Goal: Task Accomplishment & Management: Use online tool/utility

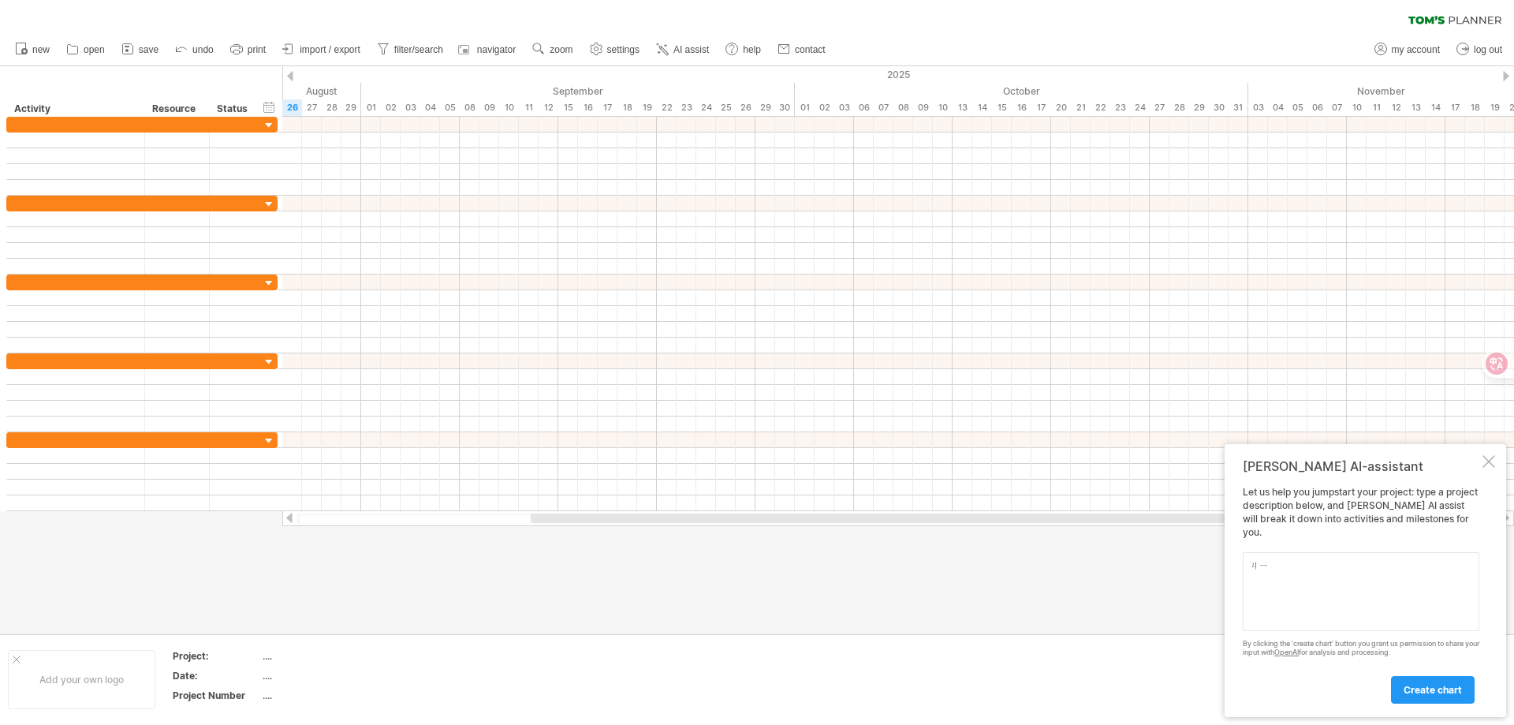
type textarea "機"
type textarea "機台裝機進度"
click at [1439, 688] on span "create chart" at bounding box center [1433, 690] width 58 height 12
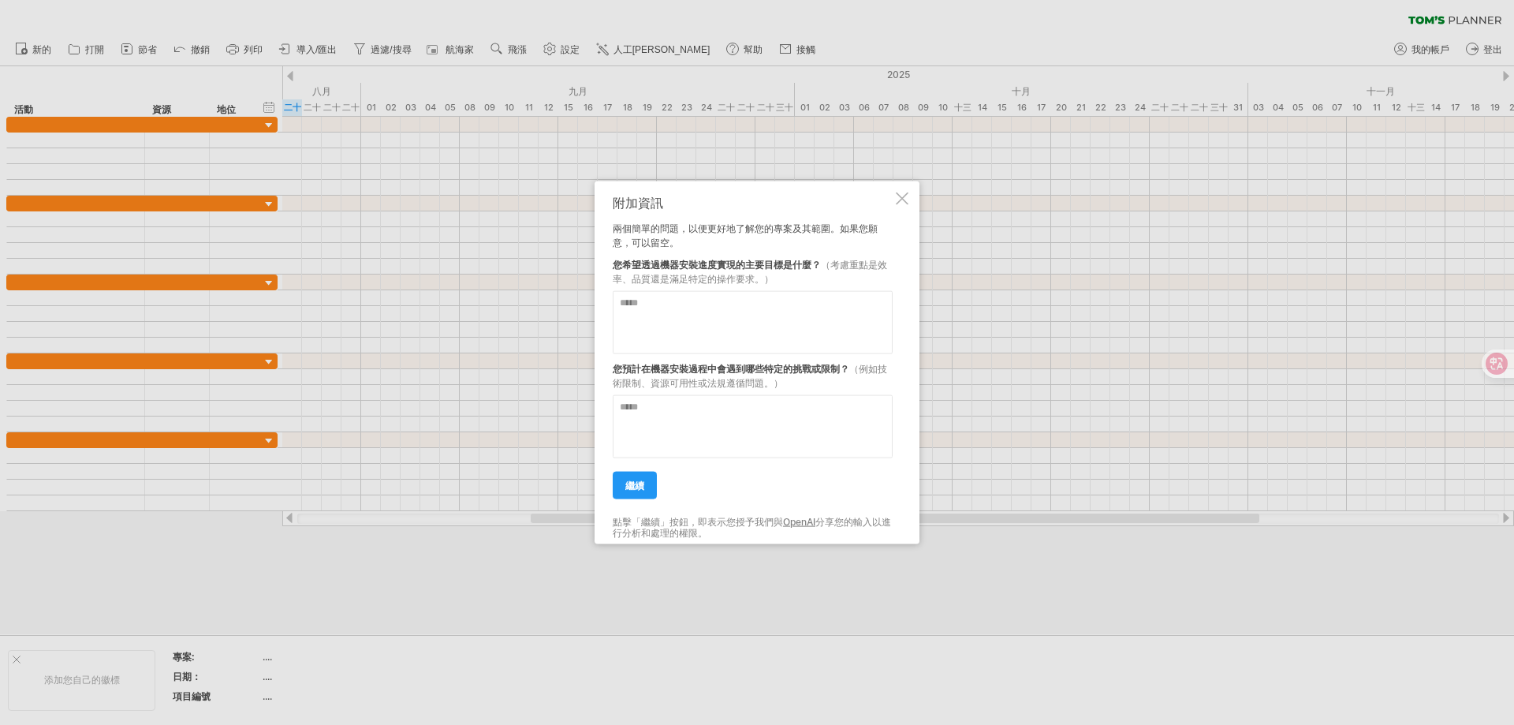
click at [745, 314] on textarea at bounding box center [753, 321] width 280 height 63
type textarea "*"
type textarea "****"
click at [697, 415] on textarea at bounding box center [753, 425] width 280 height 63
type textarea "**********"
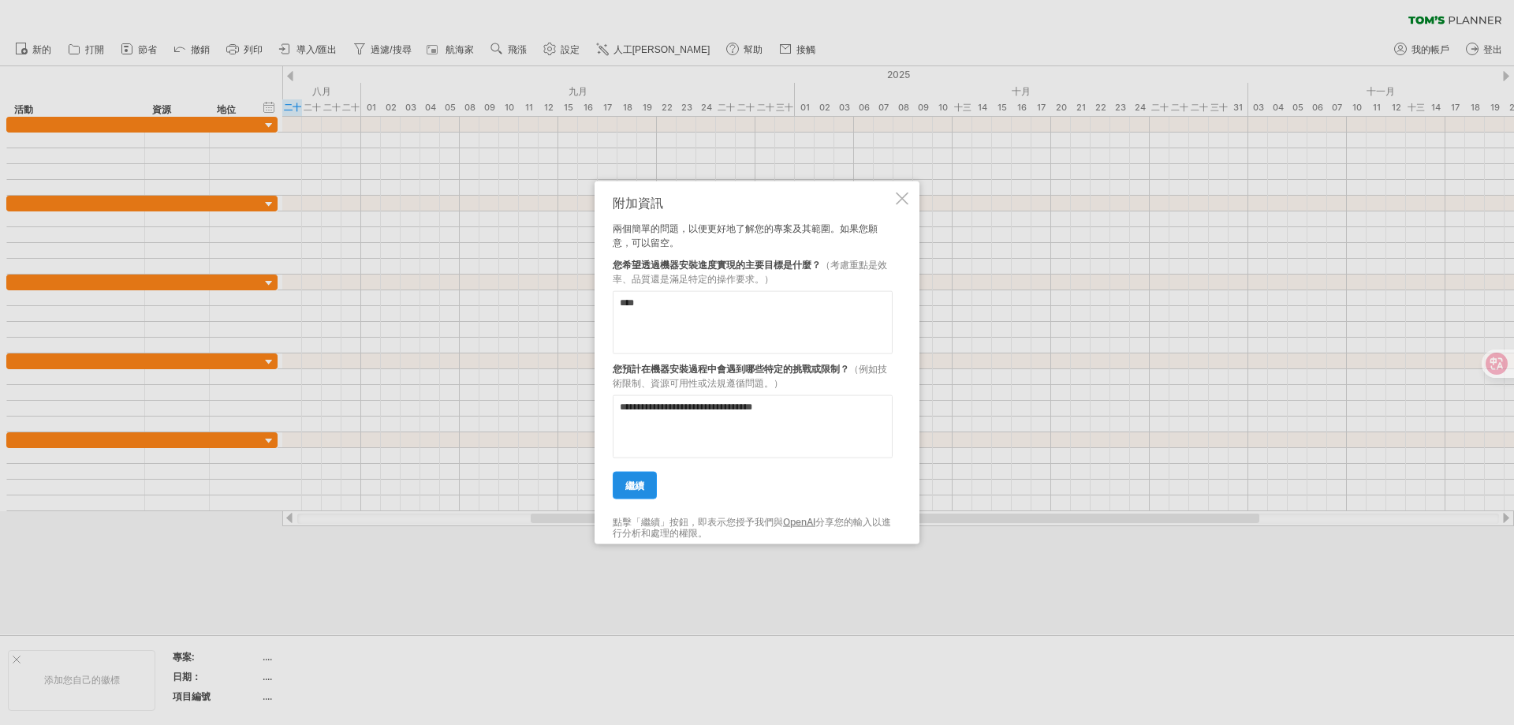
click at [647, 487] on link "繼續" at bounding box center [635, 485] width 44 height 28
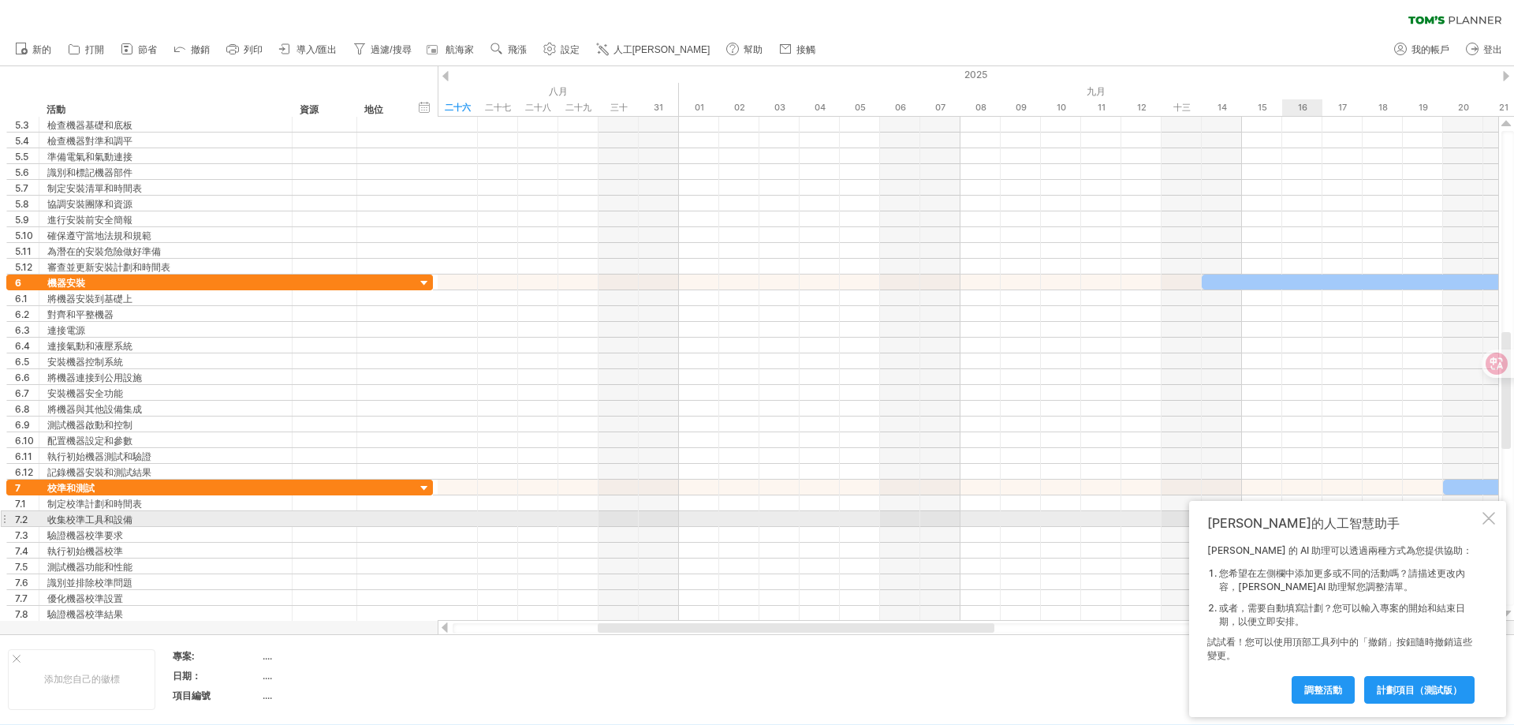
click at [1493, 520] on div at bounding box center [1489, 518] width 13 height 13
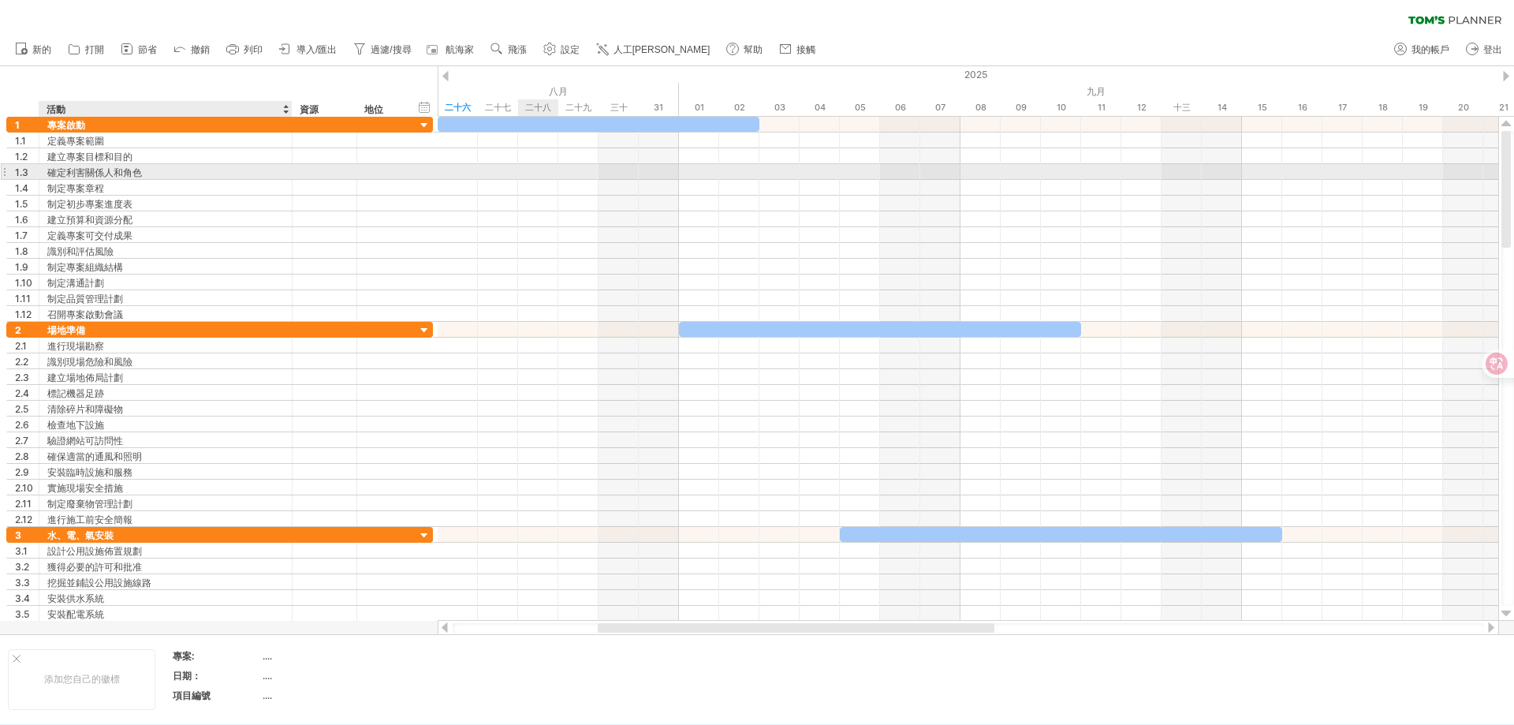
click at [146, 174] on div "確定利害關係人和角色" at bounding box center [165, 171] width 237 height 15
click at [151, 195] on div "**********" at bounding box center [219, 188] width 427 height 16
click at [202, 170] on div "確定利害關係人和角色" at bounding box center [165, 171] width 237 height 15
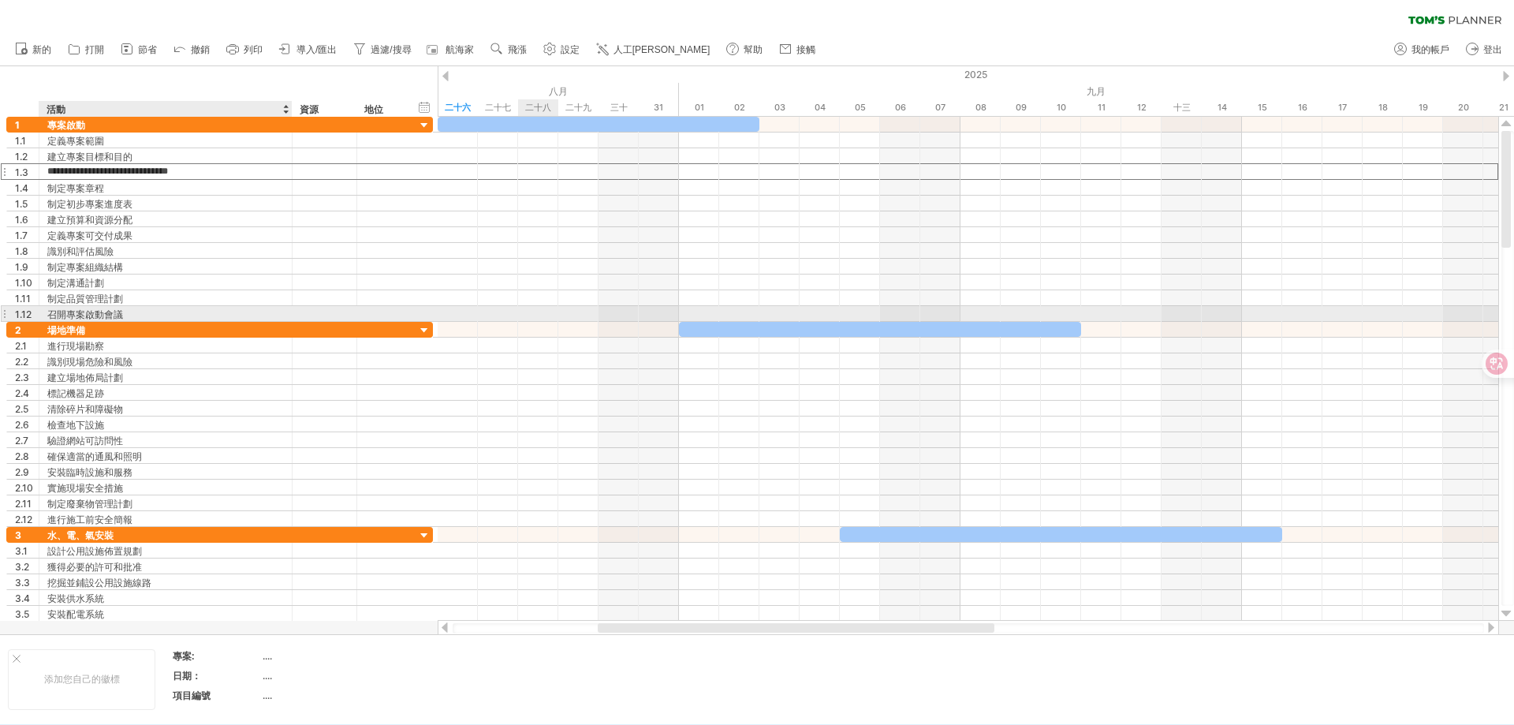
click at [153, 316] on div "召開專案啟動會議" at bounding box center [165, 313] width 237 height 15
click at [169, 171] on div "確定利害關係人和角色" at bounding box center [165, 171] width 237 height 15
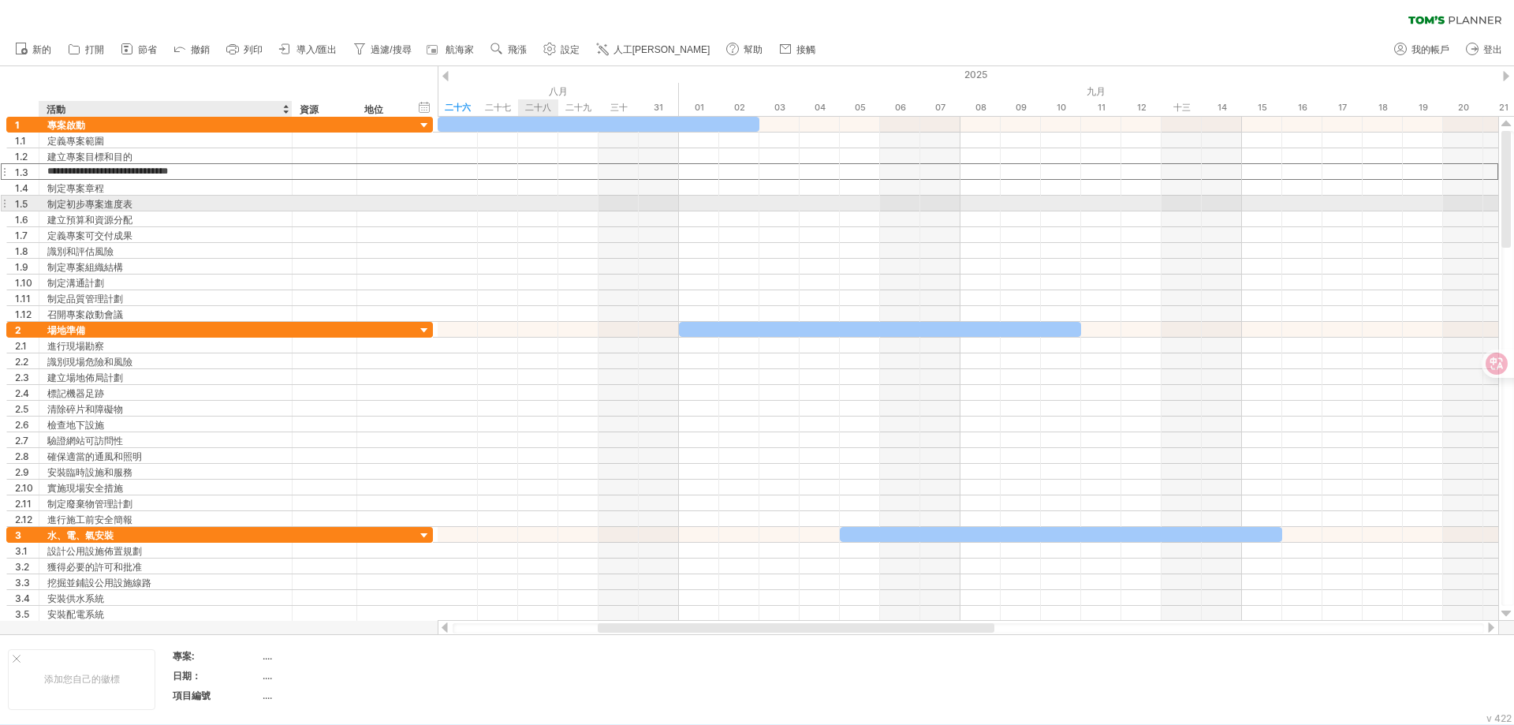
click at [165, 209] on div "制定初步專案進度表" at bounding box center [165, 203] width 237 height 15
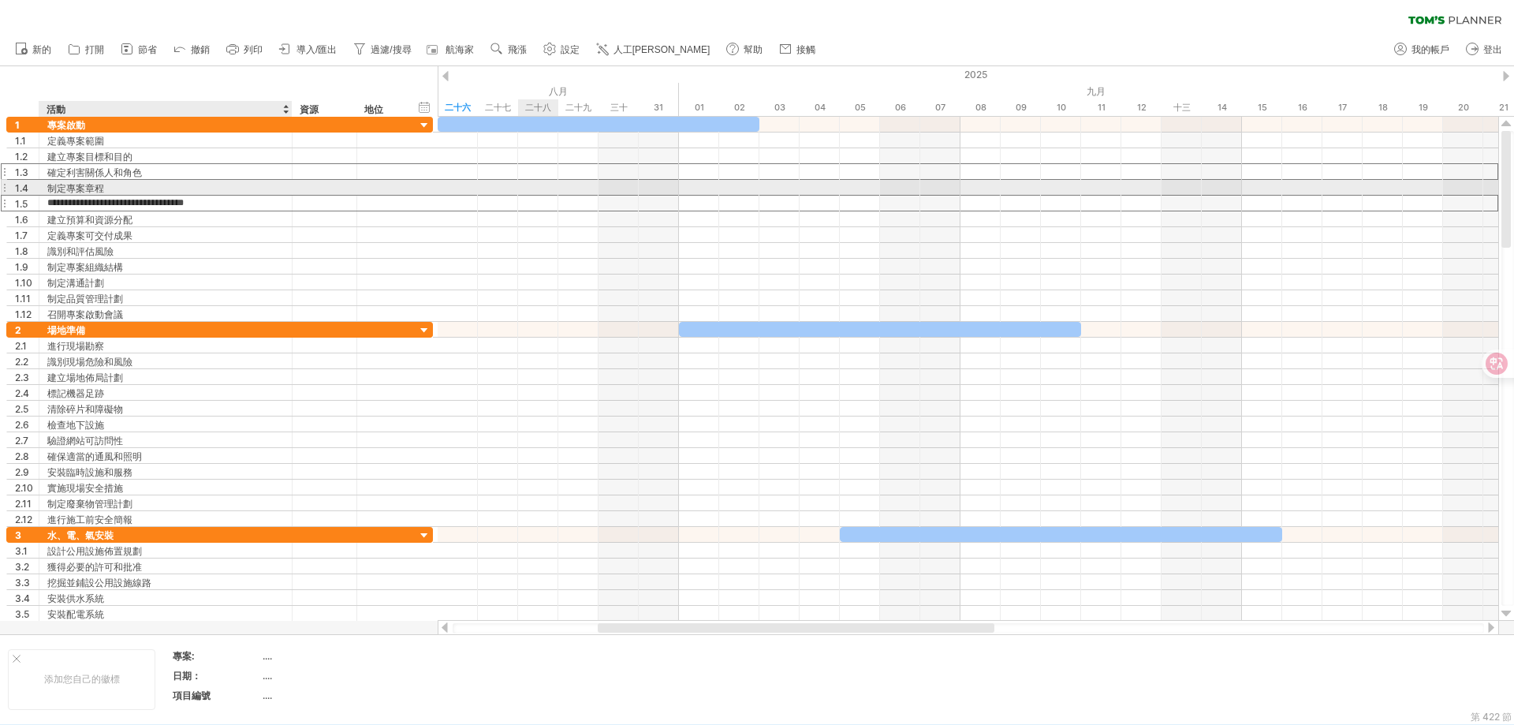
click at [166, 186] on div "制定專案章程" at bounding box center [165, 187] width 237 height 15
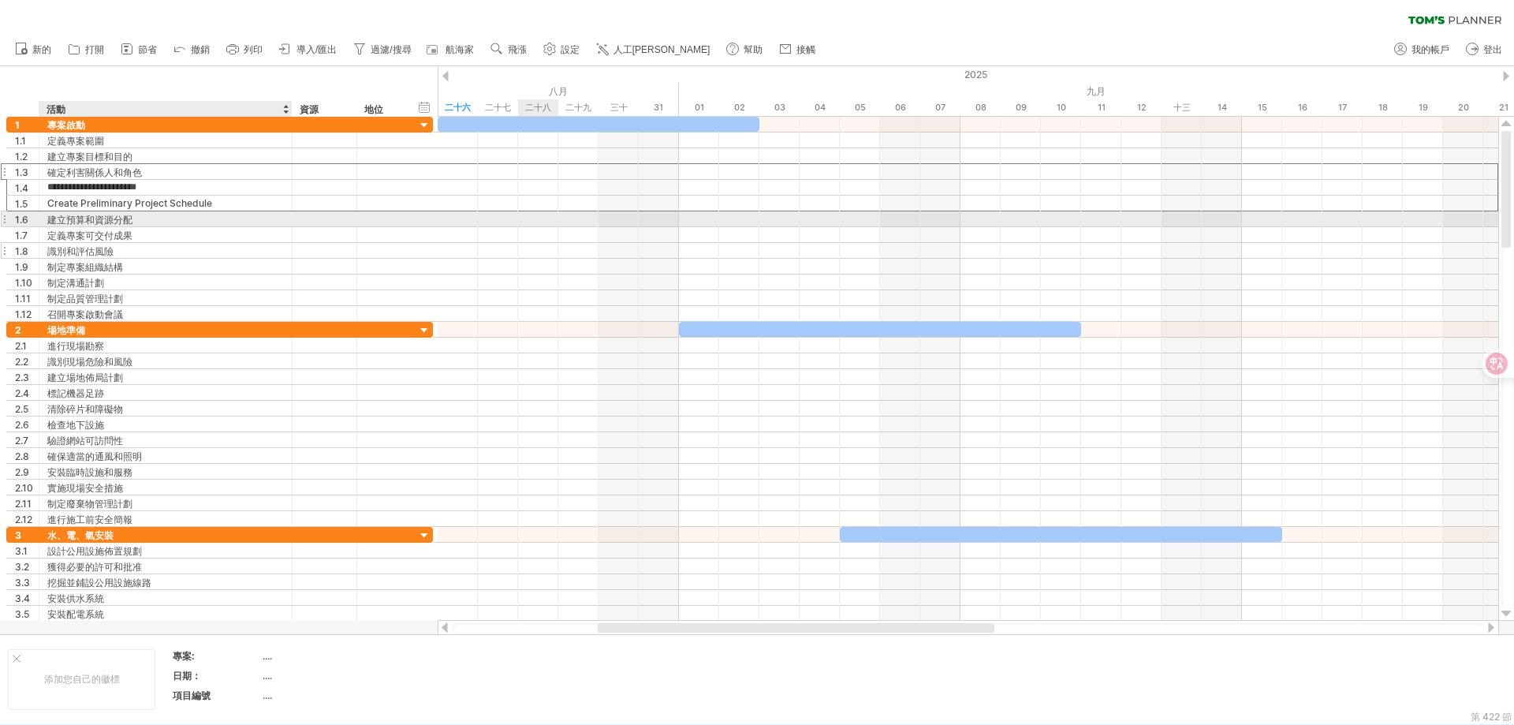
click at [156, 227] on div "定義專案可交付成果" at bounding box center [165, 234] width 237 height 15
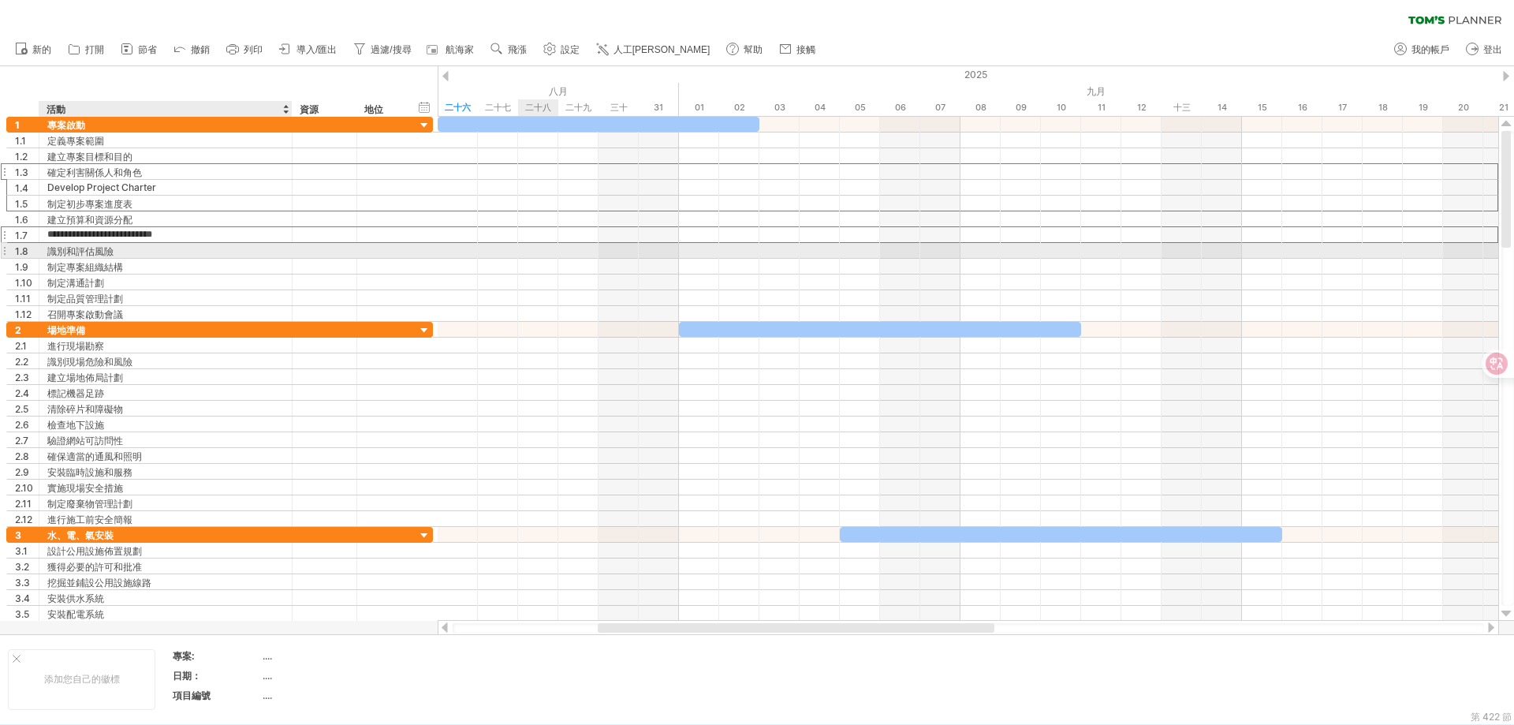
click at [157, 250] on div "識別和評估風險" at bounding box center [165, 250] width 237 height 15
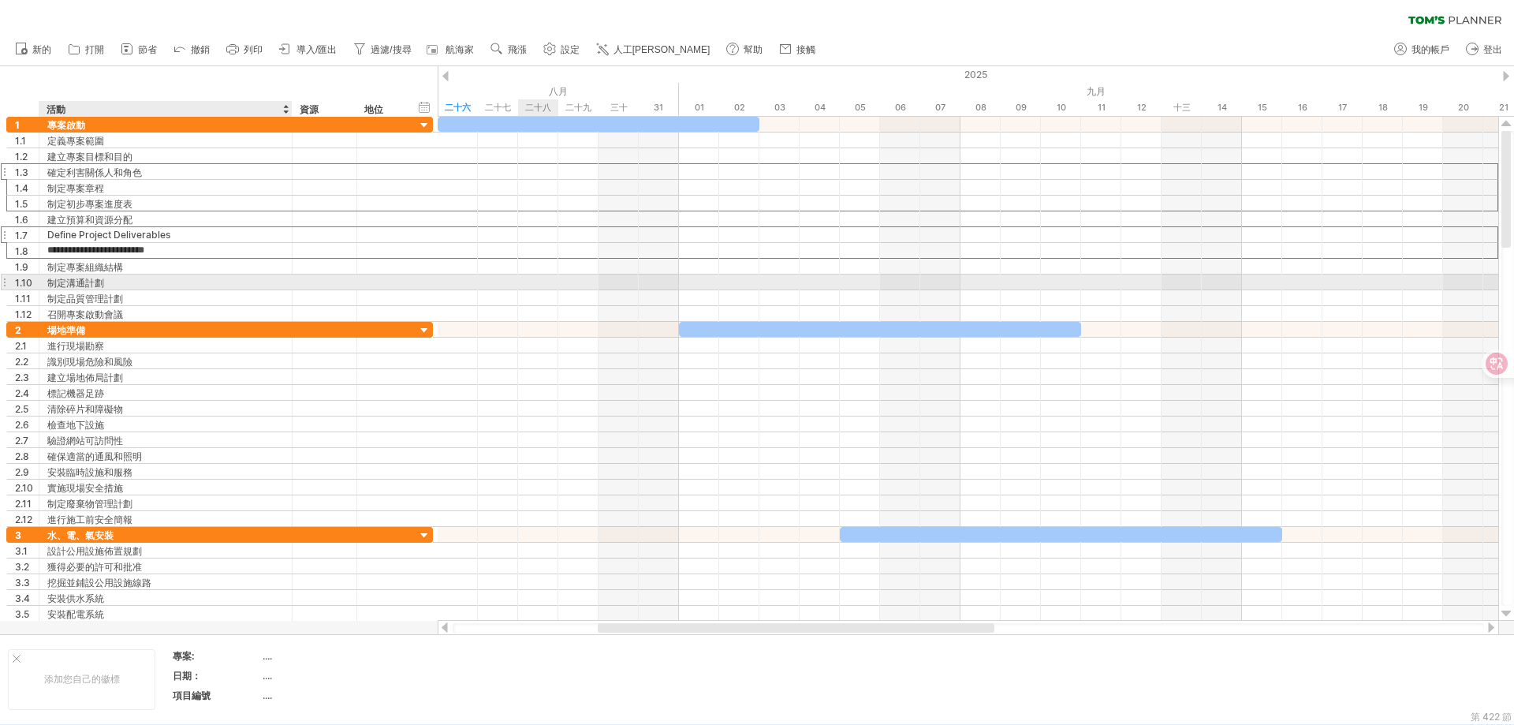
click at [158, 284] on div "制定溝通計劃" at bounding box center [165, 281] width 237 height 15
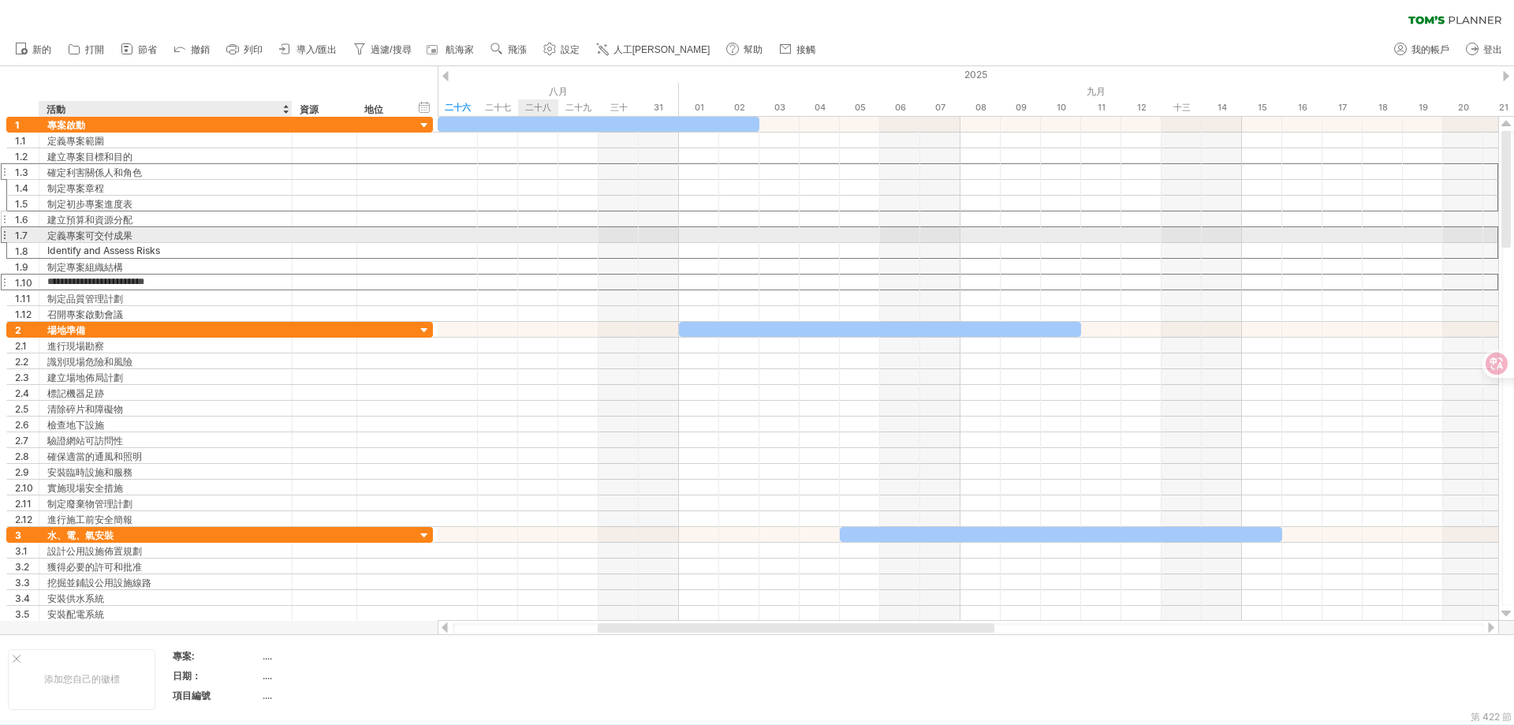
click at [175, 222] on div "建立預算和資源分配" at bounding box center [165, 218] width 237 height 15
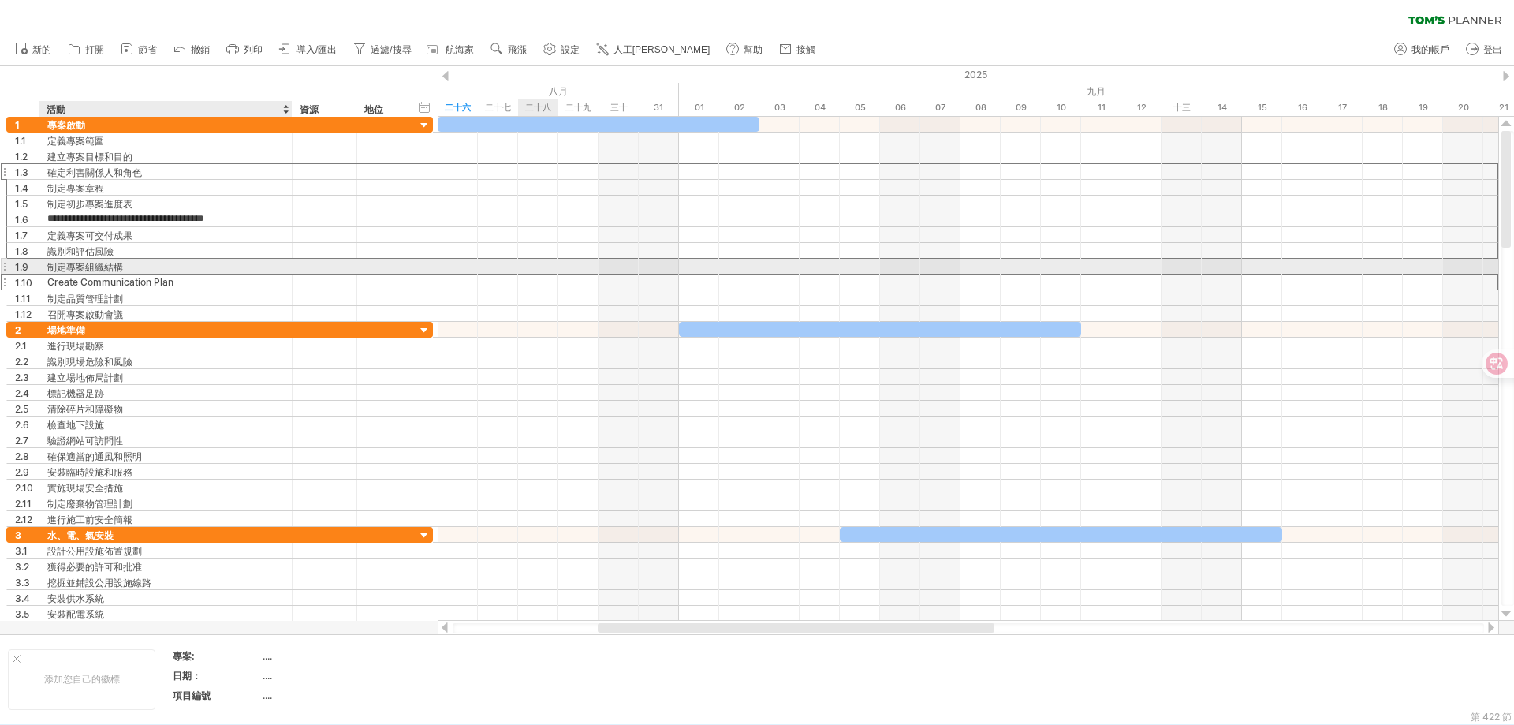
click at [166, 264] on div "制定專案組織結構" at bounding box center [165, 266] width 237 height 15
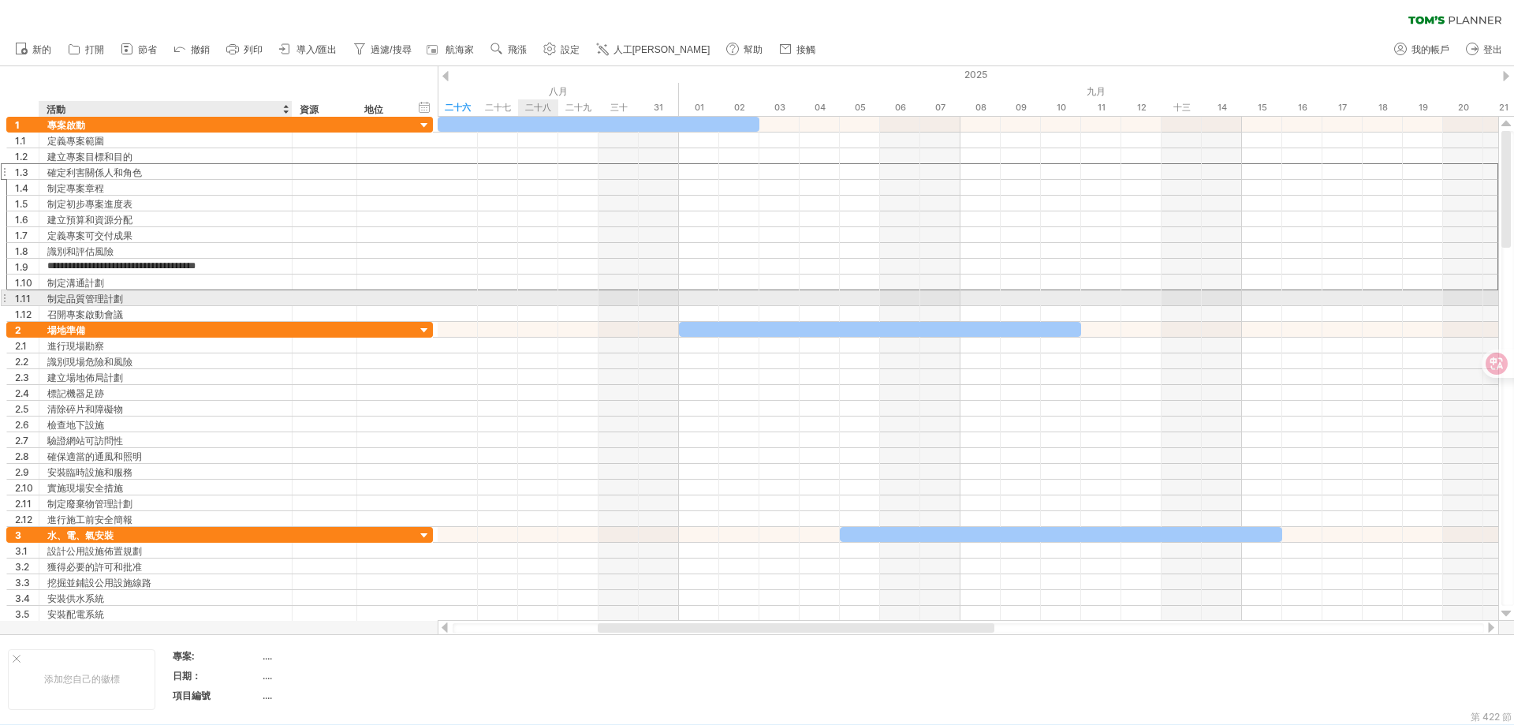
click at [159, 301] on div "制定品質管理計劃" at bounding box center [165, 297] width 237 height 15
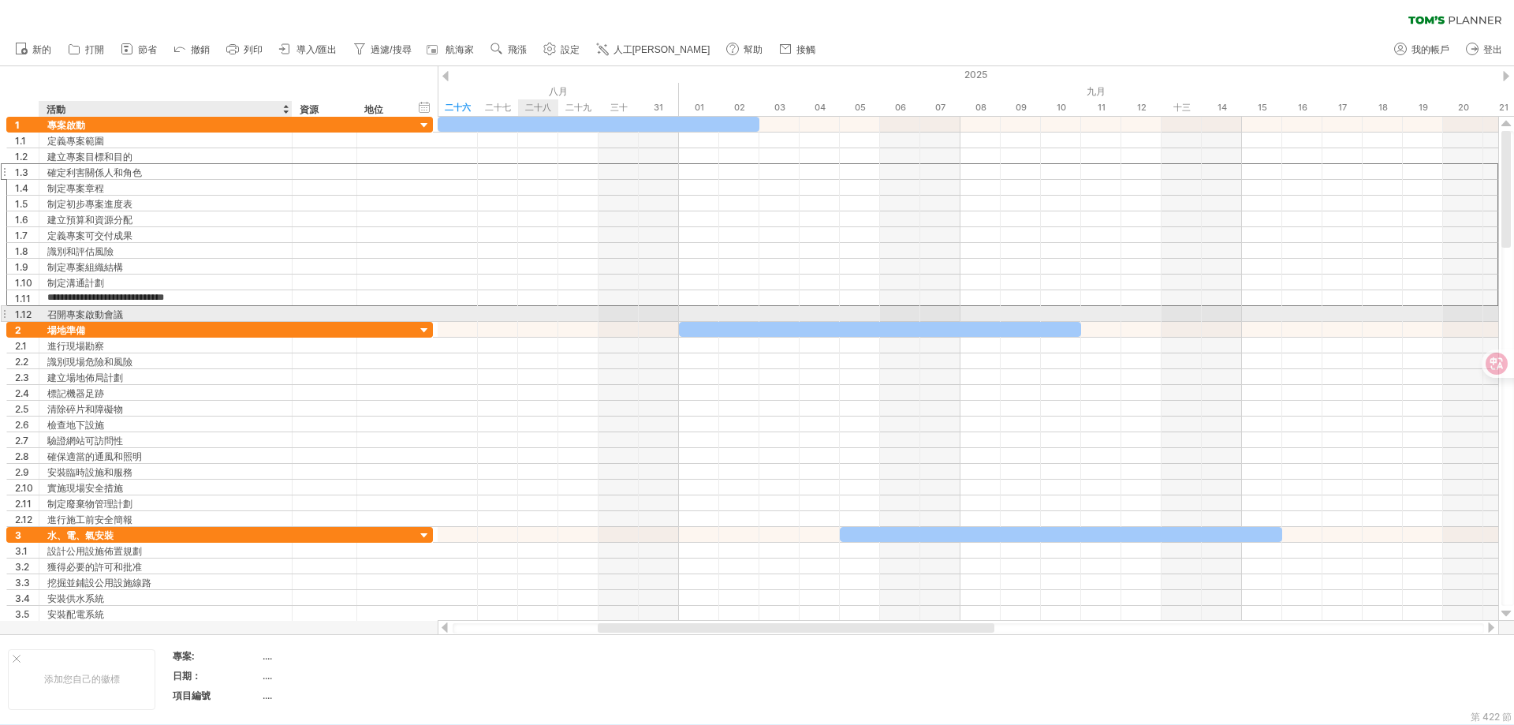
click at [152, 316] on div "召開專案啟動會議" at bounding box center [165, 313] width 237 height 15
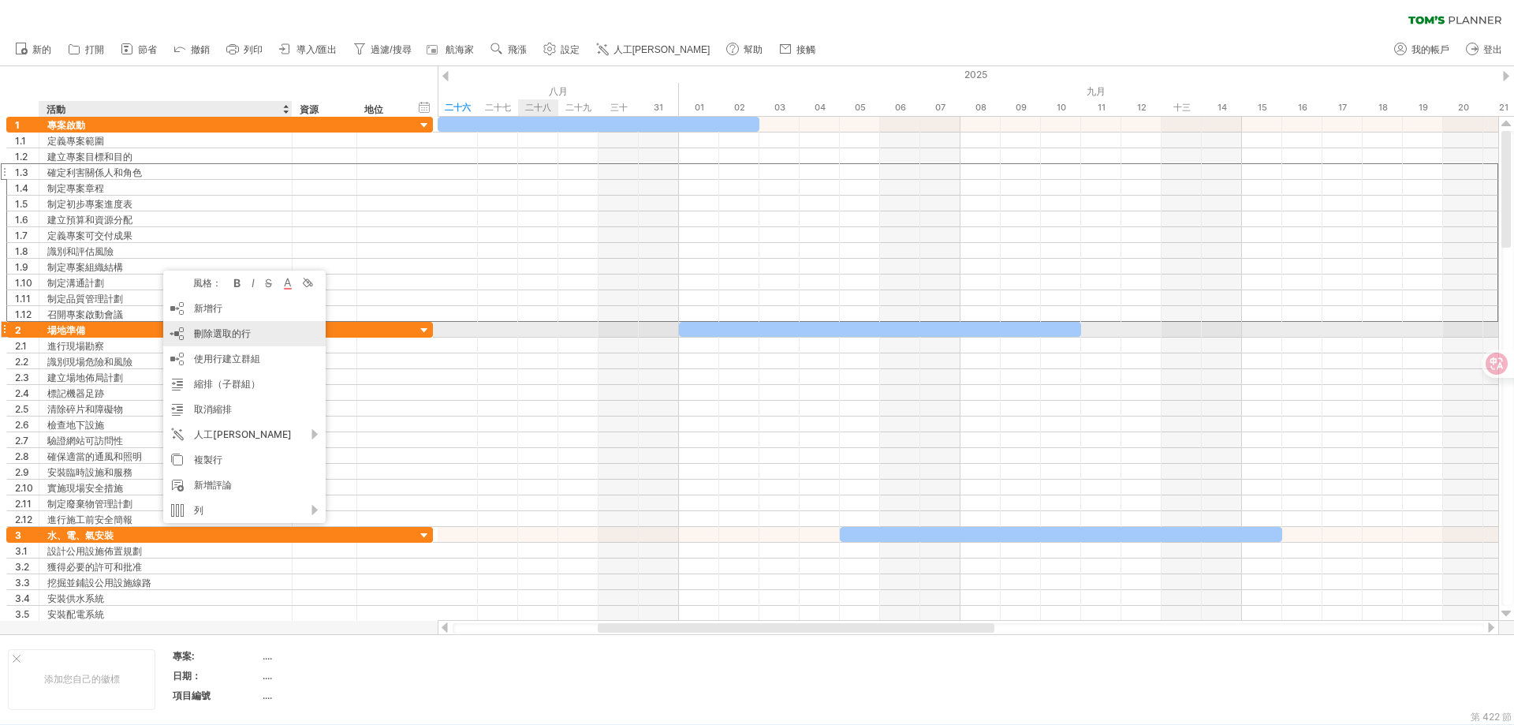
click at [230, 336] on font "刪除選取的行" at bounding box center [222, 333] width 57 height 12
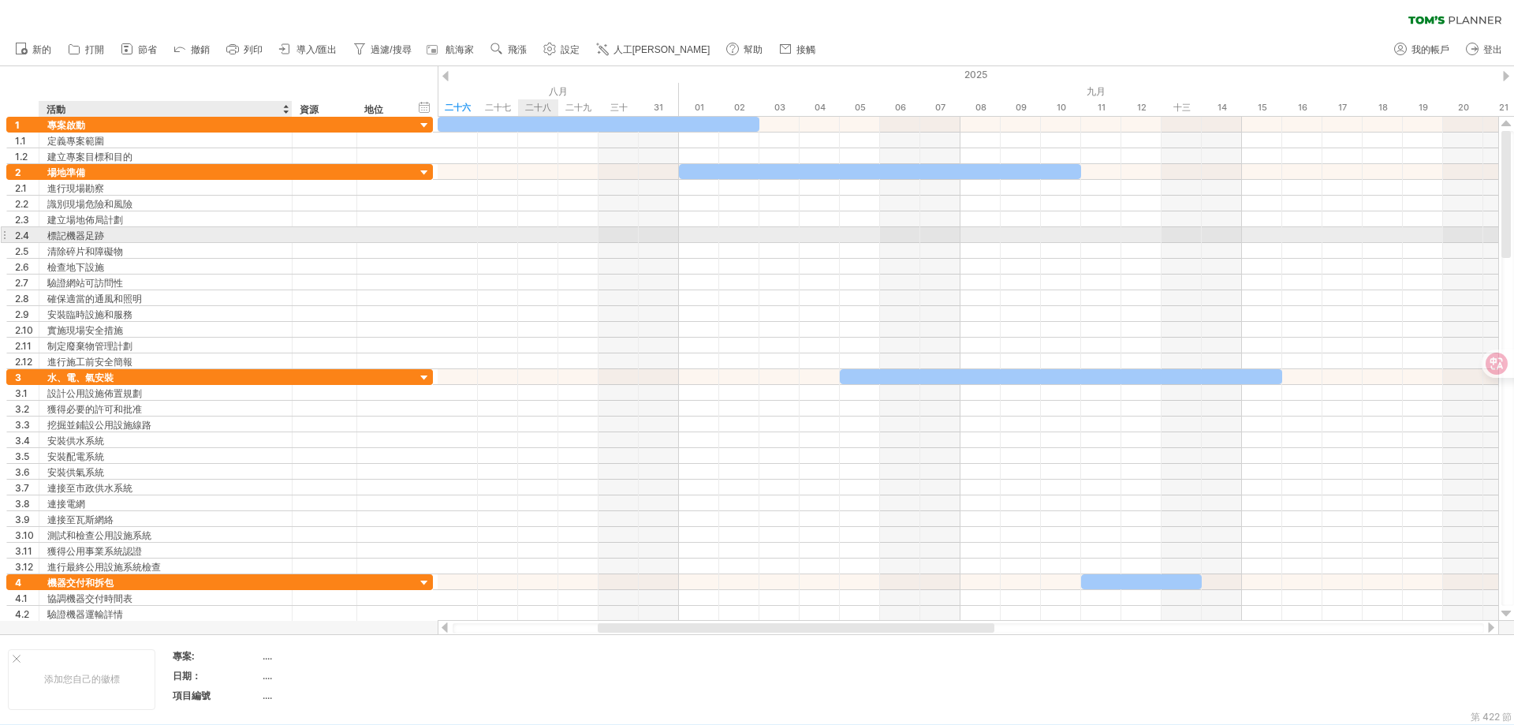
click at [121, 230] on div "標記機器足跡" at bounding box center [165, 234] width 237 height 15
click at [150, 247] on div "清除碎片和障礙物" at bounding box center [165, 250] width 237 height 15
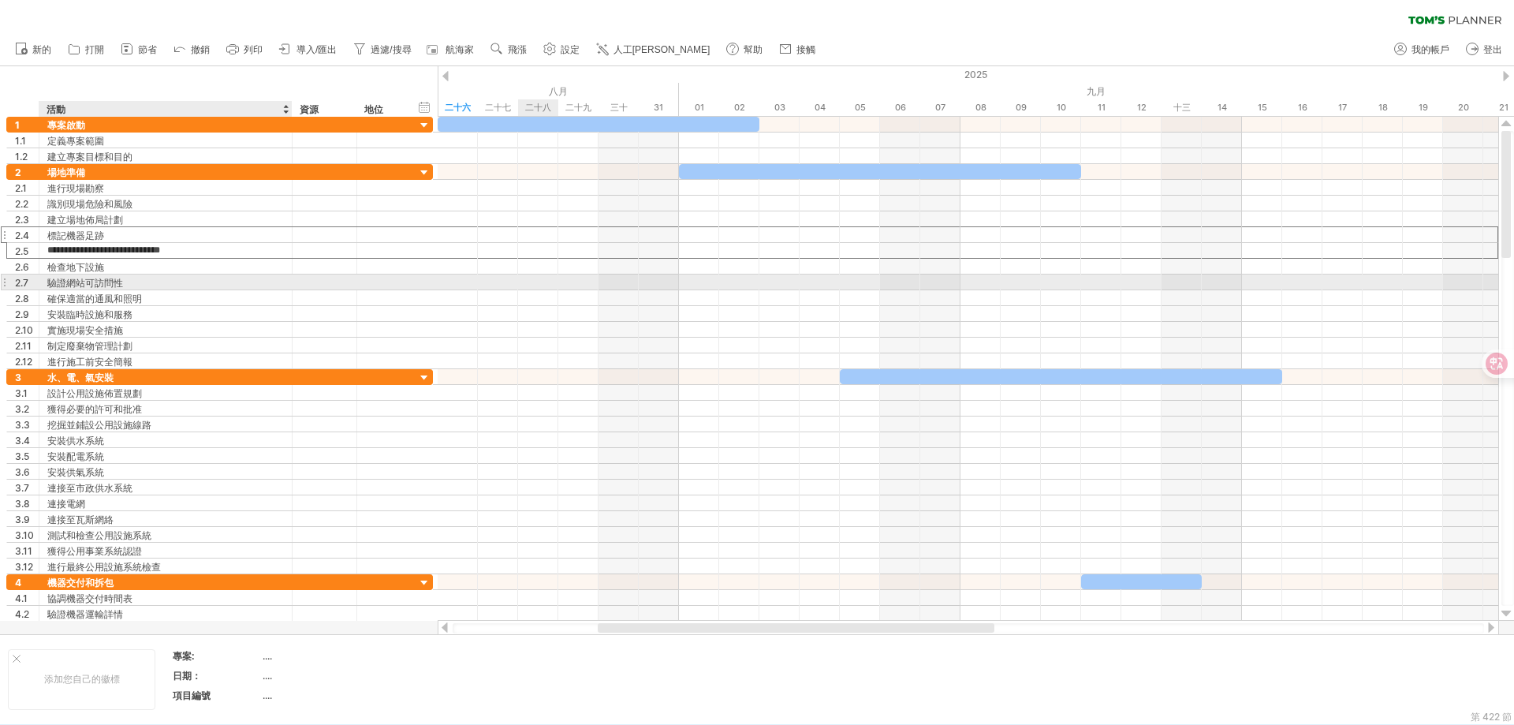
click at [140, 278] on div "驗證網站可訪問性" at bounding box center [165, 281] width 237 height 15
click at [151, 301] on div "確保適當的通風和照明" at bounding box center [165, 297] width 237 height 15
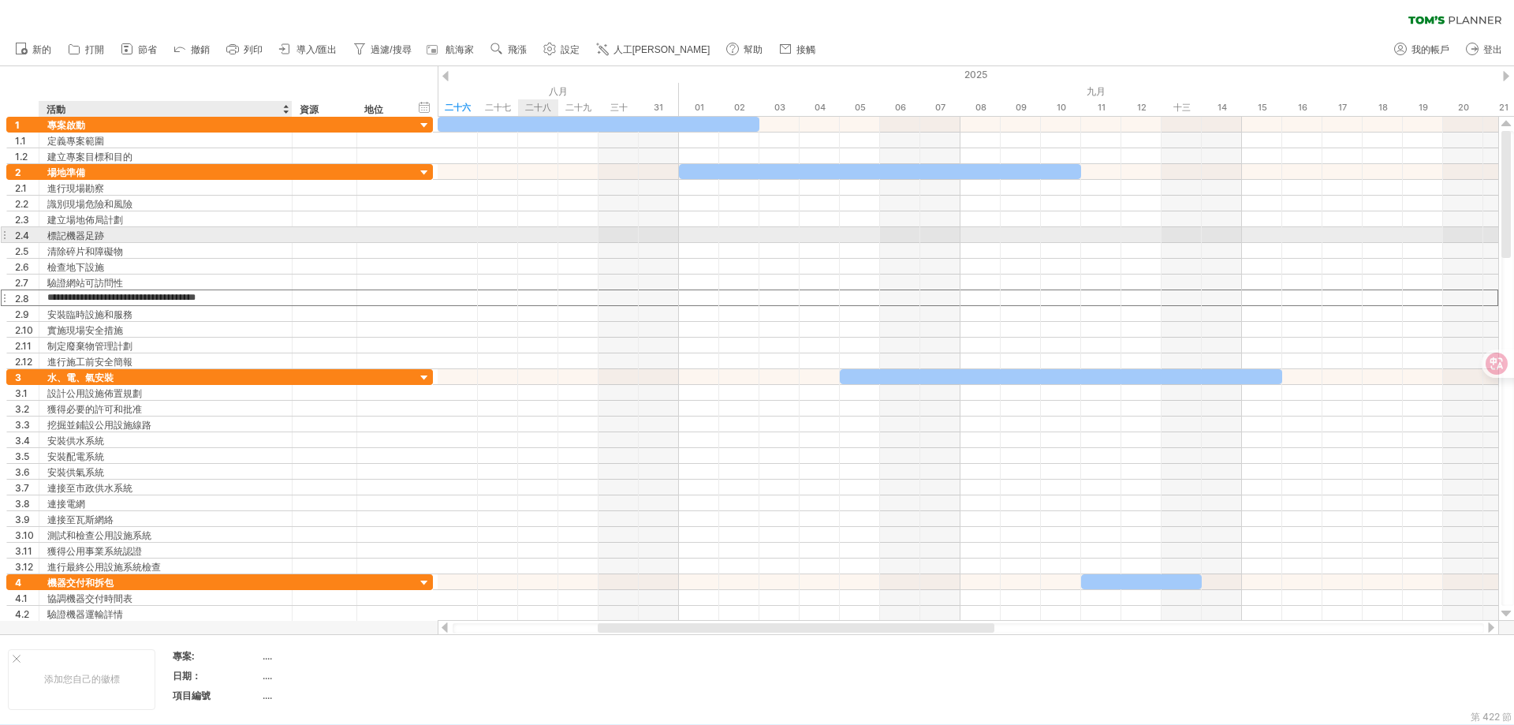
click at [162, 233] on div "標記機器足跡" at bounding box center [165, 234] width 237 height 15
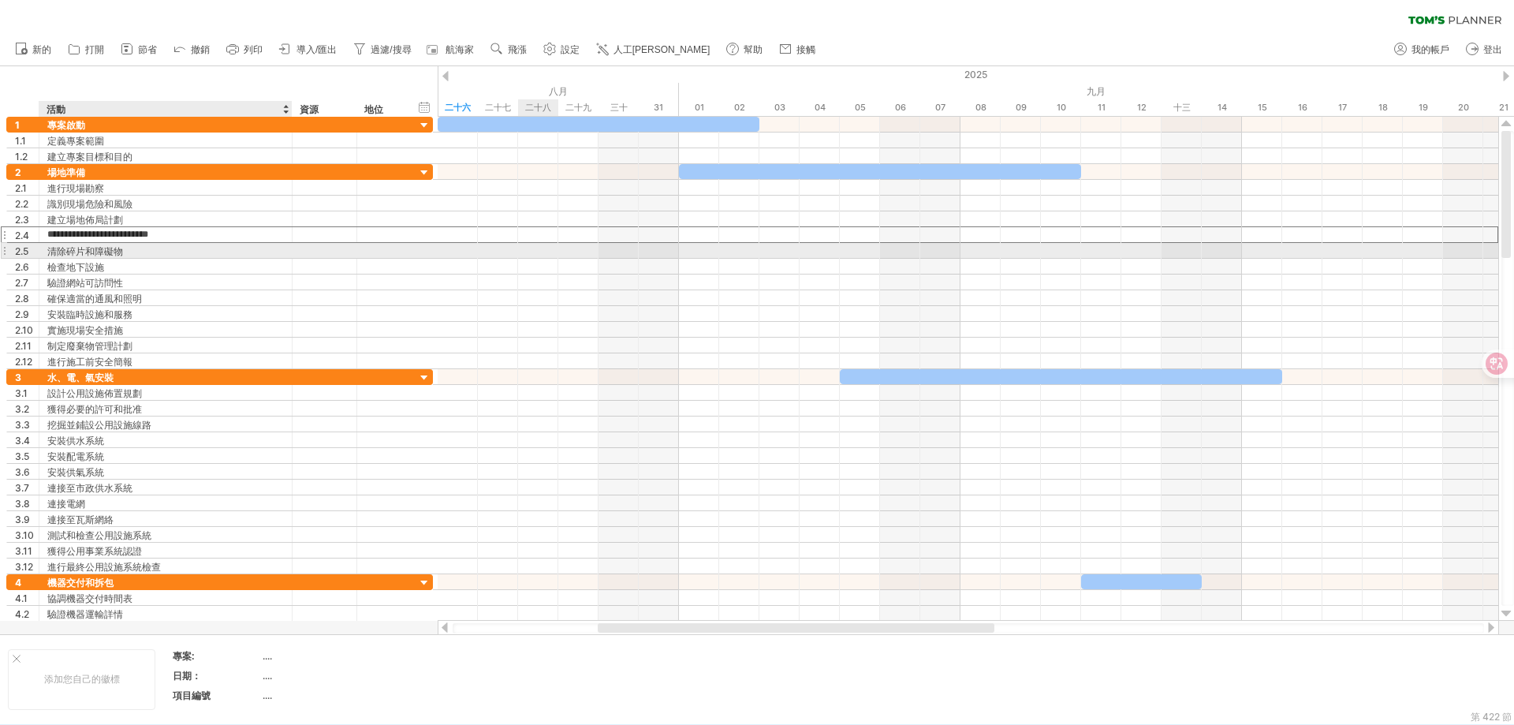
click at [152, 245] on div "清除碎片和障礙物" at bounding box center [165, 250] width 237 height 15
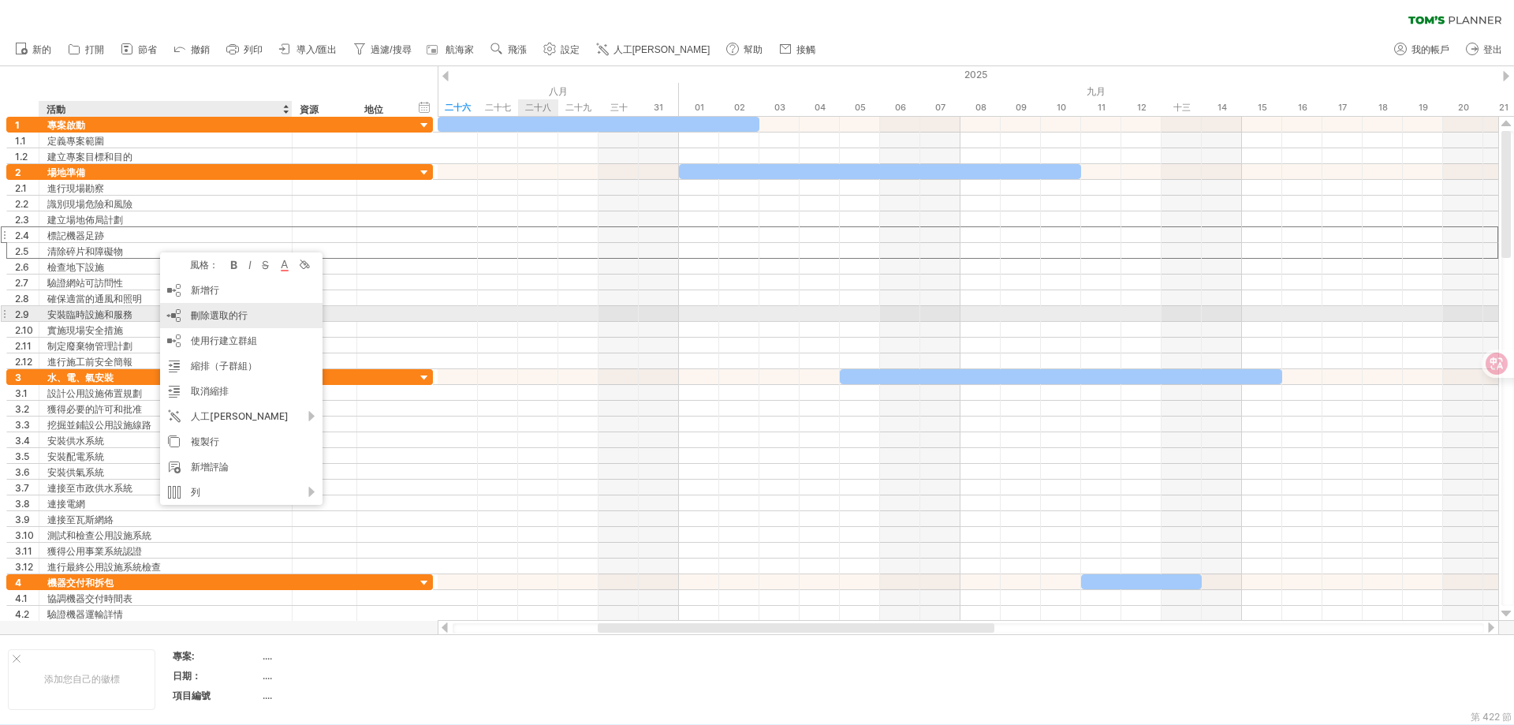
click at [221, 319] on font "刪除選取的行" at bounding box center [219, 315] width 57 height 12
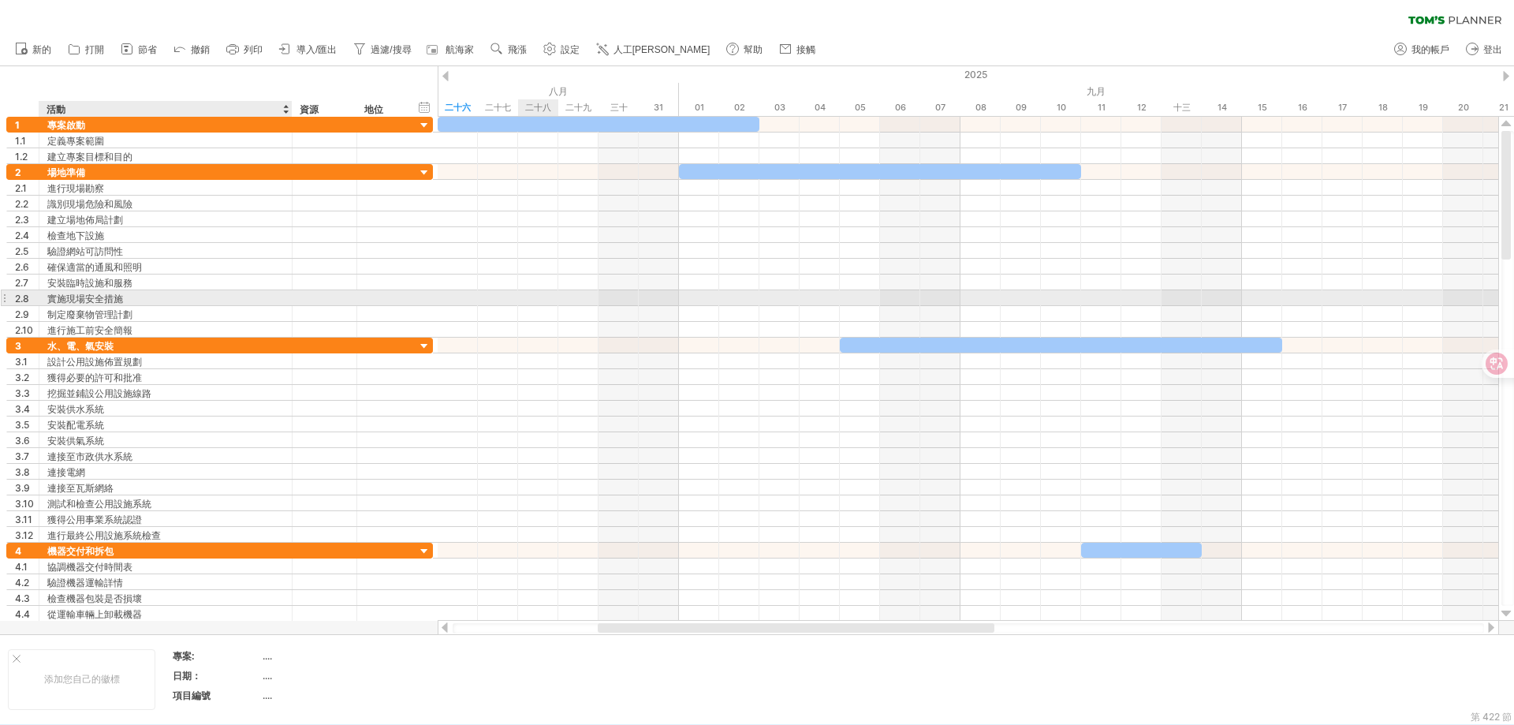
click at [133, 295] on div "實施現場安全措施" at bounding box center [165, 297] width 237 height 15
click at [134, 312] on div "制定廢棄物管理計劃" at bounding box center [165, 313] width 237 height 15
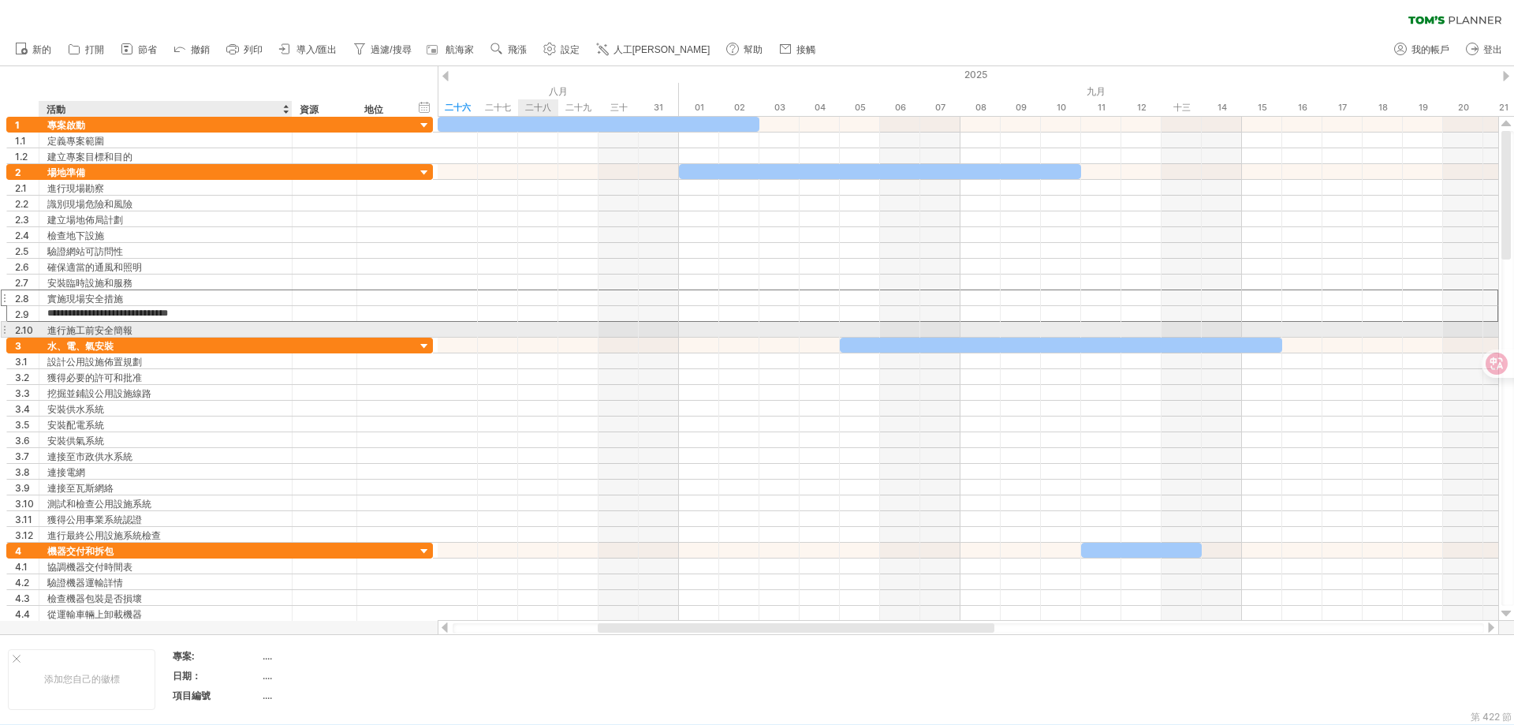
click at [131, 327] on font "進行施工前安全簡報" at bounding box center [89, 330] width 85 height 12
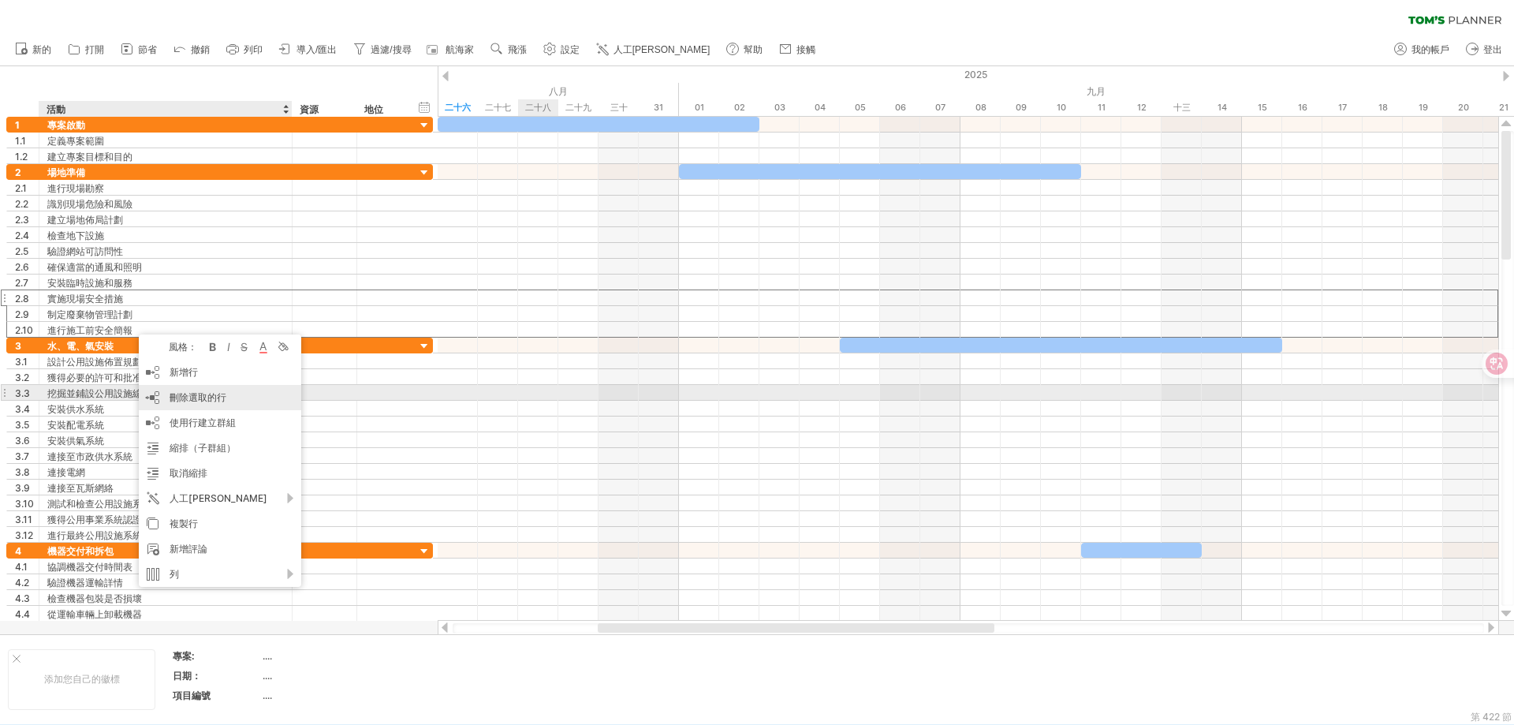
click at [182, 398] on font "刪除選取的行" at bounding box center [198, 397] width 57 height 12
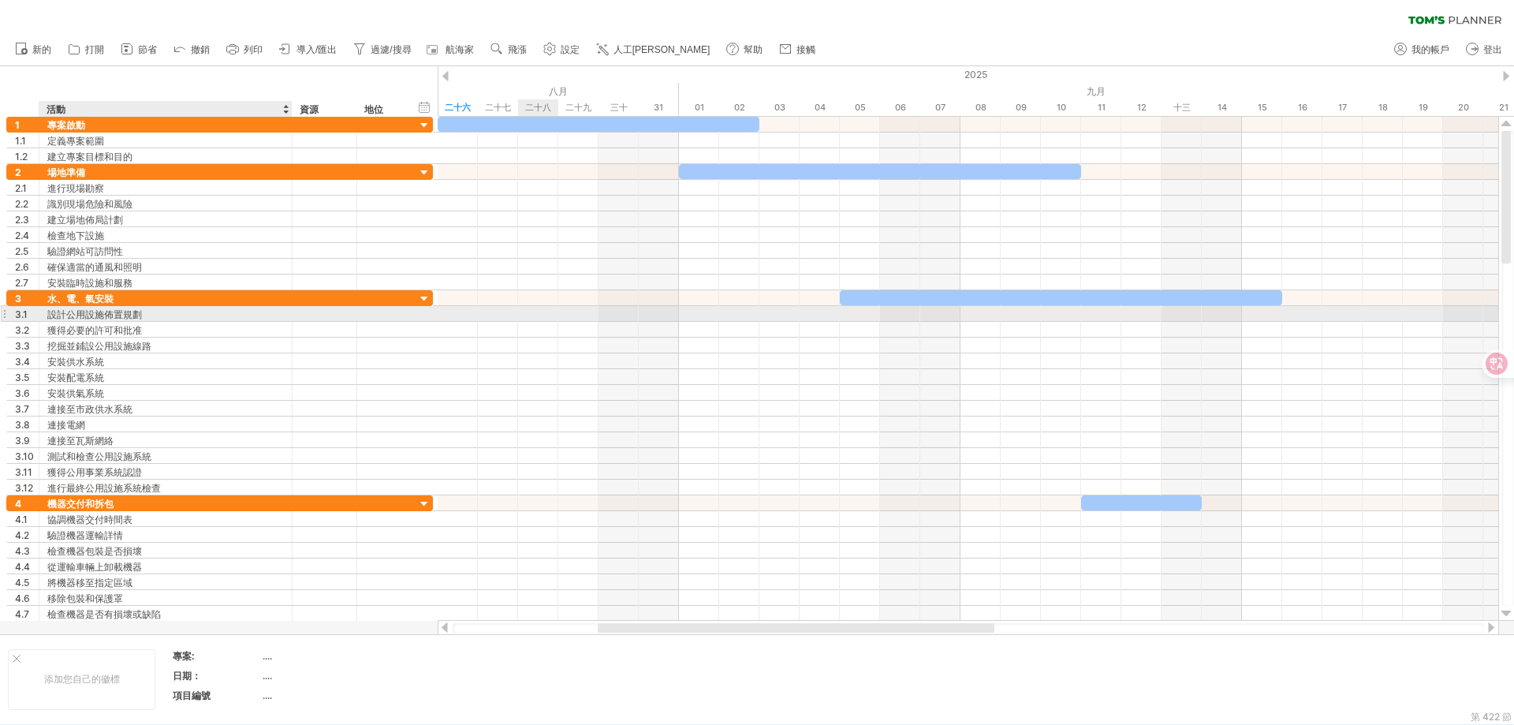
click at [162, 317] on div "設計公用設施佈置規劃" at bounding box center [165, 313] width 237 height 15
click at [158, 327] on div "獲得必要的許可和批准" at bounding box center [165, 329] width 237 height 15
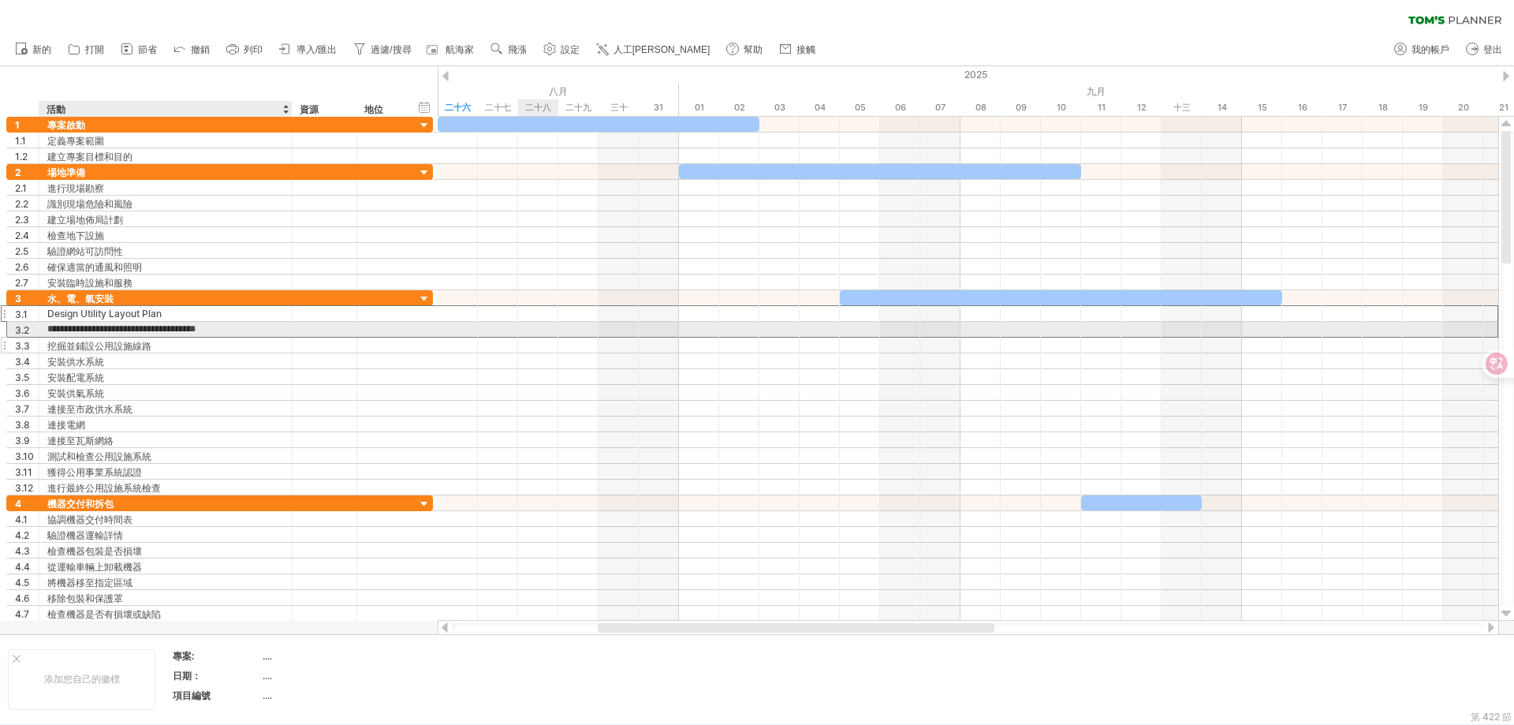
click at [156, 340] on div "挖掘並鋪設公用設施線路" at bounding box center [165, 345] width 237 height 15
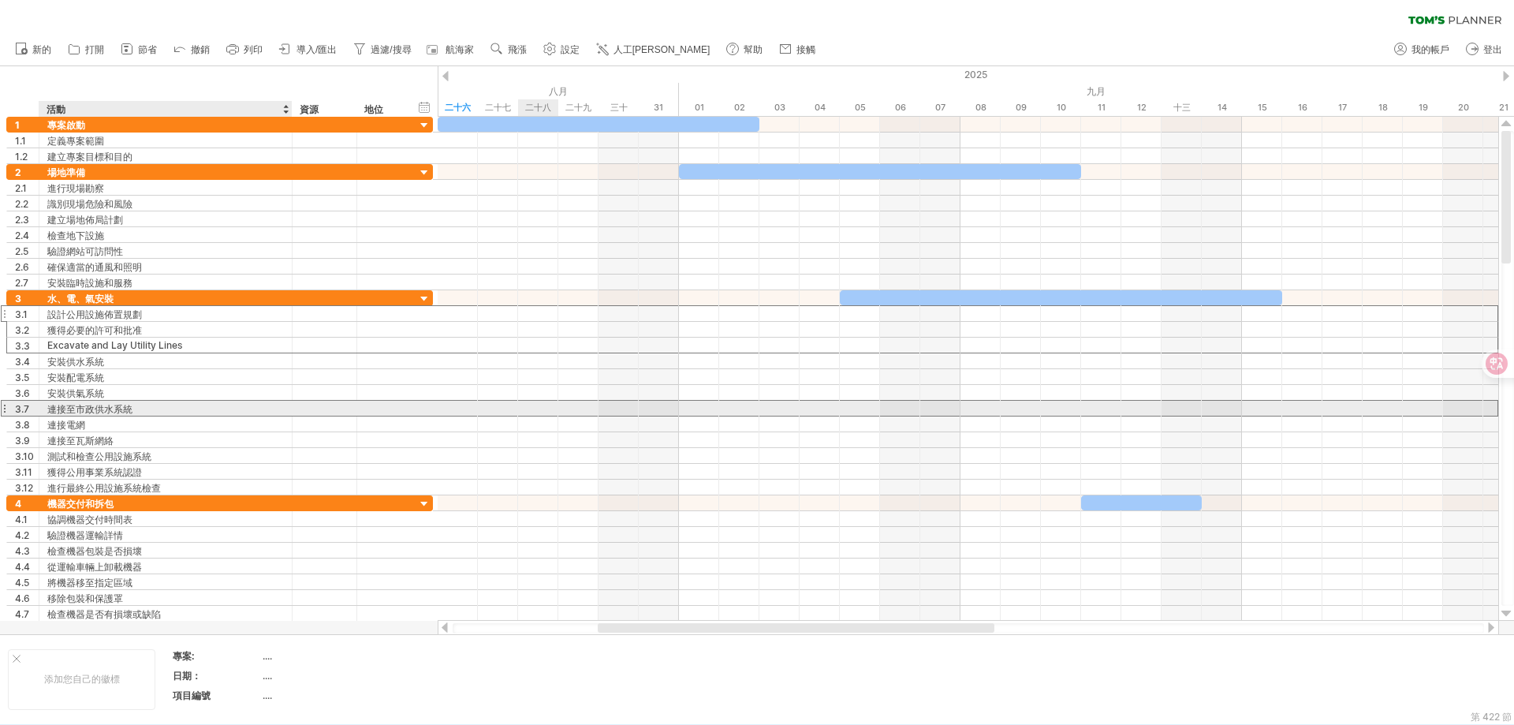
click at [159, 409] on div "連接至市政供水系統" at bounding box center [165, 408] width 237 height 15
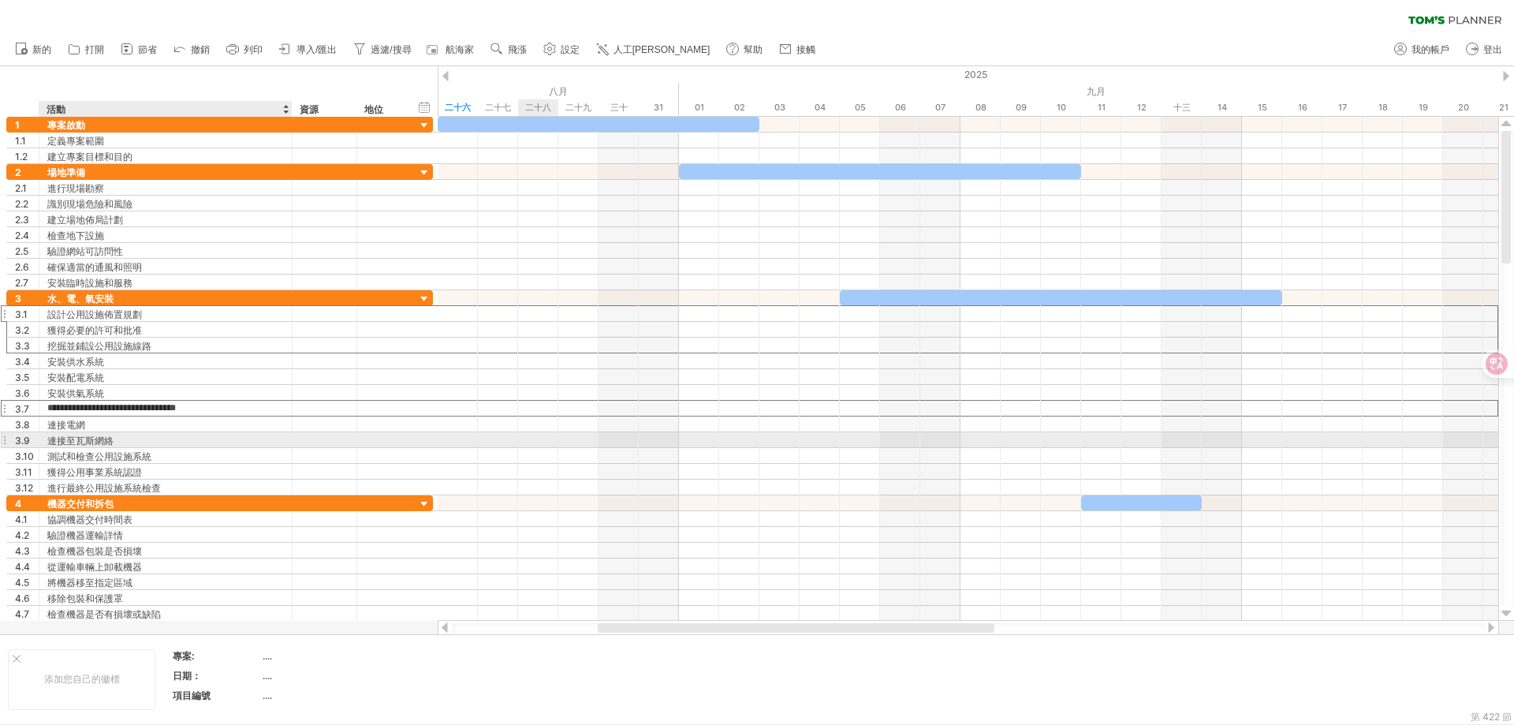
click at [161, 439] on div "連接至瓦斯網絡" at bounding box center [165, 439] width 237 height 15
click at [166, 454] on div "測試和檢查公用設施系統" at bounding box center [165, 455] width 237 height 15
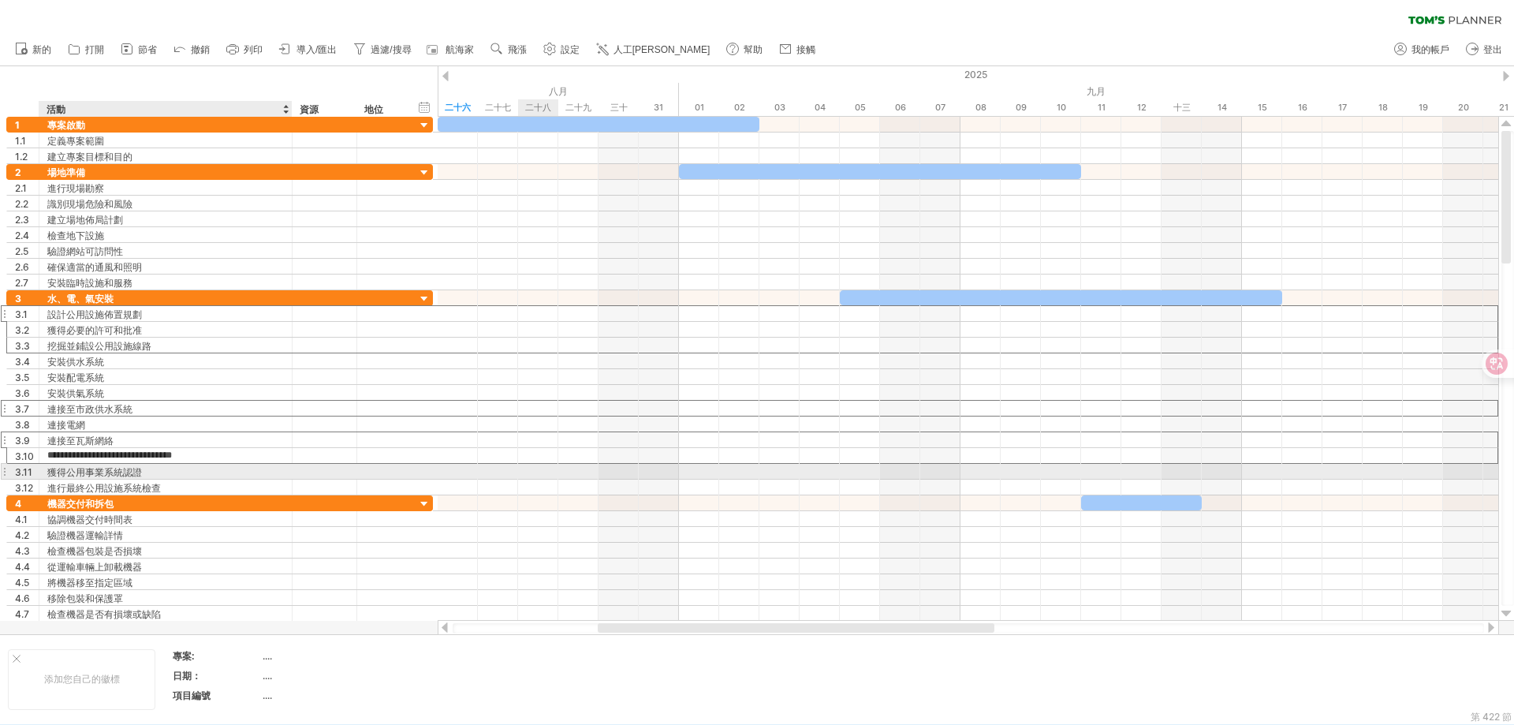
click at [166, 466] on div "獲得公用事業系統認證" at bounding box center [165, 471] width 237 height 15
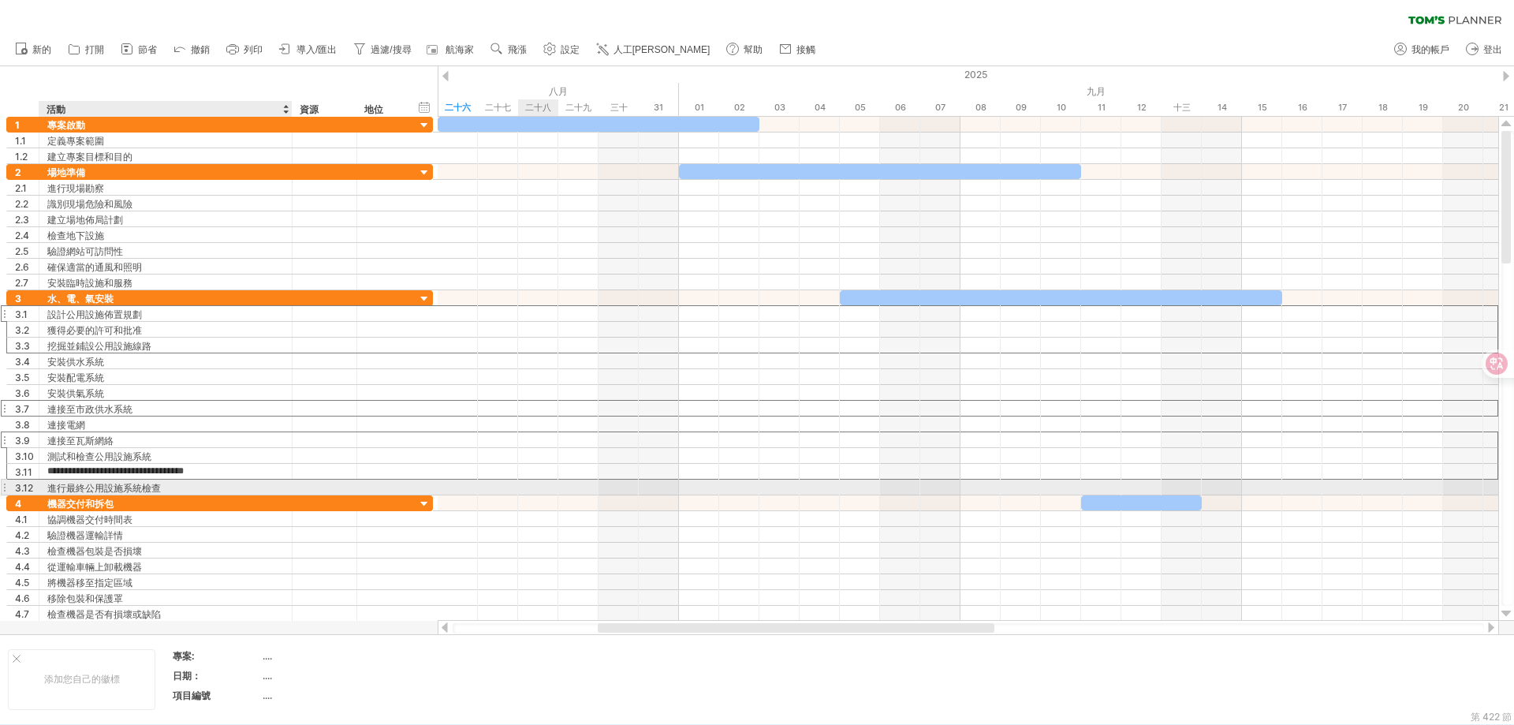
click at [164, 486] on div "進行最終公用設施系統檢查" at bounding box center [165, 487] width 237 height 15
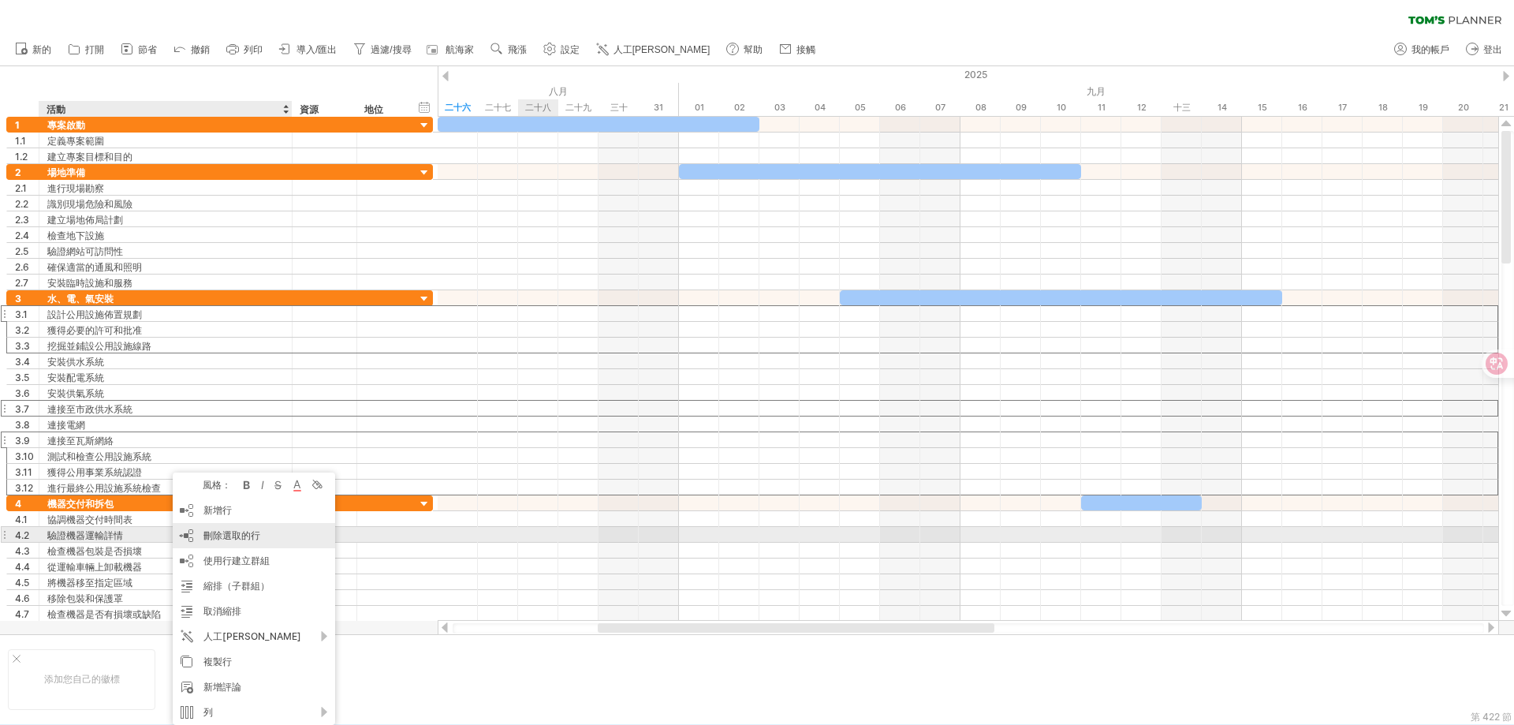
click at [234, 534] on font "刪除選取的行" at bounding box center [231, 535] width 57 height 12
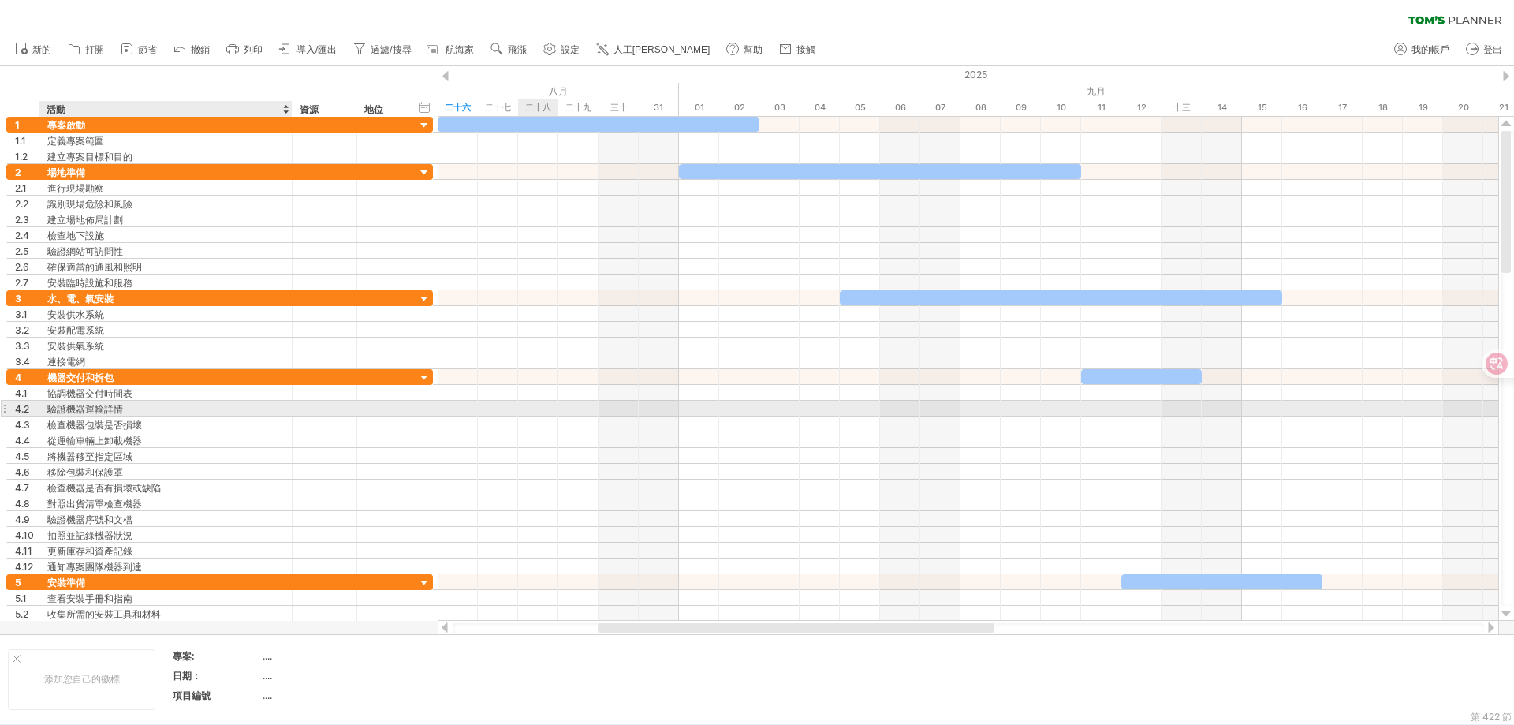
click at [170, 402] on div "驗證機器運輸詳情" at bounding box center [165, 408] width 237 height 15
click at [191, 421] on div "檢查機器包裝是否損壞" at bounding box center [165, 423] width 237 height 15
click at [191, 405] on div "驗證機器運輸詳情" at bounding box center [165, 408] width 237 height 15
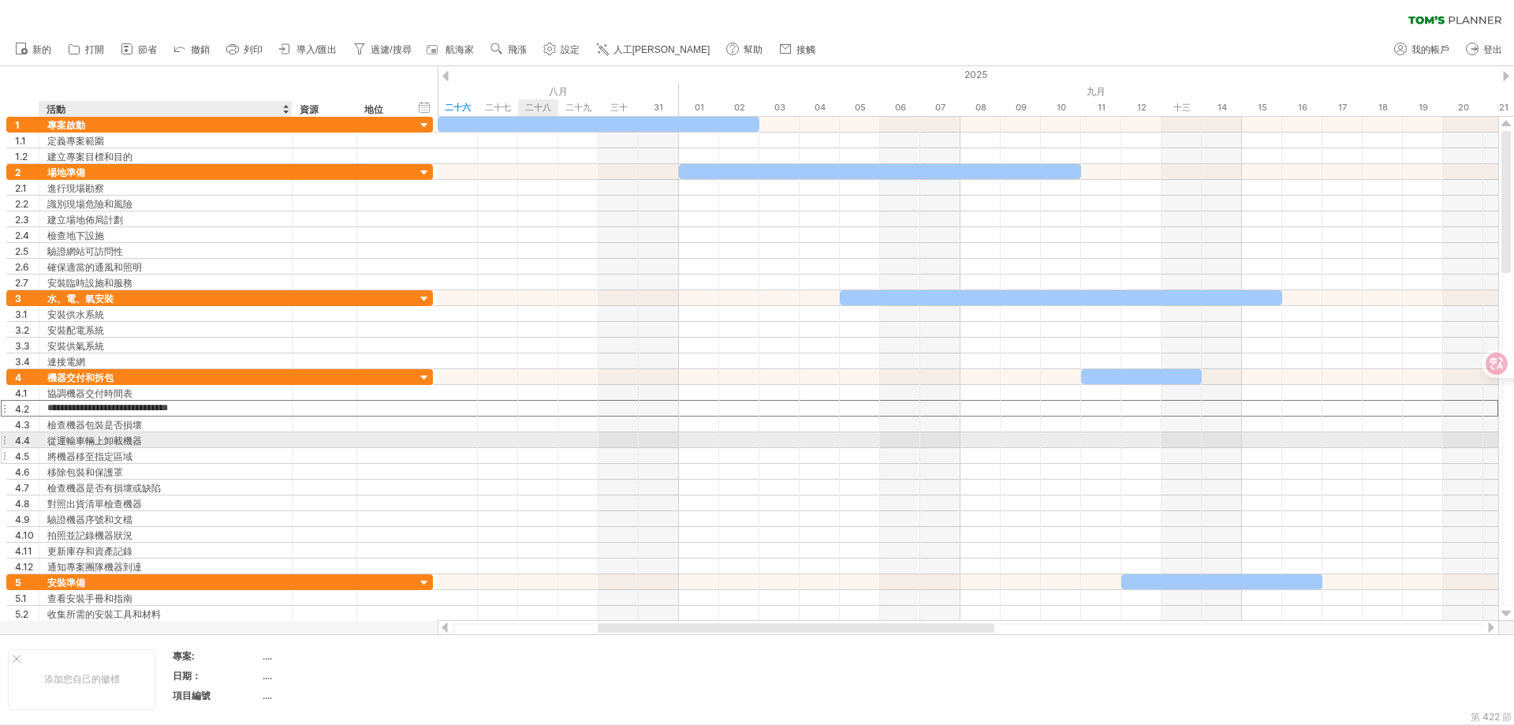
click at [191, 453] on div "將機器移至指定區域" at bounding box center [165, 455] width 237 height 15
click at [211, 439] on div "從運輸車輛上卸載機器" at bounding box center [165, 439] width 237 height 15
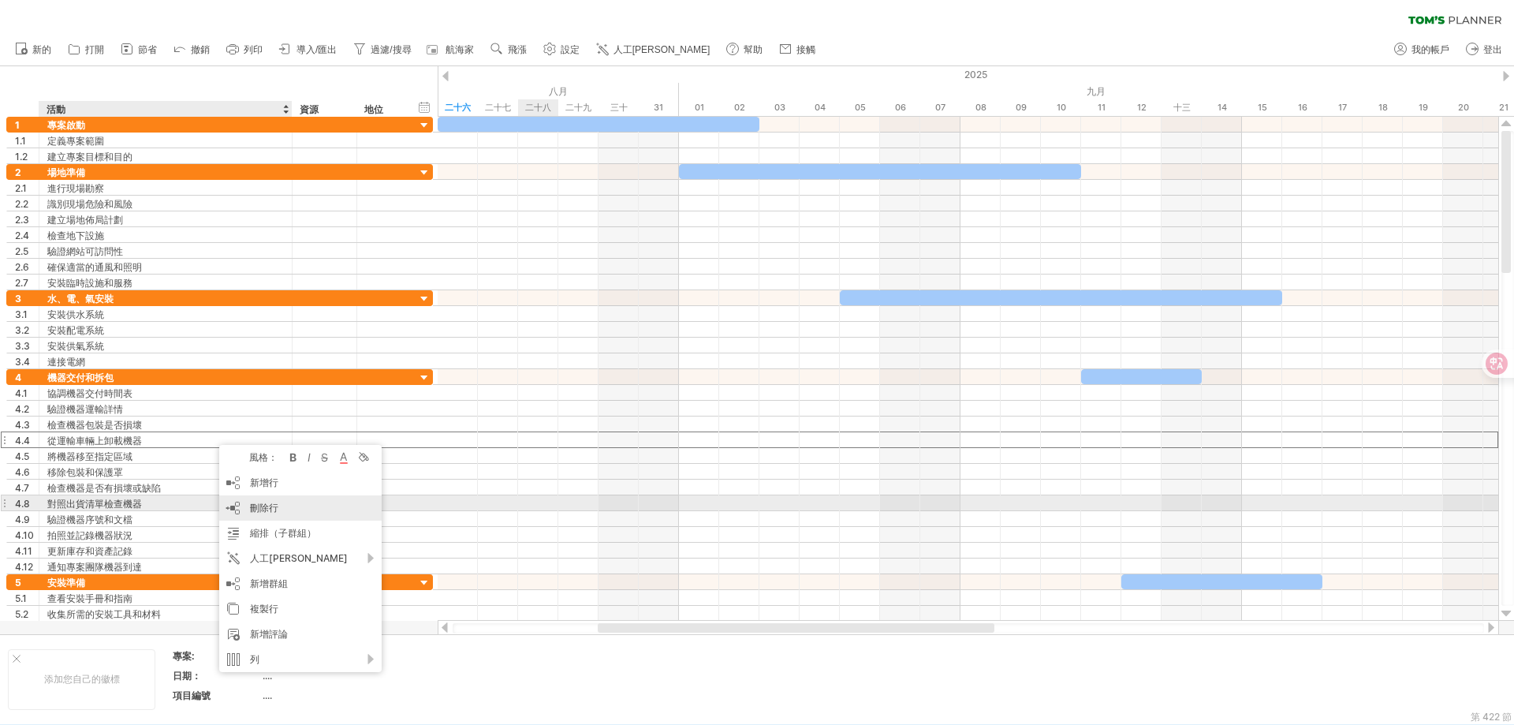
click at [257, 506] on font "刪除行" at bounding box center [264, 508] width 28 height 12
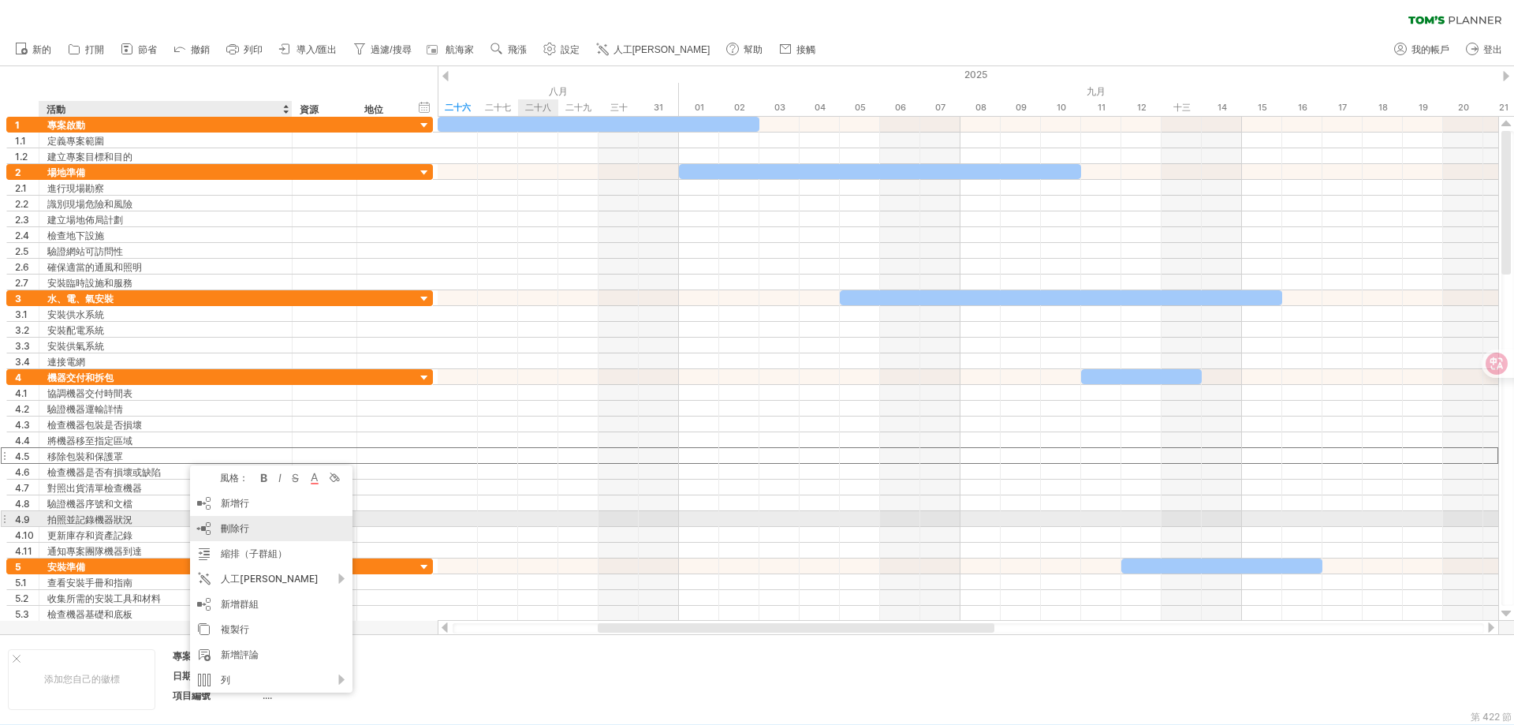
click at [225, 525] on font "刪除行" at bounding box center [235, 528] width 28 height 12
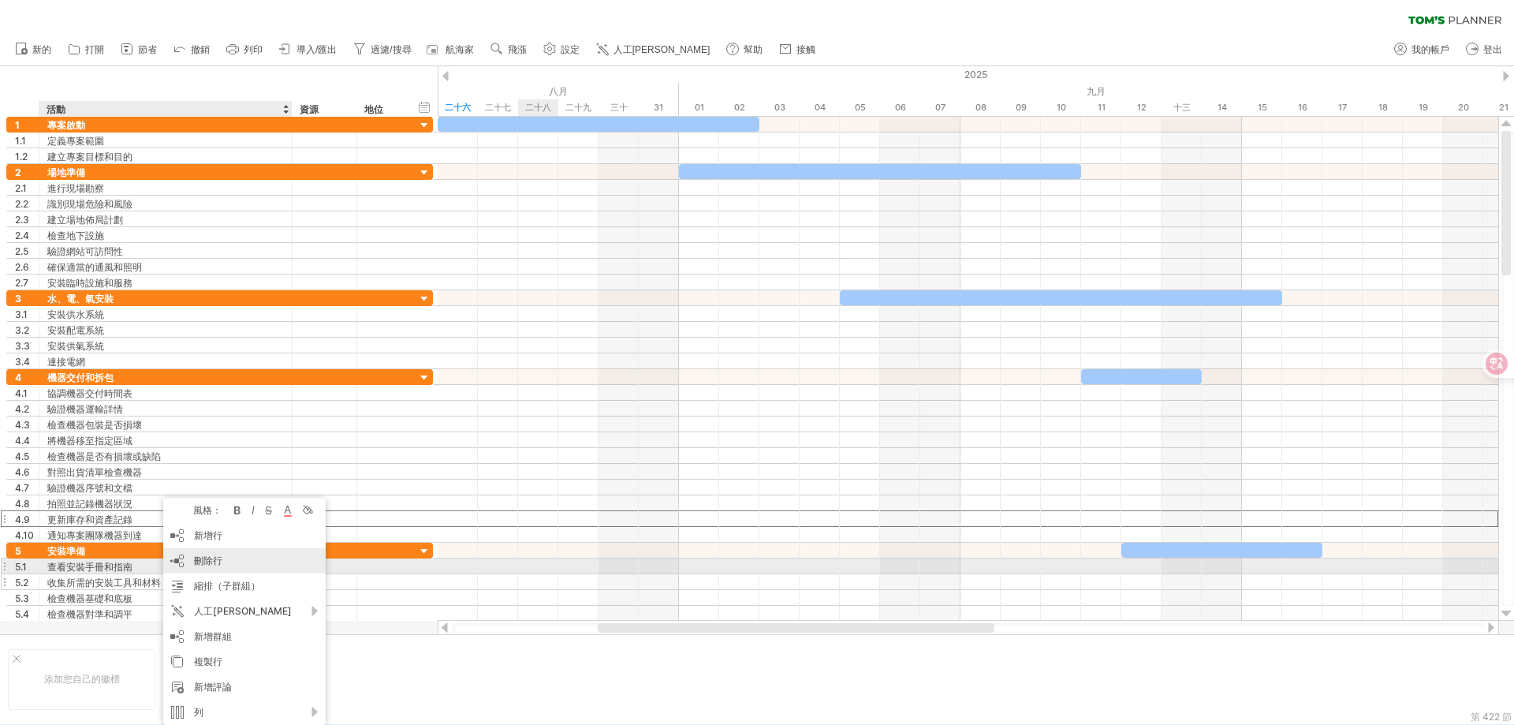
click at [210, 560] on font "刪除行" at bounding box center [208, 560] width 28 height 12
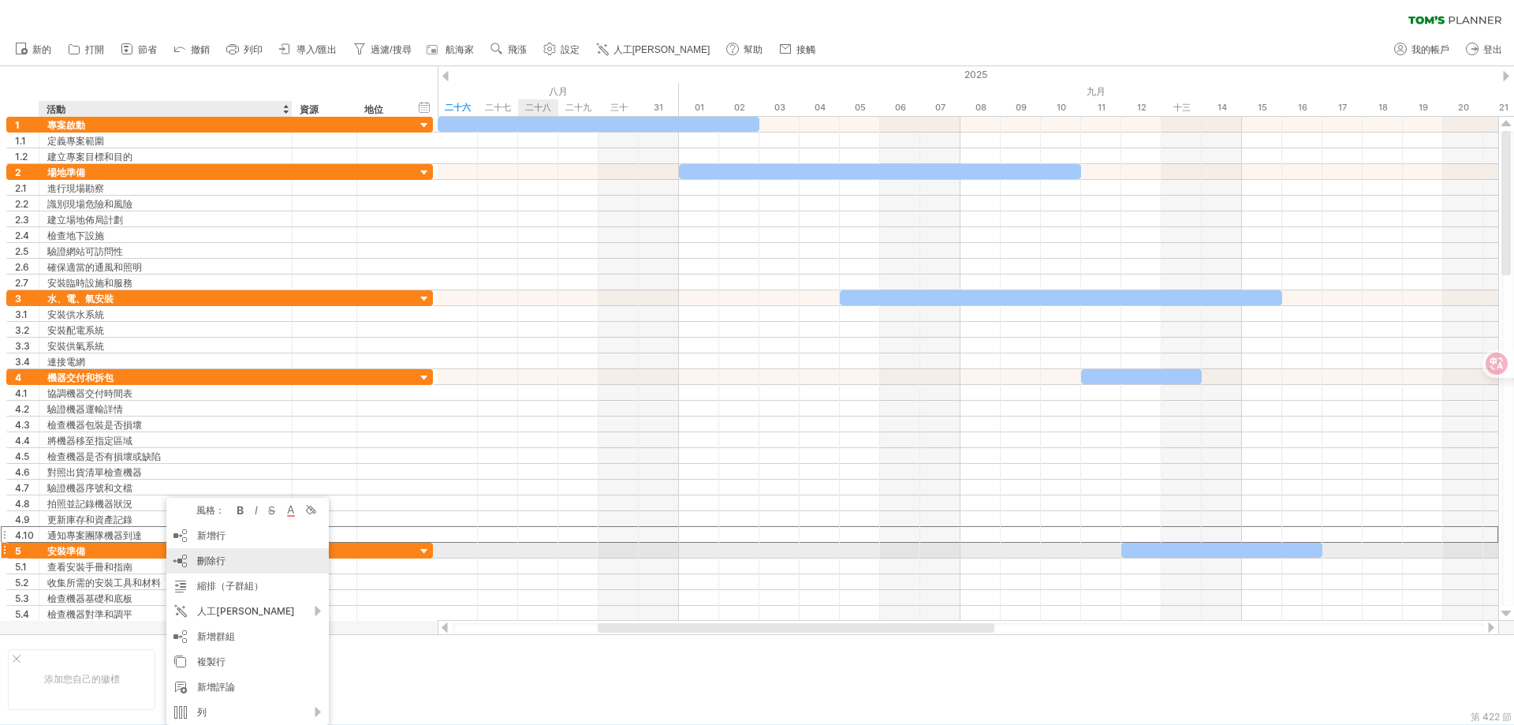
click at [220, 558] on font "刪除行" at bounding box center [211, 560] width 28 height 12
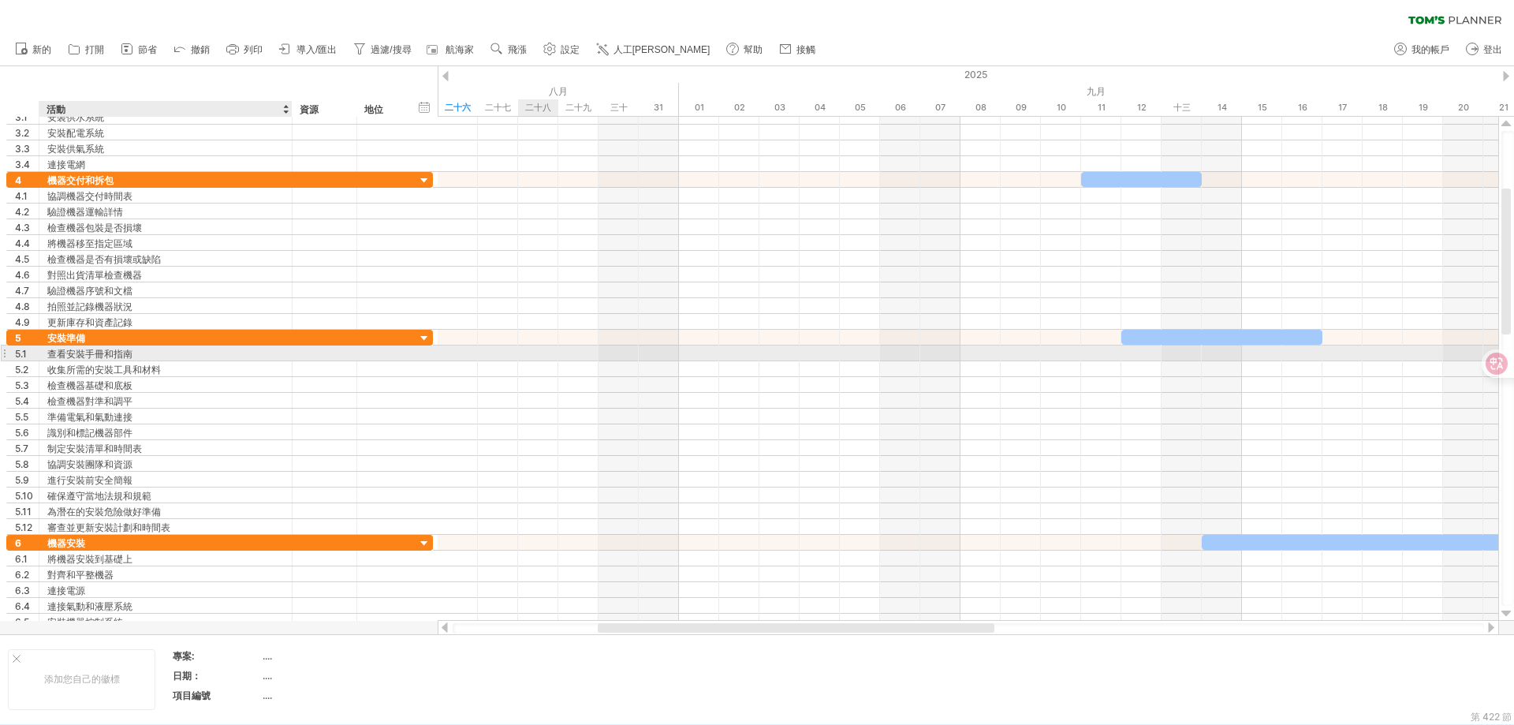
click at [176, 357] on div "查看安裝手冊和指南" at bounding box center [165, 352] width 237 height 15
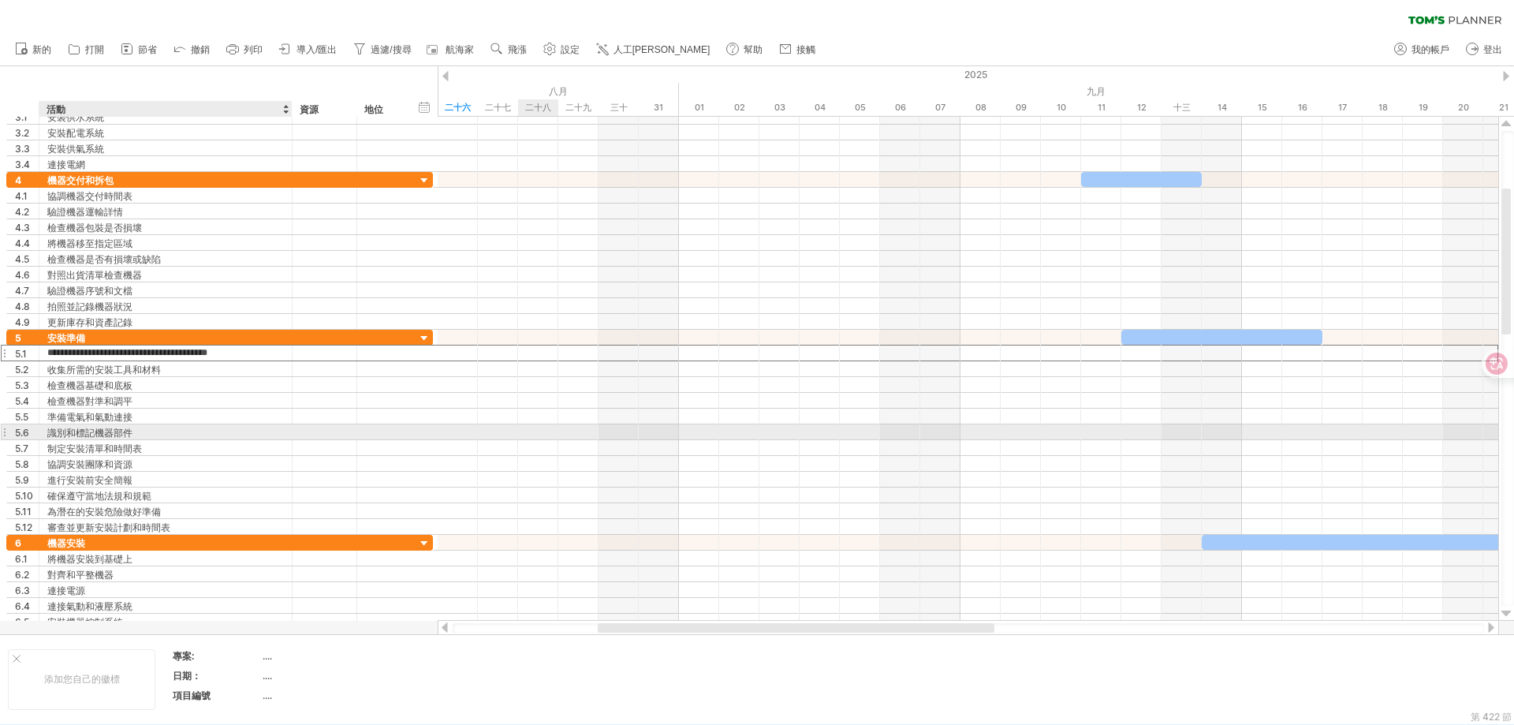
click at [166, 426] on div "識別和標記機器部件" at bounding box center [165, 431] width 237 height 15
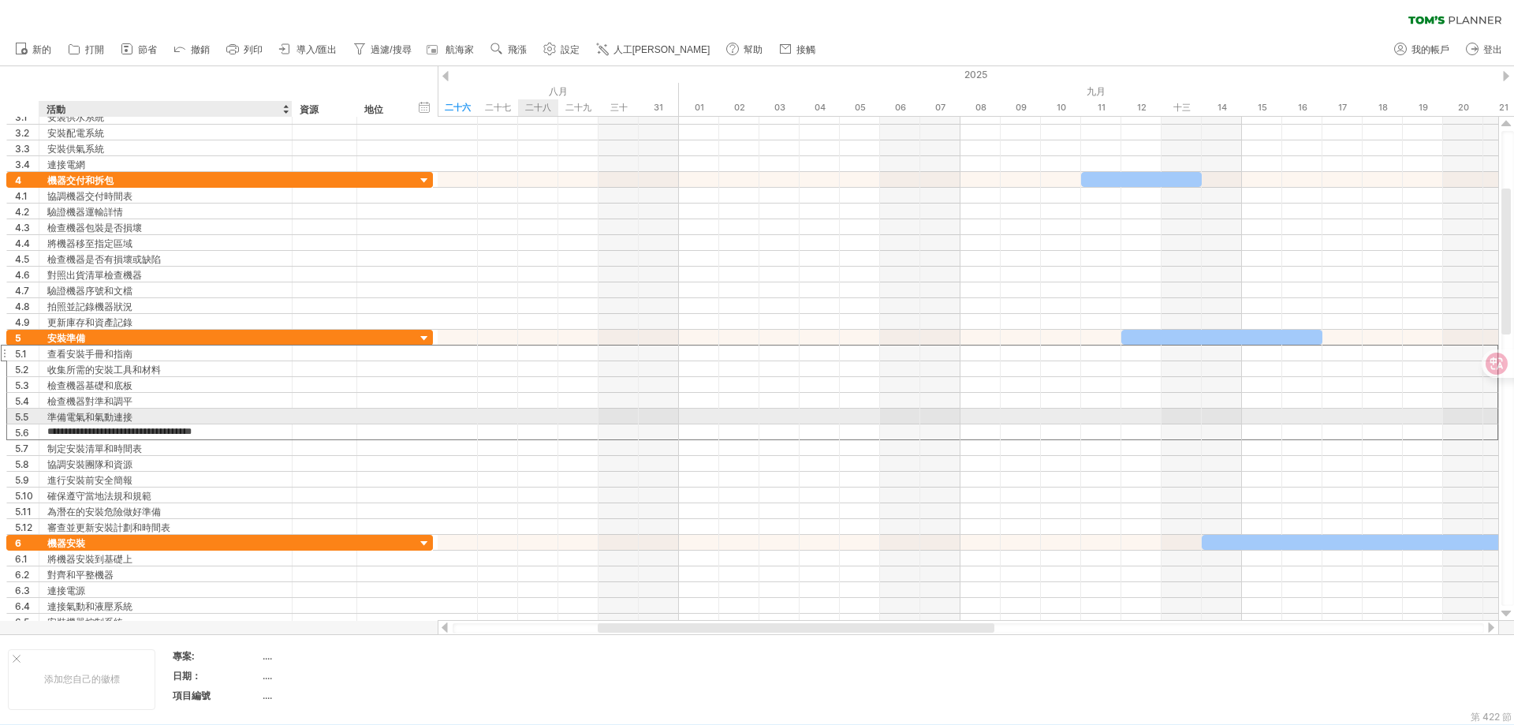
click at [168, 411] on div "準備電氣和氣動連接" at bounding box center [165, 416] width 237 height 15
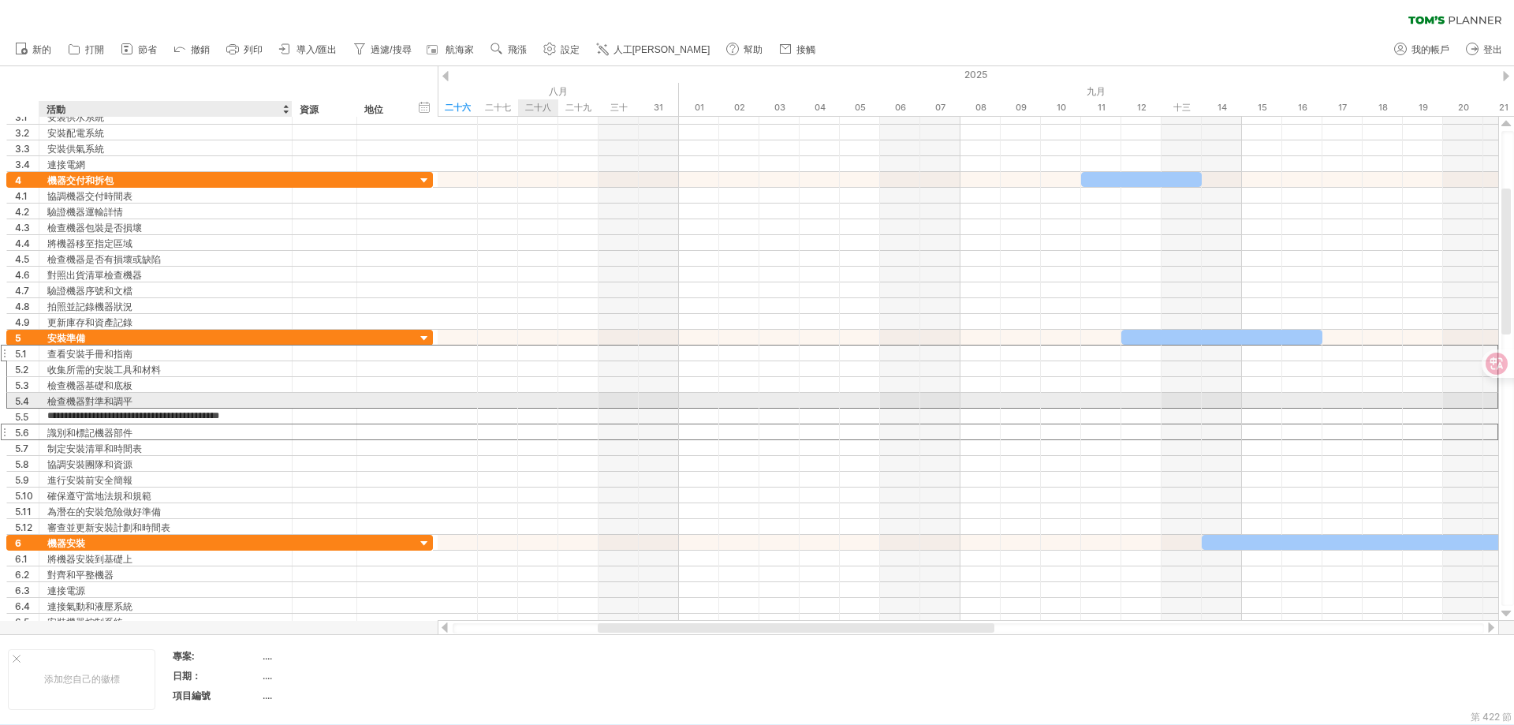
click at [174, 402] on div "檢查機器對準和調平" at bounding box center [165, 400] width 237 height 15
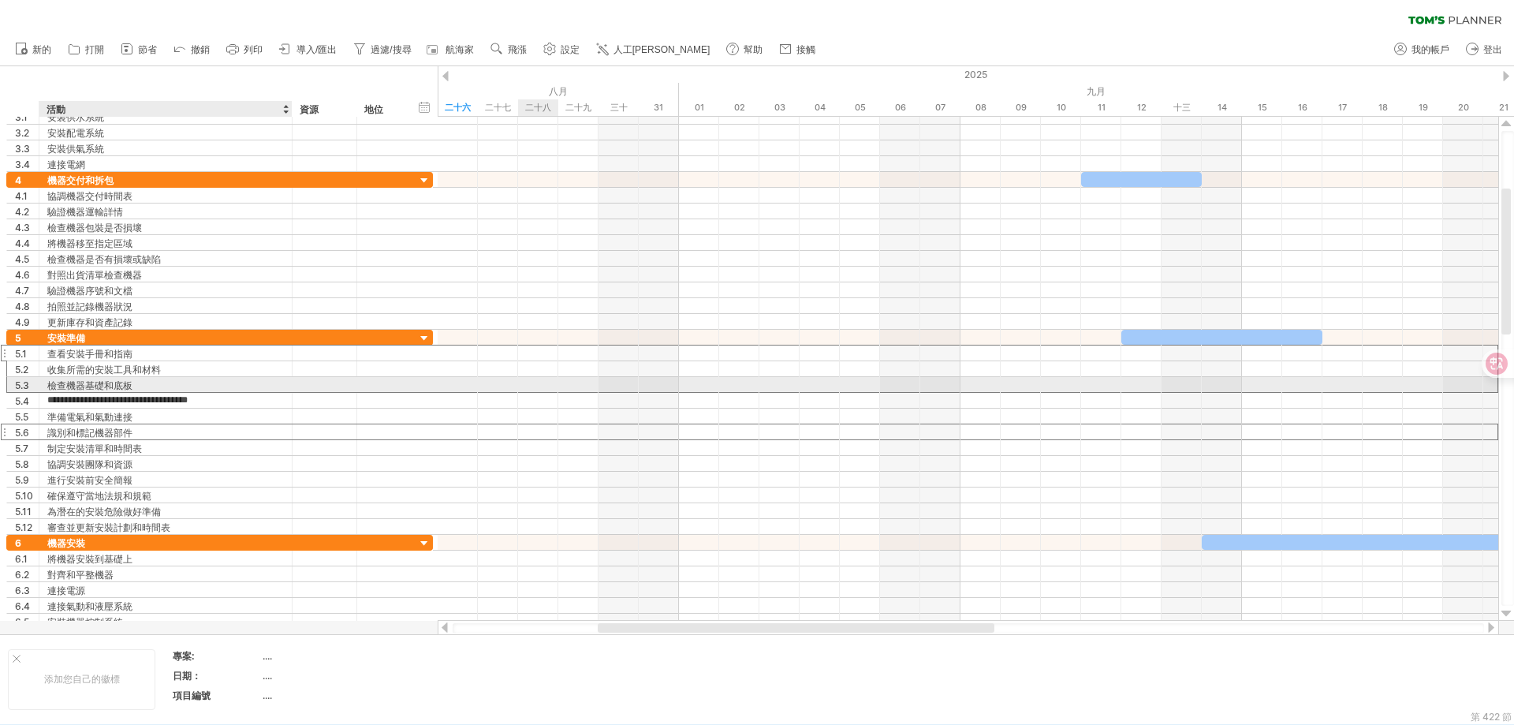
click at [182, 379] on div "檢查機器基礎和底板" at bounding box center [165, 384] width 237 height 15
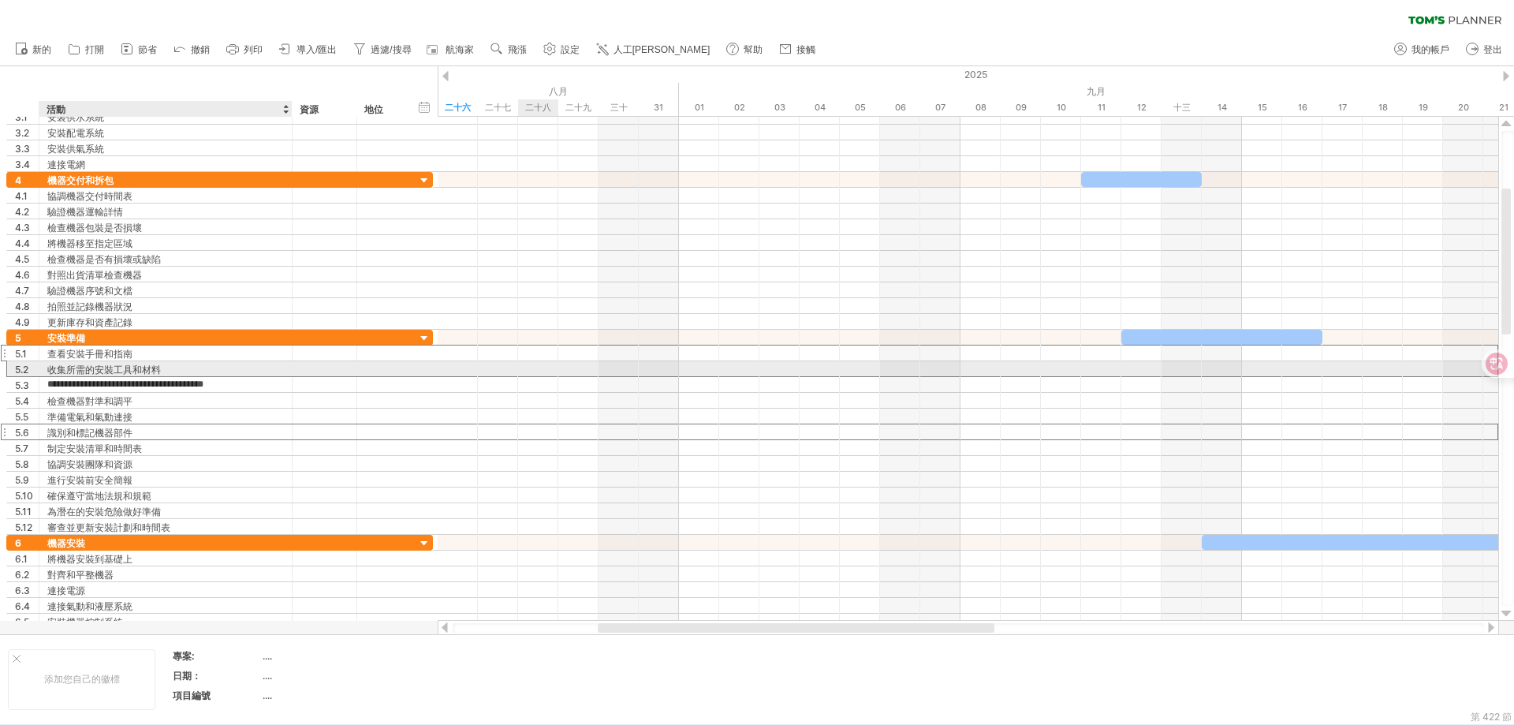
click at [185, 368] on div "收集所需的安裝工具和材料" at bounding box center [165, 368] width 237 height 15
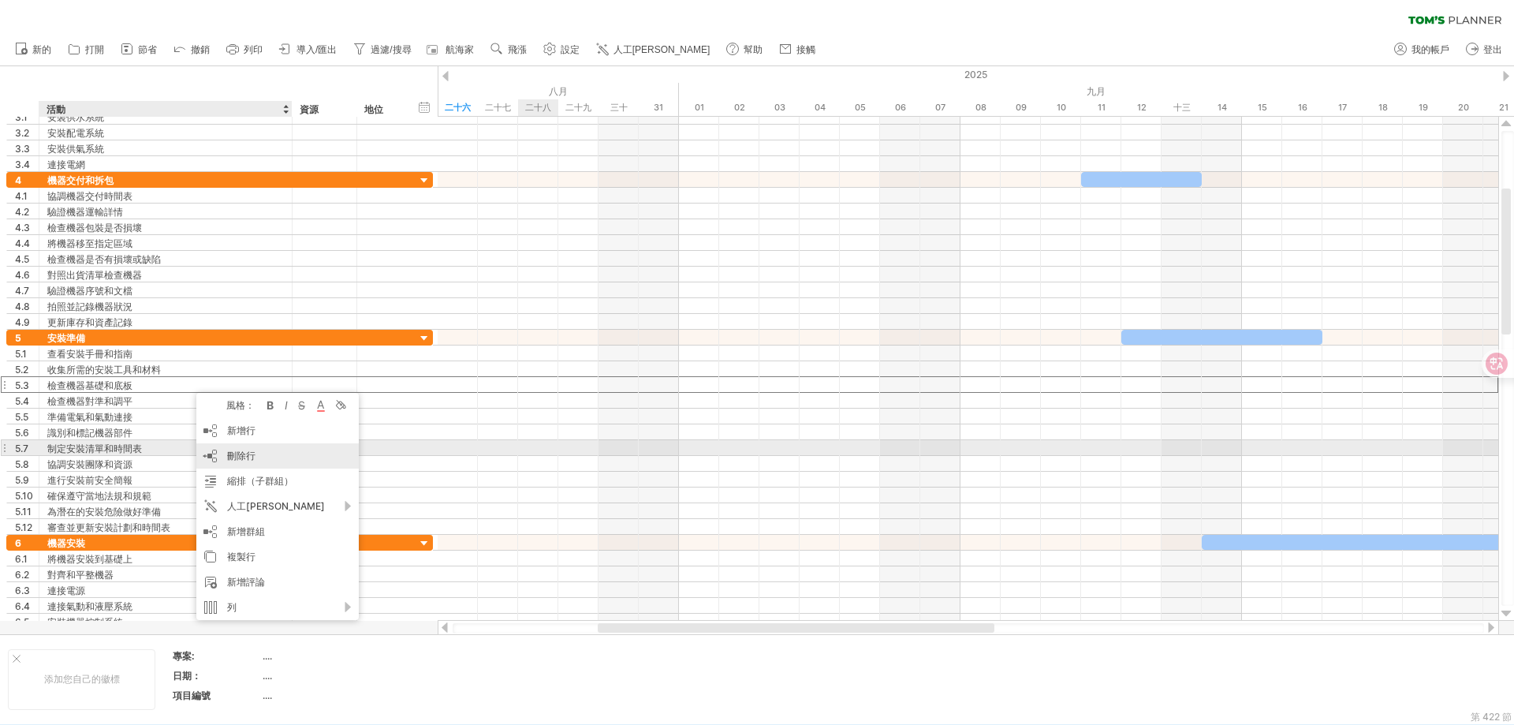
click at [245, 455] on font "刪除行" at bounding box center [241, 456] width 28 height 12
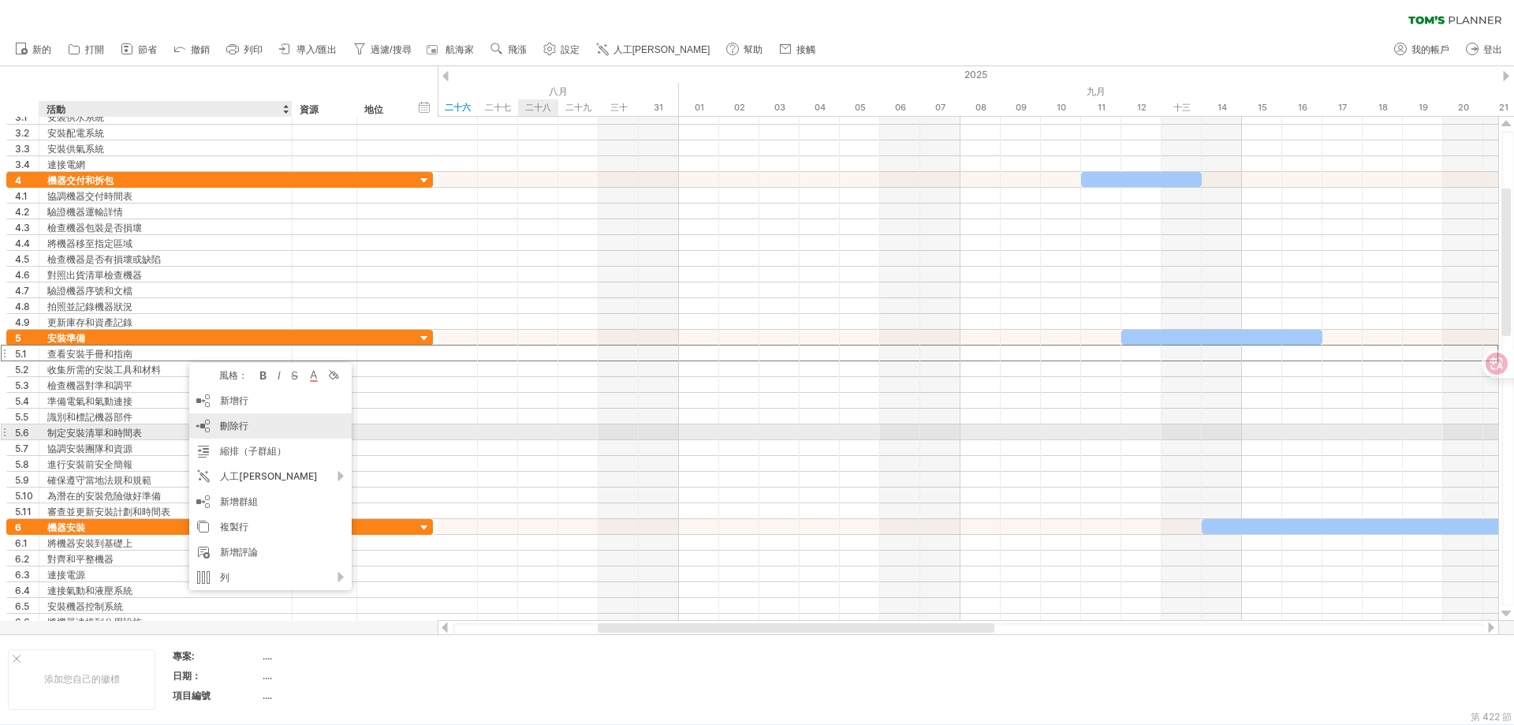
click at [233, 432] on div "刪除行 刪除選取的行" at bounding box center [270, 425] width 162 height 25
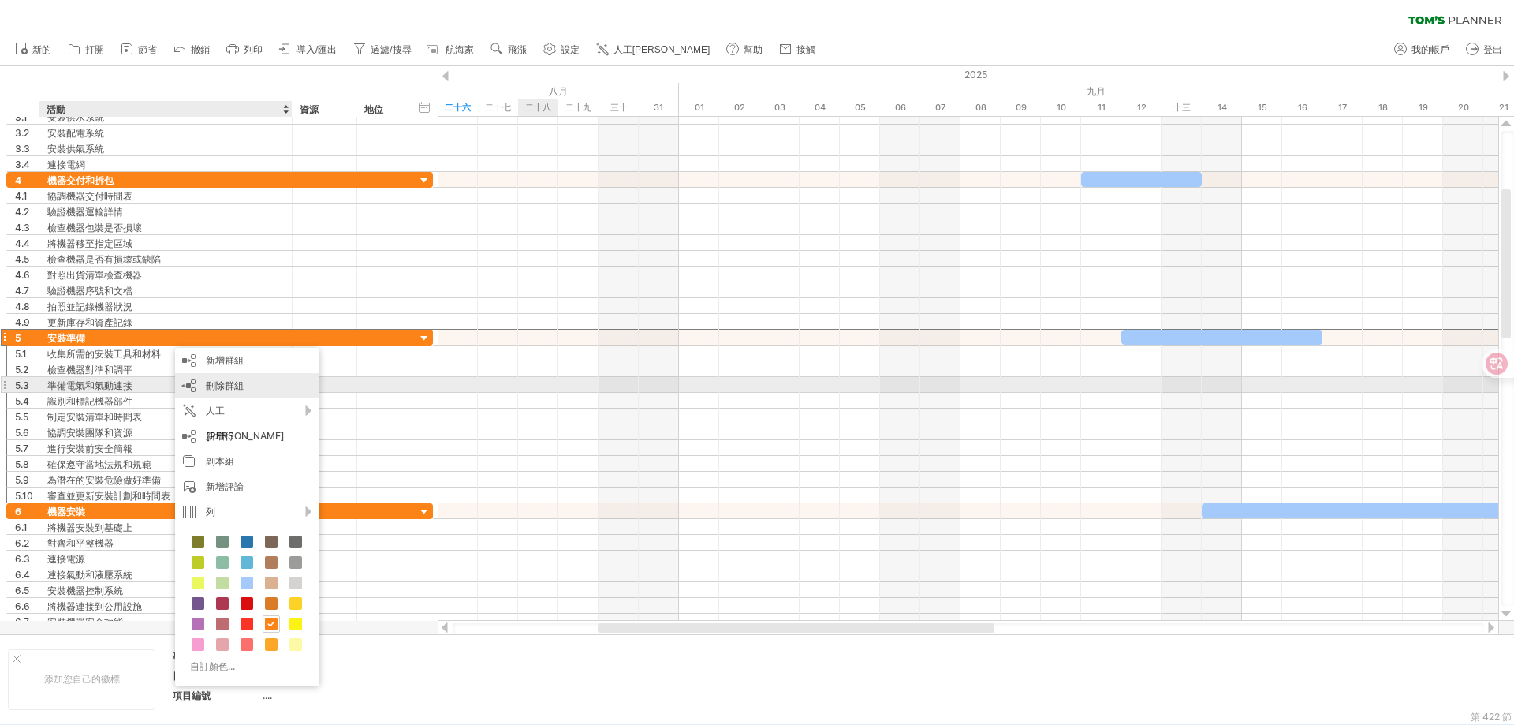
click at [230, 382] on font "刪除群組" at bounding box center [225, 385] width 38 height 12
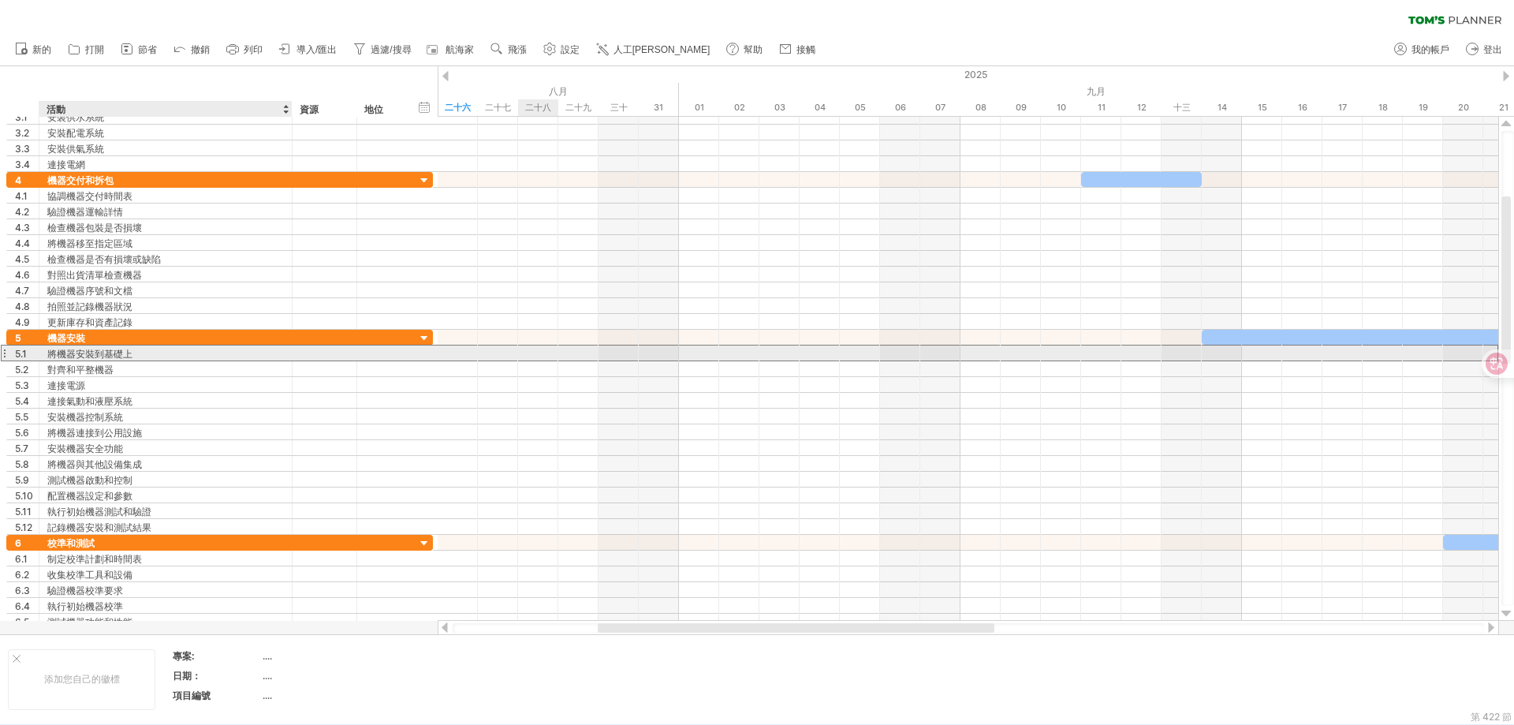
click at [157, 354] on div "將機器安裝到基礎上" at bounding box center [165, 352] width 237 height 15
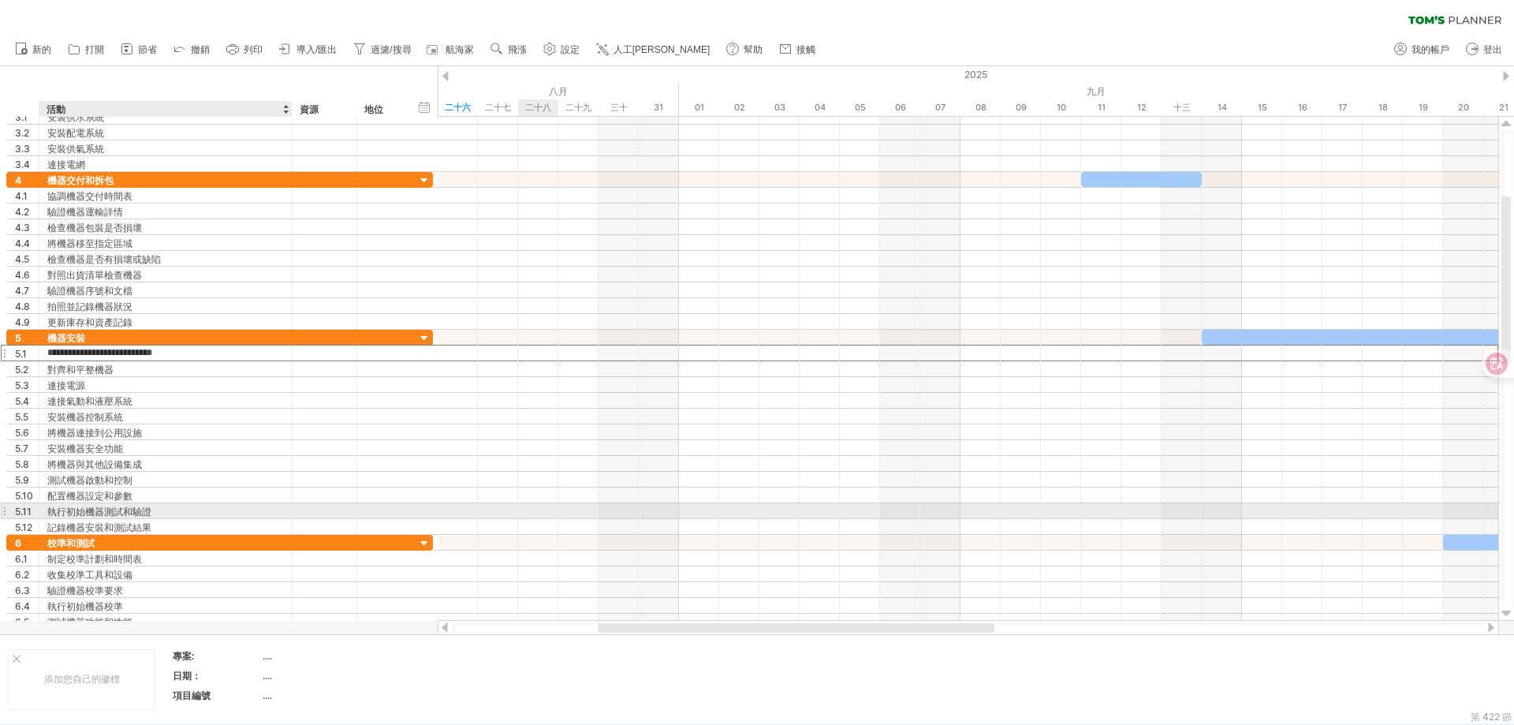
click at [152, 510] on div "執行初始機器測試和驗證" at bounding box center [165, 510] width 237 height 15
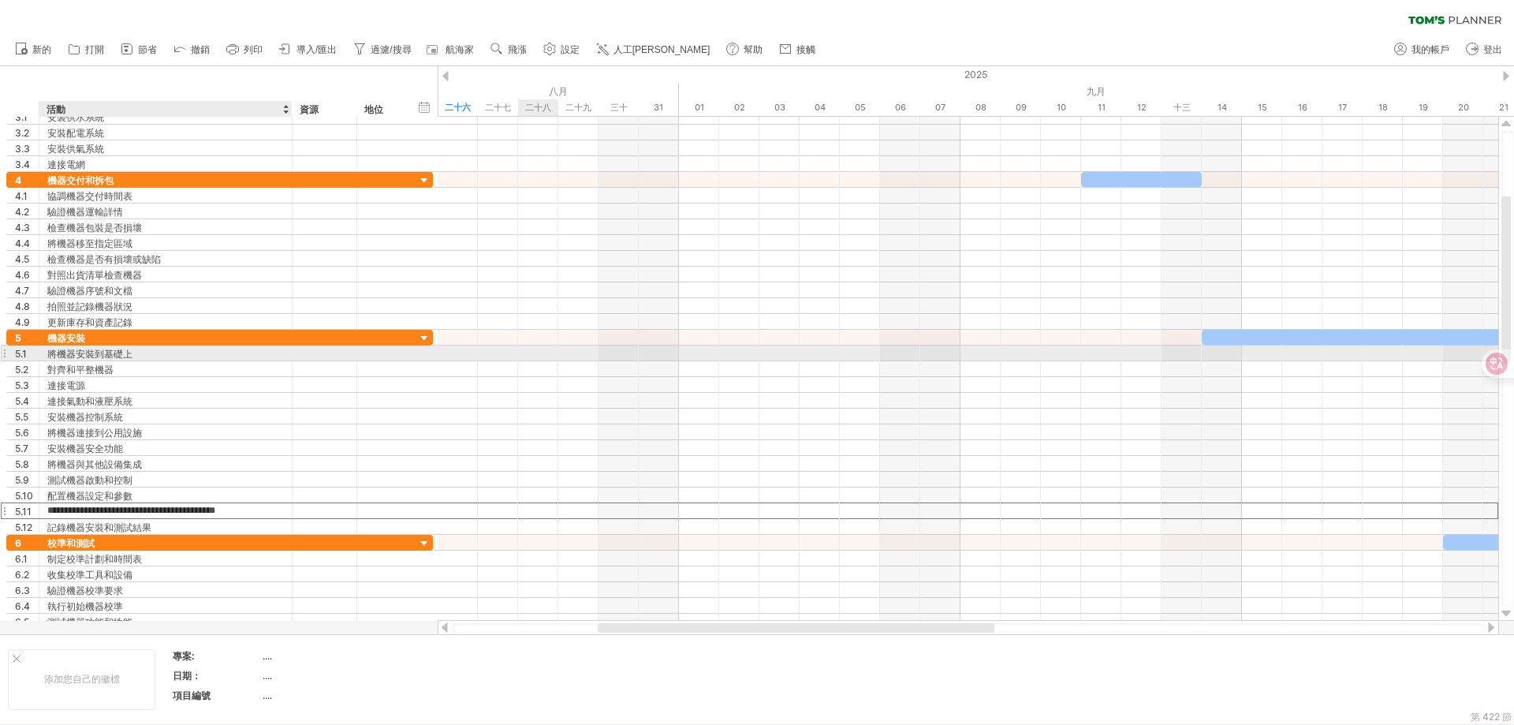
click at [159, 356] on div "將機器安裝到基礎上" at bounding box center [165, 352] width 237 height 15
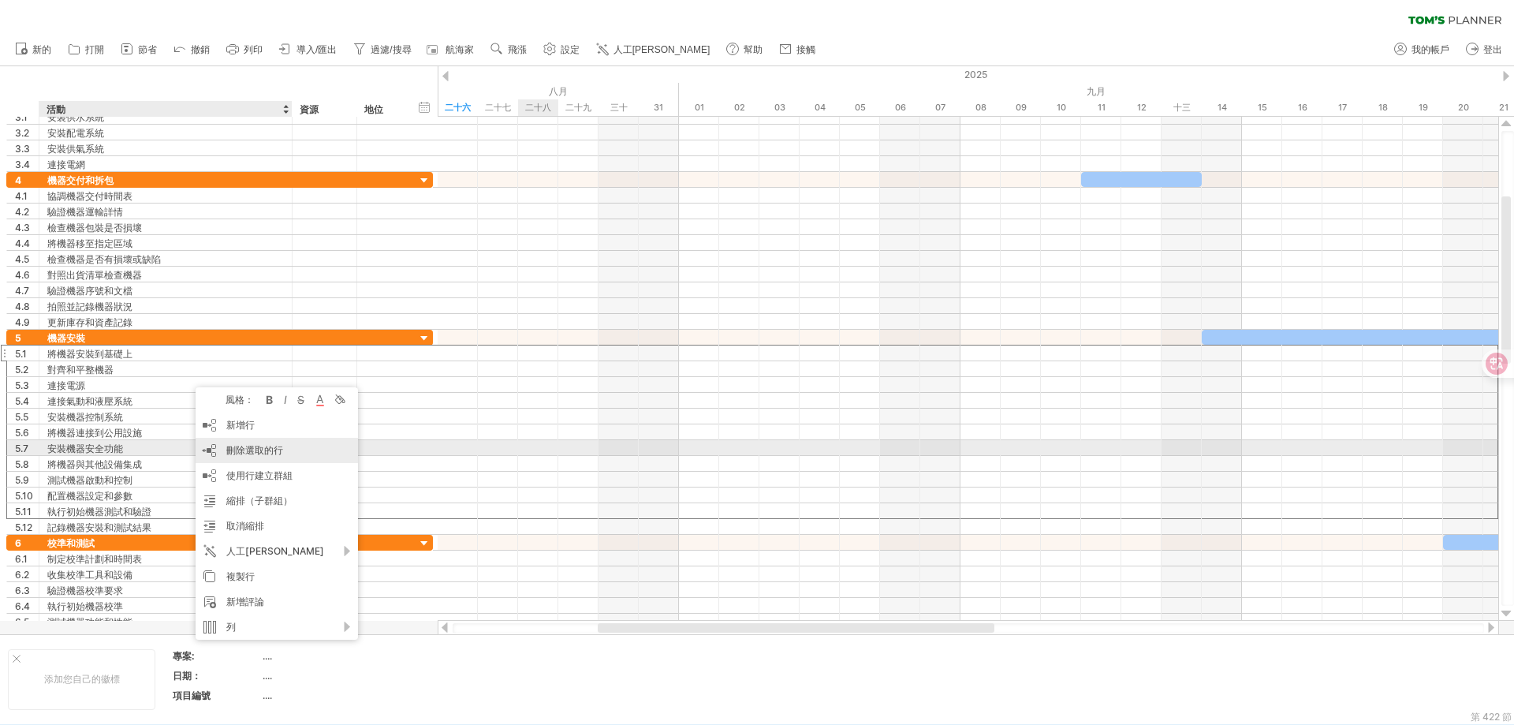
click at [272, 453] on font "刪除選取的行" at bounding box center [254, 450] width 57 height 12
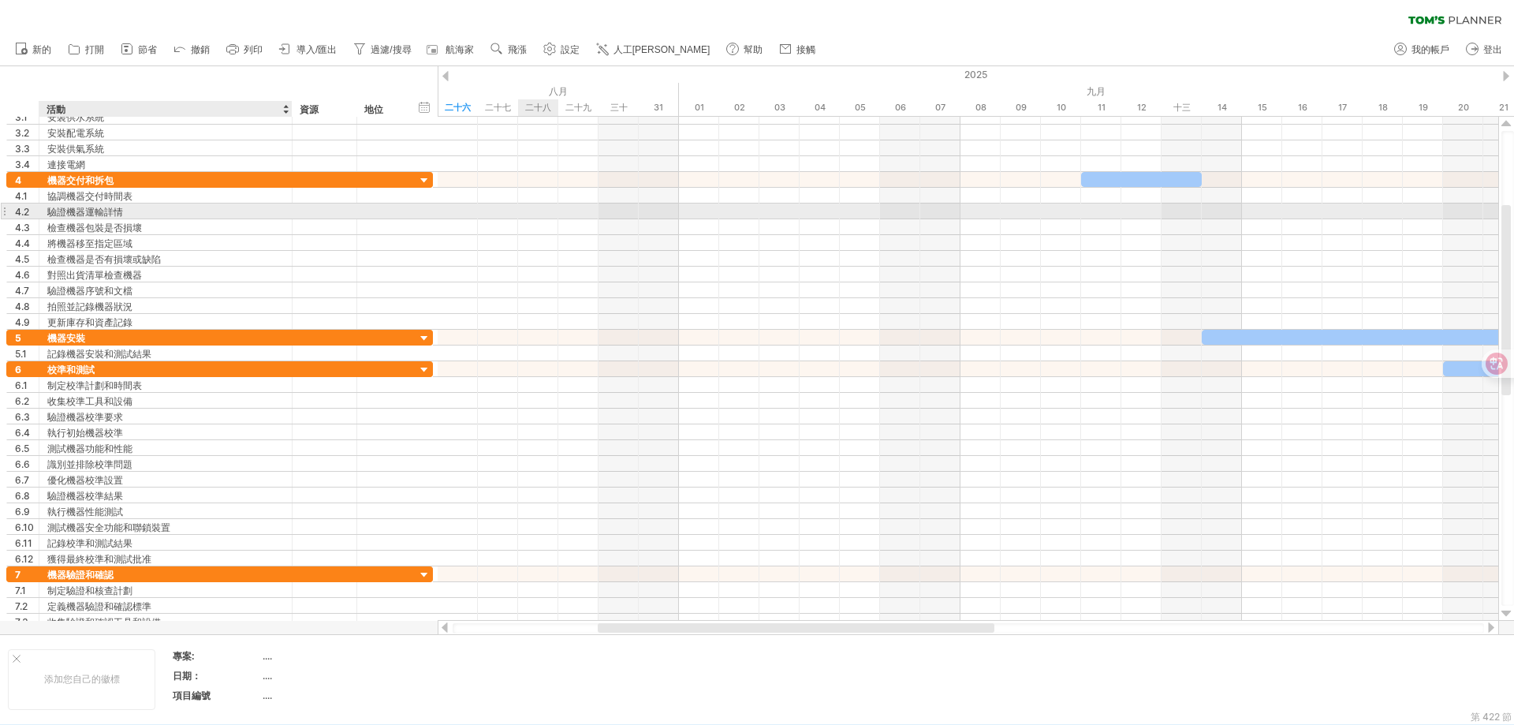
click at [163, 204] on div "驗證機器運輸詳情" at bounding box center [165, 210] width 237 height 15
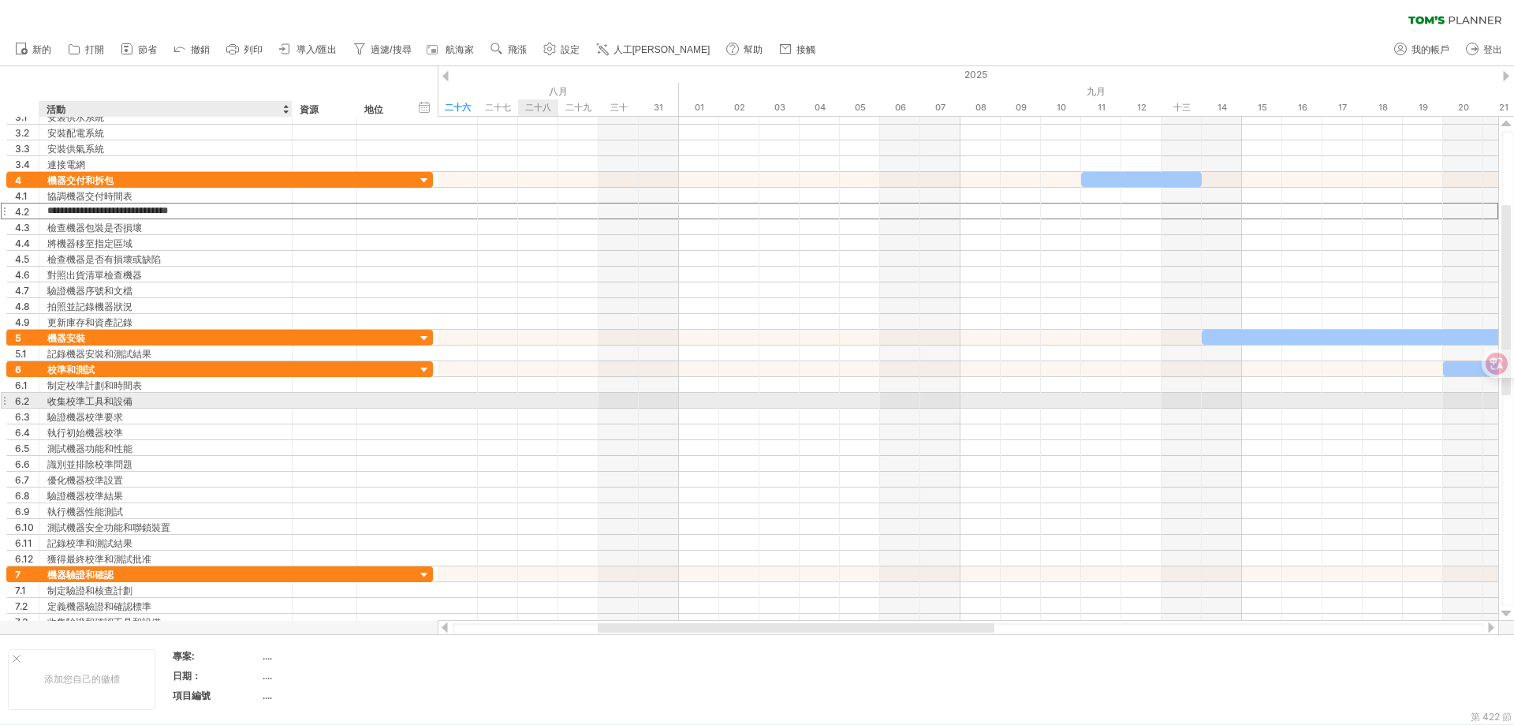
click at [177, 402] on div "收集校準工具和設備" at bounding box center [165, 400] width 237 height 15
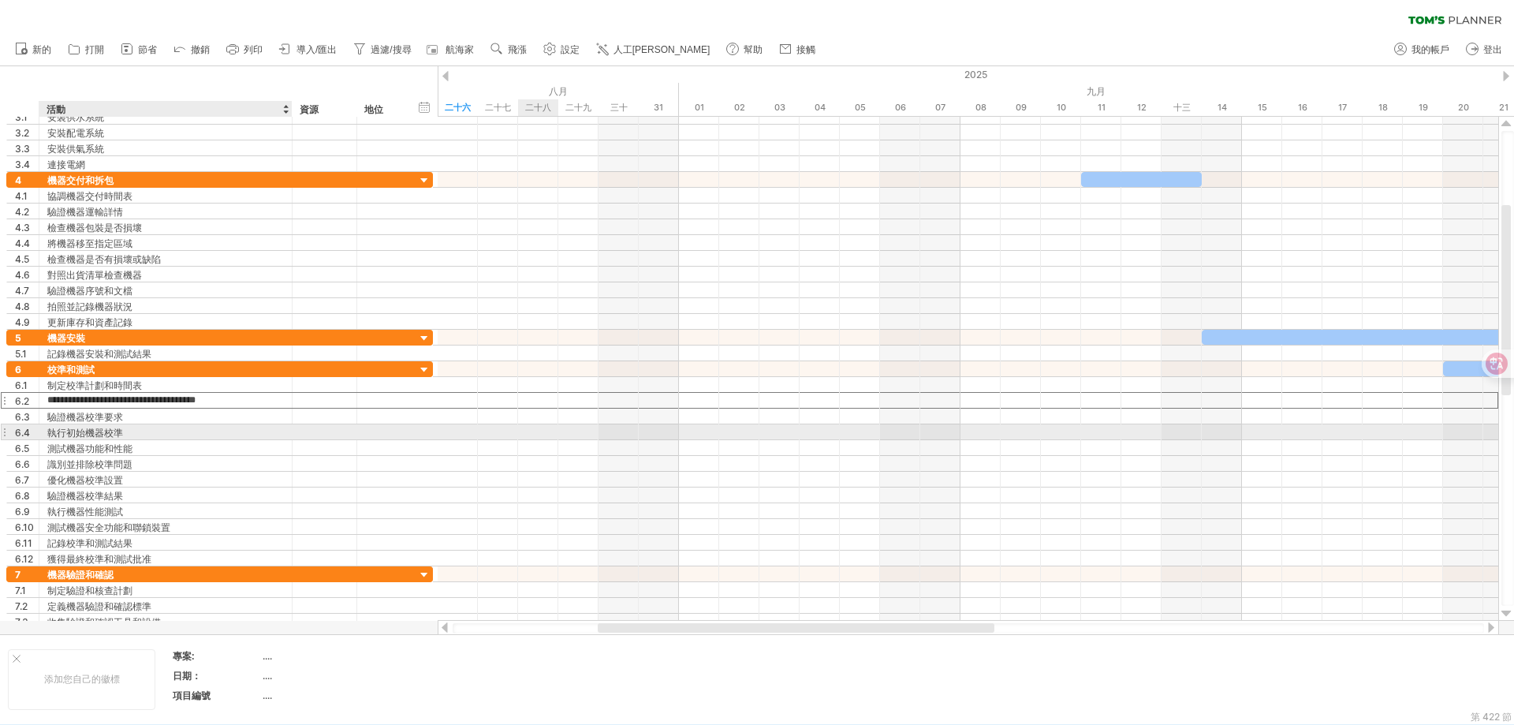
click at [168, 428] on div "執行初始機器校準" at bounding box center [165, 431] width 237 height 15
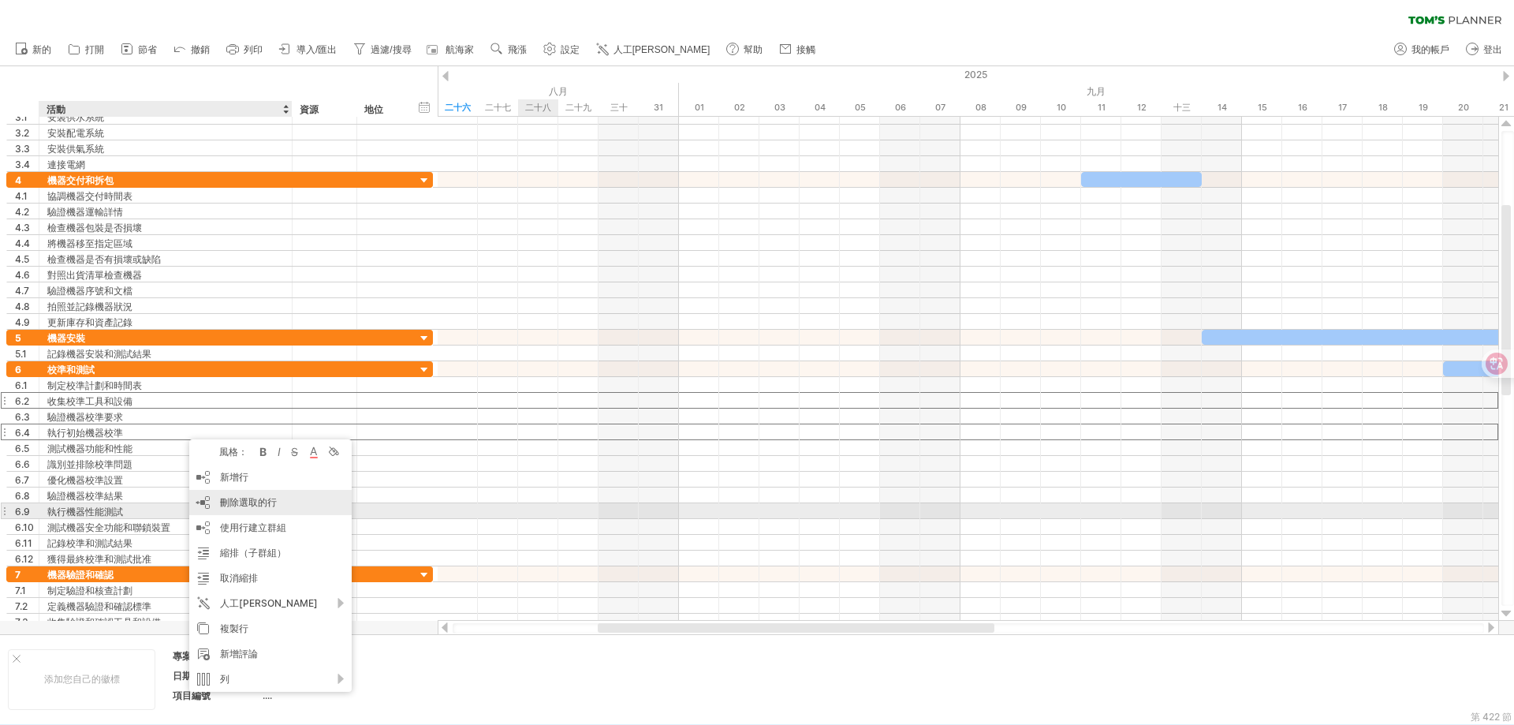
click at [245, 506] on font "刪除選取的行" at bounding box center [248, 502] width 57 height 12
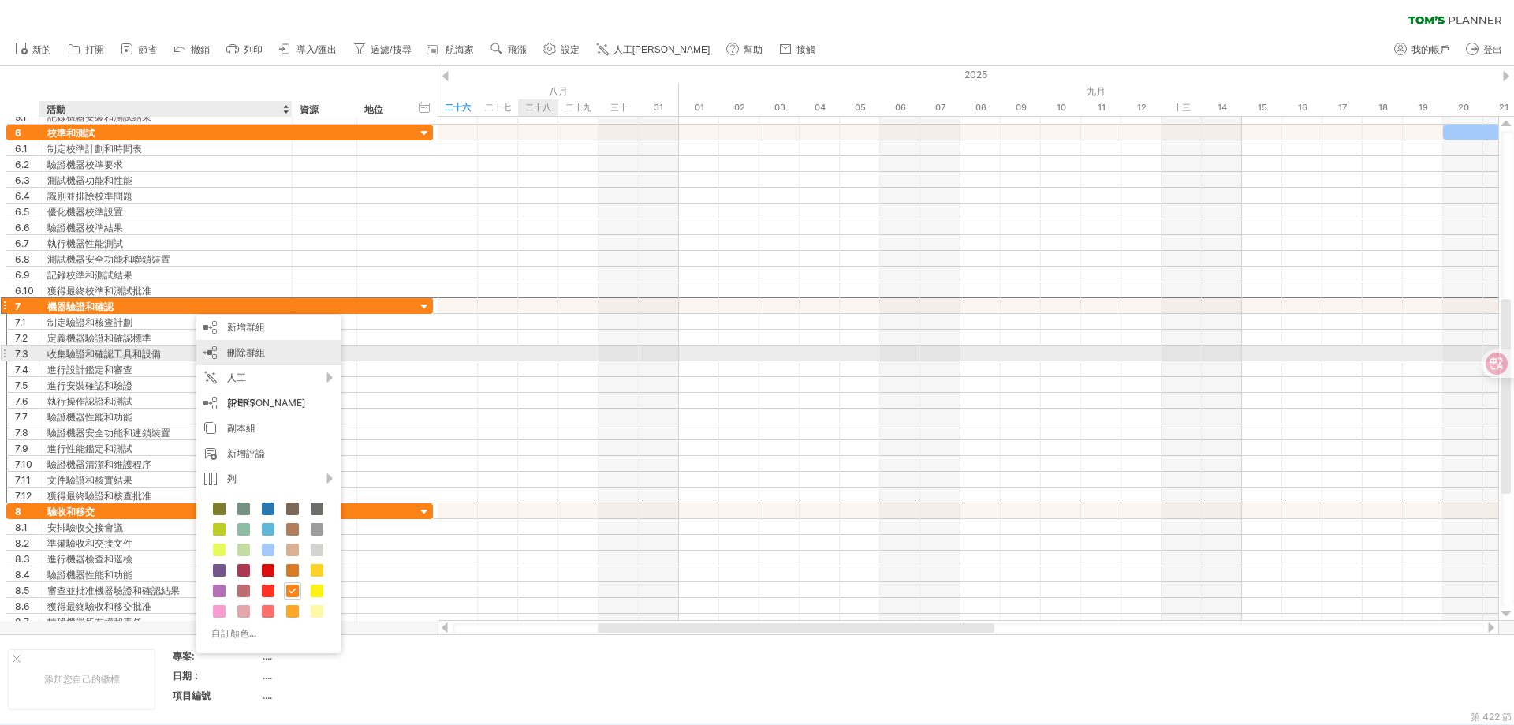
click at [271, 353] on div "刪除群組 刪除選定的群組" at bounding box center [268, 352] width 144 height 25
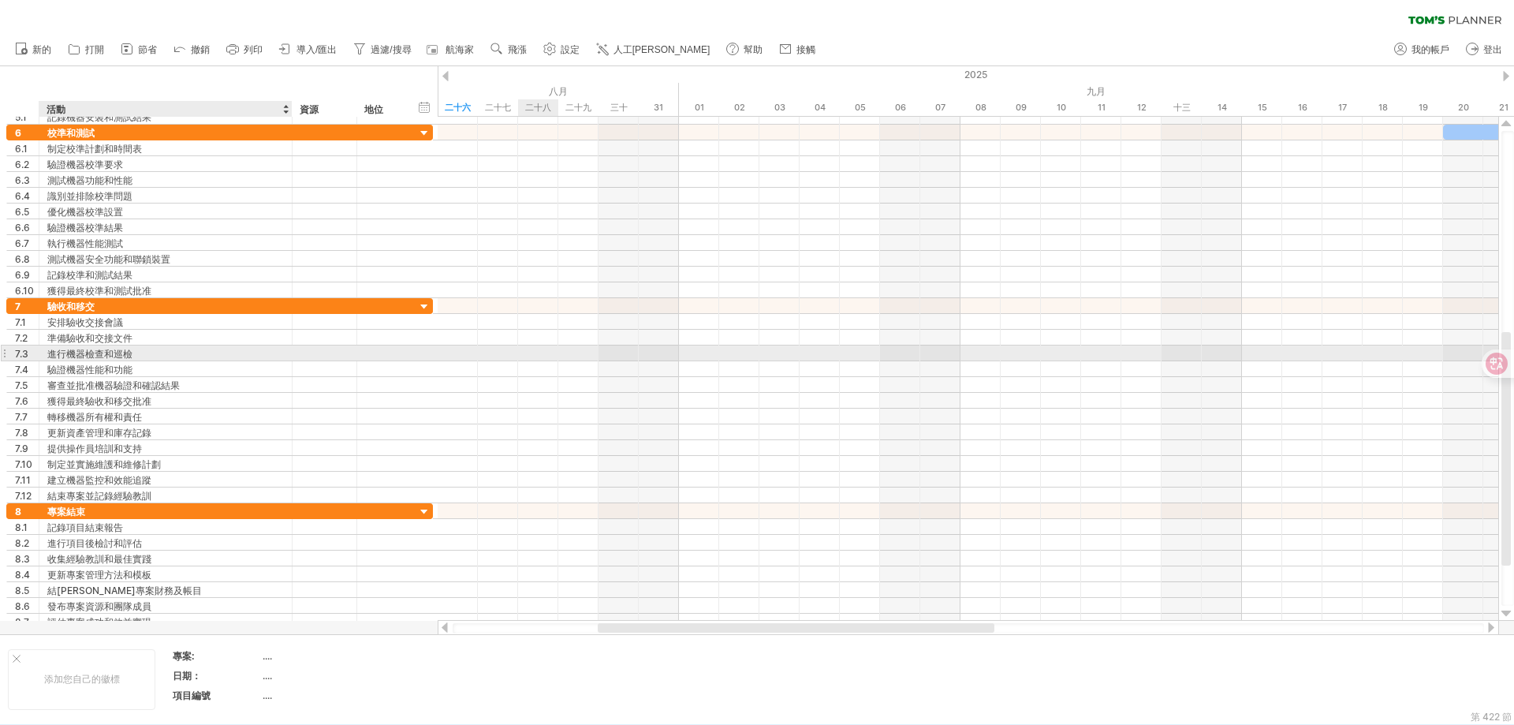
click at [194, 359] on div "進行機器檢查和巡檢" at bounding box center [165, 352] width 237 height 15
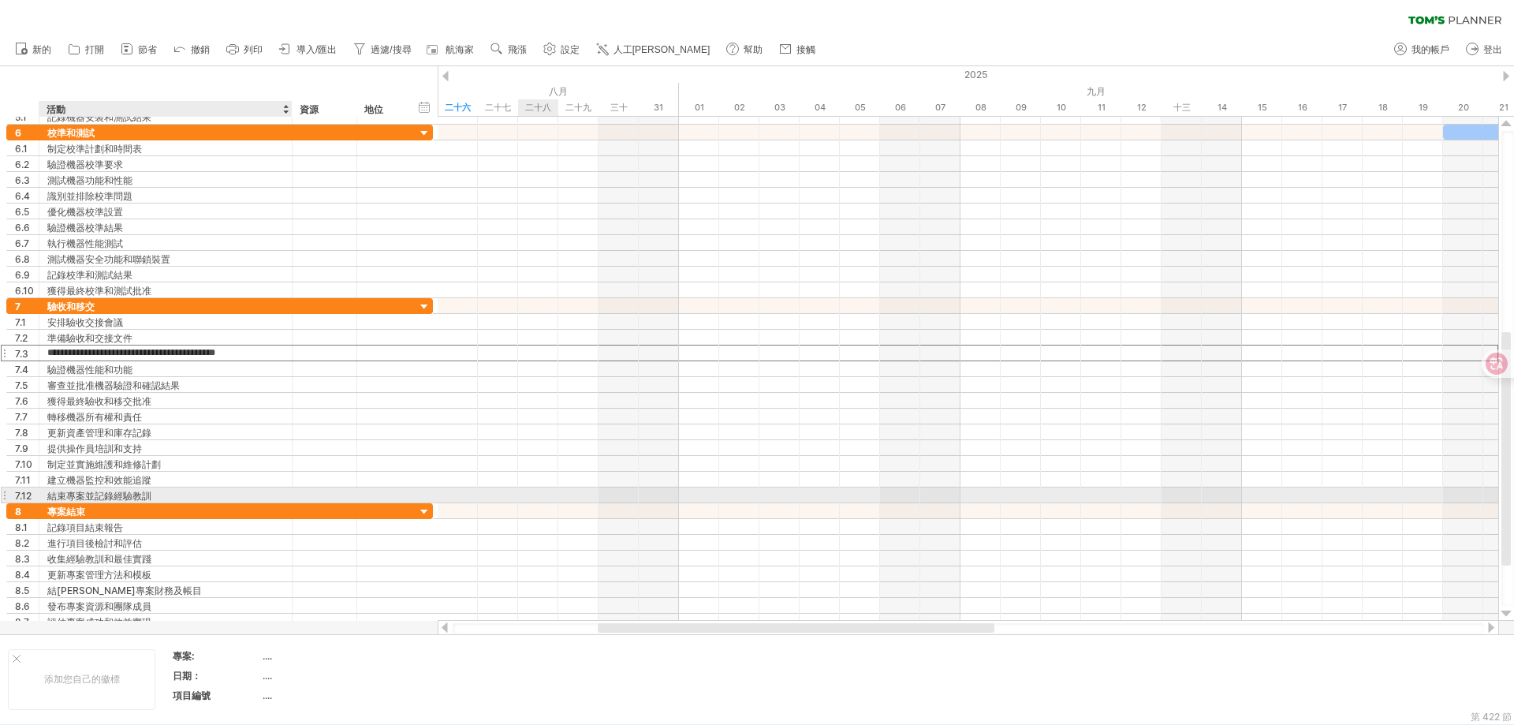
click at [193, 495] on div "結束專案並記錄經驗教訓" at bounding box center [165, 494] width 237 height 15
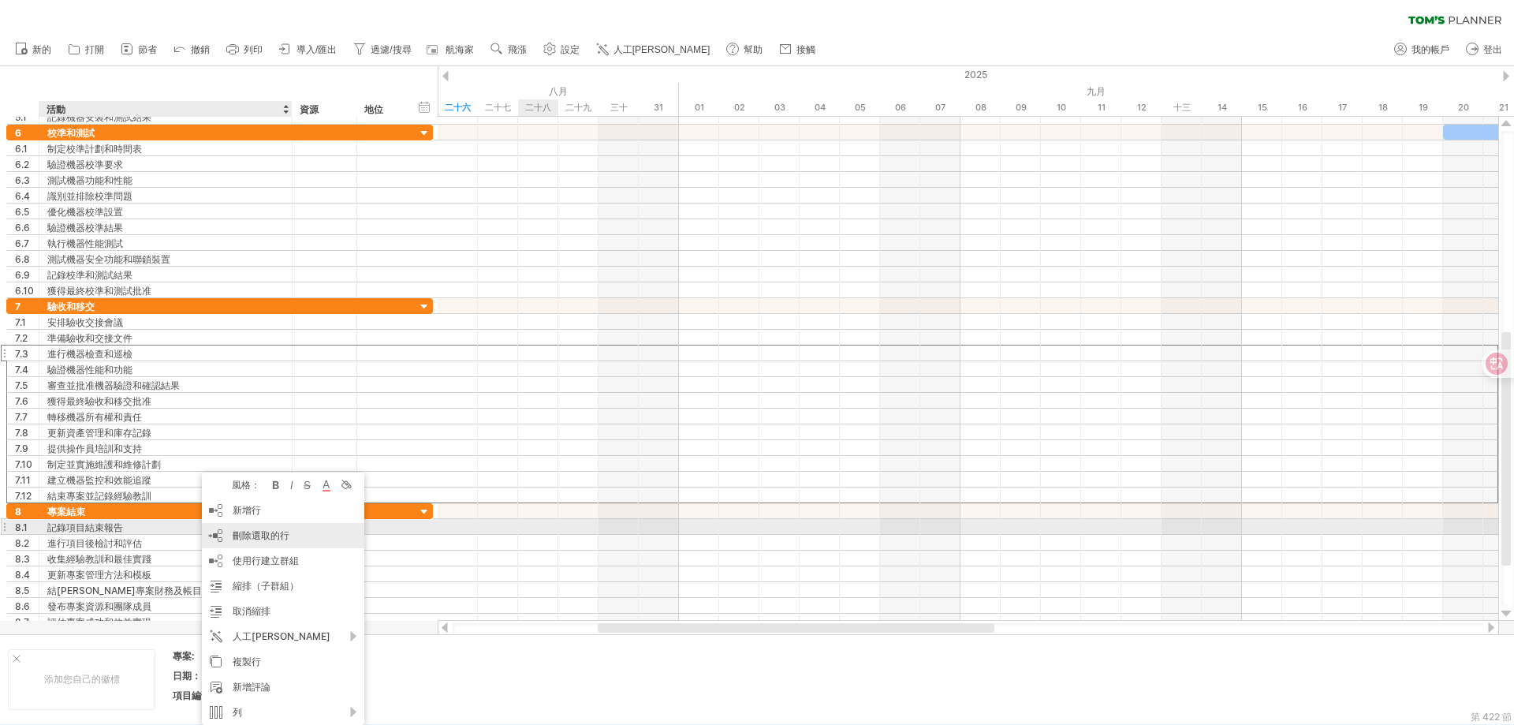
click at [237, 524] on div "刪除行 刪除選取的行" at bounding box center [283, 535] width 162 height 25
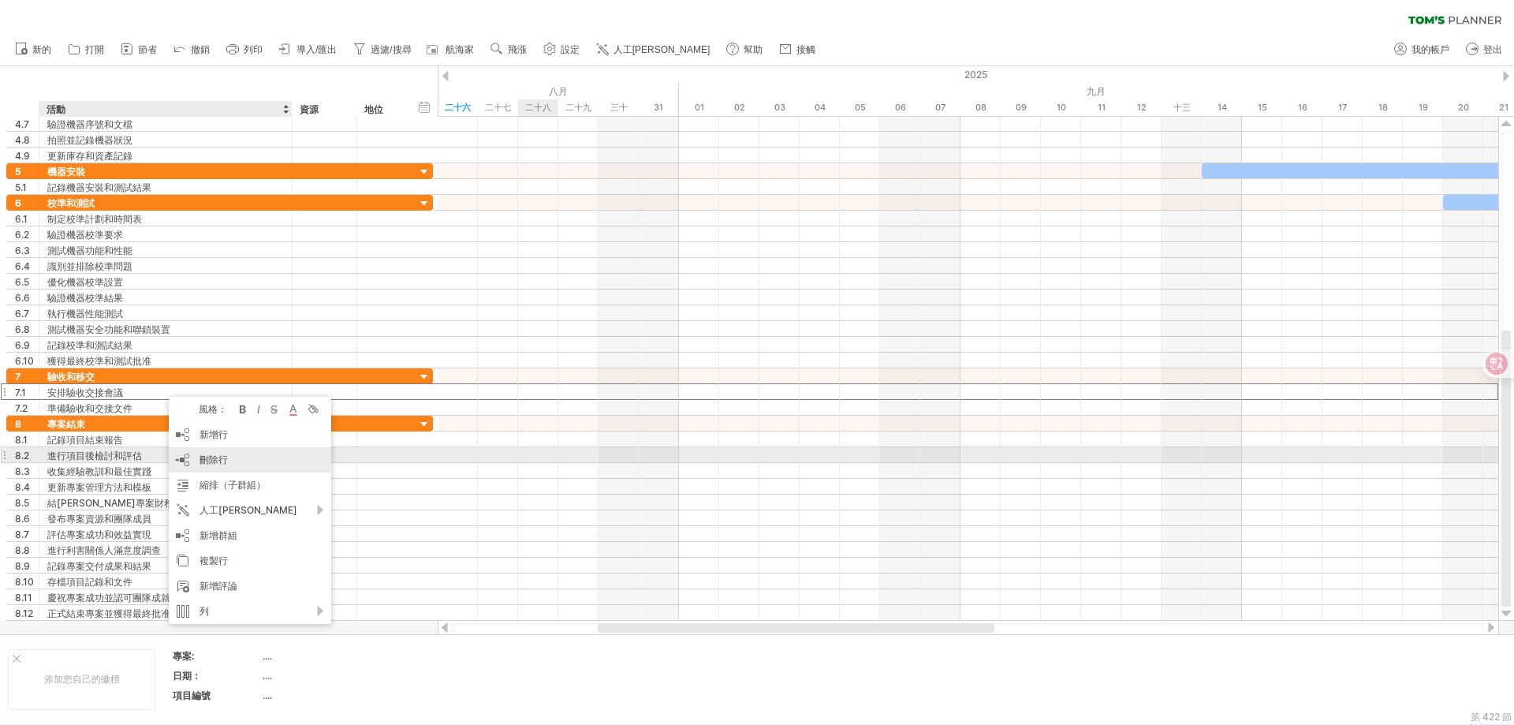
click at [210, 457] on font "刪除行" at bounding box center [214, 460] width 28 height 12
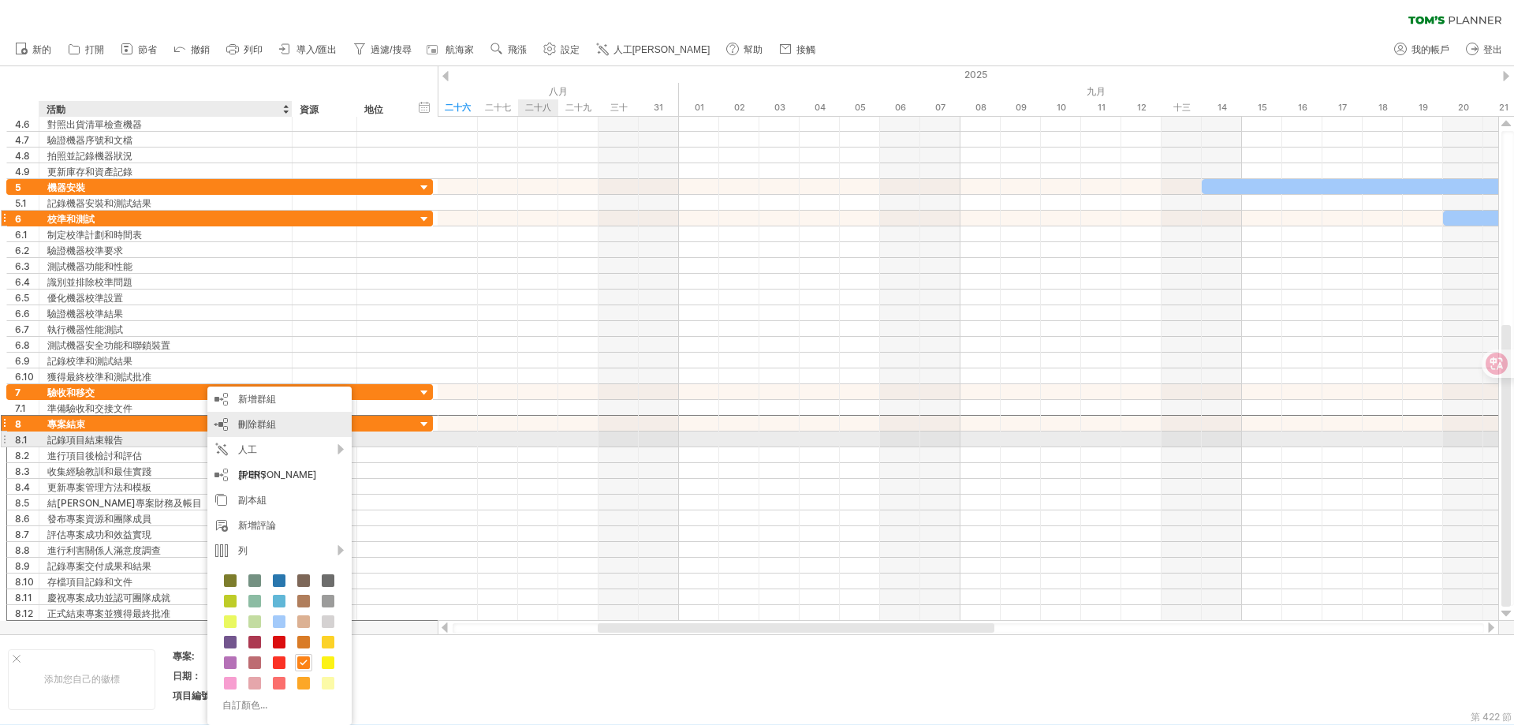
click at [258, 431] on div "刪除群組 刪除選定的群組" at bounding box center [279, 424] width 144 height 25
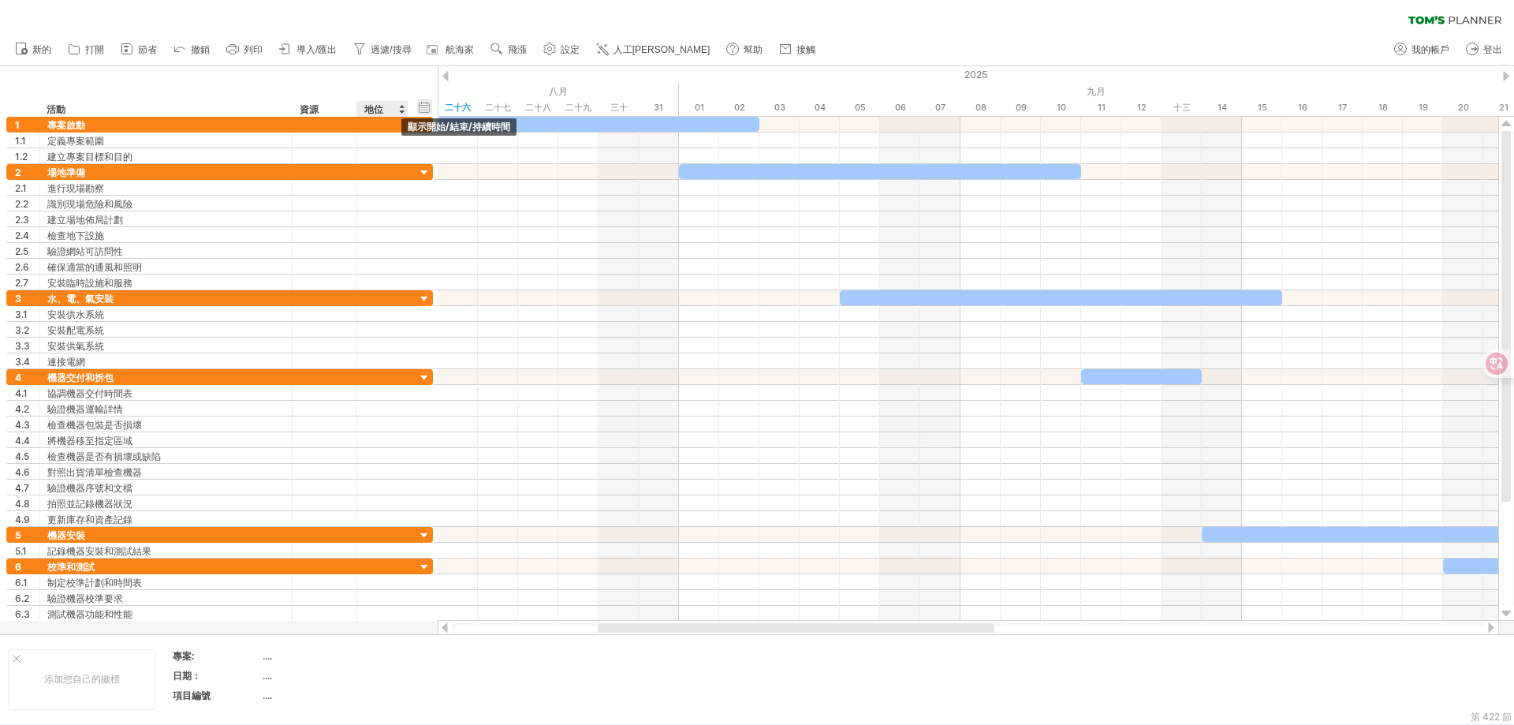
click at [425, 107] on div "隱藏開始/結束/持續時間 顯示開始/結束/持續時間" at bounding box center [424, 107] width 15 height 17
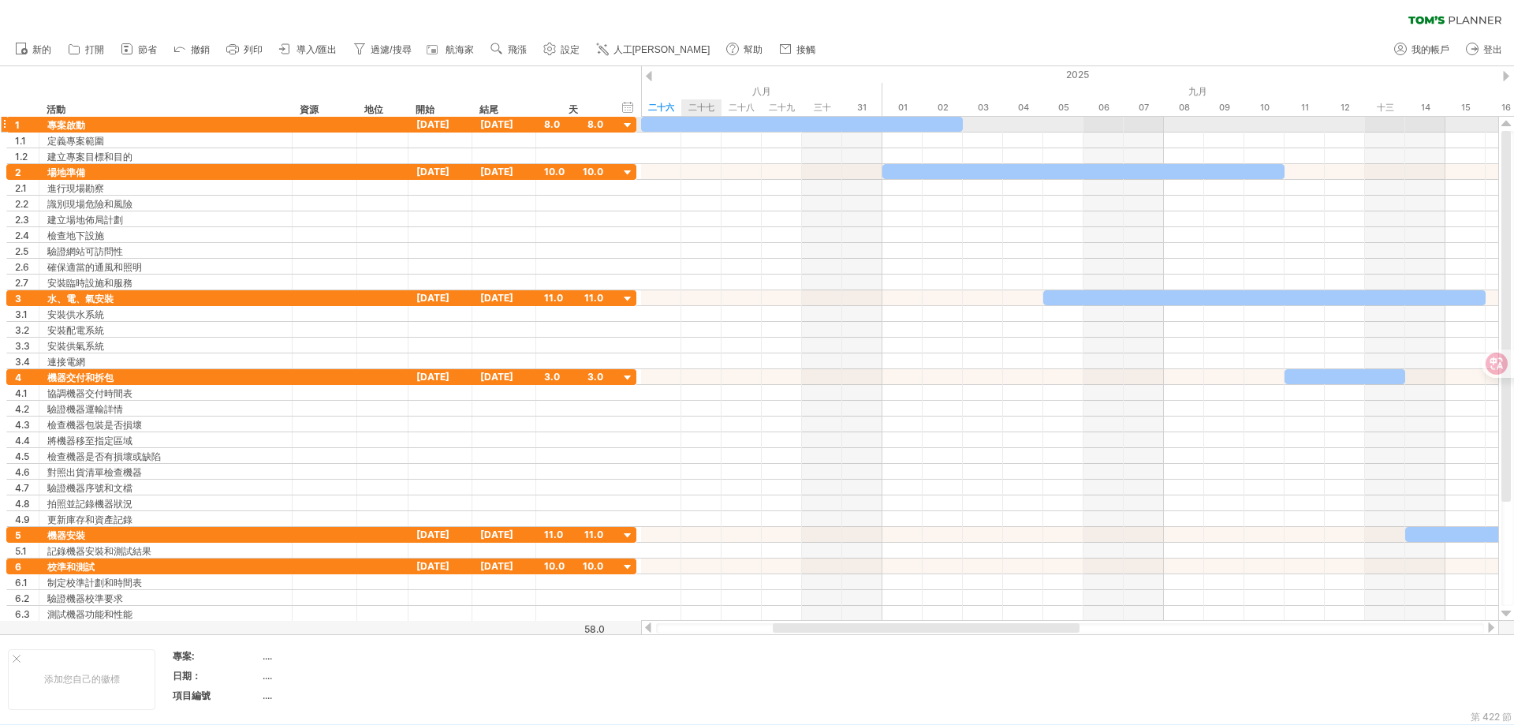
click at [686, 125] on div at bounding box center [802, 124] width 322 height 15
click at [961, 124] on div at bounding box center [802, 124] width 322 height 15
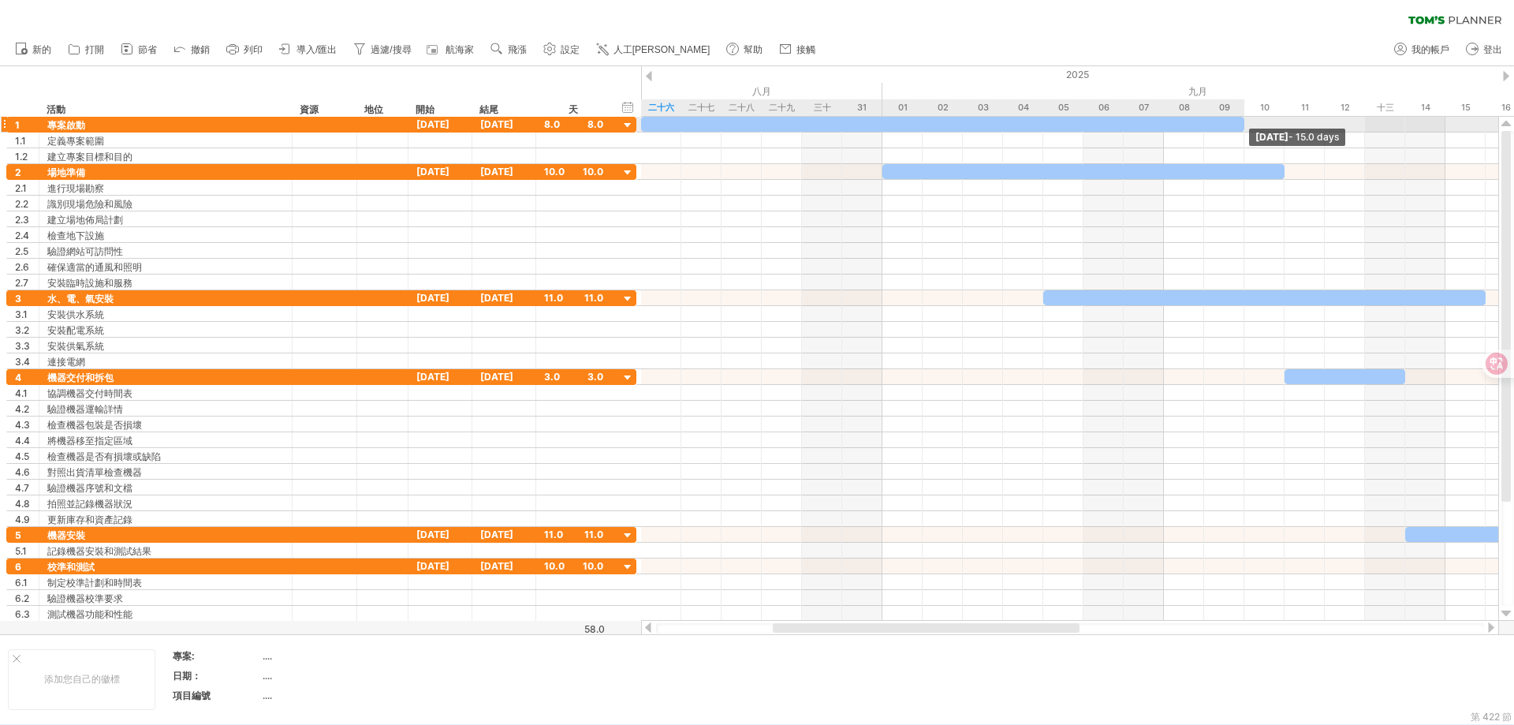
drag, startPoint x: 962, startPoint y: 124, endPoint x: 1241, endPoint y: 127, distance: 278.4
click at [1241, 127] on div at bounding box center [942, 124] width 603 height 15
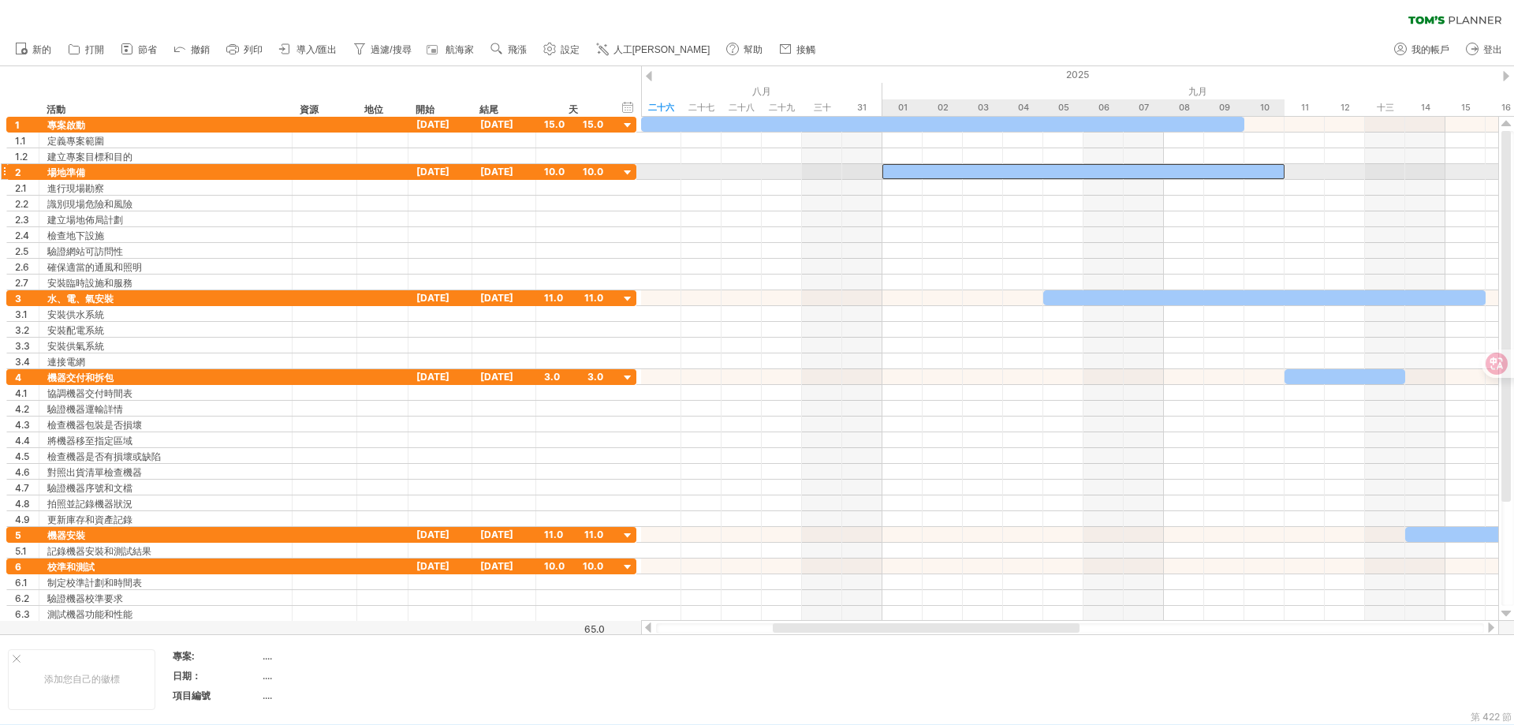
click at [1039, 168] on div at bounding box center [1084, 171] width 402 height 15
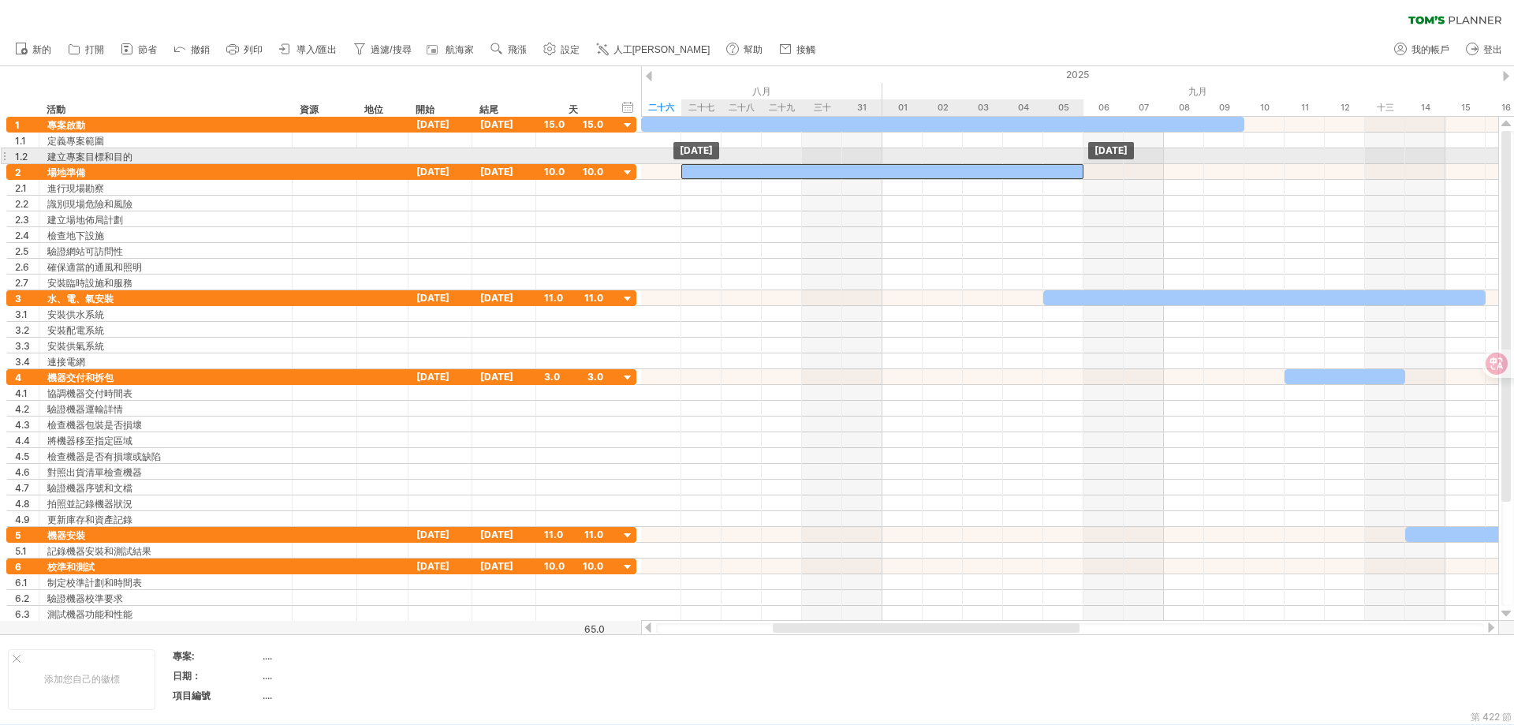
drag, startPoint x: 1042, startPoint y: 167, endPoint x: 838, endPoint y: 166, distance: 203.5
click at [836, 165] on div at bounding box center [882, 171] width 402 height 15
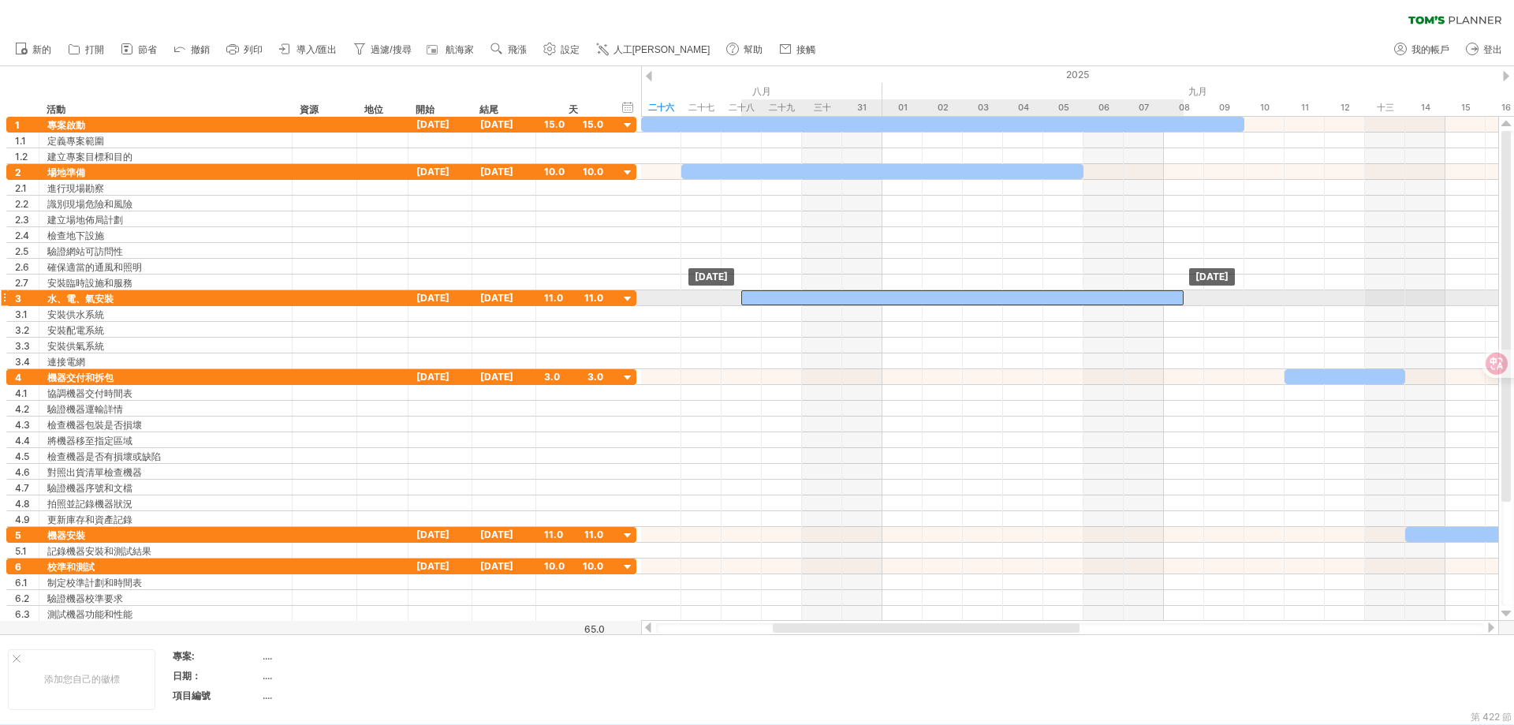
drag, startPoint x: 1170, startPoint y: 298, endPoint x: 863, endPoint y: 297, distance: 307.6
click at [863, 297] on div at bounding box center [962, 297] width 442 height 15
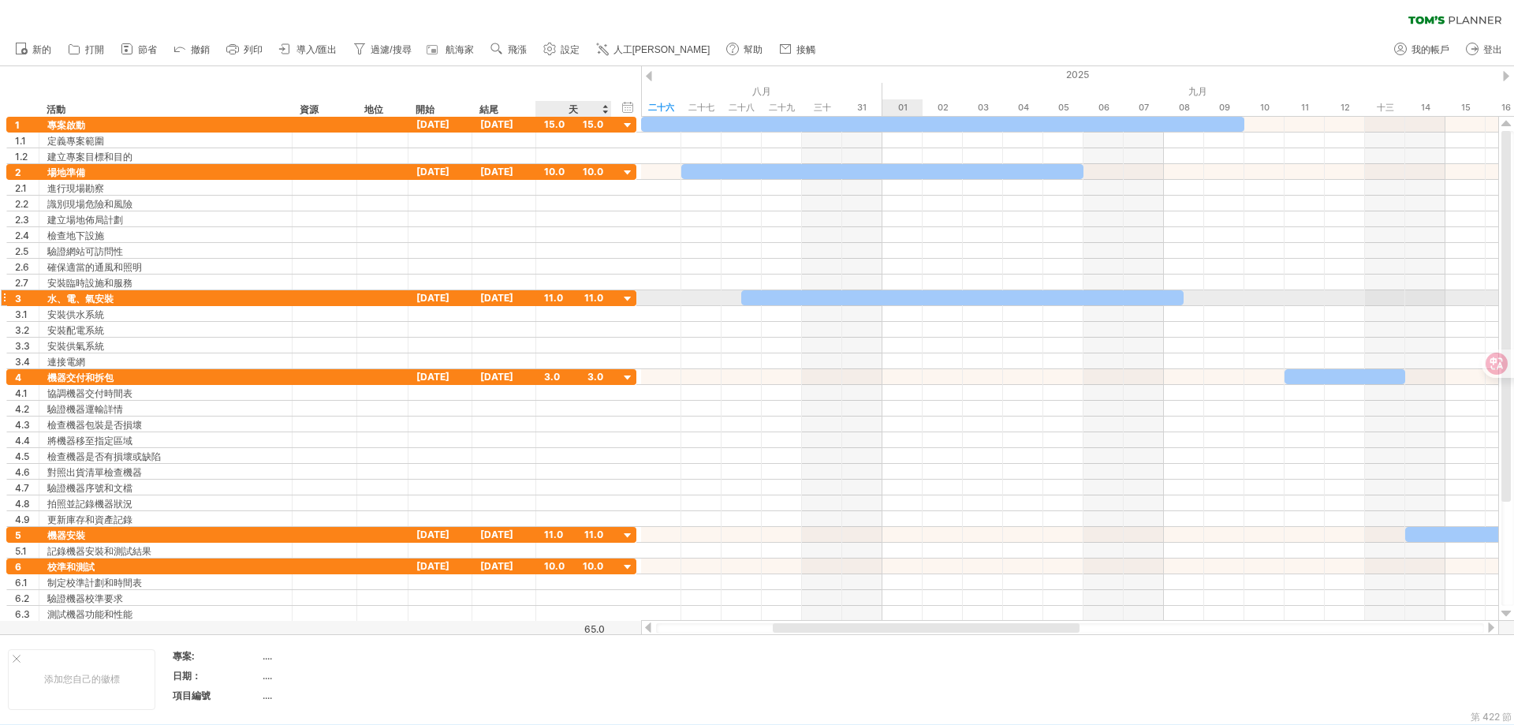
click at [631, 296] on div at bounding box center [628, 299] width 15 height 15
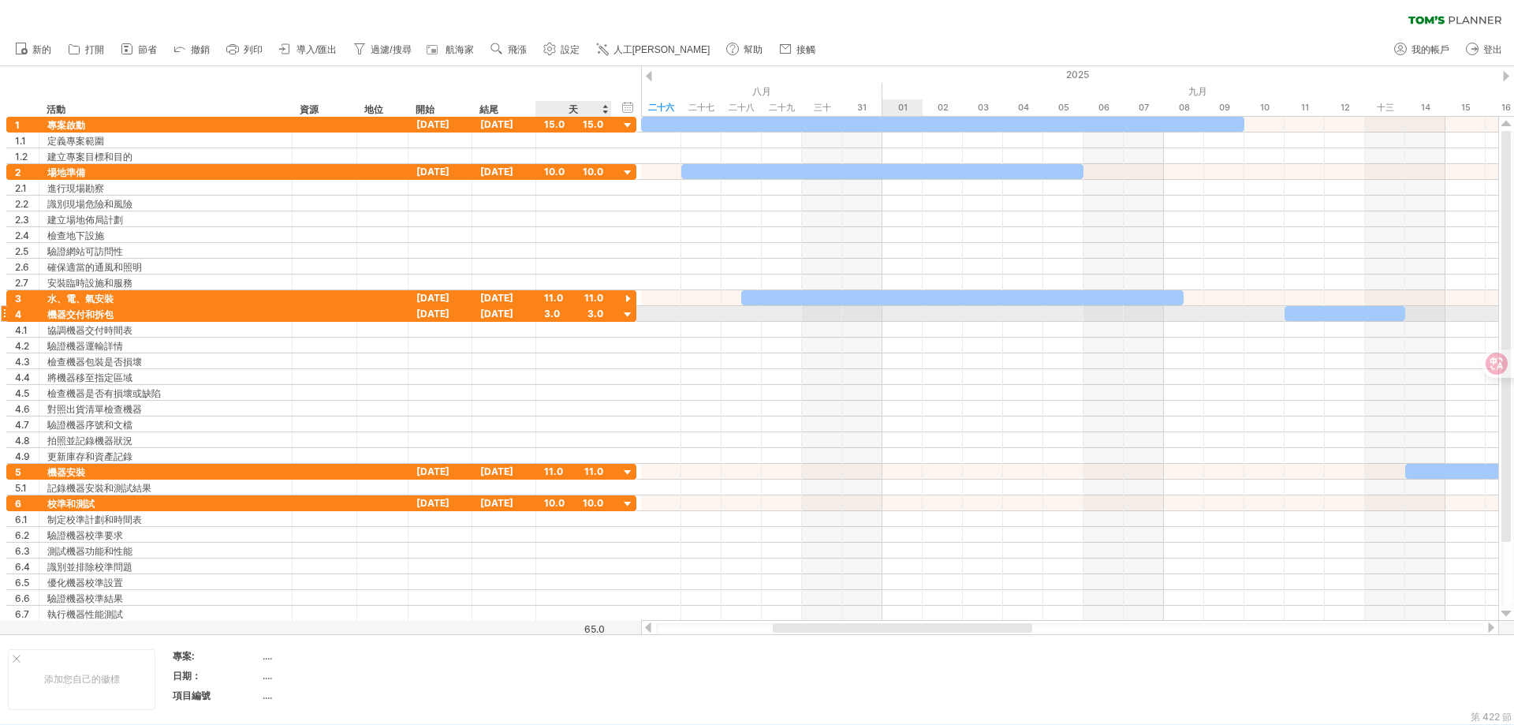
click at [629, 312] on div at bounding box center [628, 315] width 15 height 15
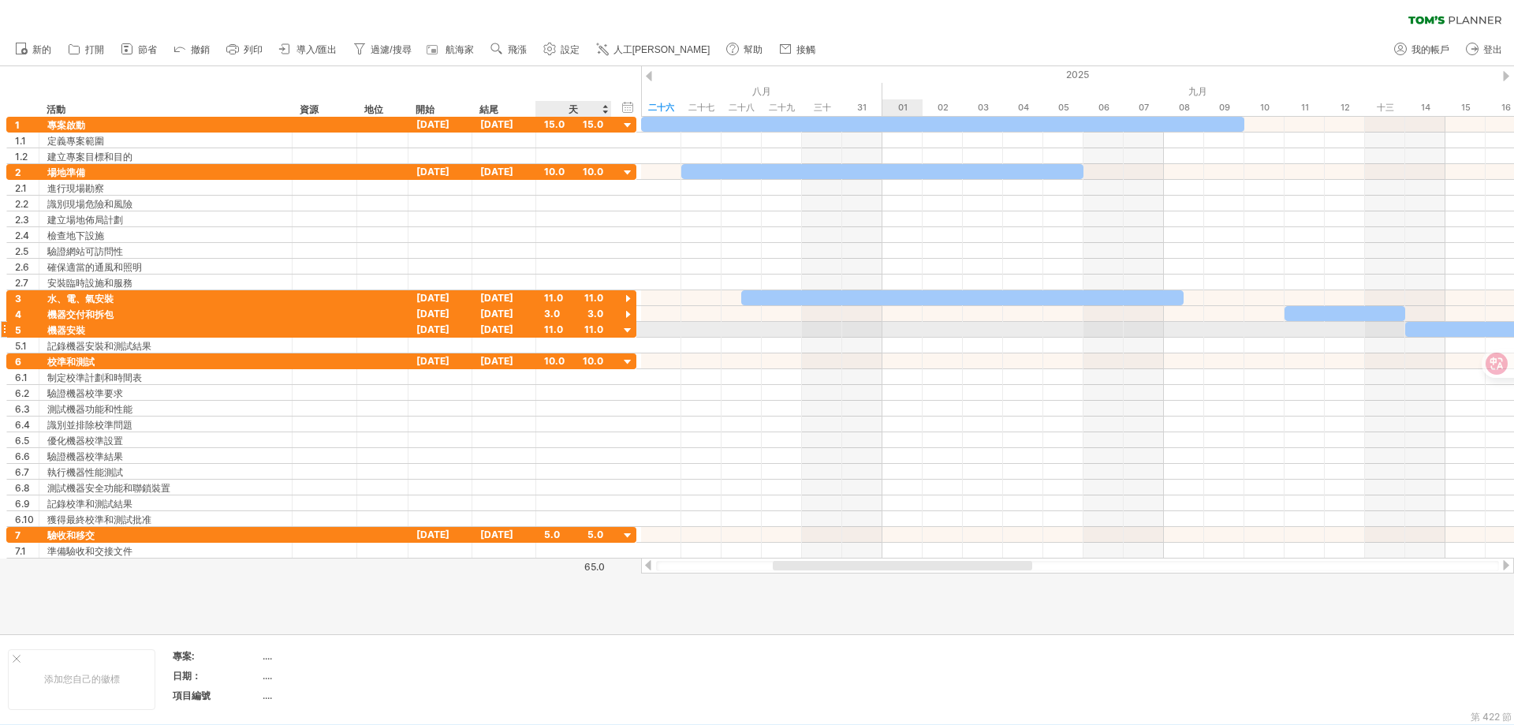
click at [629, 332] on div at bounding box center [628, 330] width 15 height 15
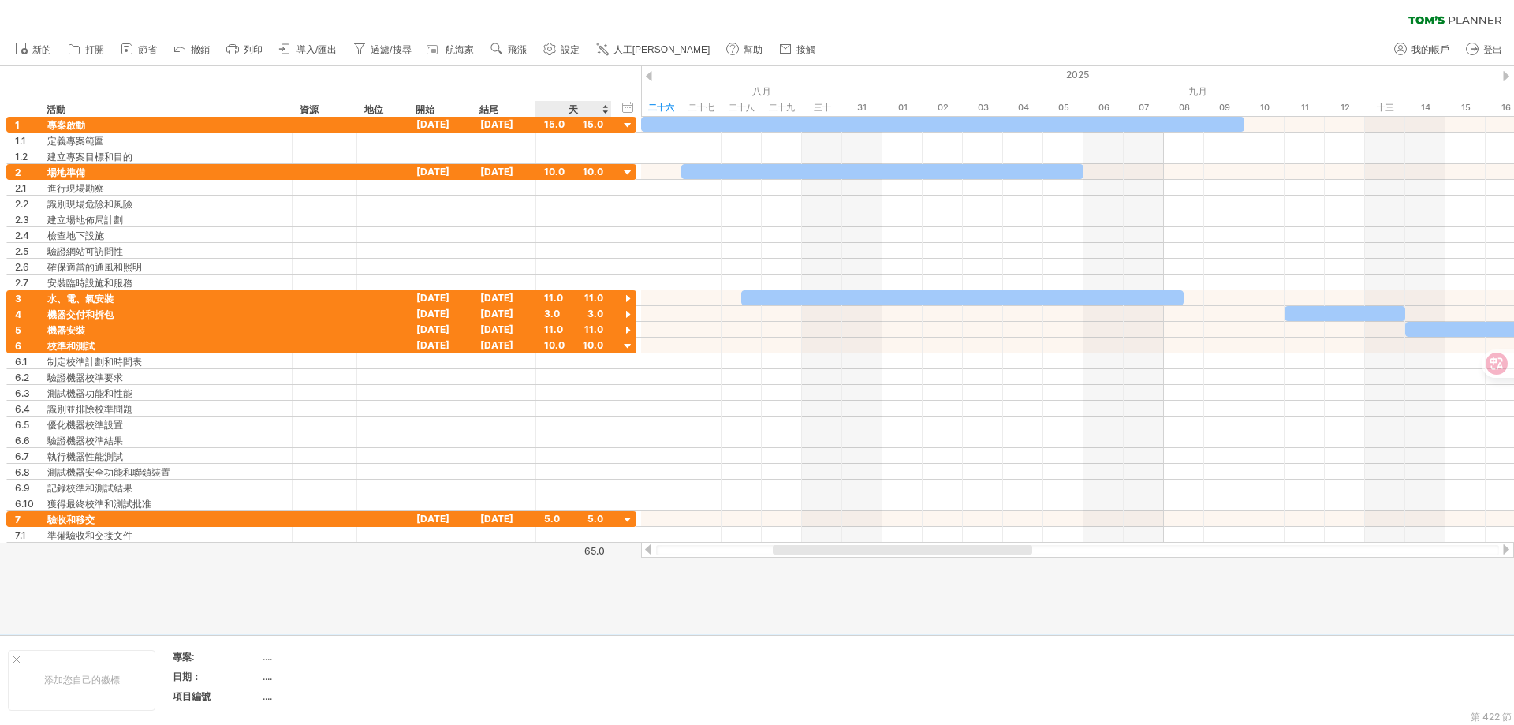
click at [605, 107] on div "天" at bounding box center [573, 109] width 75 height 16
click at [629, 127] on div at bounding box center [628, 125] width 15 height 15
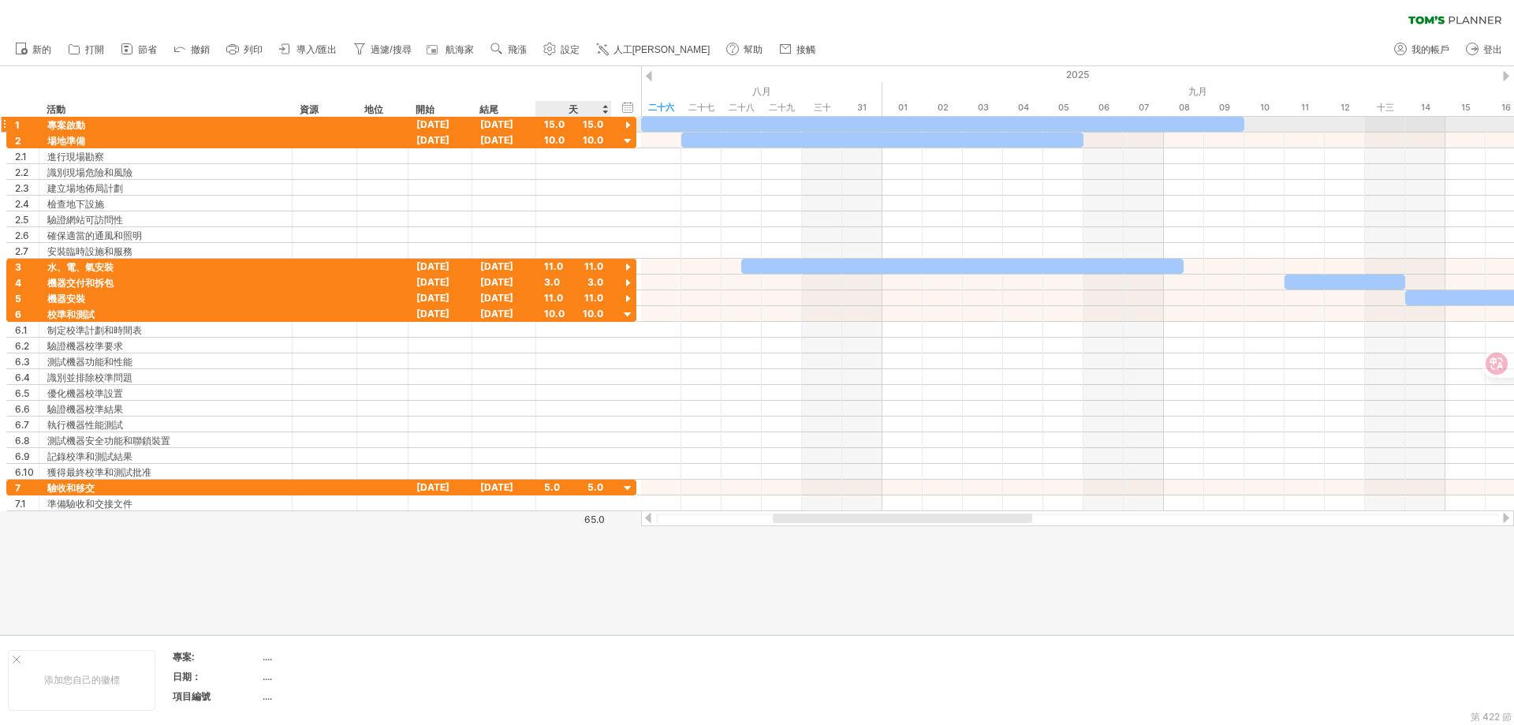
click at [629, 127] on div at bounding box center [628, 125] width 15 height 15
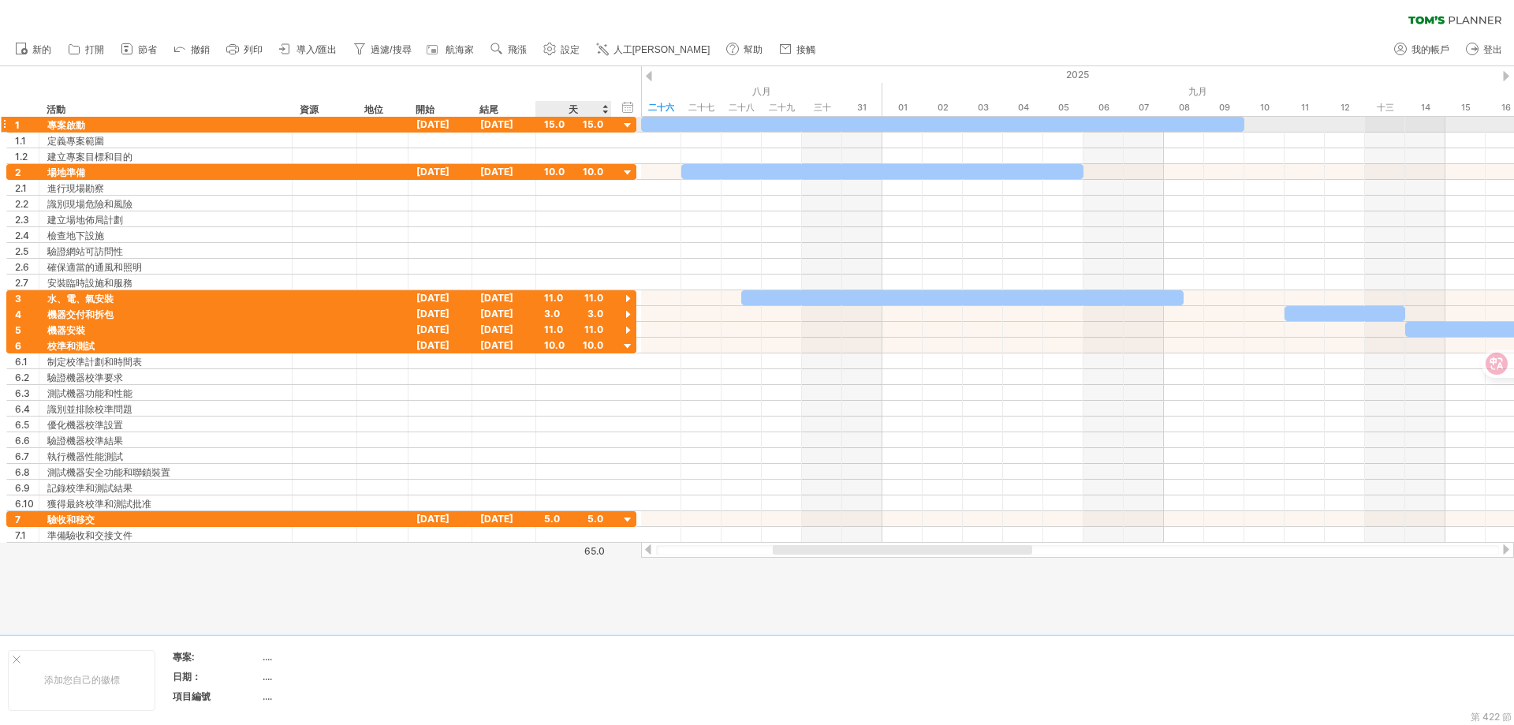
click at [633, 128] on div at bounding box center [628, 125] width 15 height 15
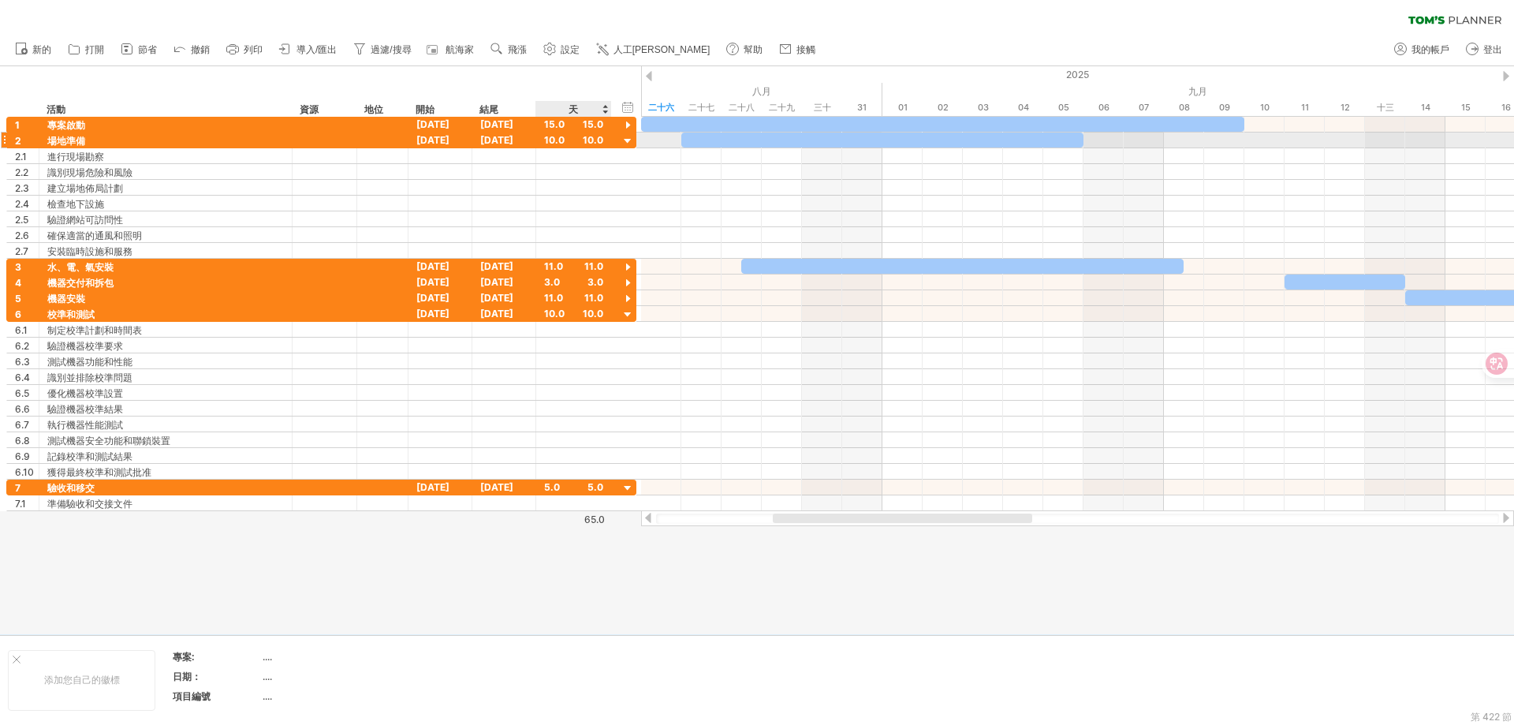
click at [633, 143] on div at bounding box center [628, 141] width 15 height 15
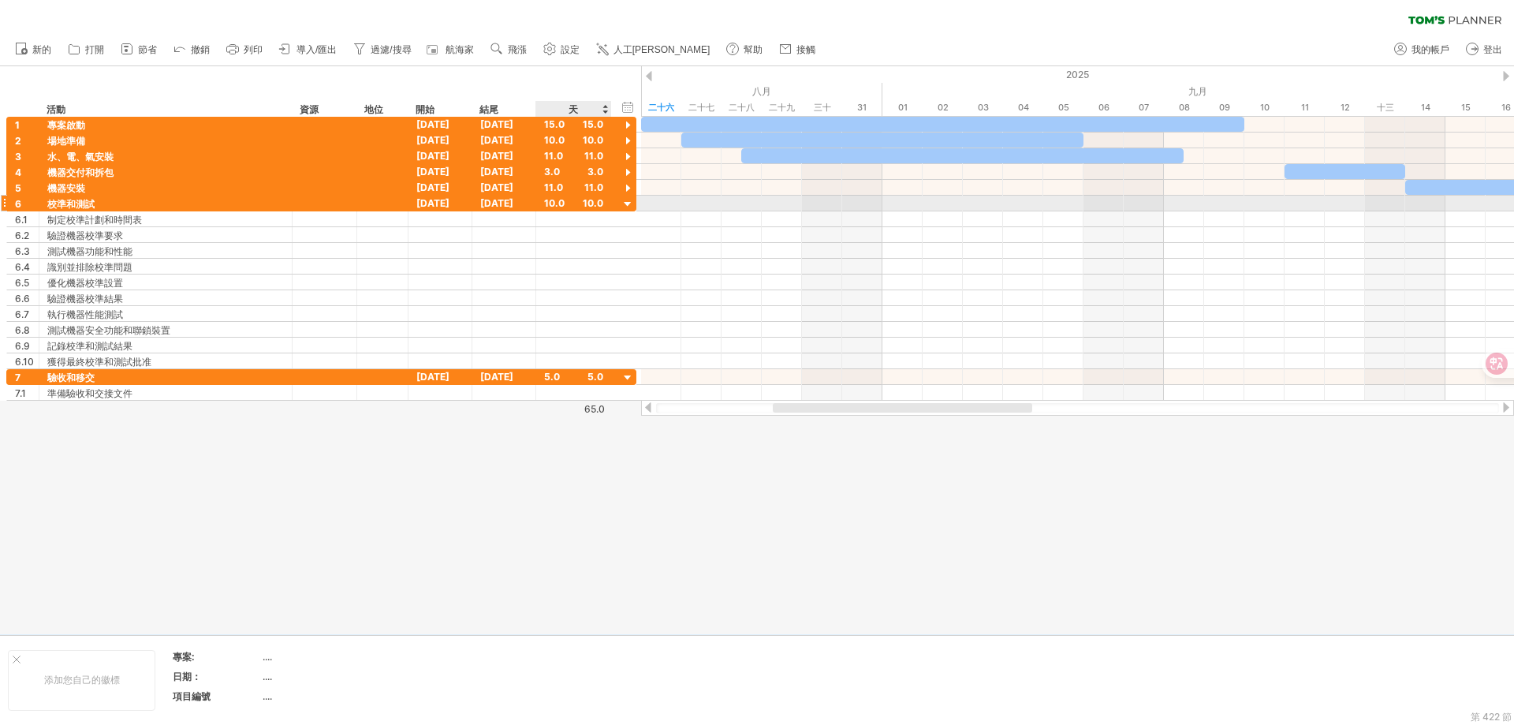
click at [631, 205] on div at bounding box center [628, 204] width 15 height 15
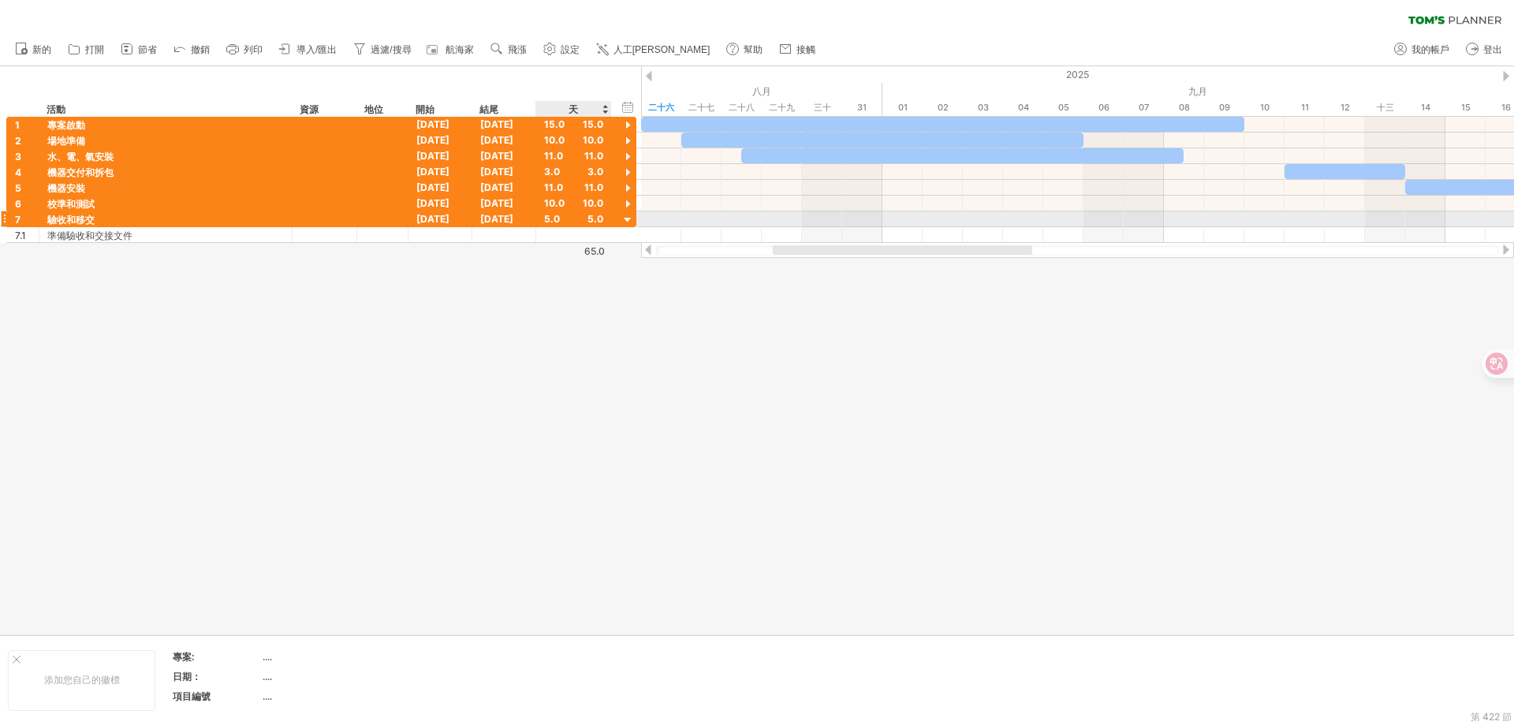
click at [628, 218] on div at bounding box center [628, 220] width 15 height 15
click at [628, 203] on div at bounding box center [628, 204] width 15 height 15
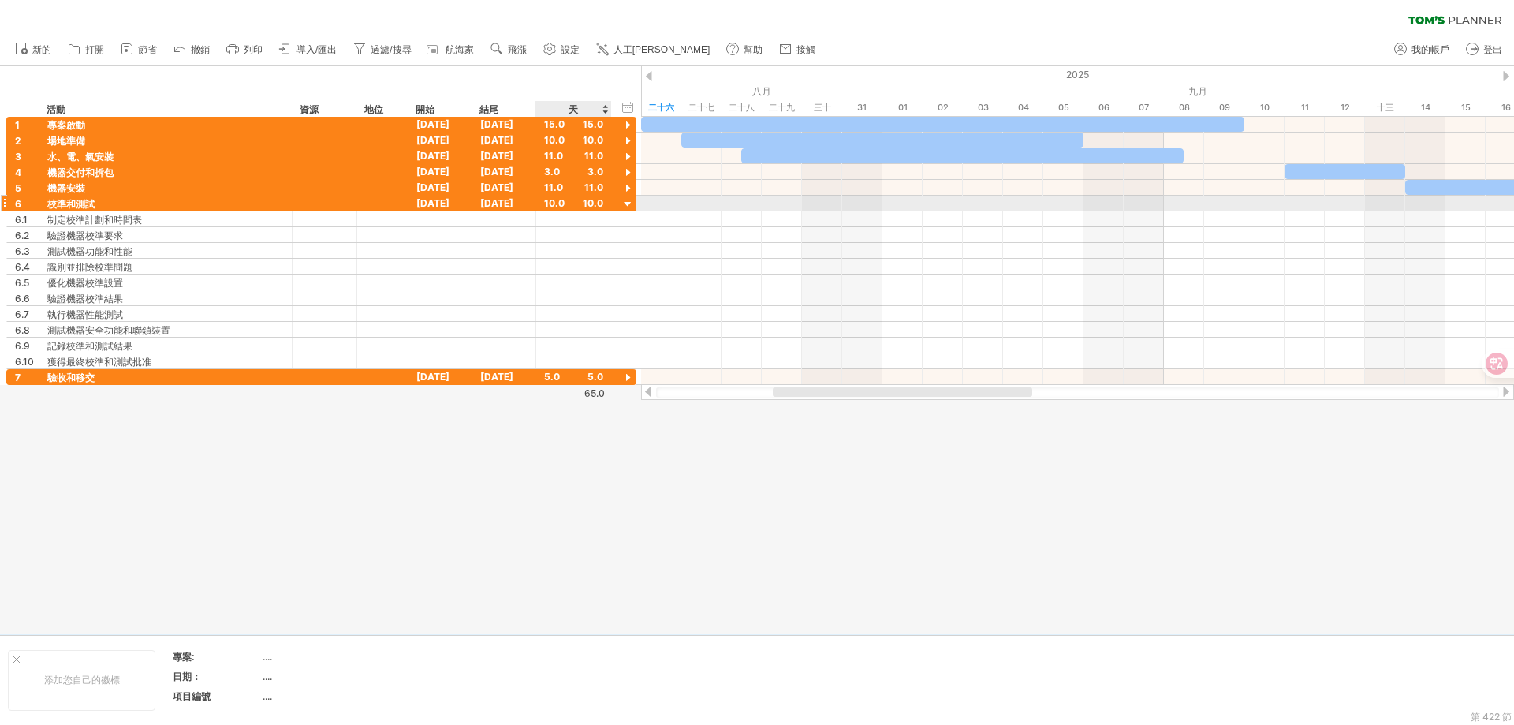
click at [631, 200] on div at bounding box center [628, 204] width 15 height 15
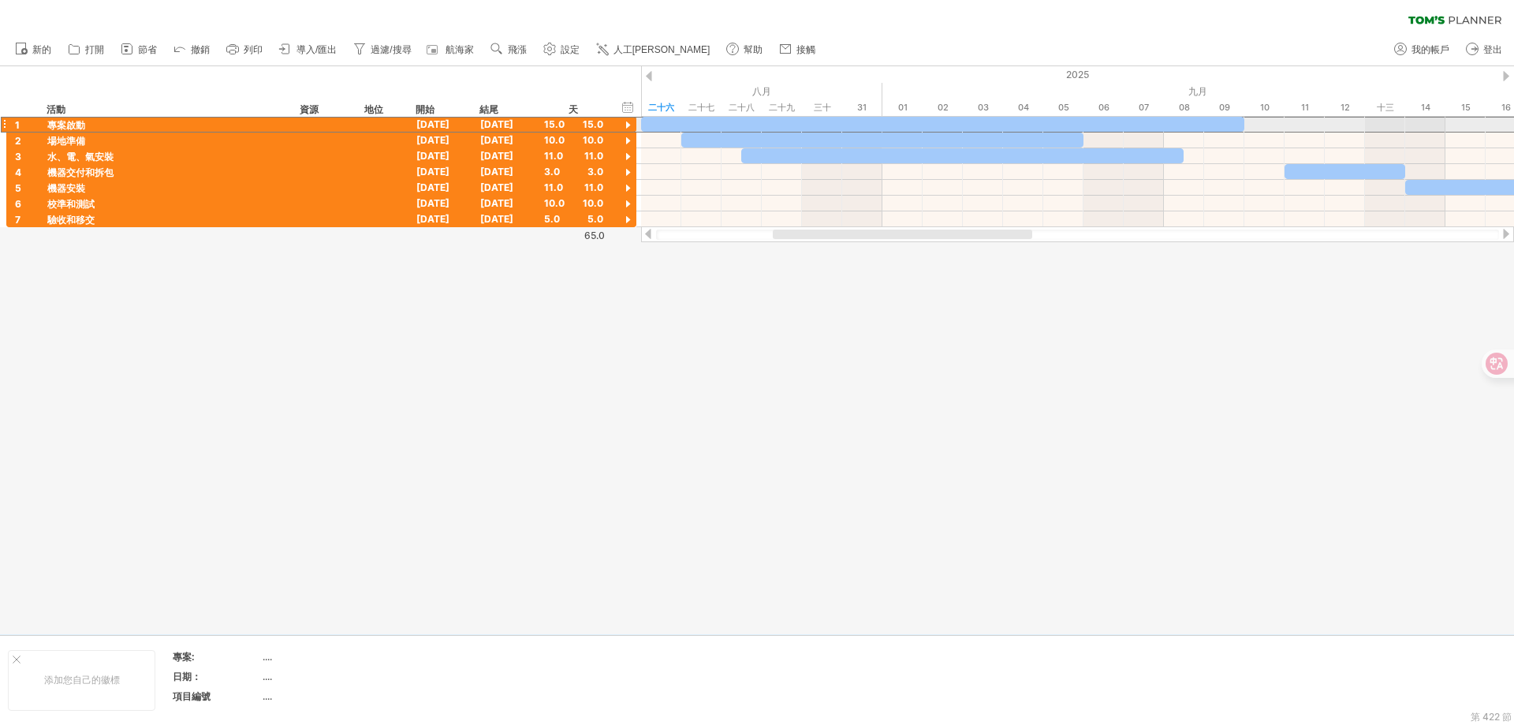
click at [1, 123] on div at bounding box center [4, 124] width 6 height 17
click at [5, 123] on div at bounding box center [4, 124] width 6 height 17
click at [506, 371] on div at bounding box center [757, 350] width 1514 height 568
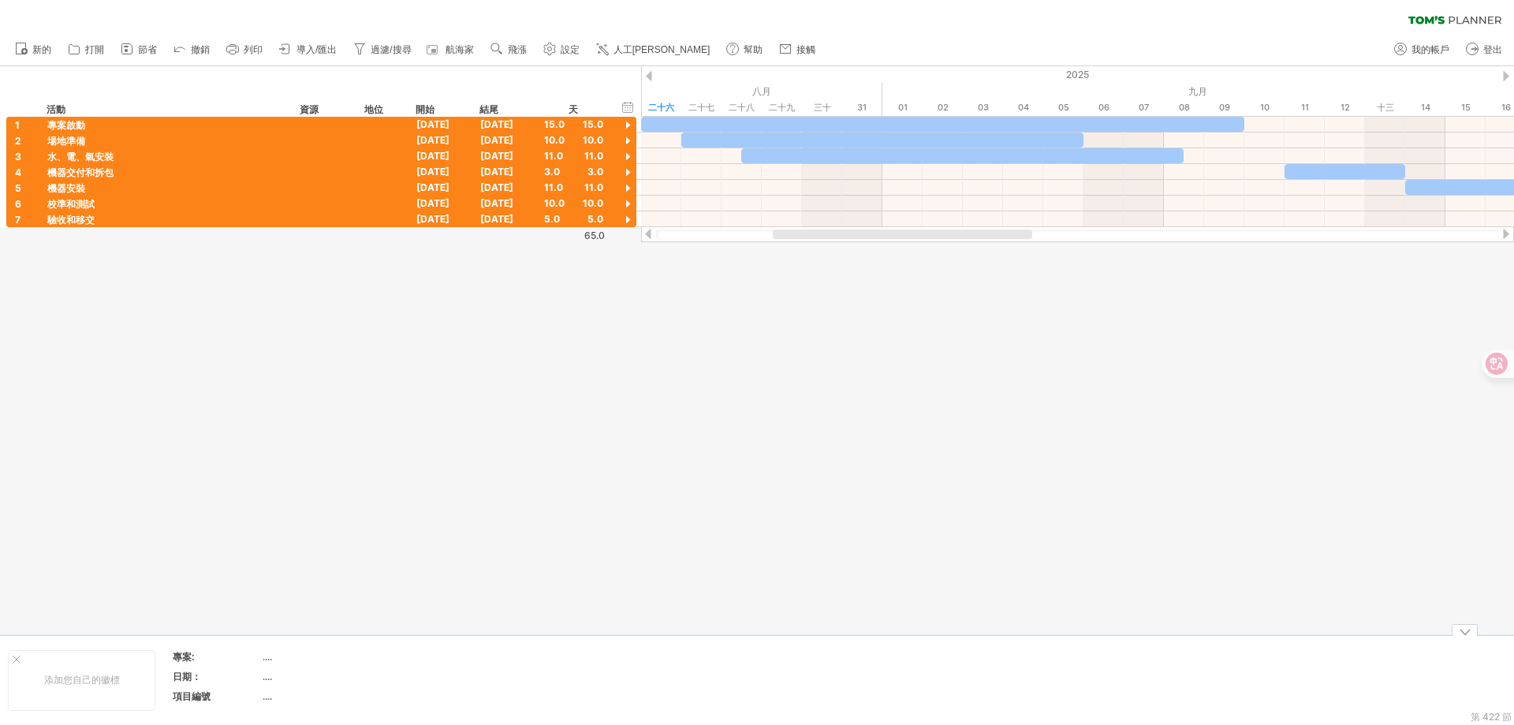
click at [805, 468] on div at bounding box center [757, 350] width 1514 height 568
click at [823, 367] on div at bounding box center [757, 350] width 1514 height 568
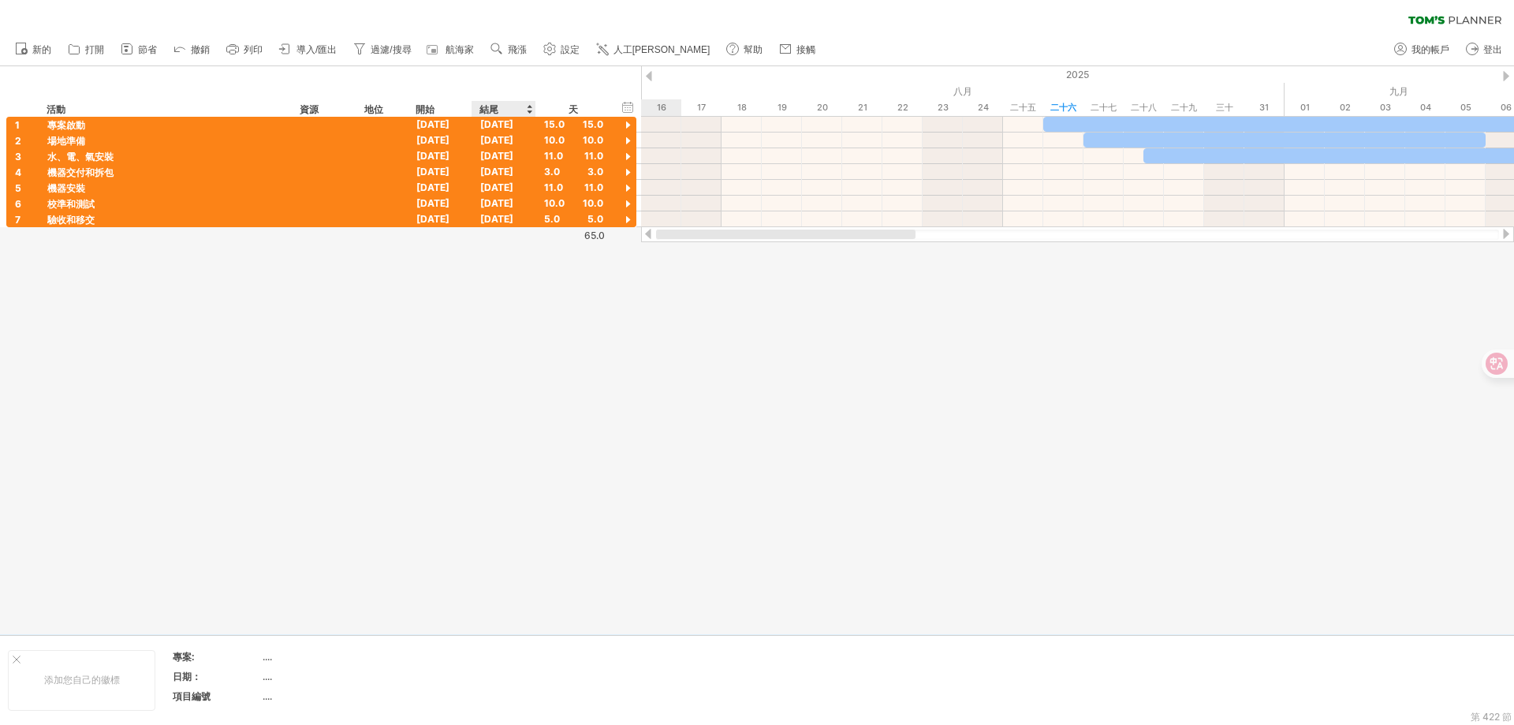
drag, startPoint x: 831, startPoint y: 231, endPoint x: 489, endPoint y: 282, distance: 345.2
click at [497, 274] on div "嘗試造訪 [DOMAIN_NAME] 再次連接... 0% 清除過濾器 新的" at bounding box center [757, 362] width 1514 height 725
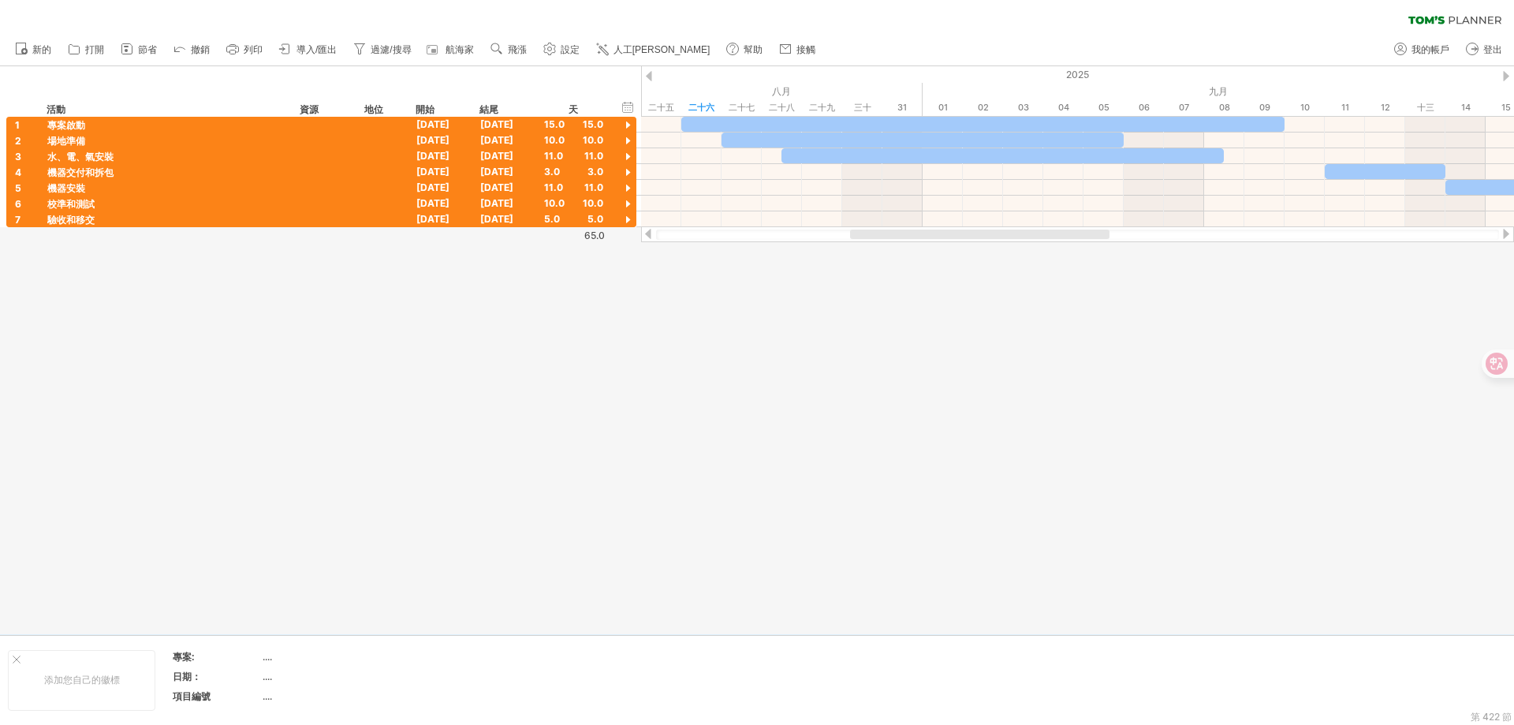
drag, startPoint x: 829, startPoint y: 234, endPoint x: 920, endPoint y: 233, distance: 90.7
click at [920, 233] on div at bounding box center [979, 234] width 259 height 9
click at [460, 46] on font "航海家" at bounding box center [460, 49] width 28 height 11
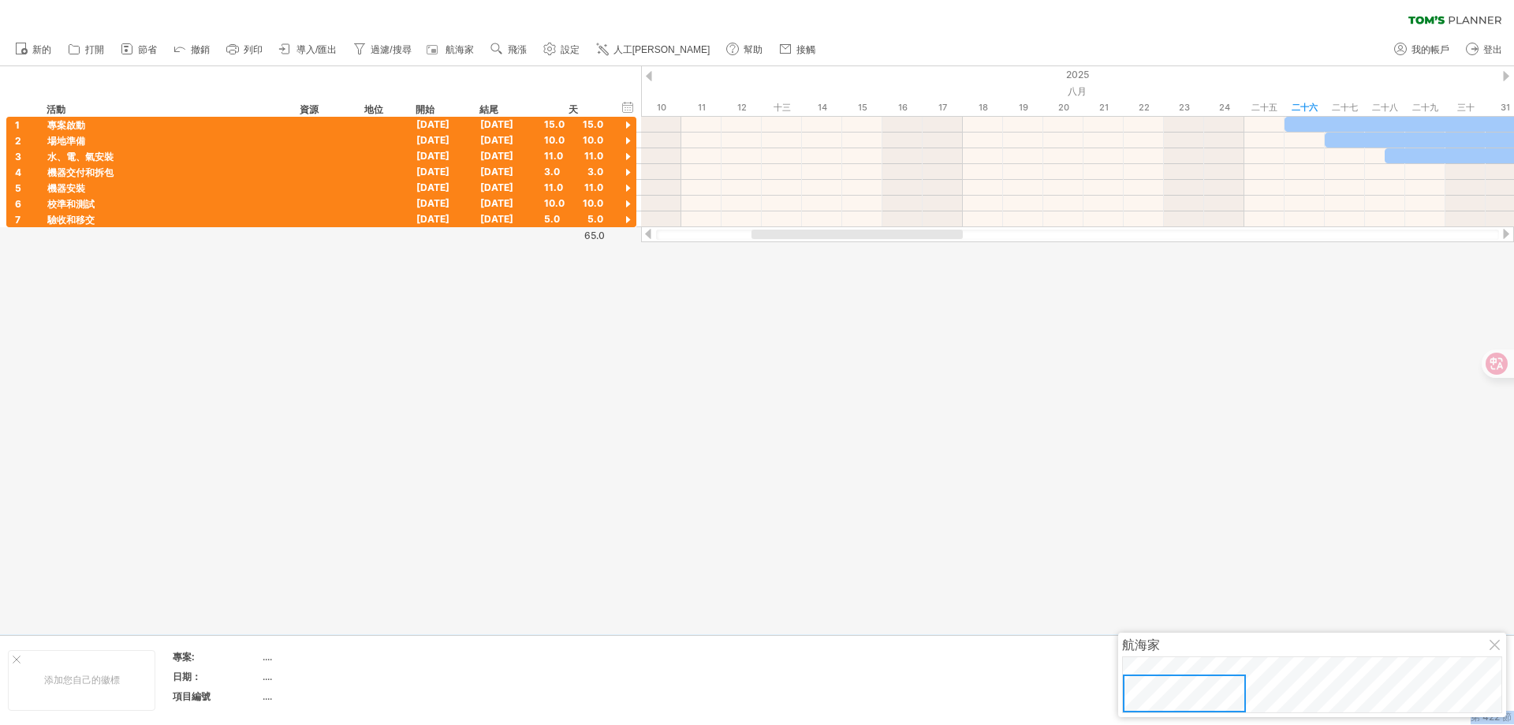
drag, startPoint x: 1284, startPoint y: 686, endPoint x: 1118, endPoint y: 735, distance: 172.7
click at [1118, 724] on html "progress(100%) 嘗試造訪 [DOMAIN_NAME] 再次連接... 0% 清除過濾器 重新套用濾鏡 新的" at bounding box center [757, 364] width 1514 height 728
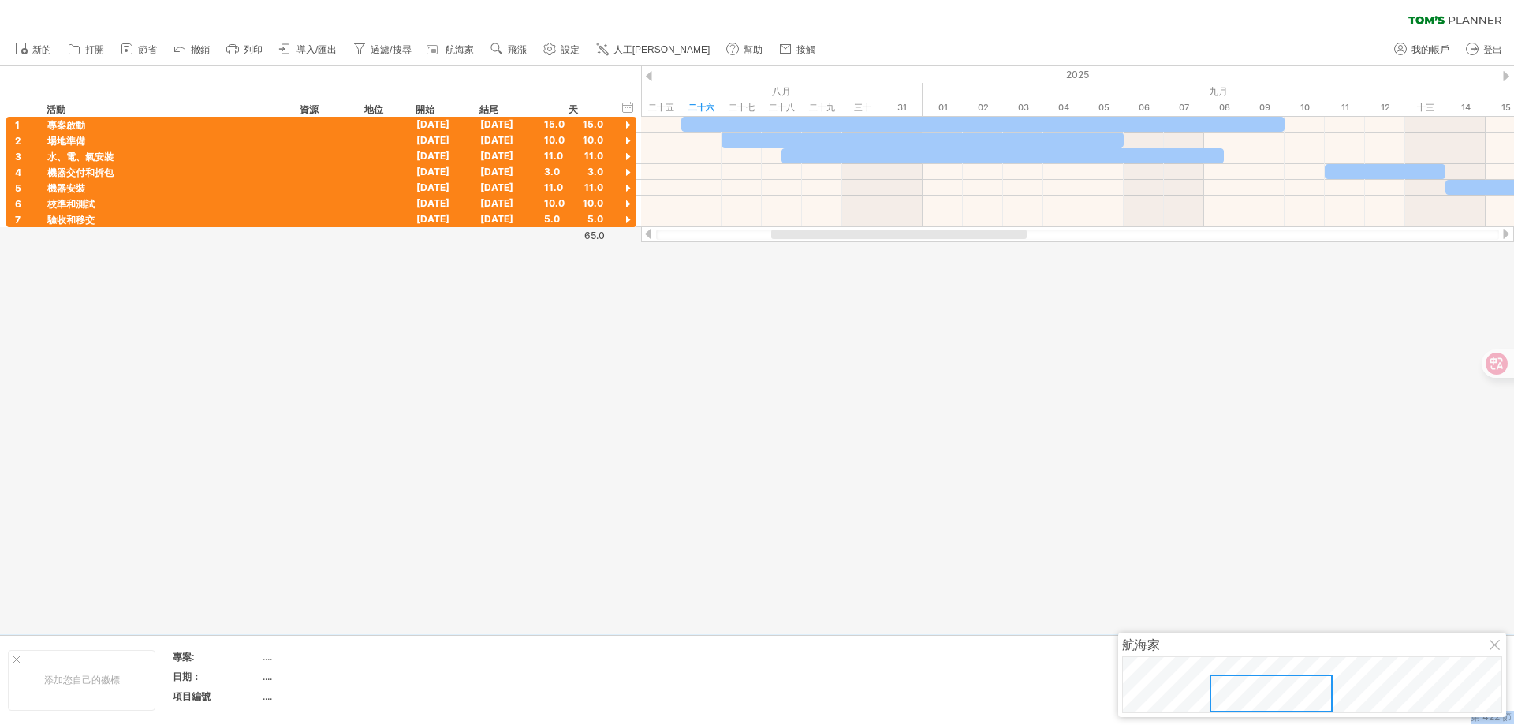
click at [1263, 696] on div at bounding box center [1271, 693] width 123 height 38
click at [905, 442] on div at bounding box center [757, 350] width 1514 height 568
click at [316, 48] on font "導入/匯出" at bounding box center [317, 49] width 40 height 11
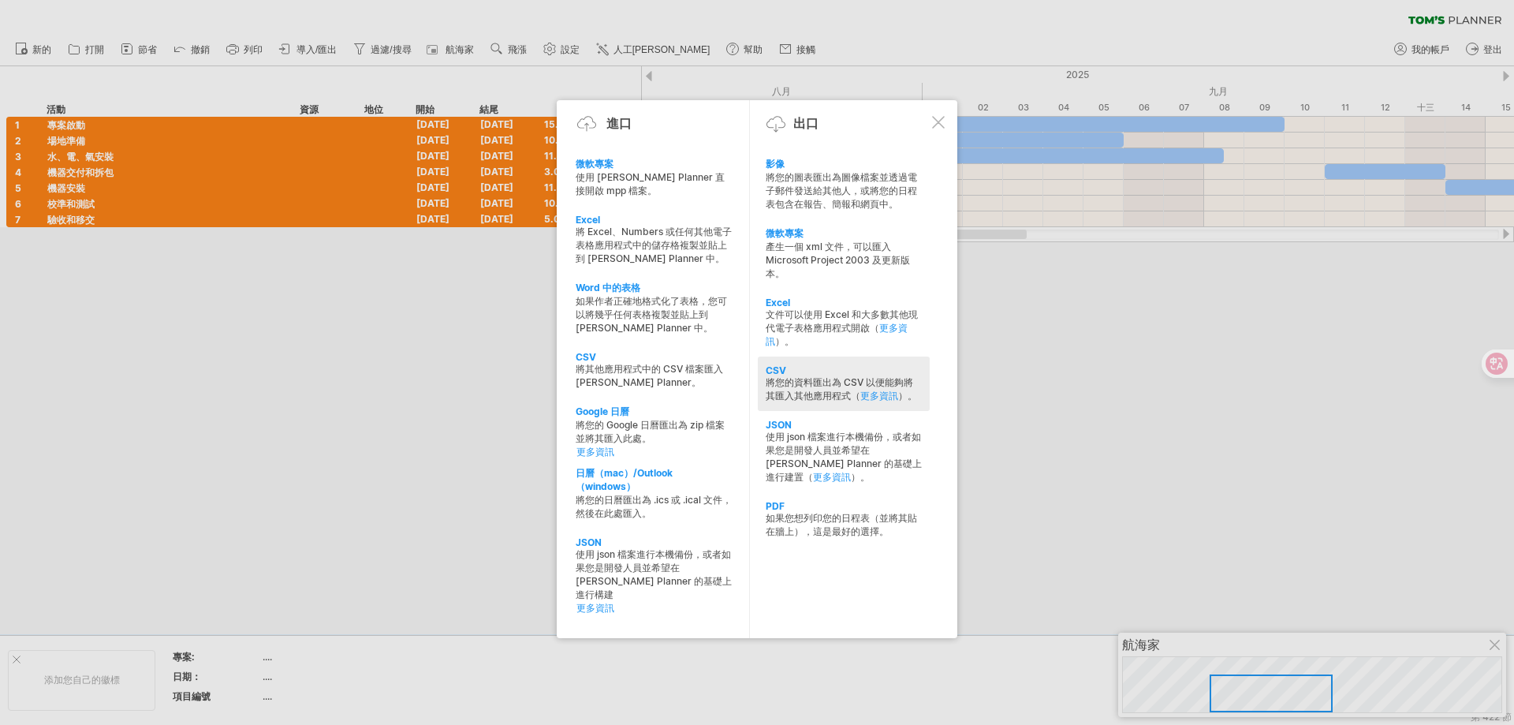
click at [812, 373] on div "CSV" at bounding box center [844, 370] width 156 height 12
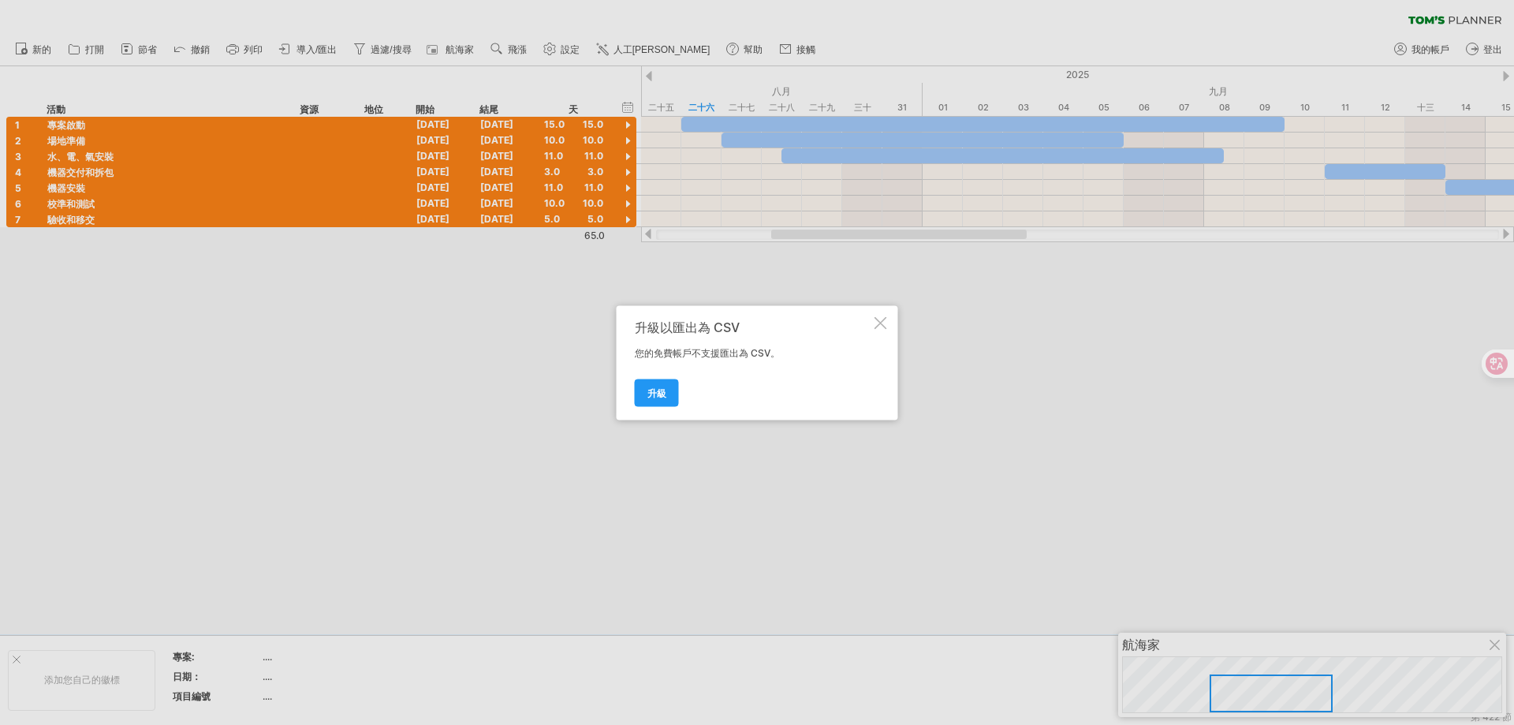
click at [885, 324] on div at bounding box center [881, 322] width 13 height 13
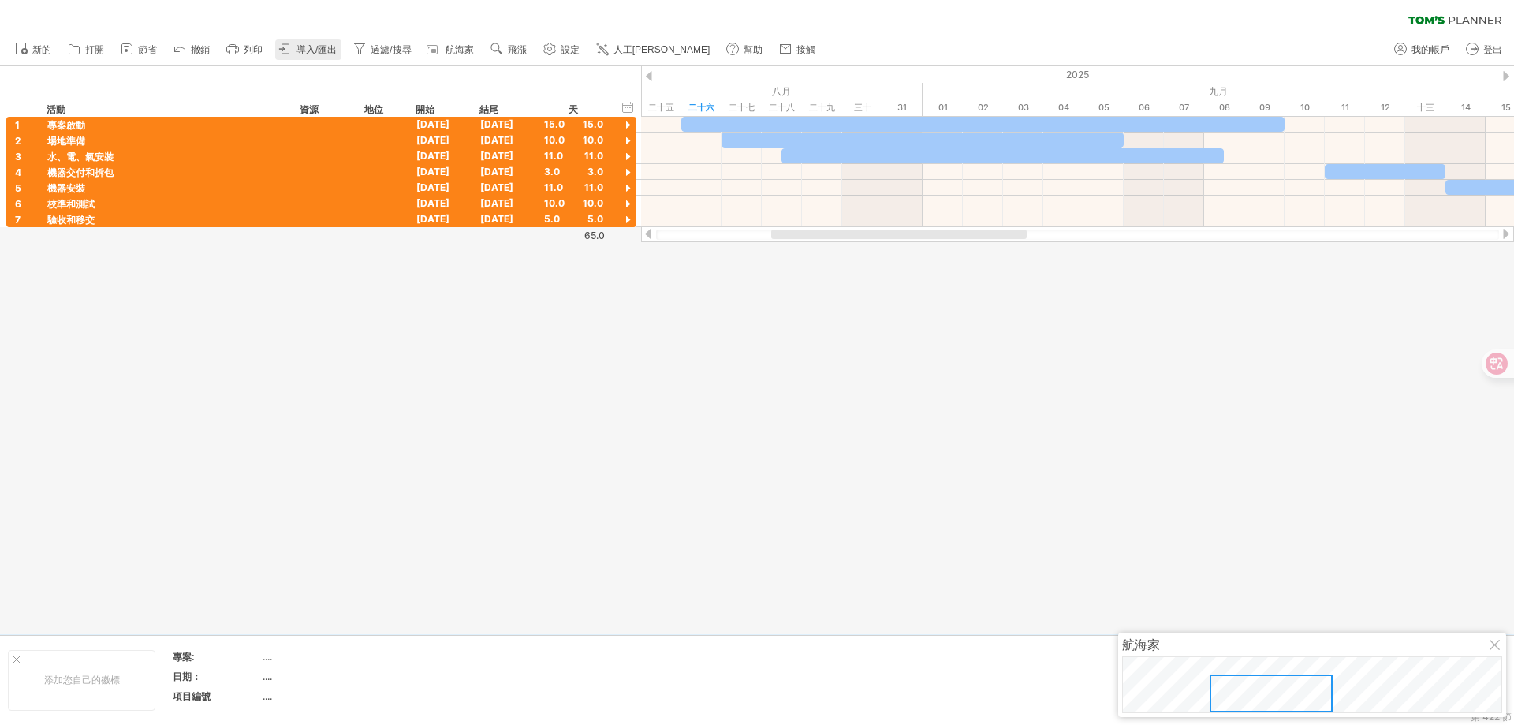
click at [315, 48] on font "導入/匯出" at bounding box center [317, 49] width 40 height 11
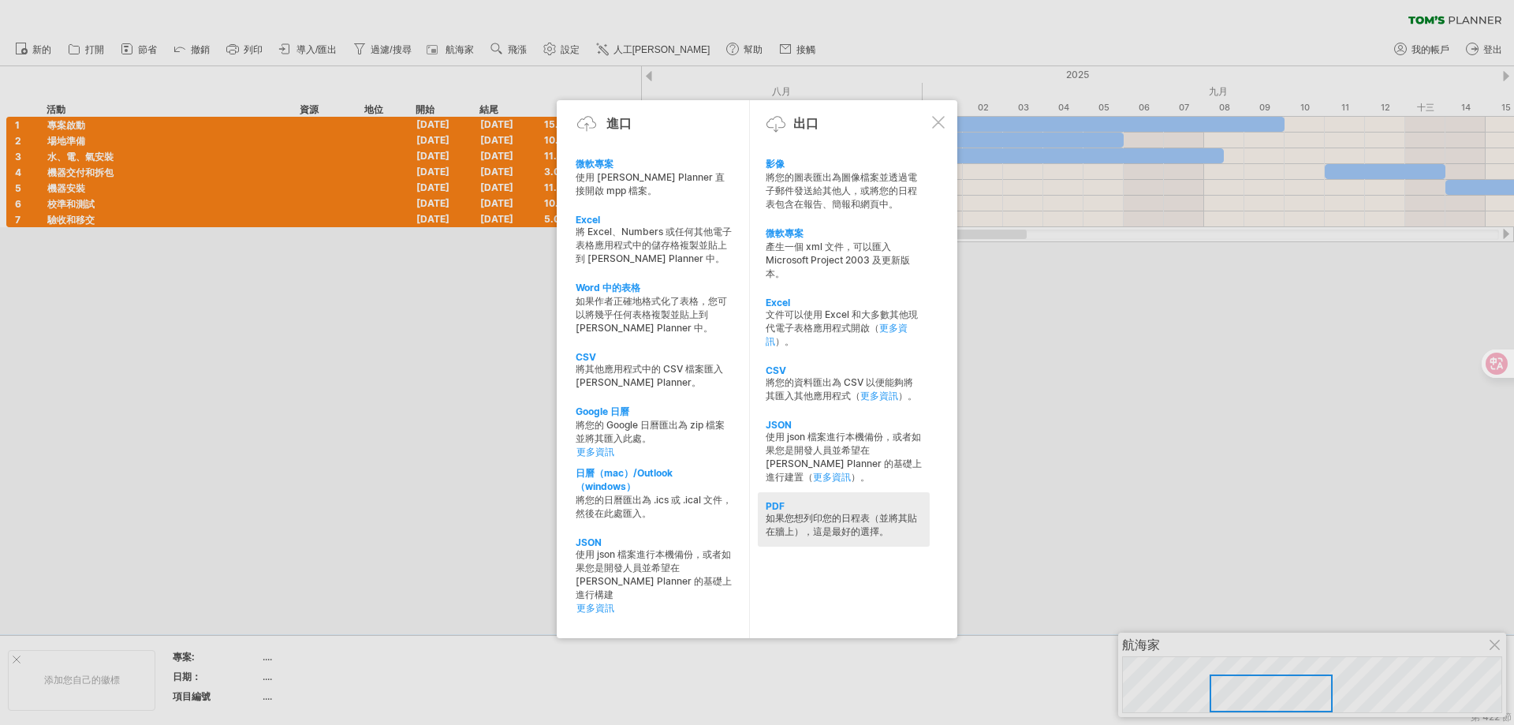
click at [812, 516] on font "如果您想列印您的日程表（並將其貼在牆上），這是最好的選擇。" at bounding box center [841, 524] width 151 height 25
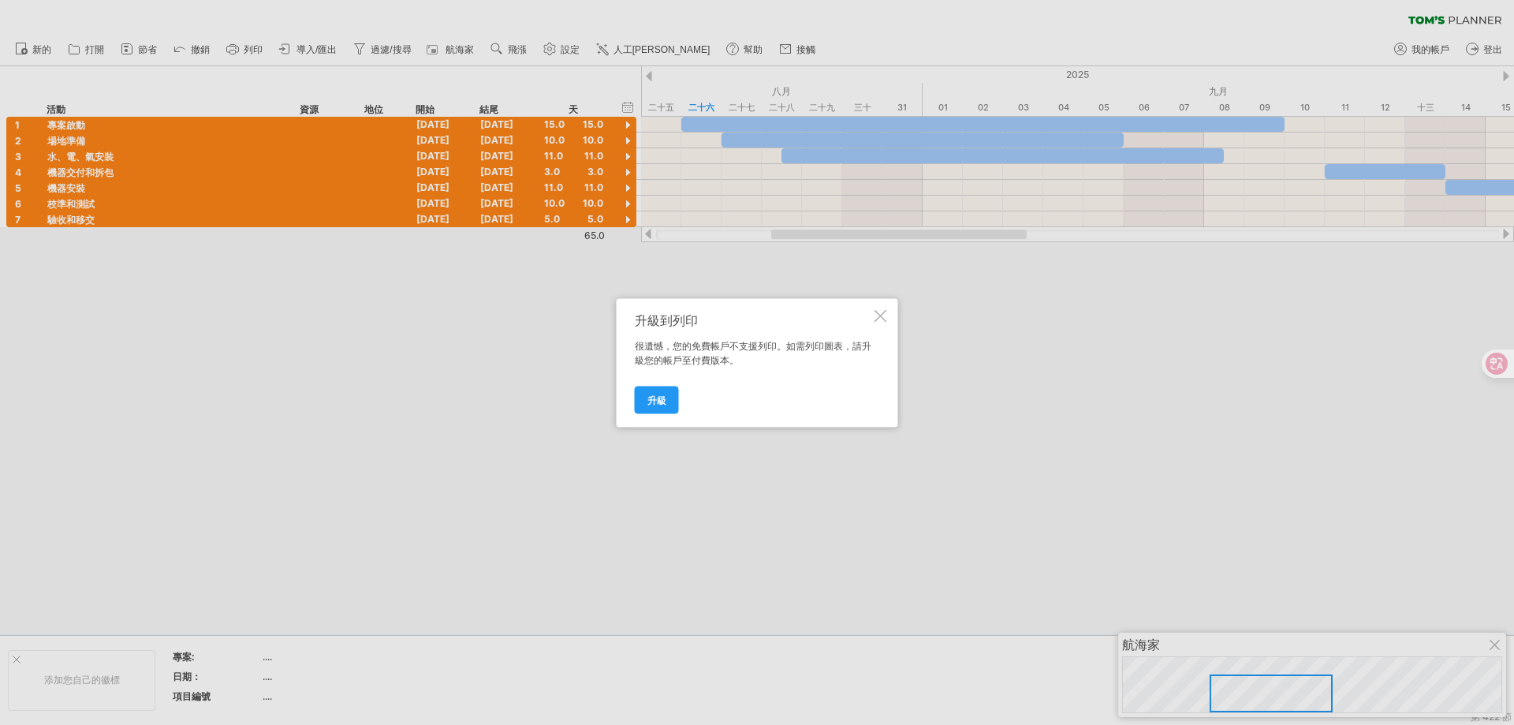
click at [879, 320] on div at bounding box center [881, 315] width 13 height 13
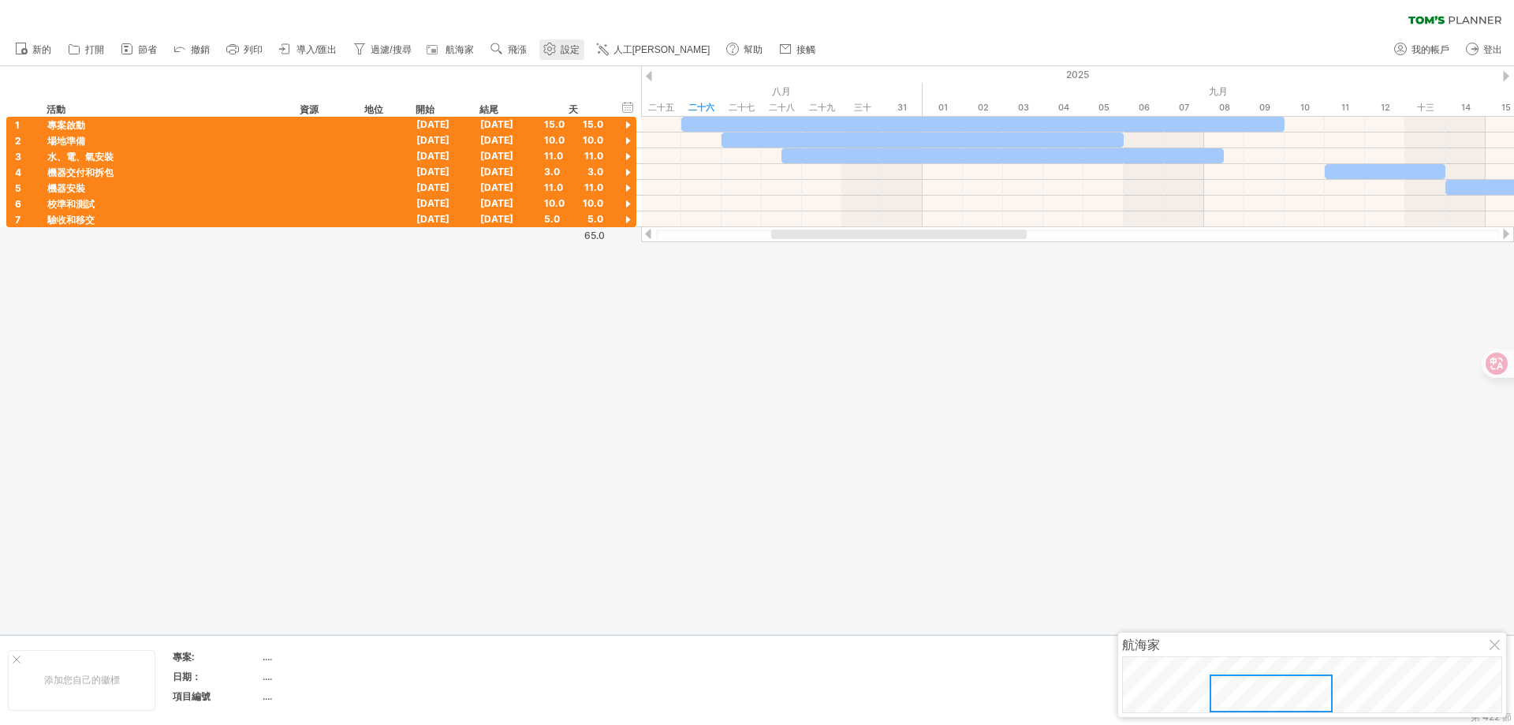
click at [563, 50] on font "設定" at bounding box center [570, 49] width 19 height 11
select select "*"
select select "**"
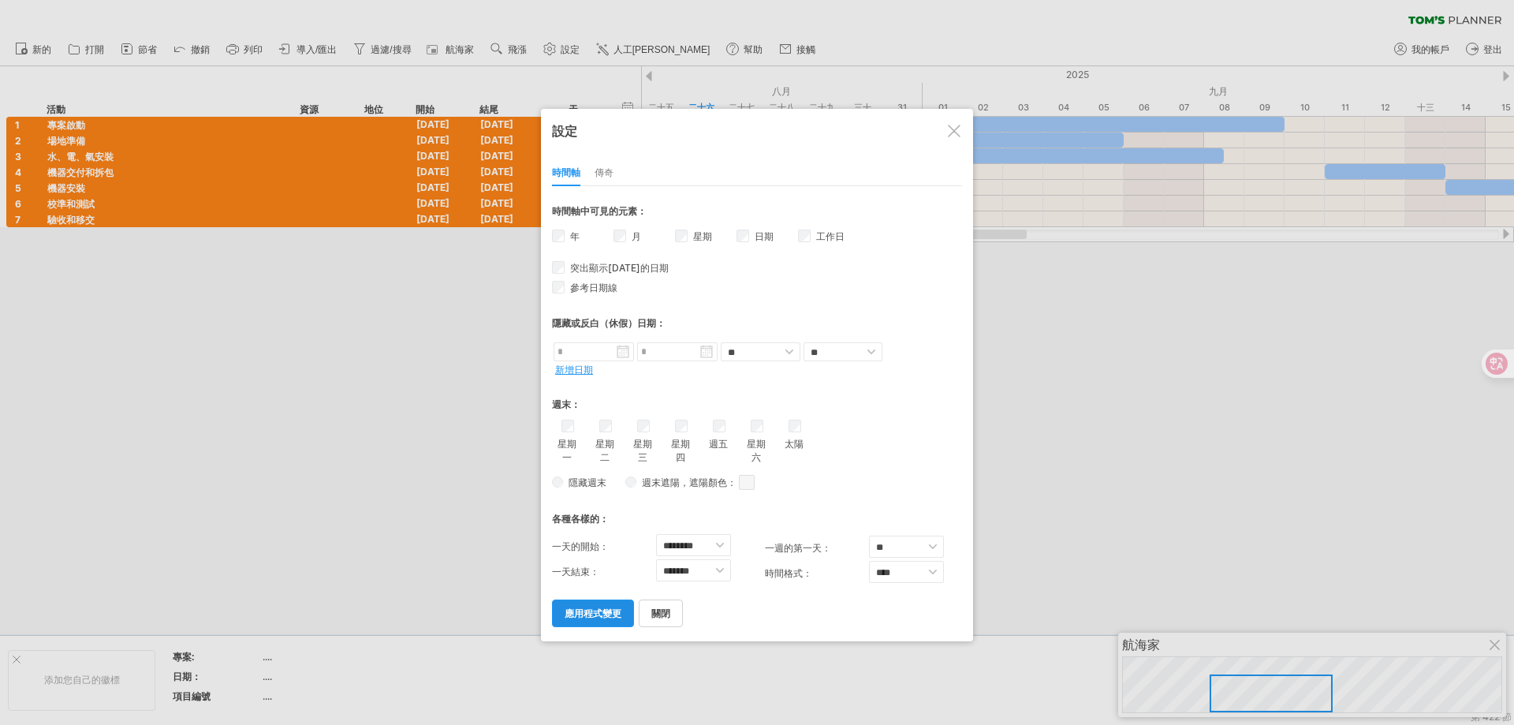
click at [591, 621] on link "應用程式變更" at bounding box center [593, 613] width 82 height 28
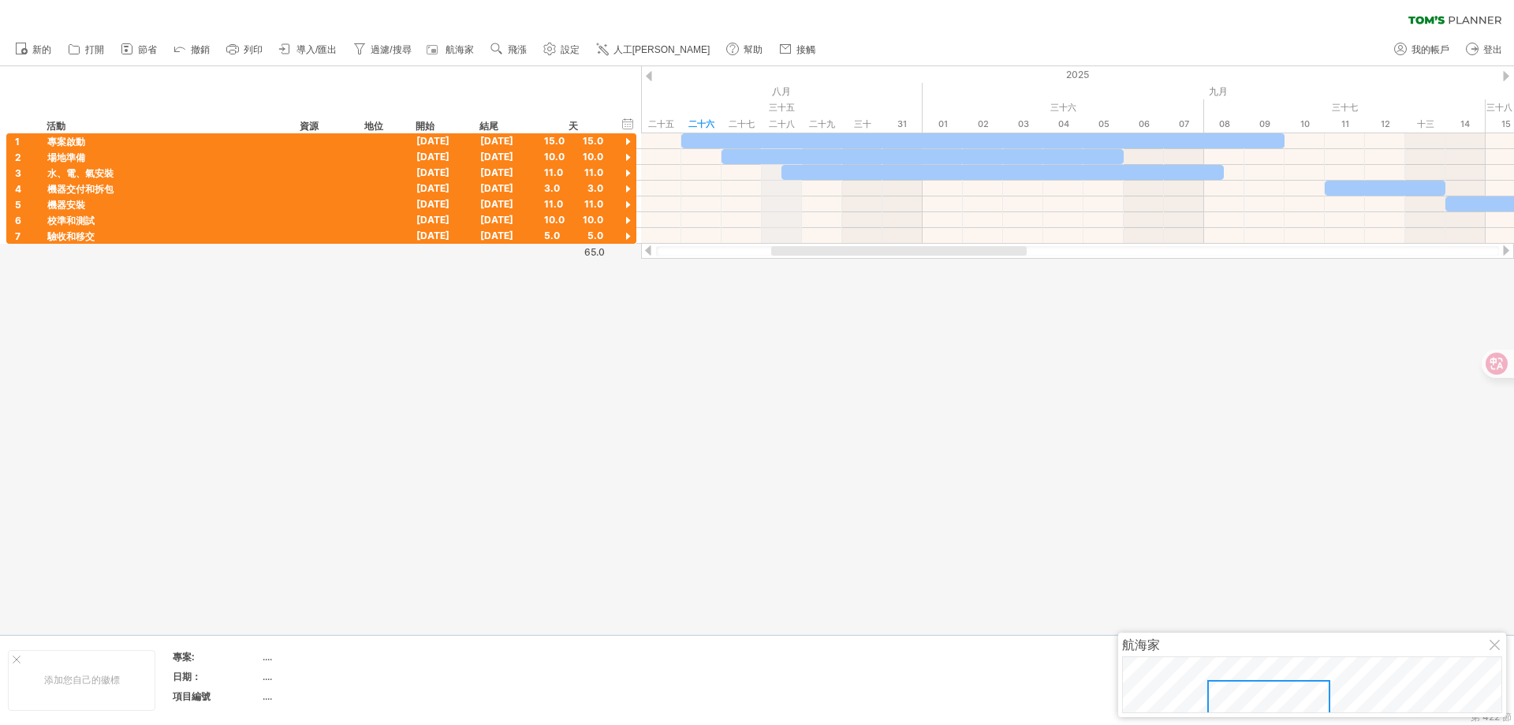
click at [789, 103] on font "三十五" at bounding box center [782, 107] width 26 height 11
click at [569, 55] on link "設定" at bounding box center [561, 49] width 45 height 21
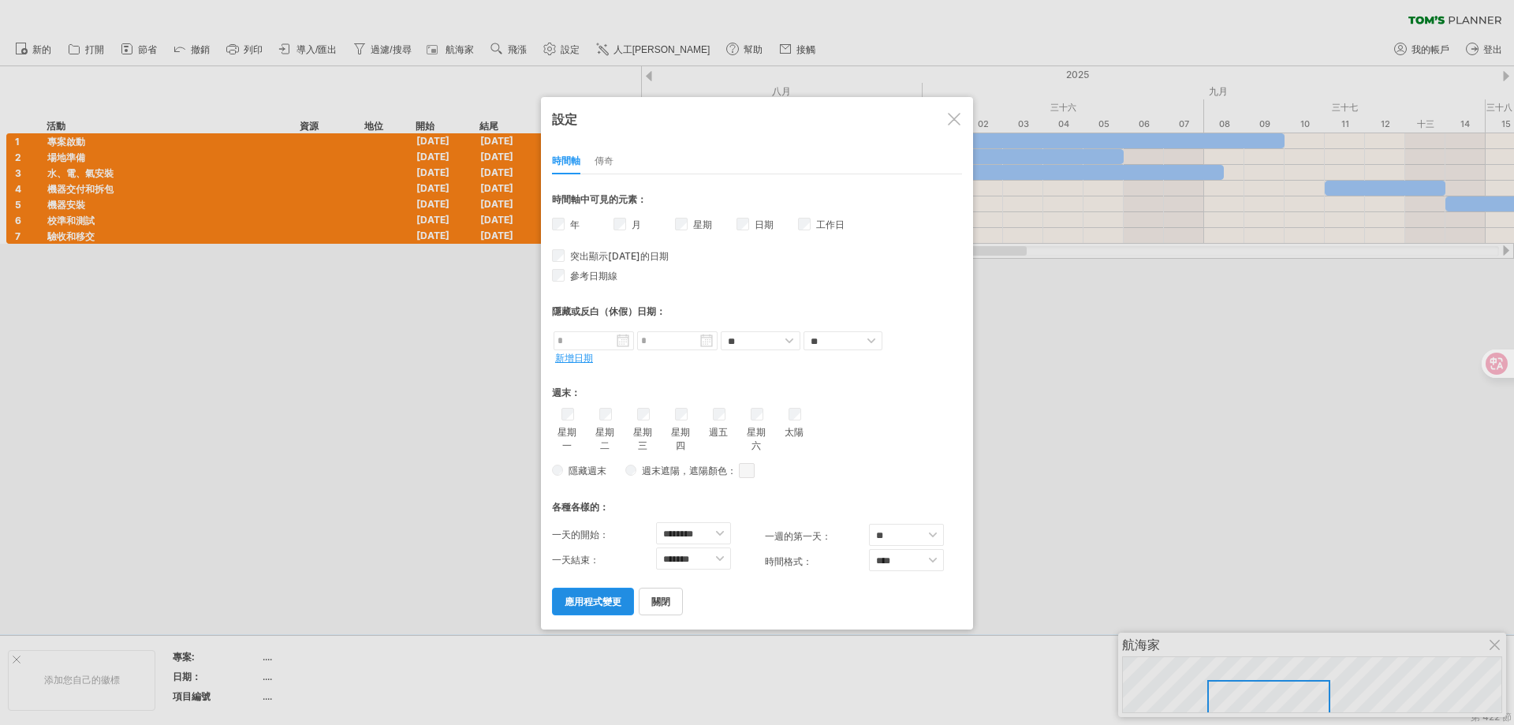
click at [565, 605] on font "應用程式變更" at bounding box center [593, 601] width 57 height 12
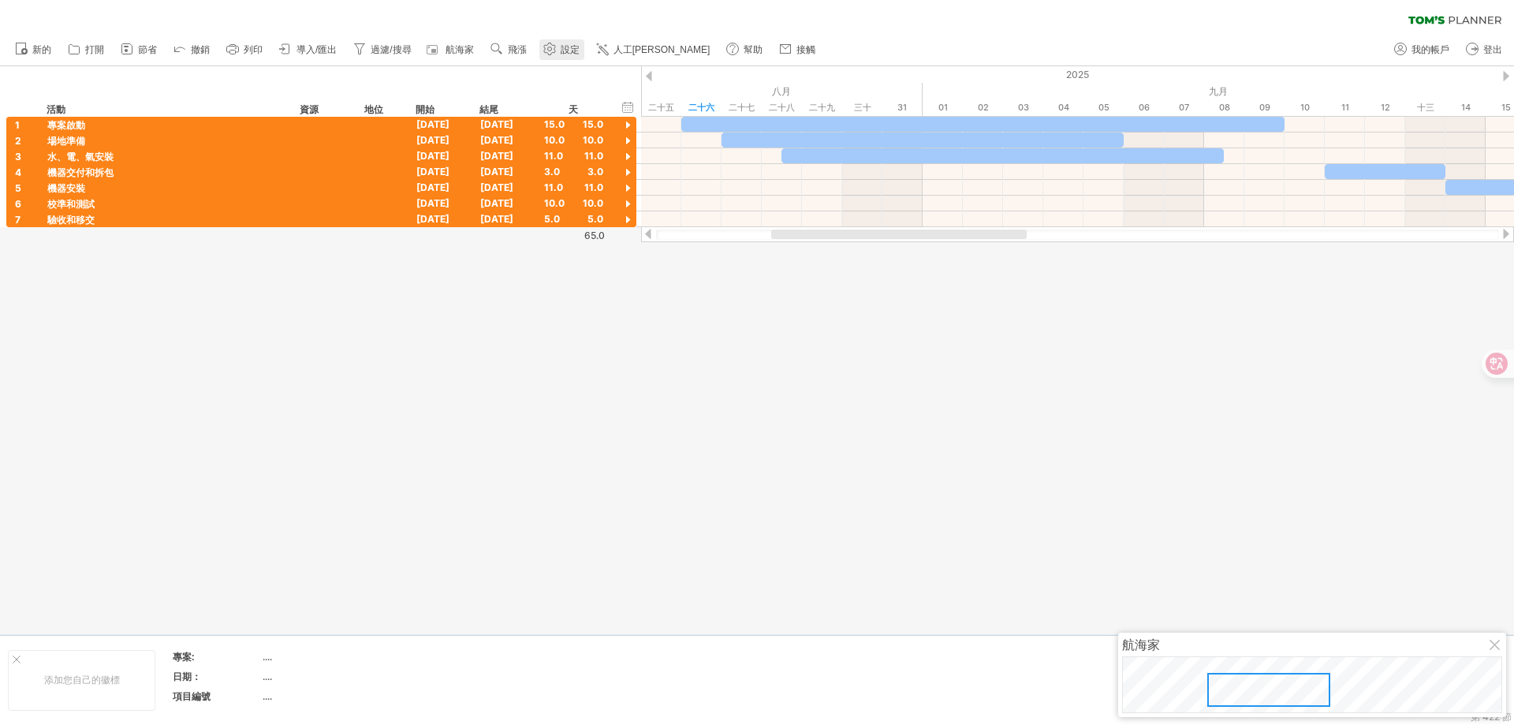
click at [566, 49] on font "設定" at bounding box center [570, 49] width 19 height 11
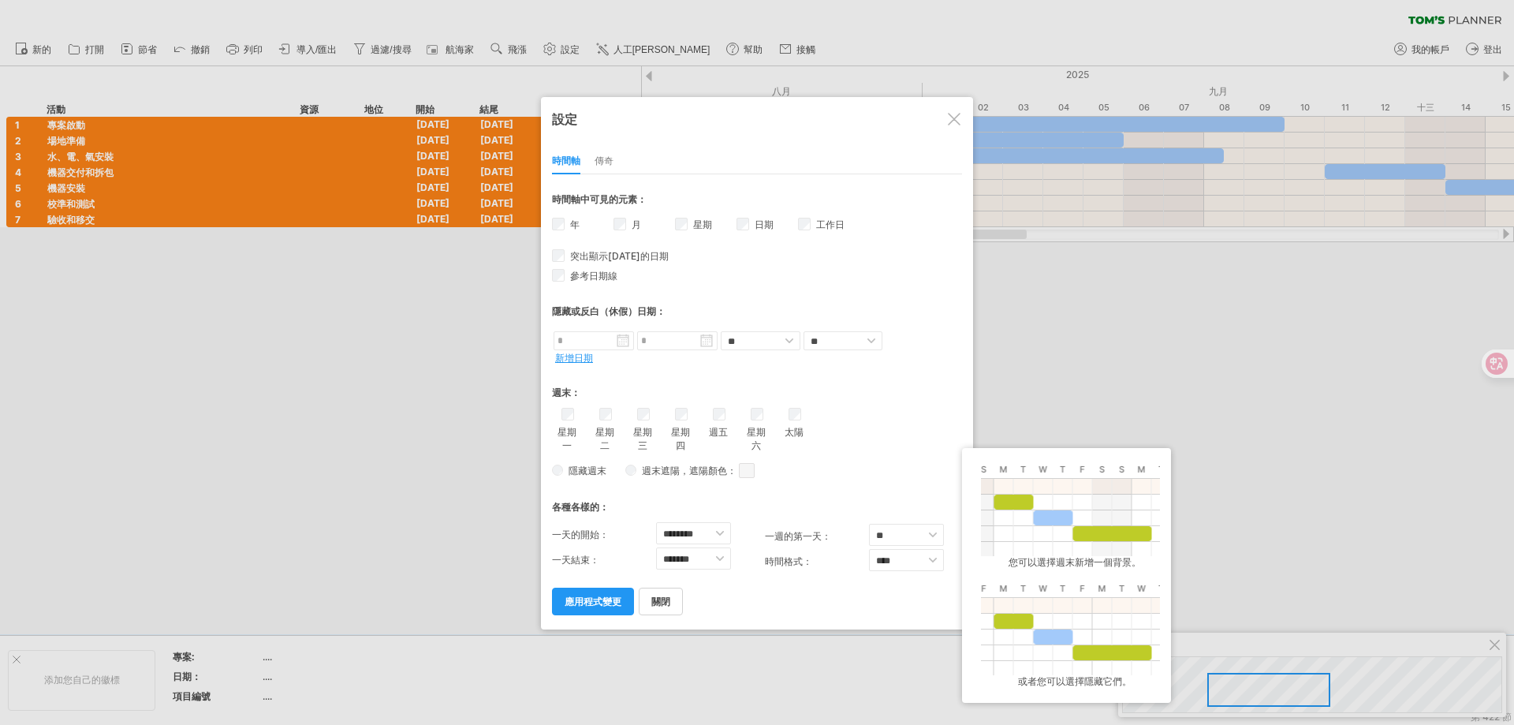
click at [752, 472] on span at bounding box center [747, 470] width 16 height 15
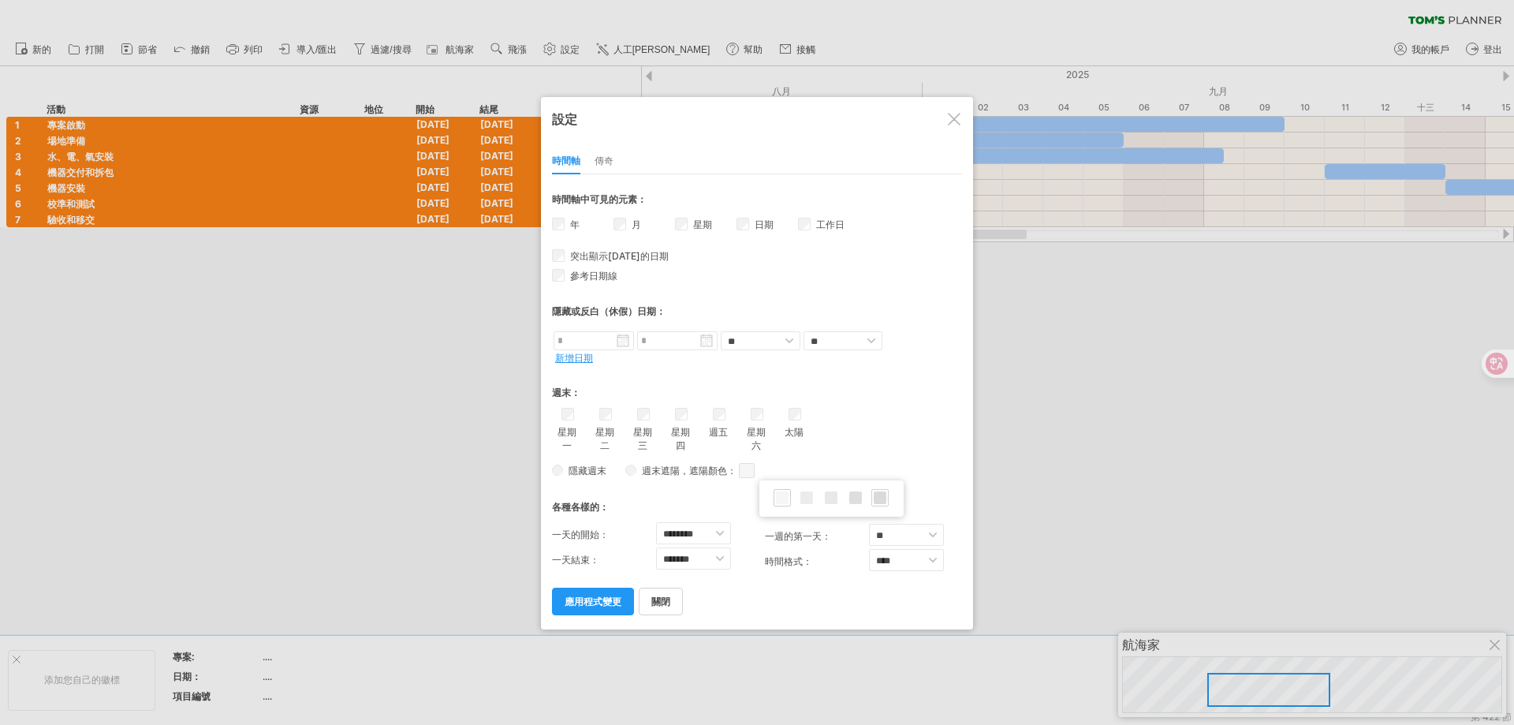
click at [884, 498] on span at bounding box center [880, 497] width 13 height 13
click at [593, 609] on link "應用程式變更" at bounding box center [593, 602] width 82 height 28
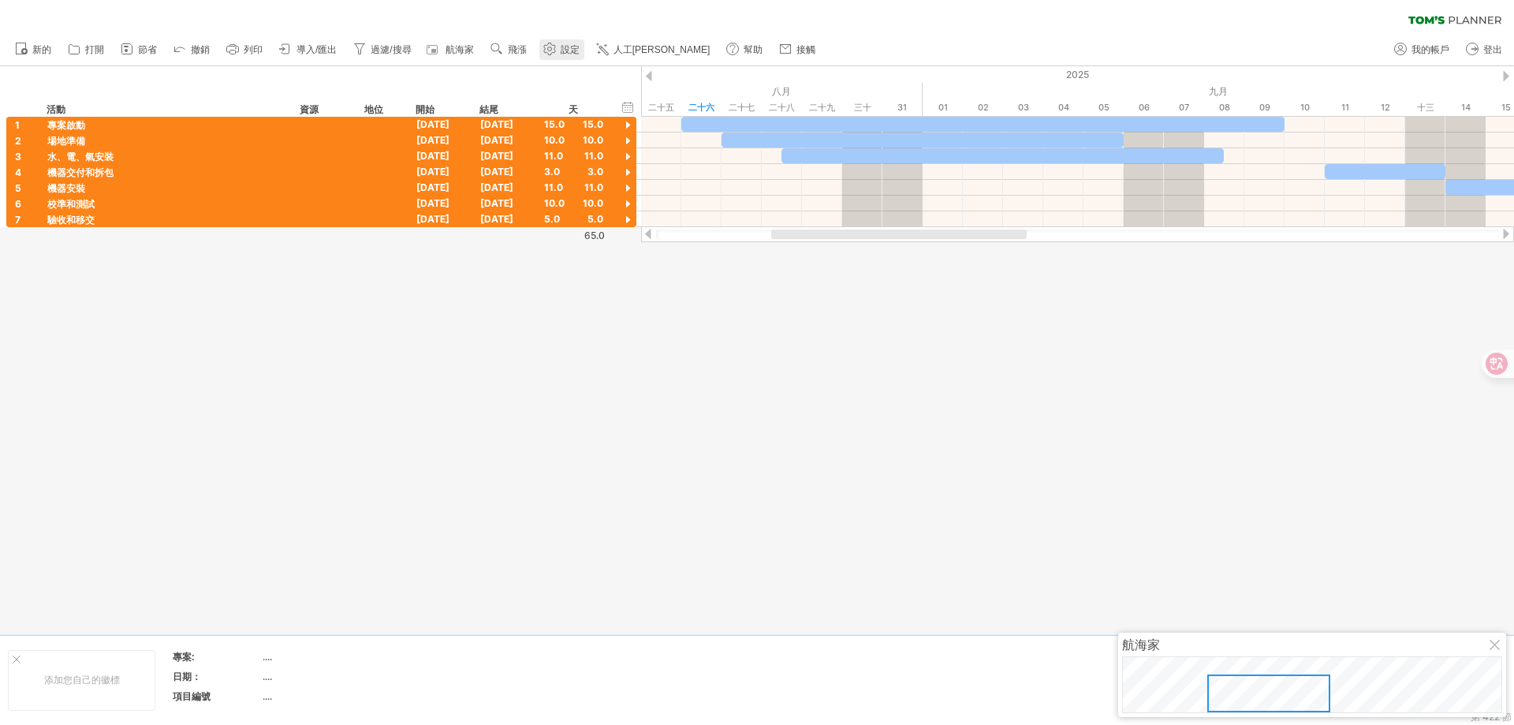
click at [556, 48] on use at bounding box center [550, 49] width 16 height 16
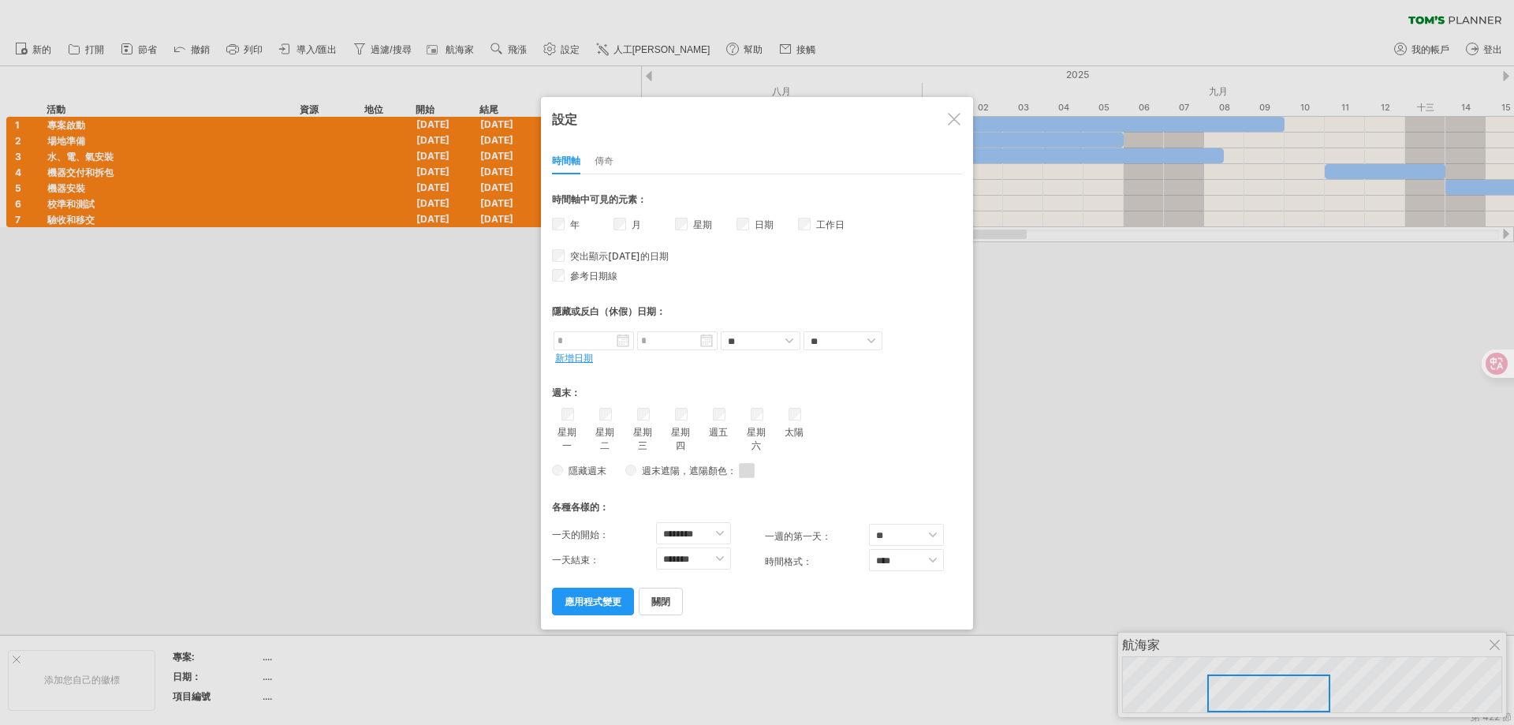
click at [565, 468] on span "隱藏週末" at bounding box center [584, 471] width 43 height 12
click at [562, 470] on div "隱藏週末 週末遮陽 ，遮陽顏色： 您可以選擇為週末新增陰影。 或者您可以選擇隱藏它們。 假設週六和週日是周末。 如果您選擇包含週末： - 將此時間表的部分內容…" at bounding box center [757, 470] width 410 height 23
click at [599, 601] on font "應用程式變更" at bounding box center [593, 601] width 57 height 12
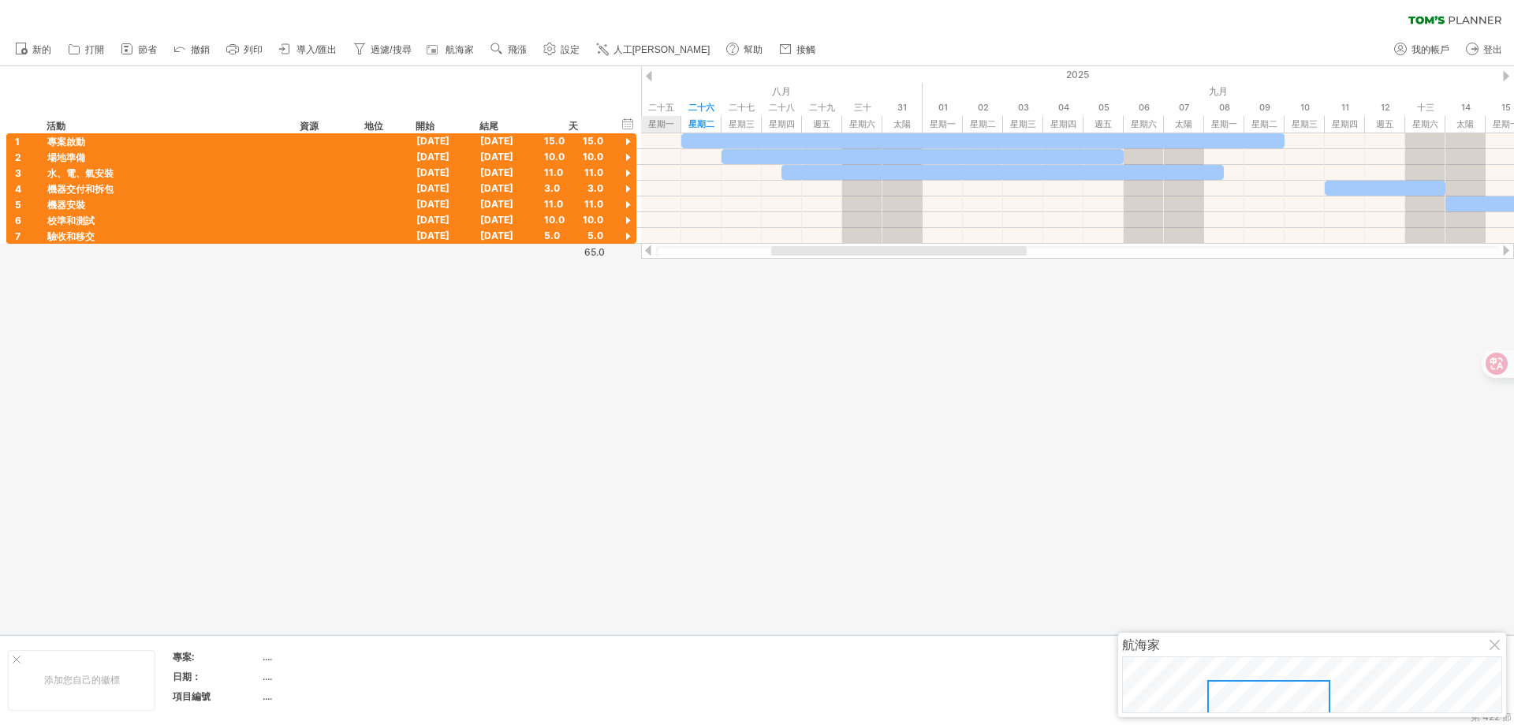
click at [726, 449] on div at bounding box center [757, 350] width 1514 height 568
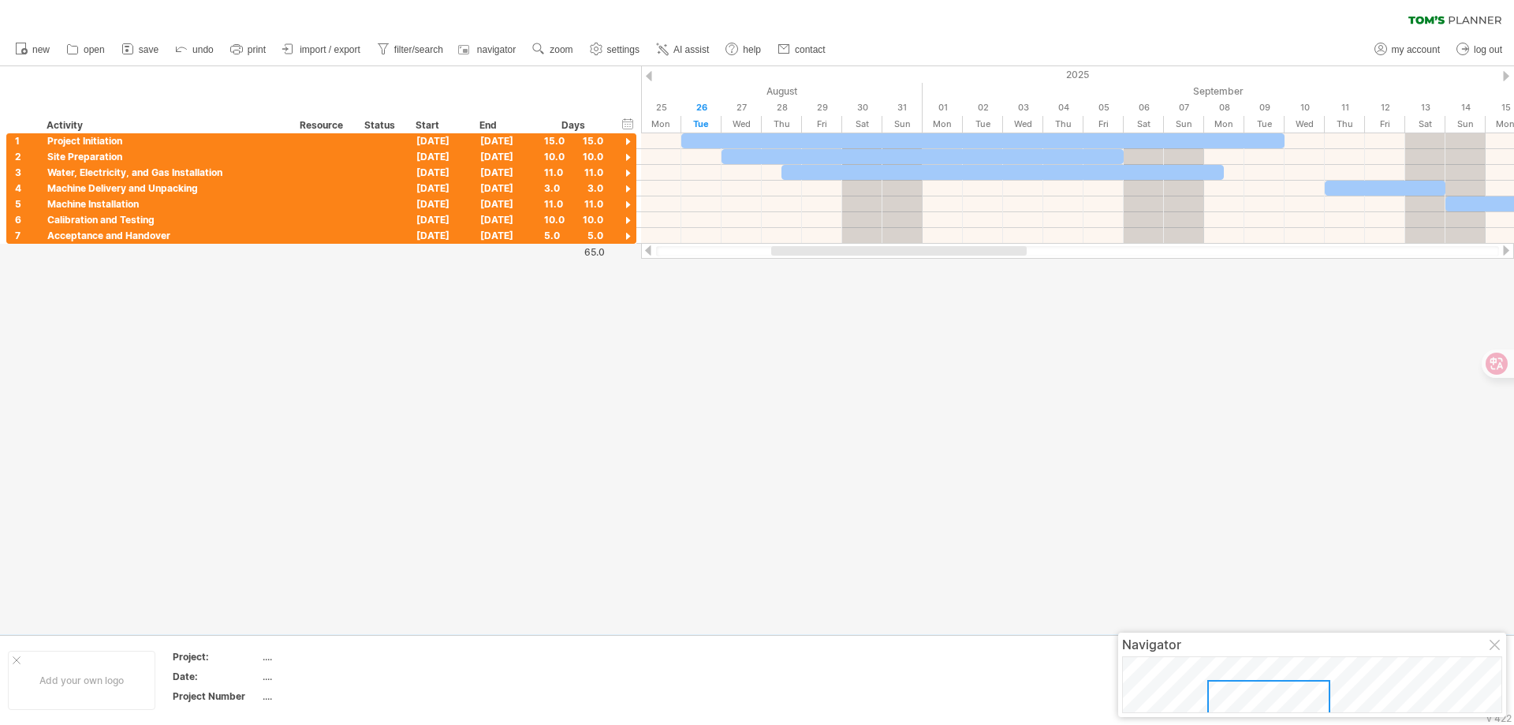
click at [665, 492] on div at bounding box center [757, 350] width 1514 height 568
click at [161, 143] on div "Project Initiation" at bounding box center [165, 140] width 237 height 15
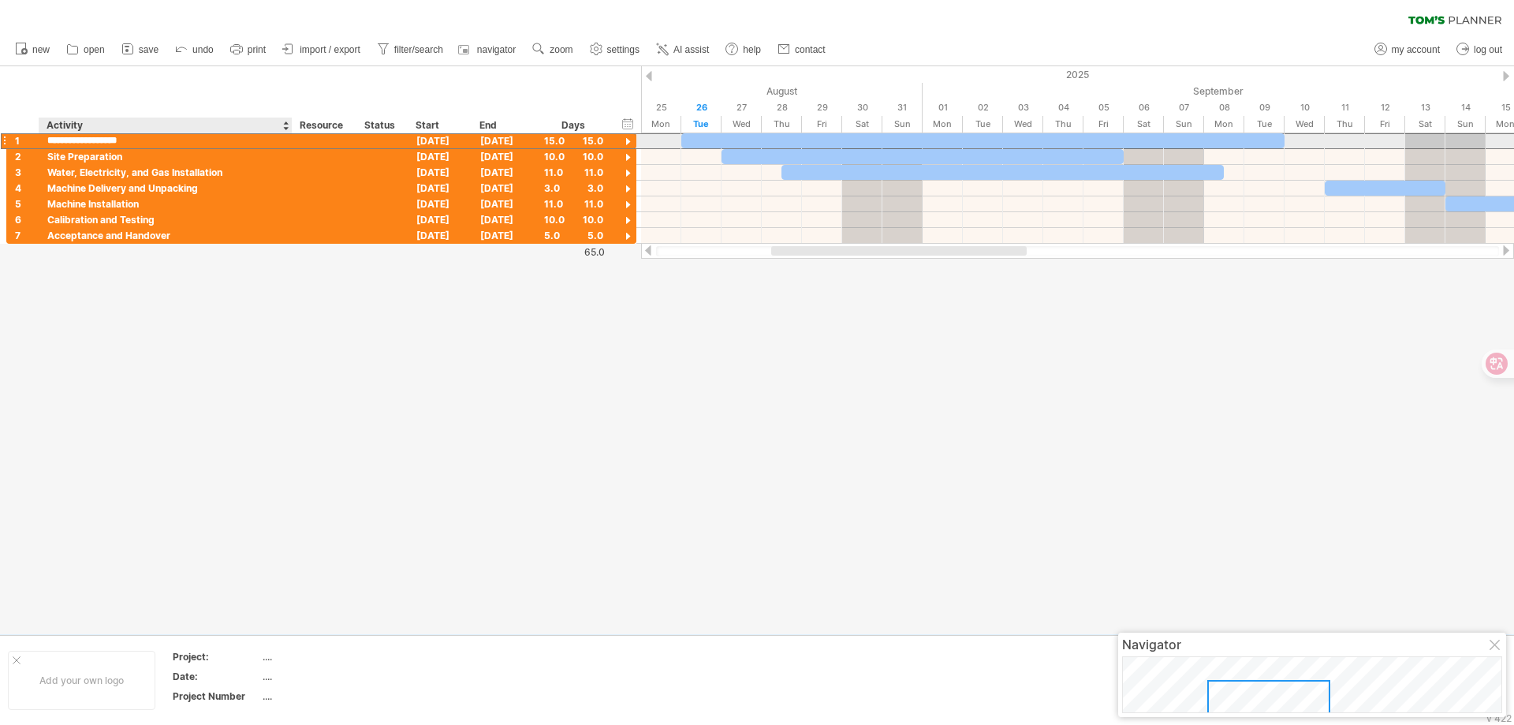
click at [162, 140] on input "**********" at bounding box center [165, 140] width 237 height 15
click at [163, 140] on input "**********" at bounding box center [165, 140] width 237 height 15
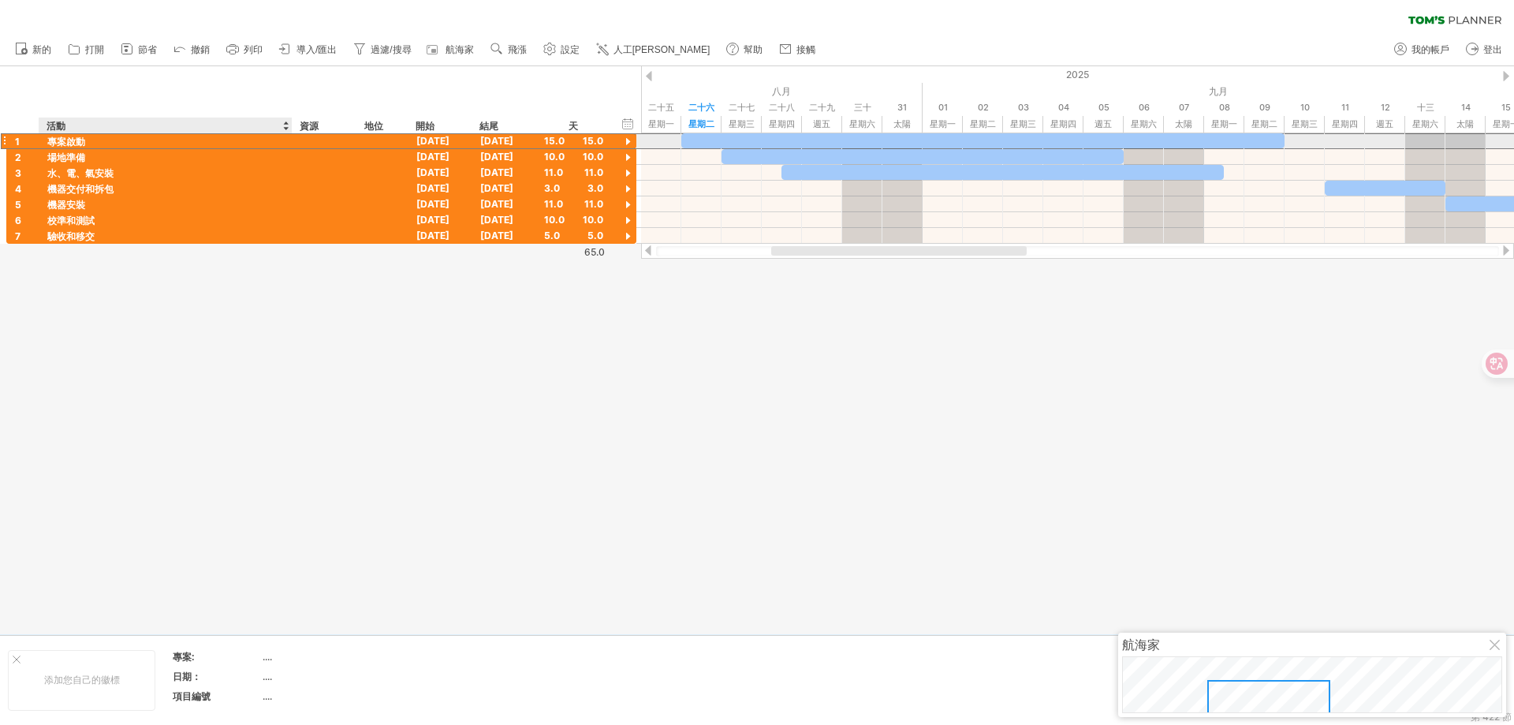
click at [85, 143] on div "專案啟動" at bounding box center [165, 140] width 237 height 15
click at [85, 143] on input "**********" at bounding box center [165, 140] width 237 height 15
click at [124, 138] on input "**********" at bounding box center [165, 140] width 237 height 15
click at [131, 140] on input "**********" at bounding box center [165, 140] width 237 height 15
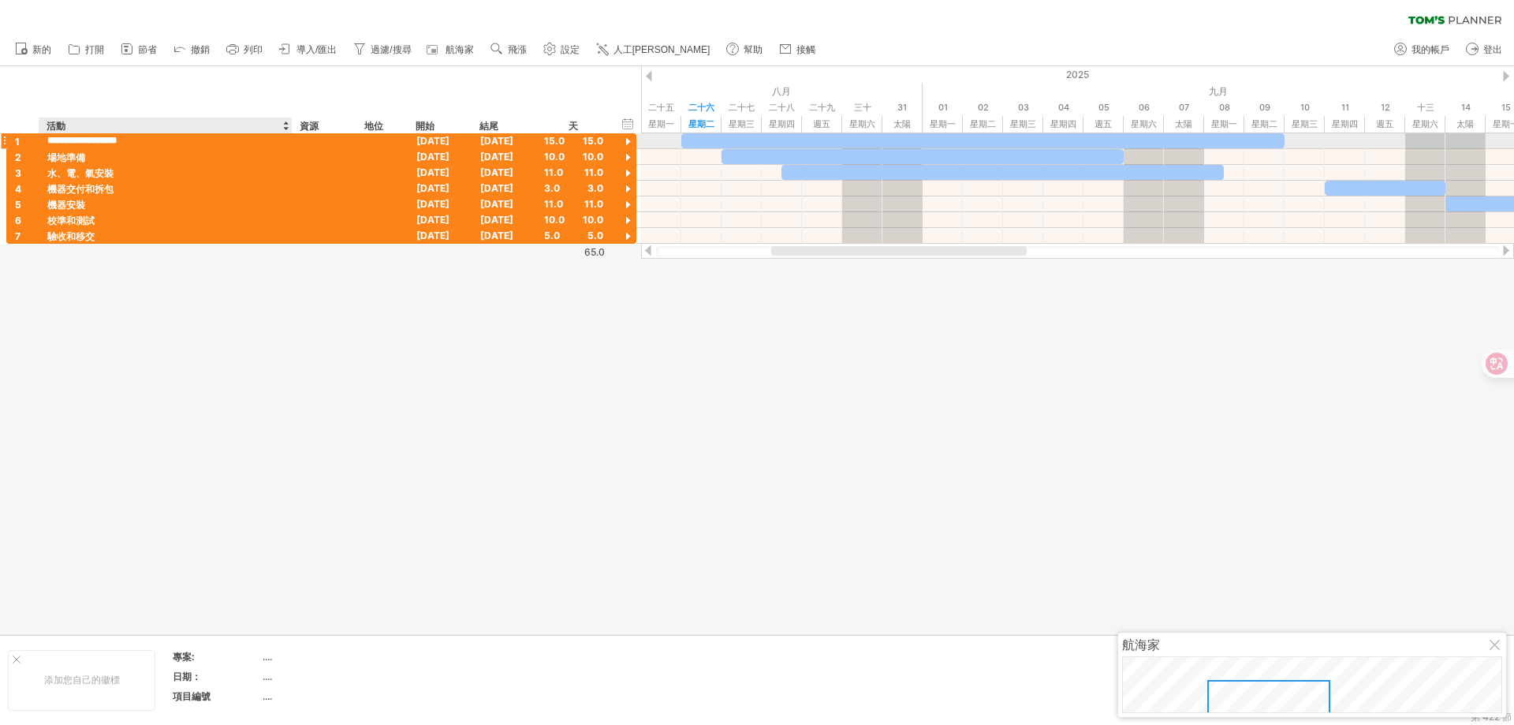
click at [132, 140] on input "**********" at bounding box center [165, 140] width 237 height 15
click at [134, 140] on input "**********" at bounding box center [165, 140] width 237 height 15
click at [150, 287] on div at bounding box center [757, 350] width 1514 height 568
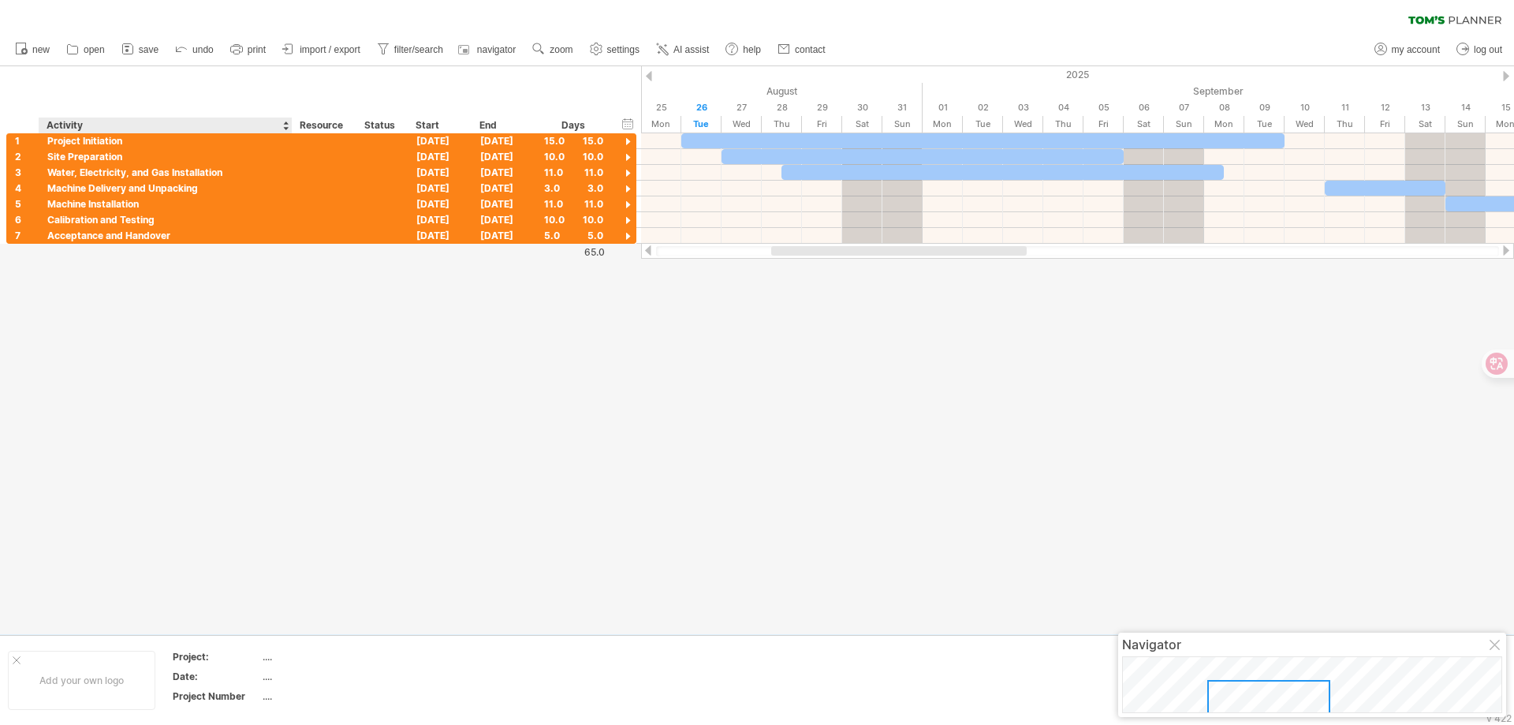
click at [262, 365] on div at bounding box center [757, 350] width 1514 height 568
click at [143, 140] on div "Project Initiation" at bounding box center [165, 140] width 237 height 15
click at [143, 140] on input "**********" at bounding box center [165, 140] width 237 height 15
type input "**********"
click at [225, 371] on div at bounding box center [757, 350] width 1514 height 568
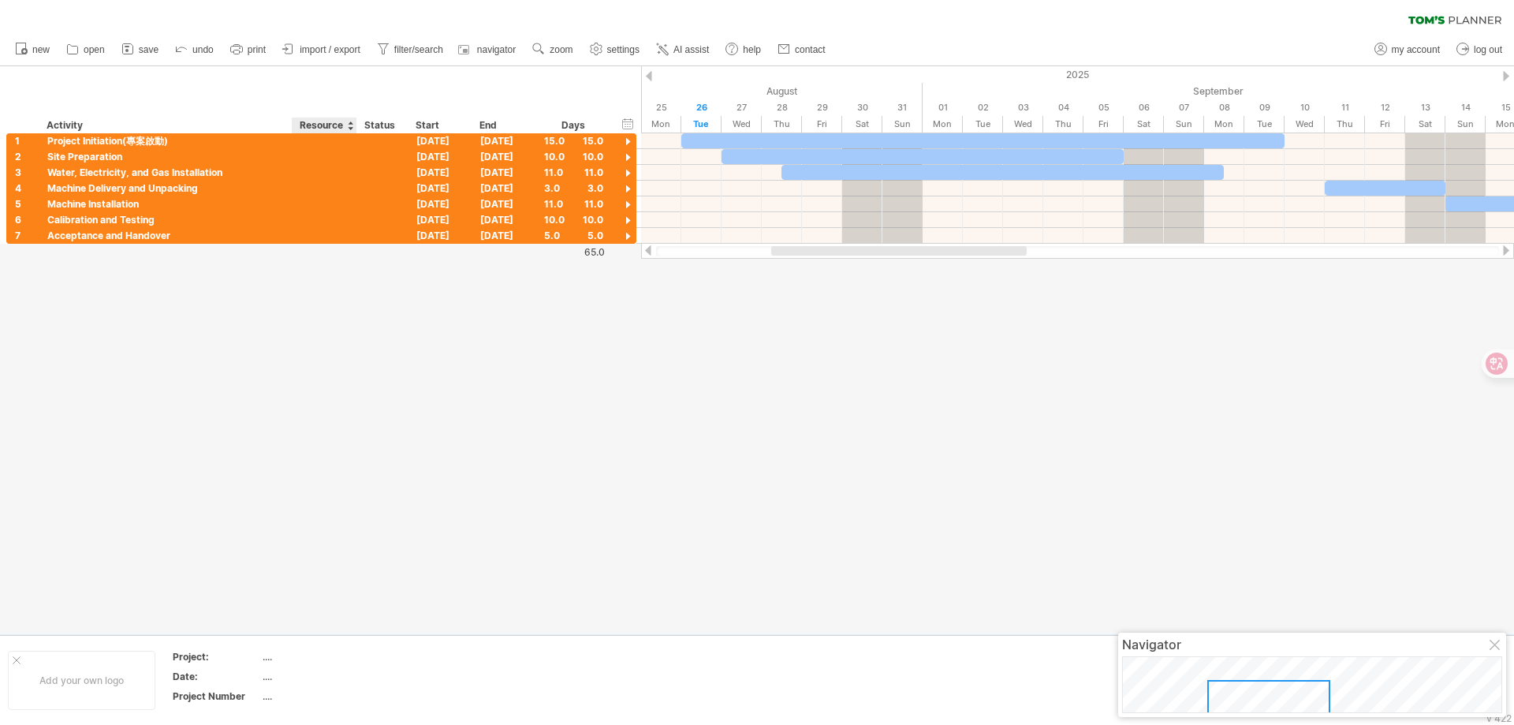
click at [329, 446] on div at bounding box center [757, 350] width 1514 height 568
click at [622, 473] on div at bounding box center [757, 350] width 1514 height 568
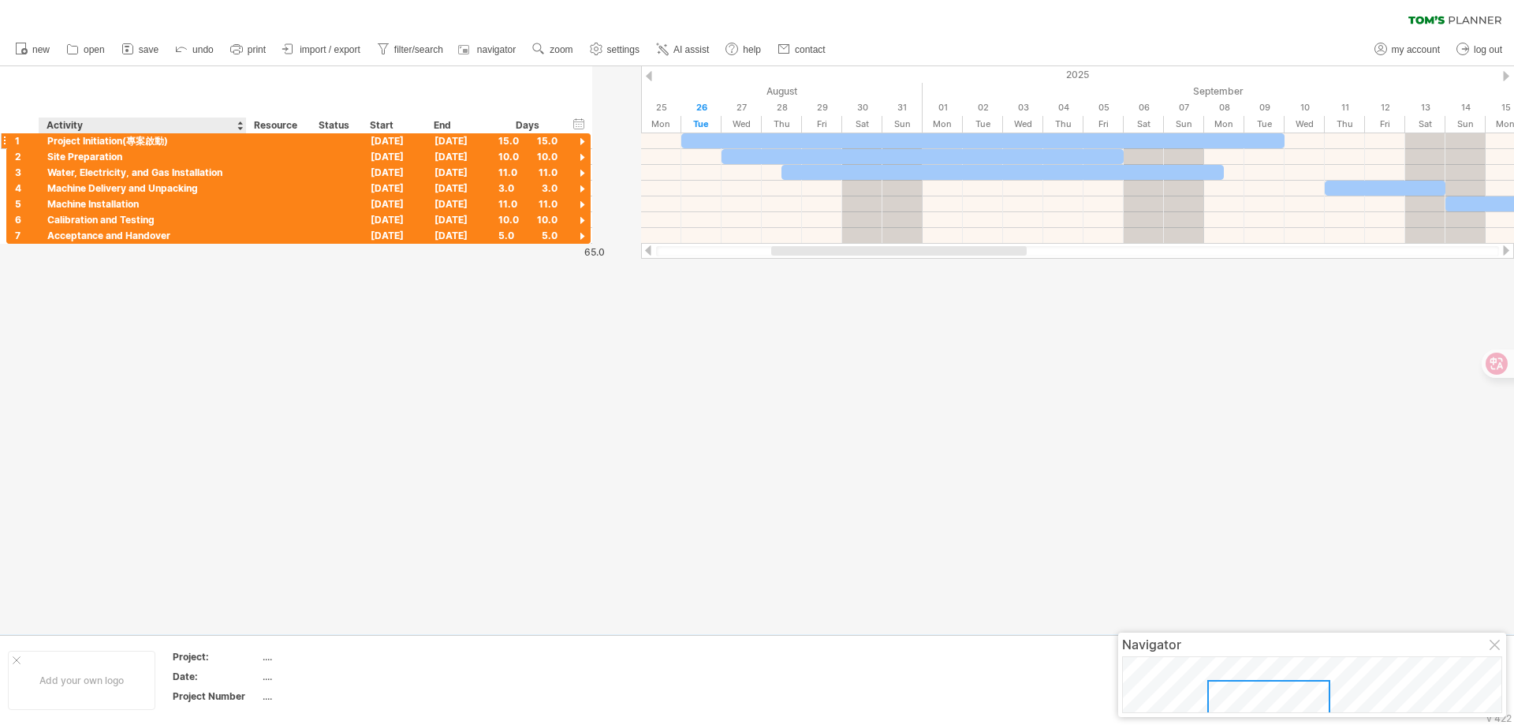
drag, startPoint x: 290, startPoint y: 127, endPoint x: 244, endPoint y: 133, distance: 47.0
click at [244, 133] on div "Trying to reach [DOMAIN_NAME] Connected again... 0% clear filter new 1" at bounding box center [757, 362] width 1514 height 725
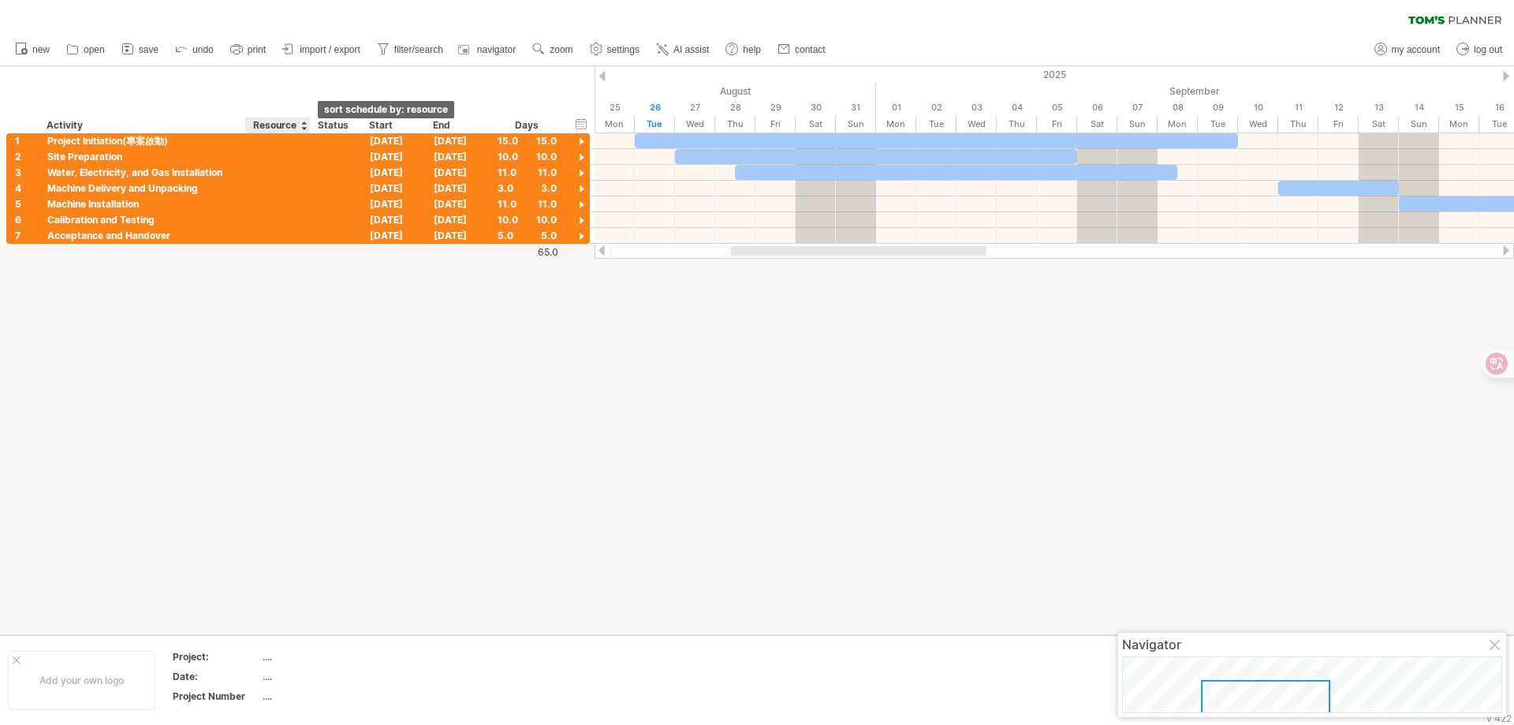
click at [304, 124] on div at bounding box center [304, 126] width 6 height 16
click at [304, 125] on div at bounding box center [304, 126] width 6 height 16
click at [333, 125] on div "Status" at bounding box center [335, 126] width 35 height 16
click at [338, 146] on div at bounding box center [336, 140] width 35 height 15
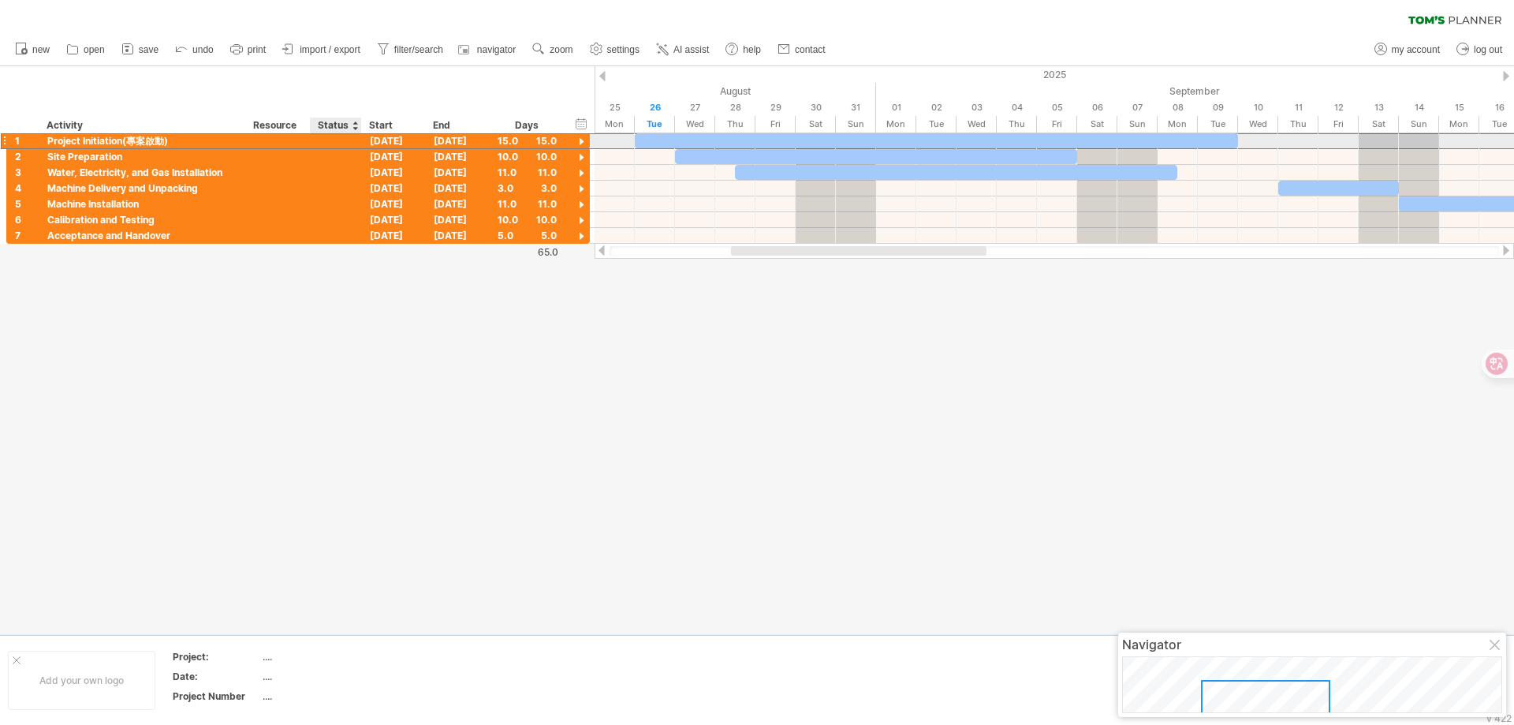
click at [339, 143] on input "text" at bounding box center [336, 140] width 35 height 15
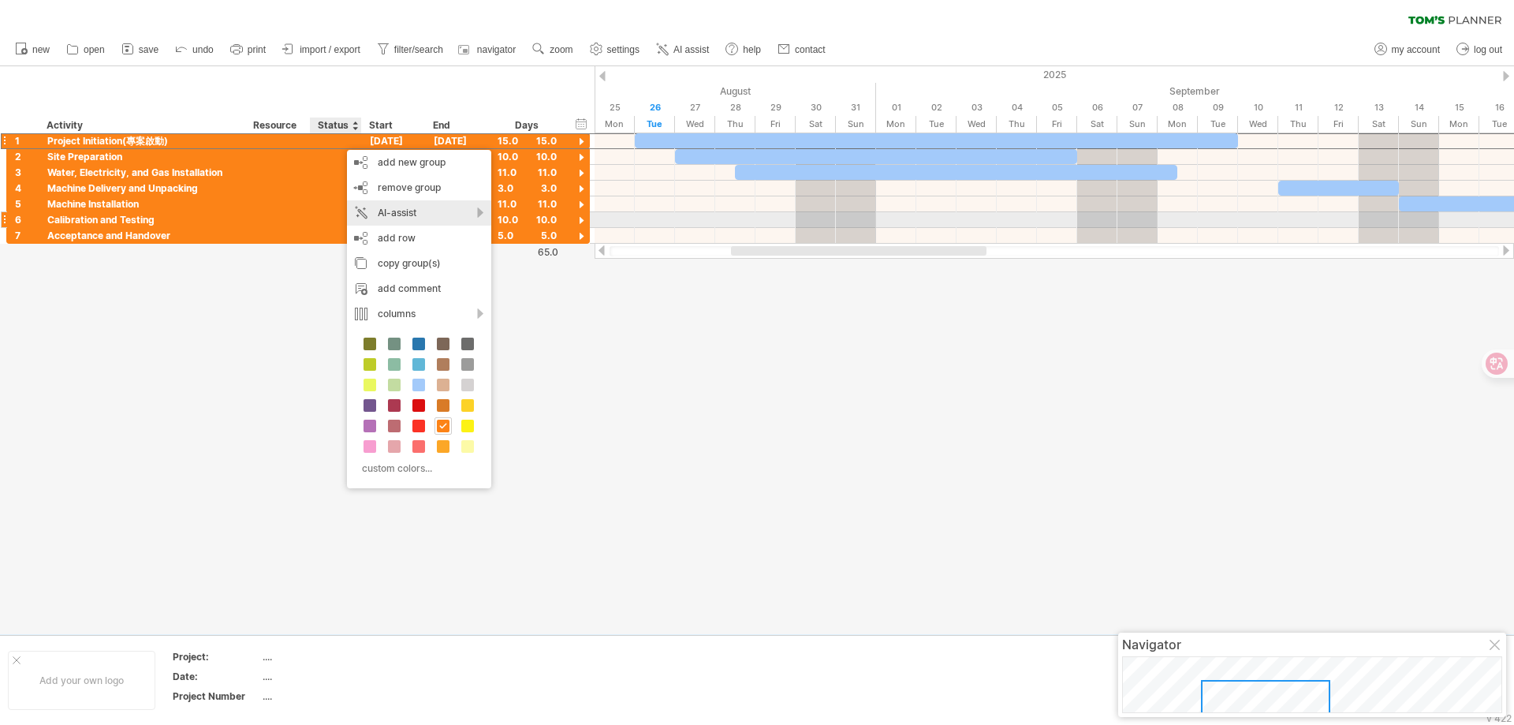
click at [480, 213] on div "AI-assist" at bounding box center [419, 212] width 144 height 25
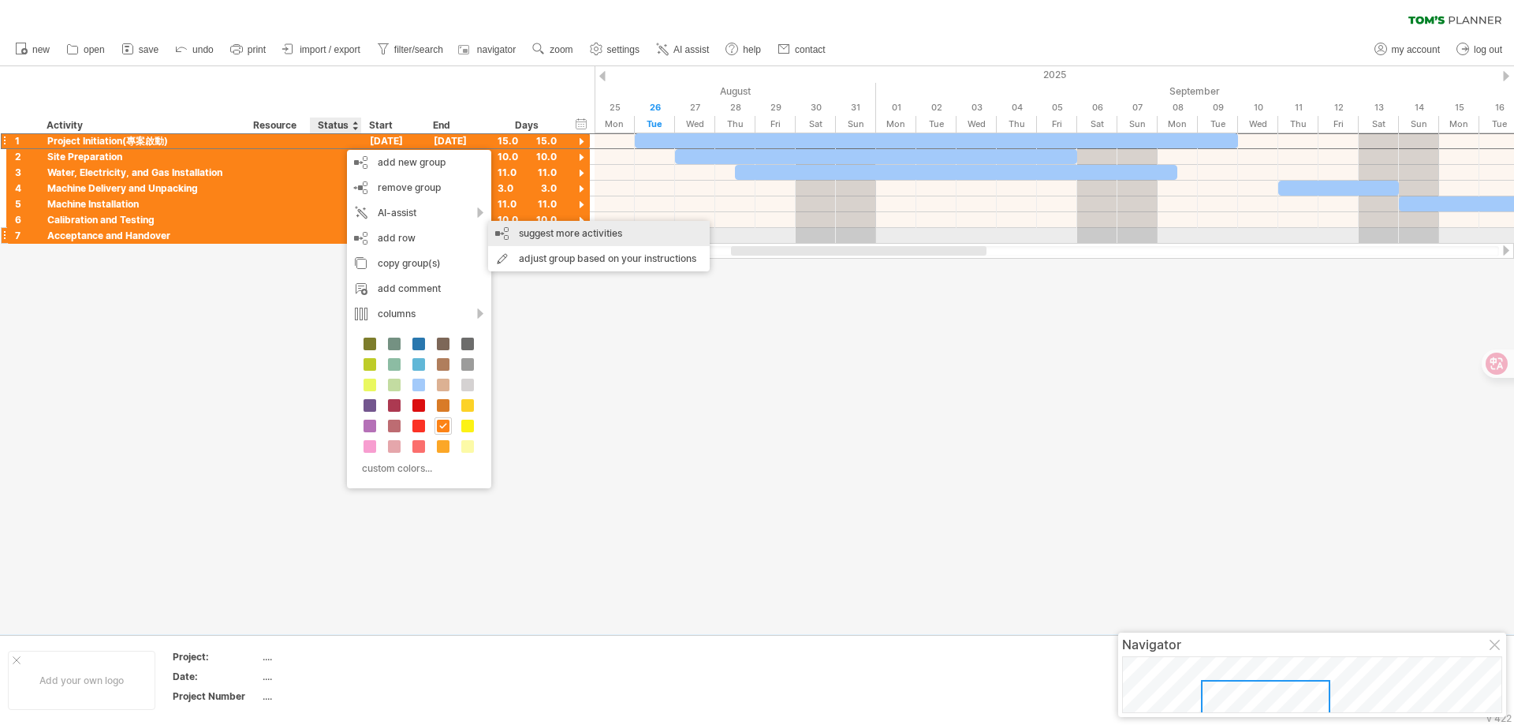
click at [579, 233] on div "suggest more activities" at bounding box center [599, 233] width 222 height 25
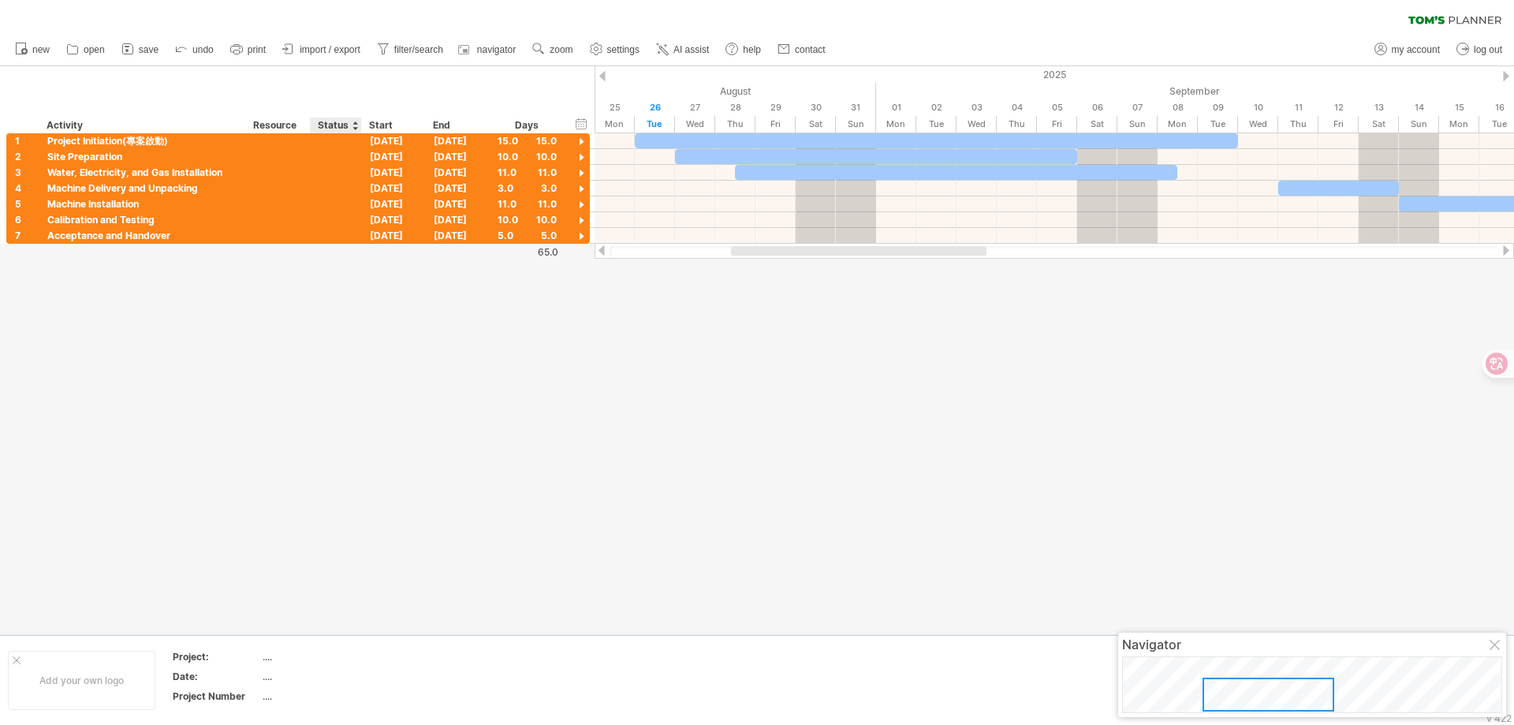
click at [338, 125] on div "Status" at bounding box center [335, 126] width 35 height 16
click at [279, 128] on div "Resource" at bounding box center [277, 126] width 48 height 16
click at [275, 144] on div at bounding box center [278, 140] width 48 height 15
click at [353, 126] on div at bounding box center [355, 126] width 6 height 16
click at [335, 125] on div "Status" at bounding box center [335, 126] width 35 height 16
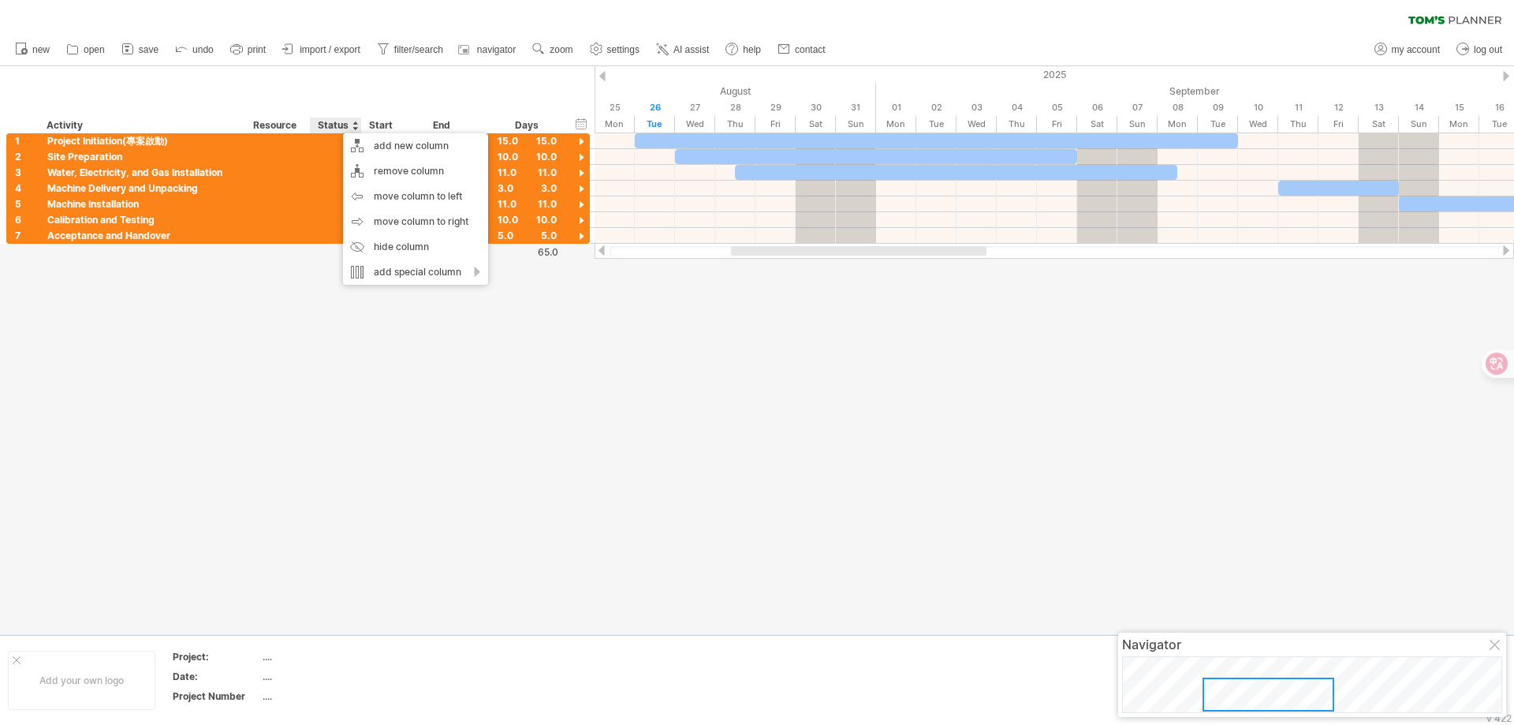
click at [335, 129] on div "Status" at bounding box center [335, 126] width 35 height 16
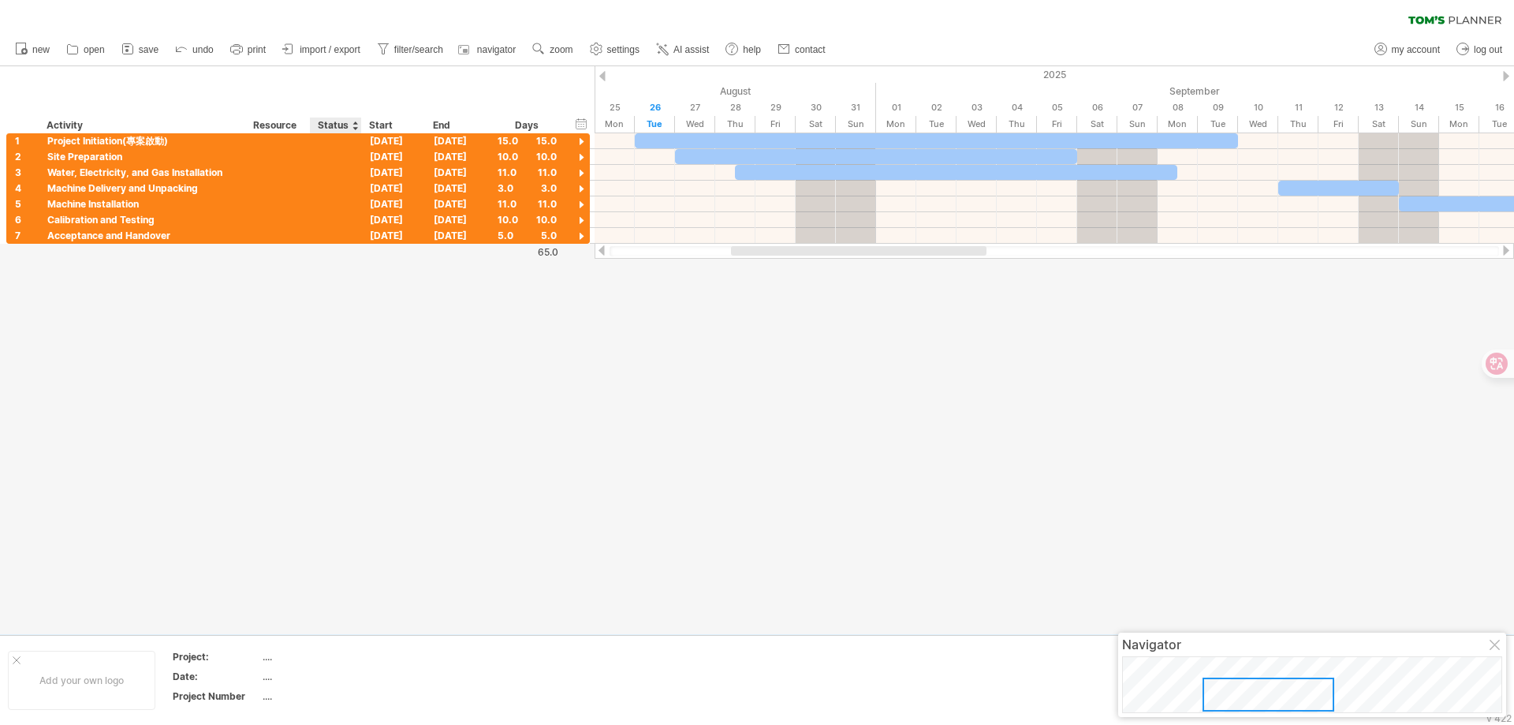
click at [303, 288] on div at bounding box center [757, 350] width 1514 height 568
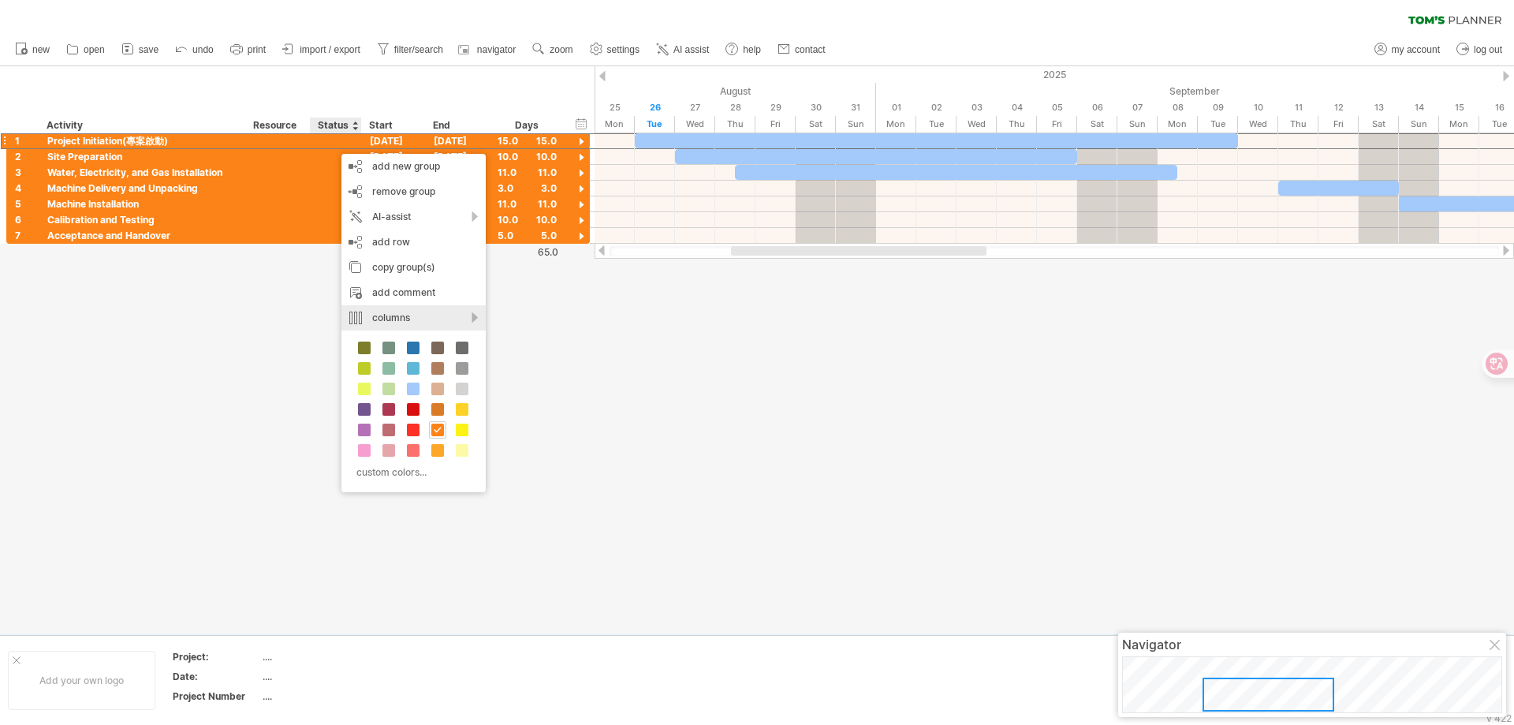
click at [480, 315] on div "columns" at bounding box center [414, 317] width 144 height 25
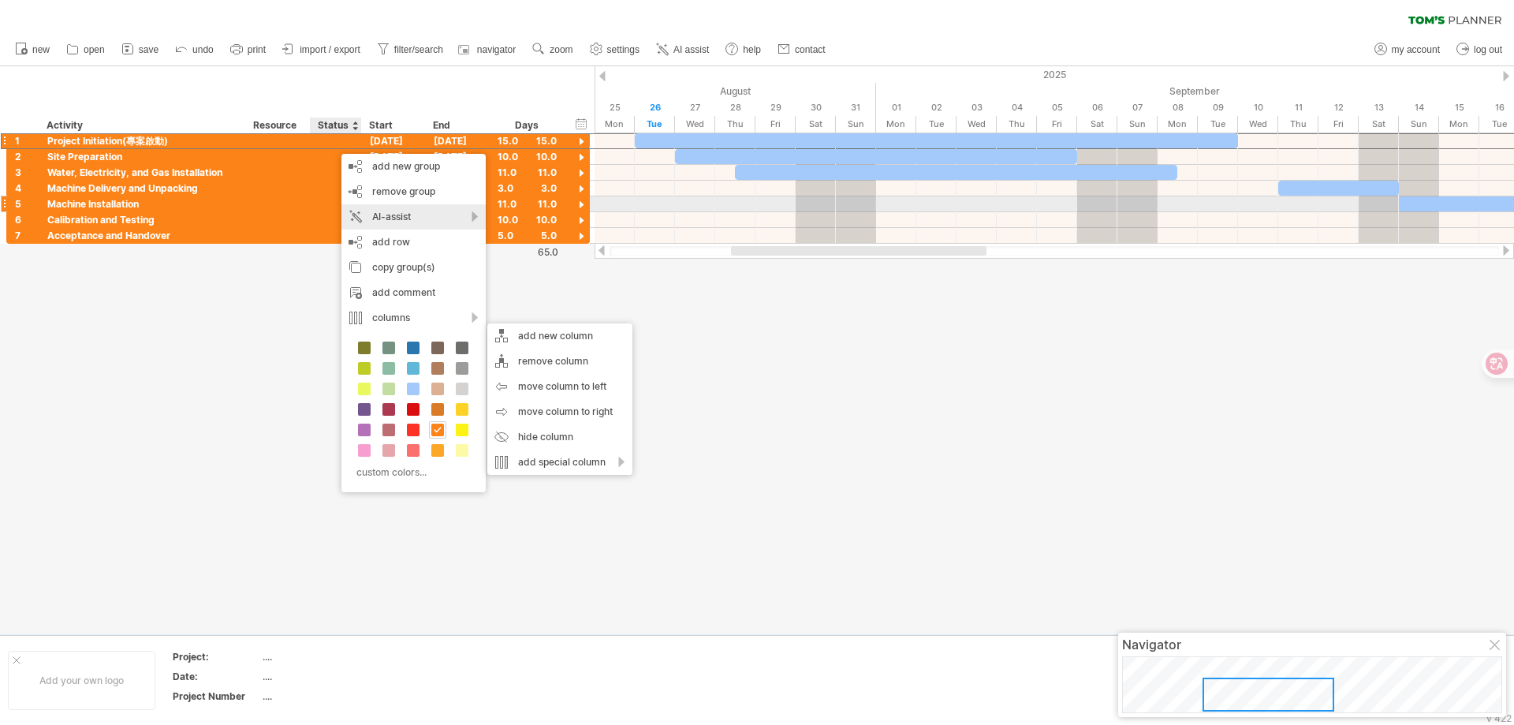
click at [472, 211] on div "AI-assist" at bounding box center [414, 216] width 144 height 25
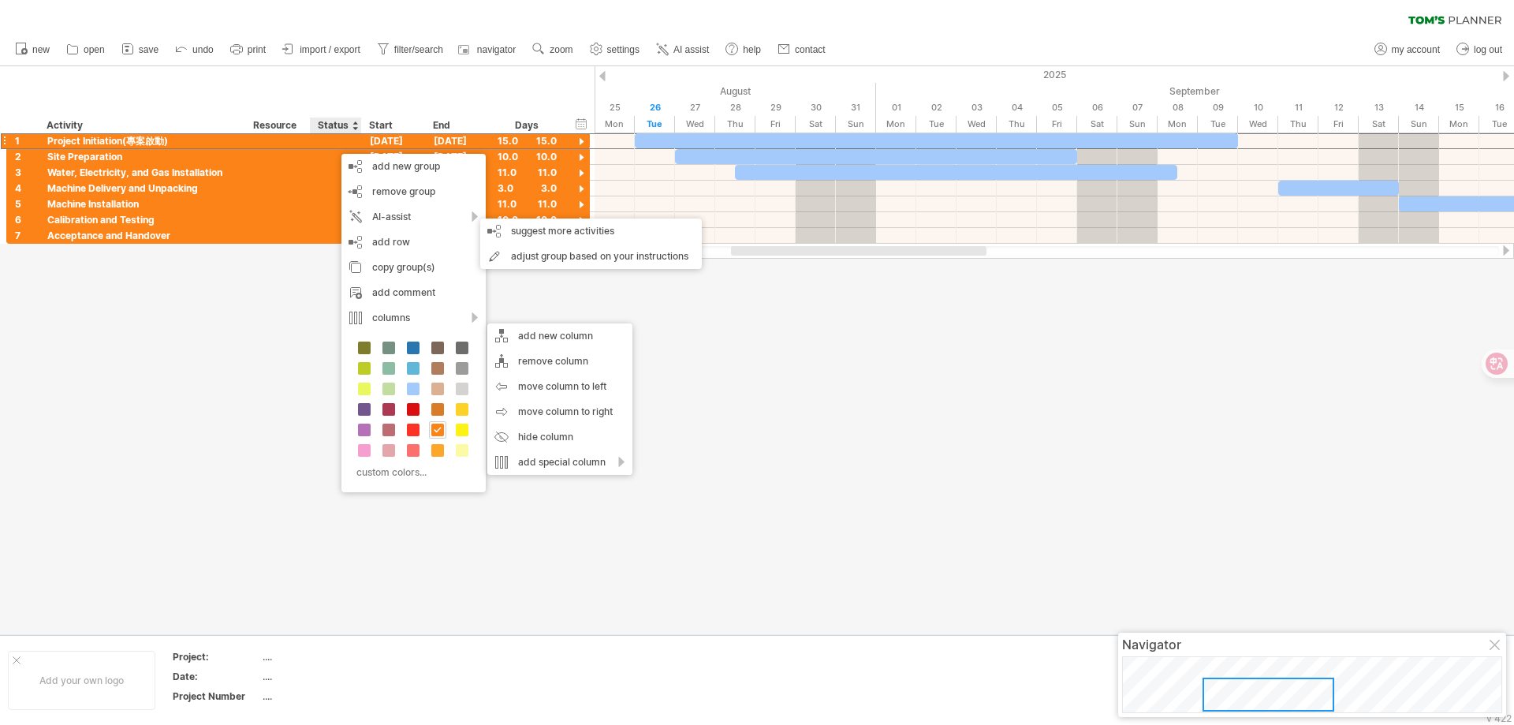
click at [129, 350] on div at bounding box center [757, 350] width 1514 height 568
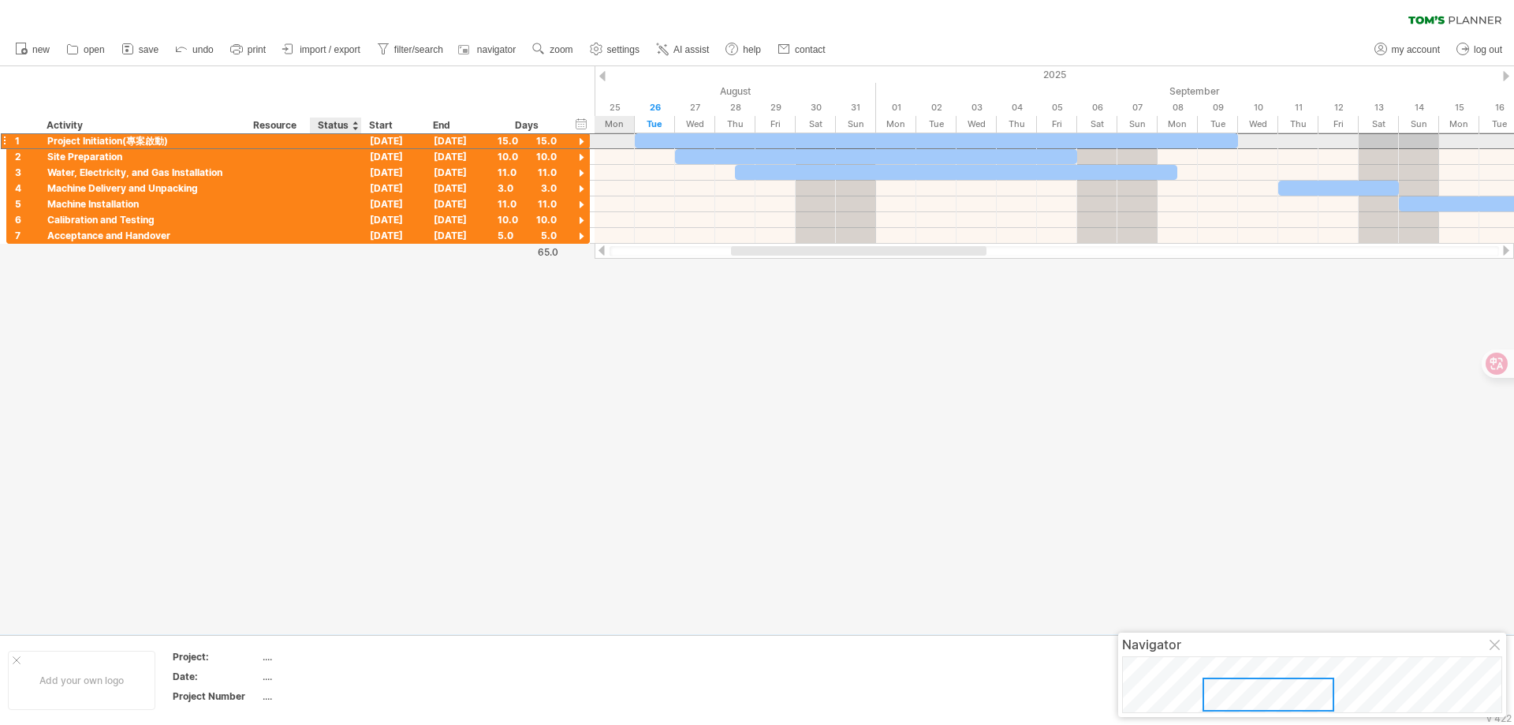
click at [326, 142] on div at bounding box center [336, 140] width 35 height 15
click at [336, 139] on input "text" at bounding box center [336, 140] width 35 height 15
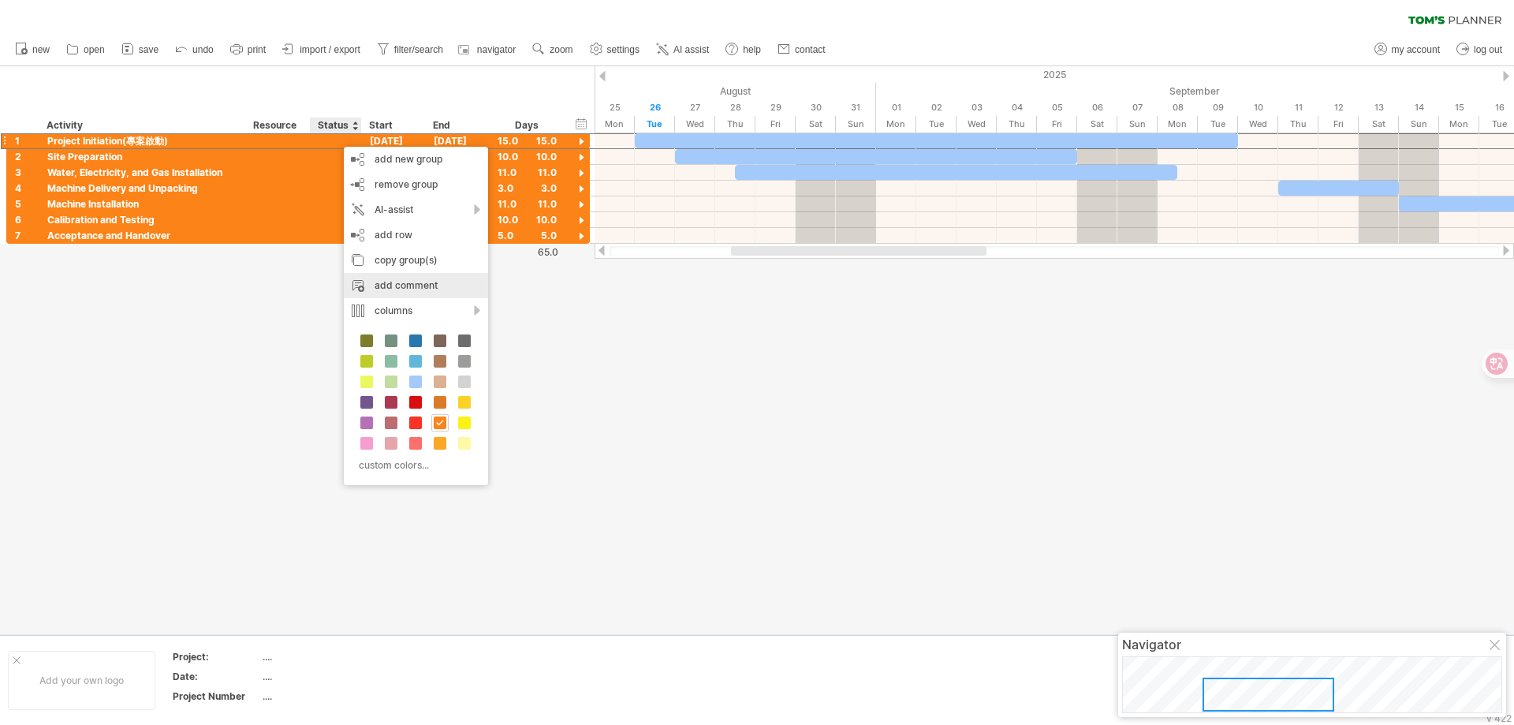
click at [409, 289] on div "add comment" at bounding box center [416, 285] width 144 height 25
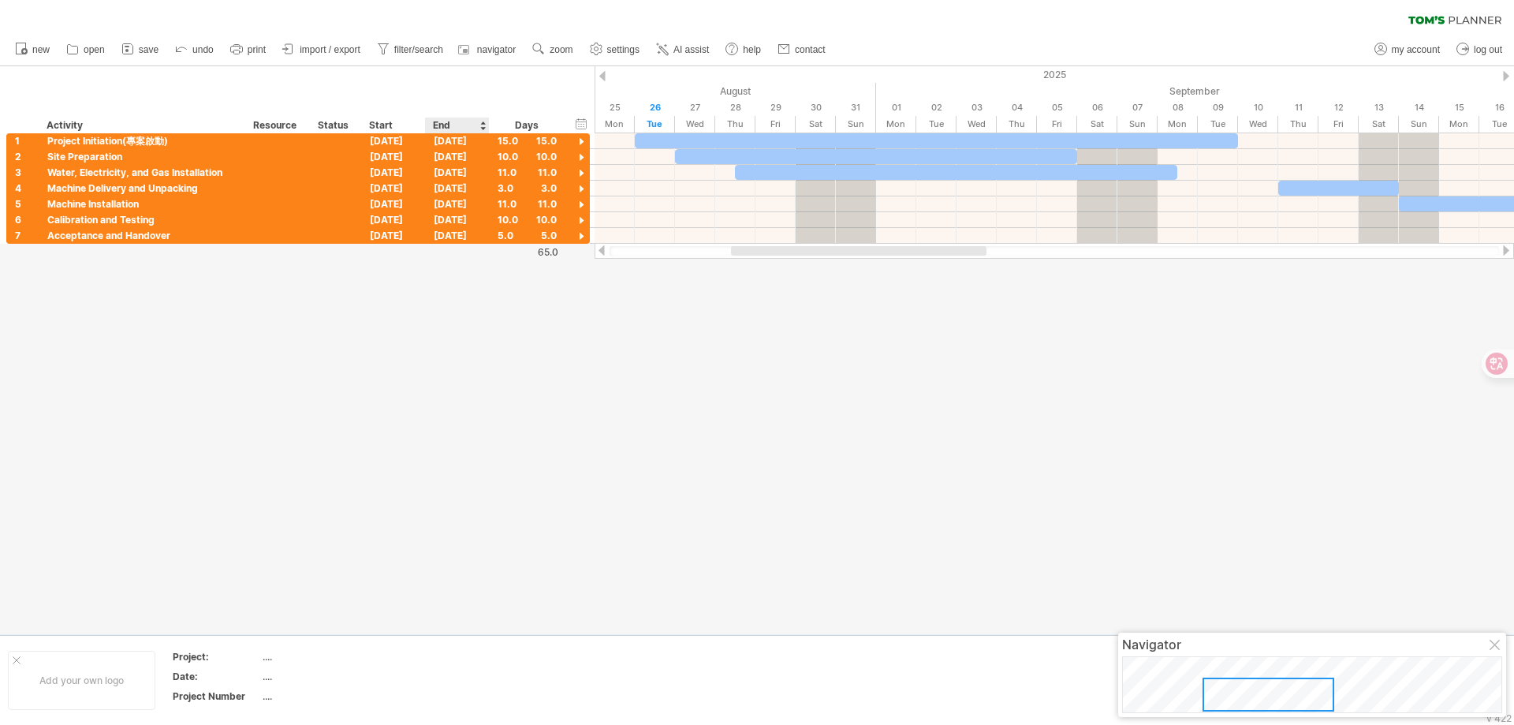
click at [472, 328] on div at bounding box center [757, 350] width 1514 height 568
click at [612, 140] on div at bounding box center [1055, 141] width 920 height 16
click at [683, 189] on div "add icon" at bounding box center [674, 187] width 109 height 25
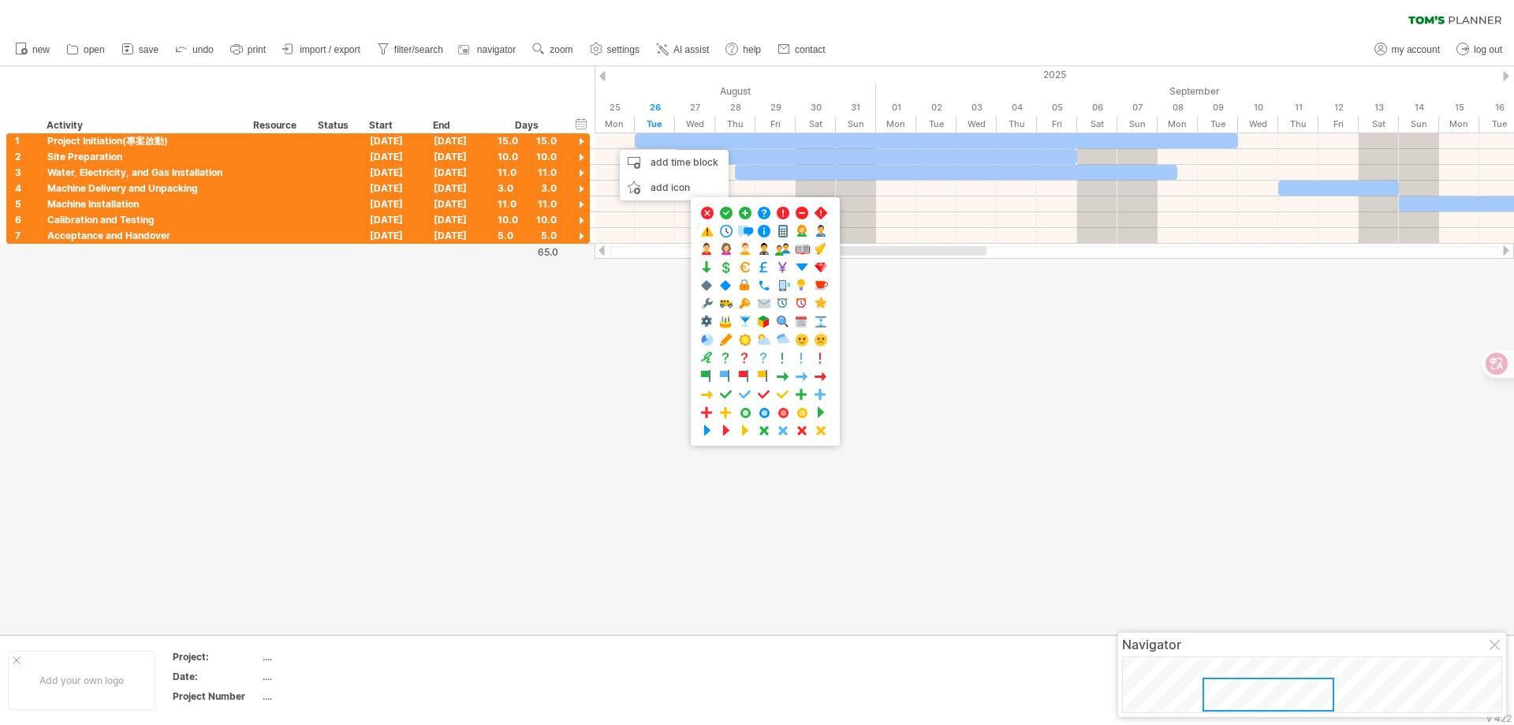
click at [571, 486] on div at bounding box center [757, 350] width 1514 height 568
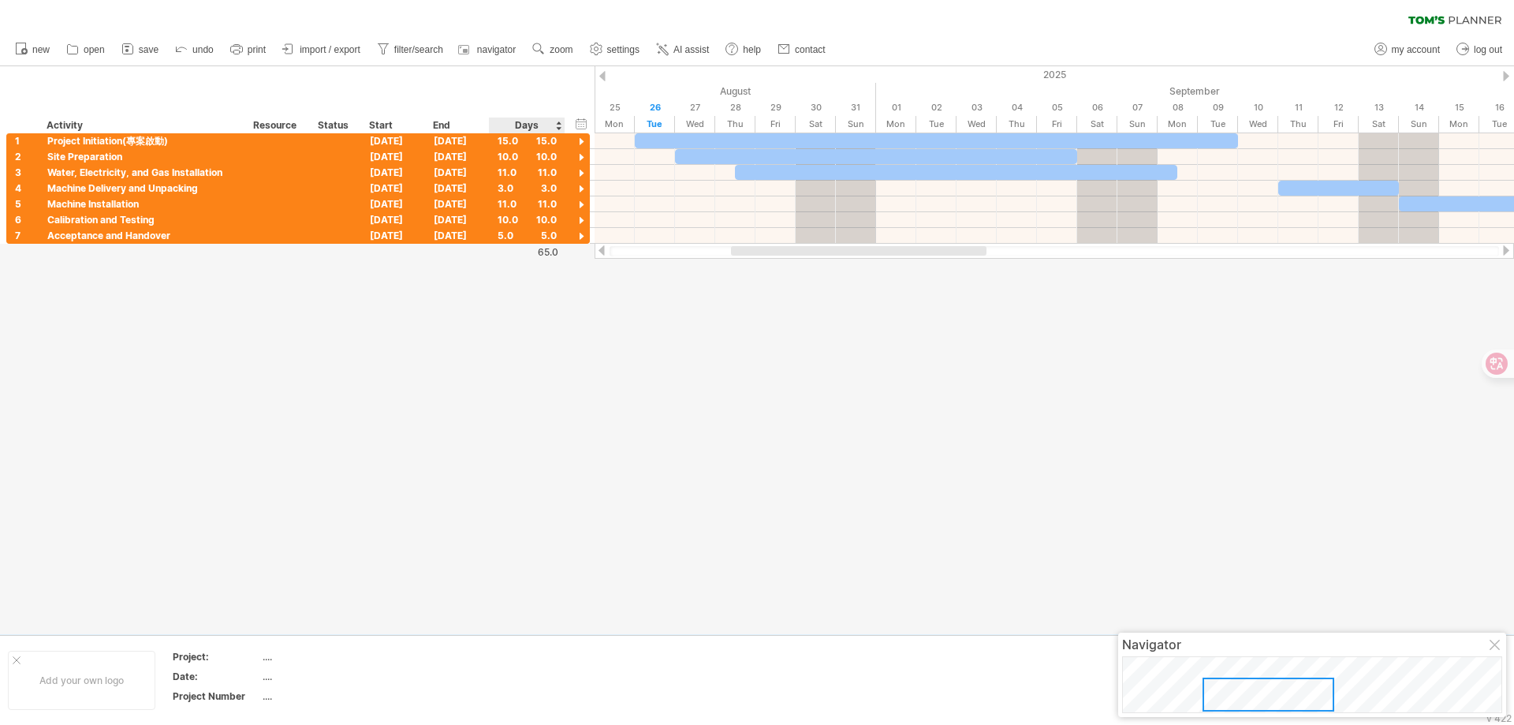
click at [570, 130] on div "hide start/end/duration show start/end/duration ******** Activity ******** Reso…" at bounding box center [297, 99] width 595 height 67
click at [568, 147] on div "**********" at bounding box center [298, 141] width 584 height 17
click at [558, 143] on div "15.0 15.0" at bounding box center [528, 140] width 76 height 15
click at [548, 142] on div "15.0" at bounding box center [527, 140] width 59 height 15
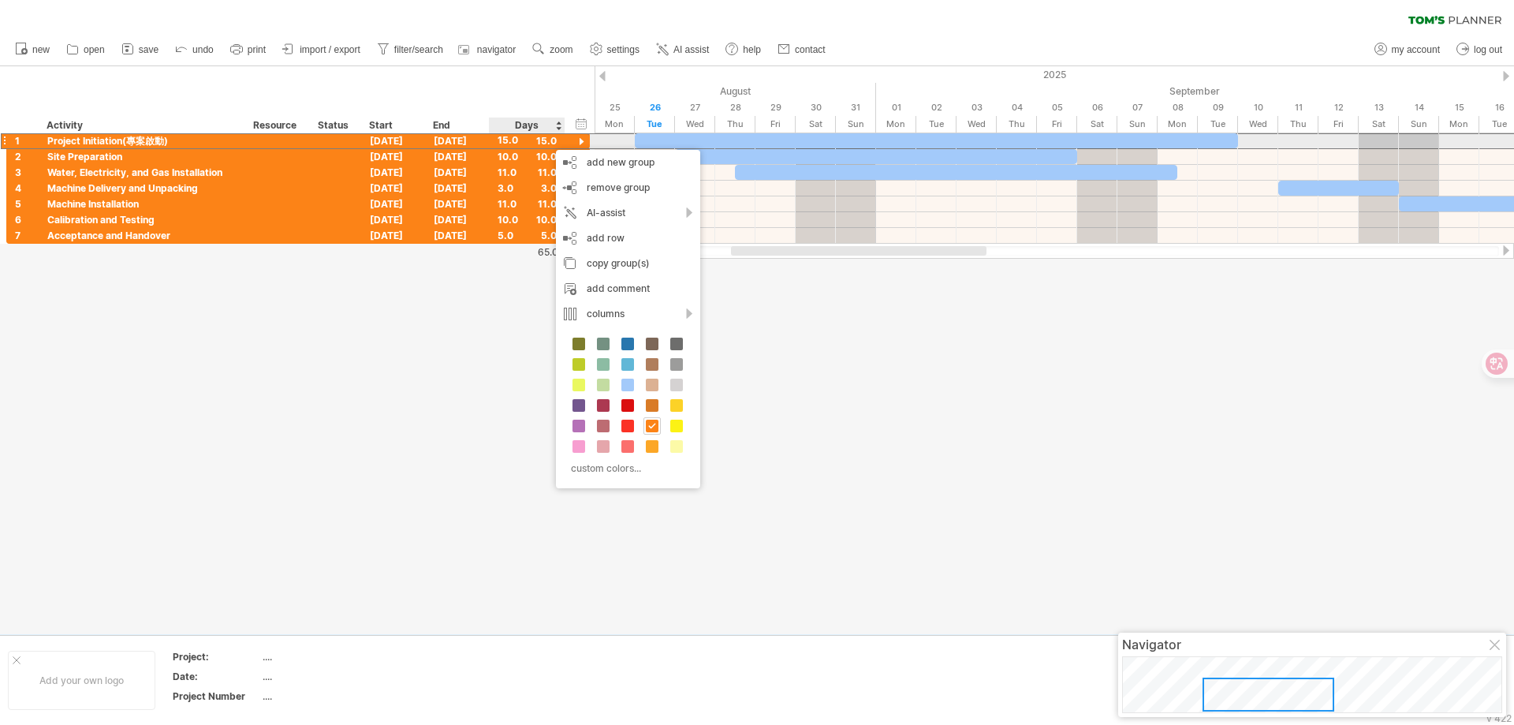
click at [335, 143] on div at bounding box center [336, 140] width 35 height 15
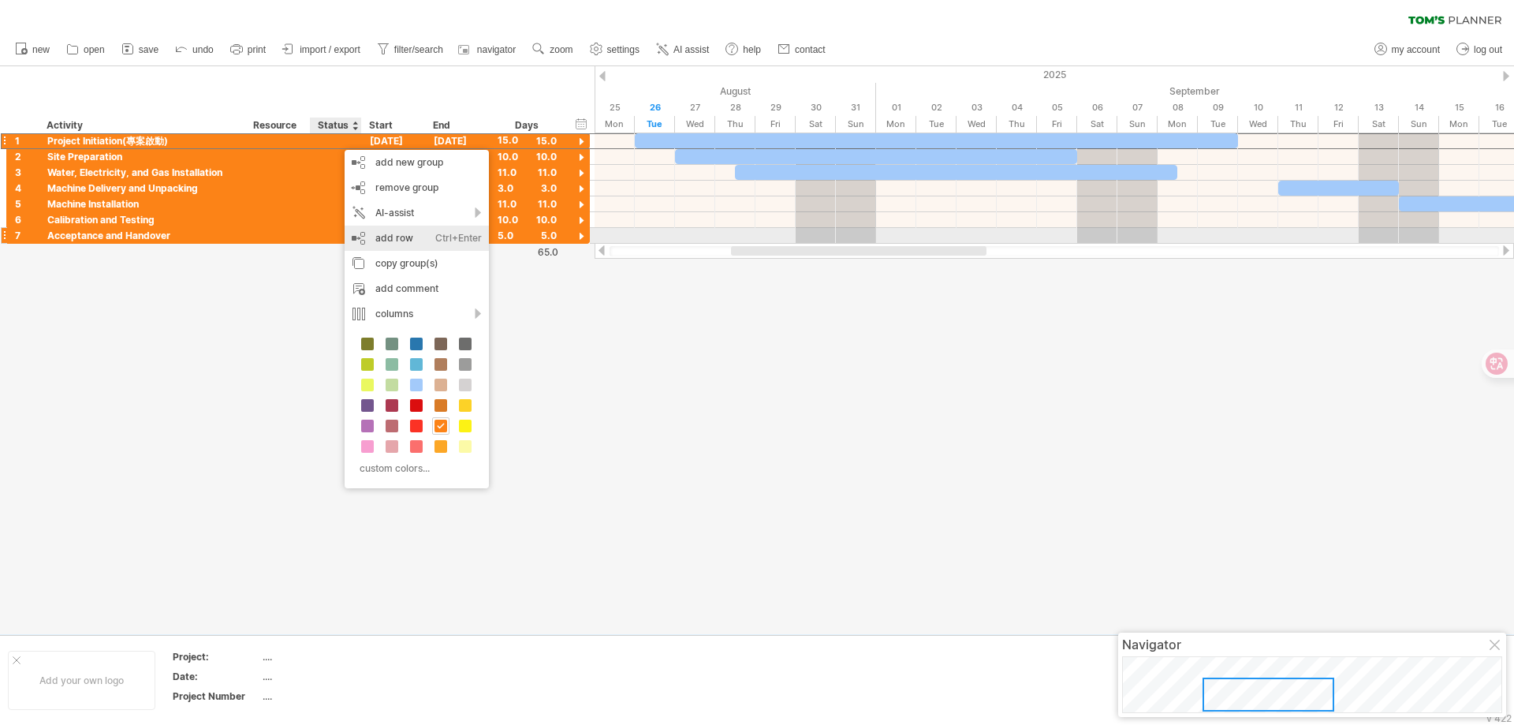
click at [408, 241] on div "add row Ctrl+Enter Cmd+Enter" at bounding box center [417, 238] width 144 height 25
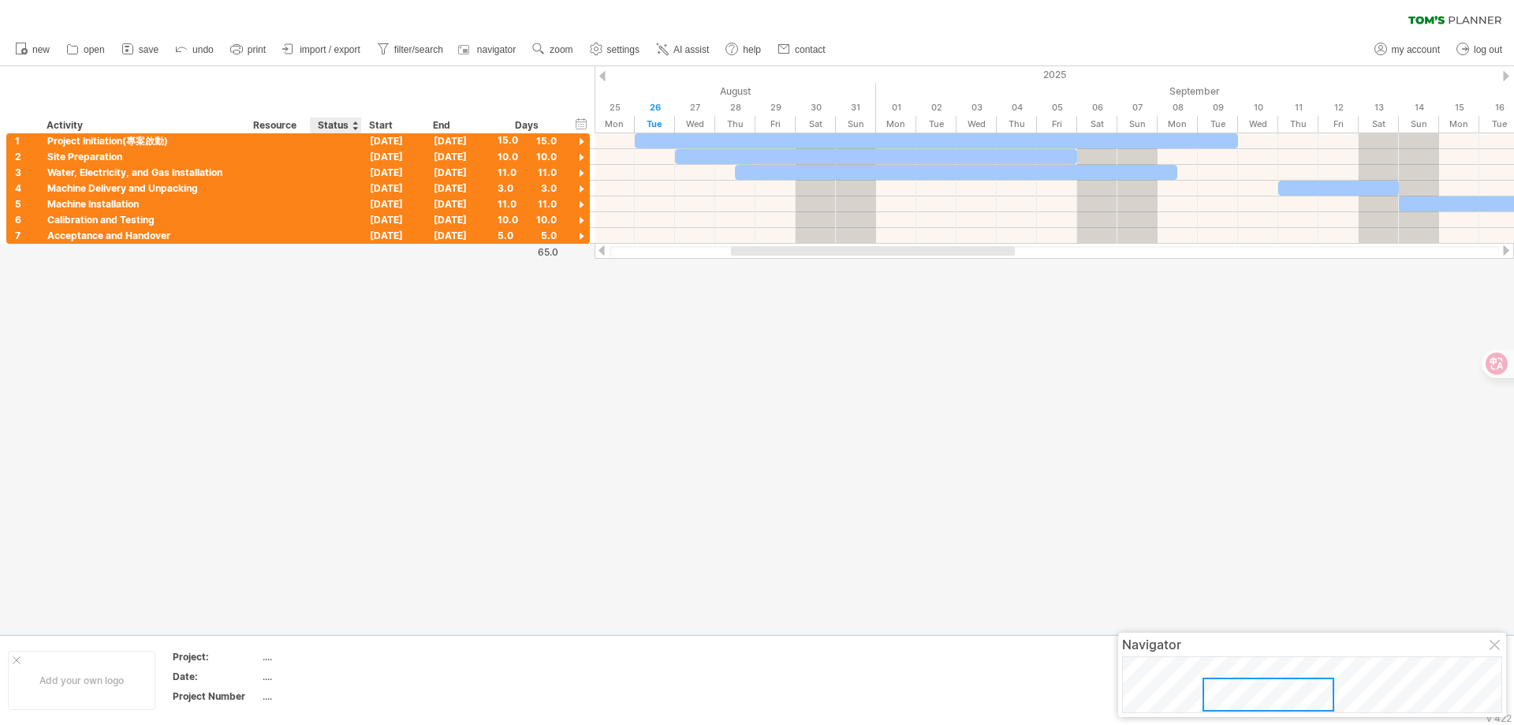
click at [357, 125] on div at bounding box center [355, 126] width 6 height 16
click at [319, 151] on div at bounding box center [336, 156] width 35 height 15
click at [334, 140] on div at bounding box center [336, 140] width 35 height 15
click at [338, 136] on input "text" at bounding box center [336, 140] width 35 height 15
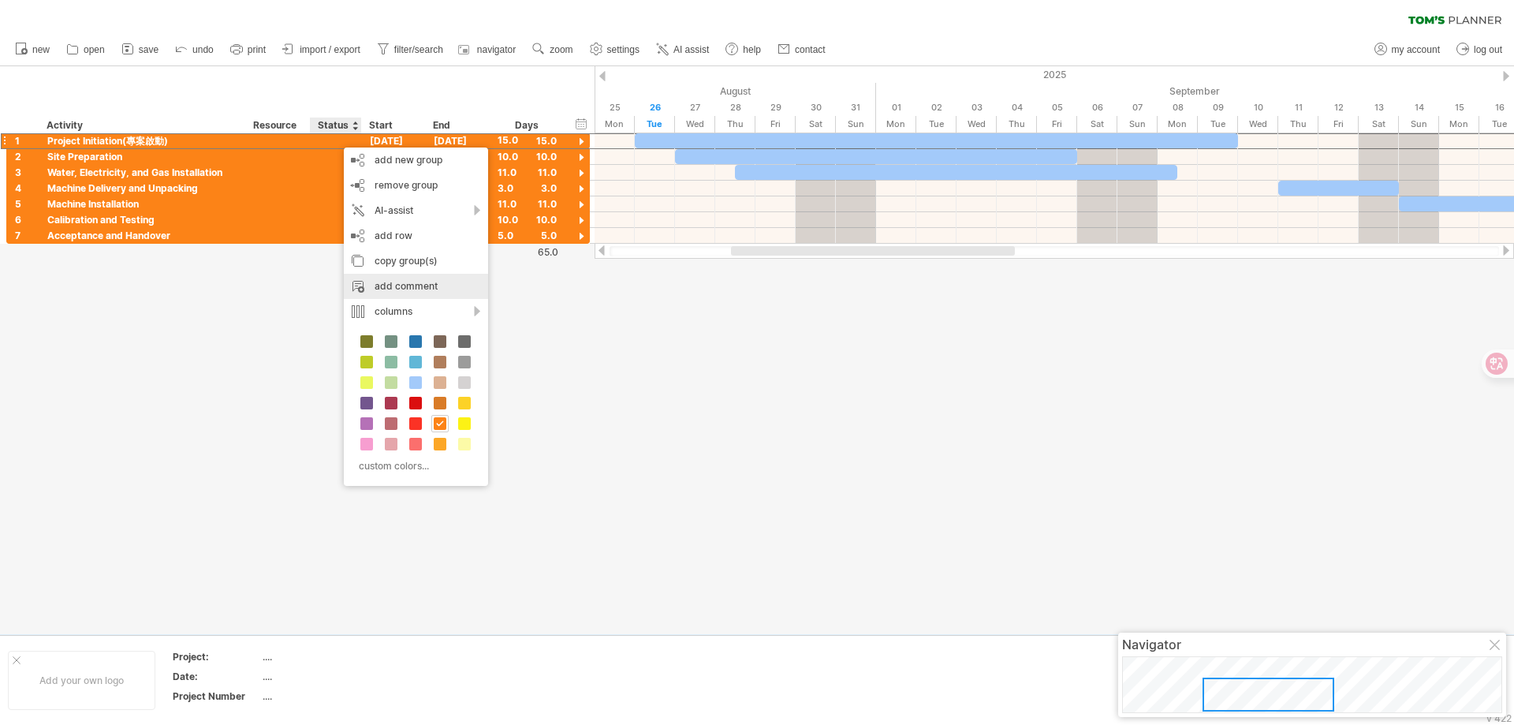
click at [405, 289] on div "add comment" at bounding box center [416, 286] width 144 height 25
click at [405, 289] on div at bounding box center [757, 350] width 1514 height 568
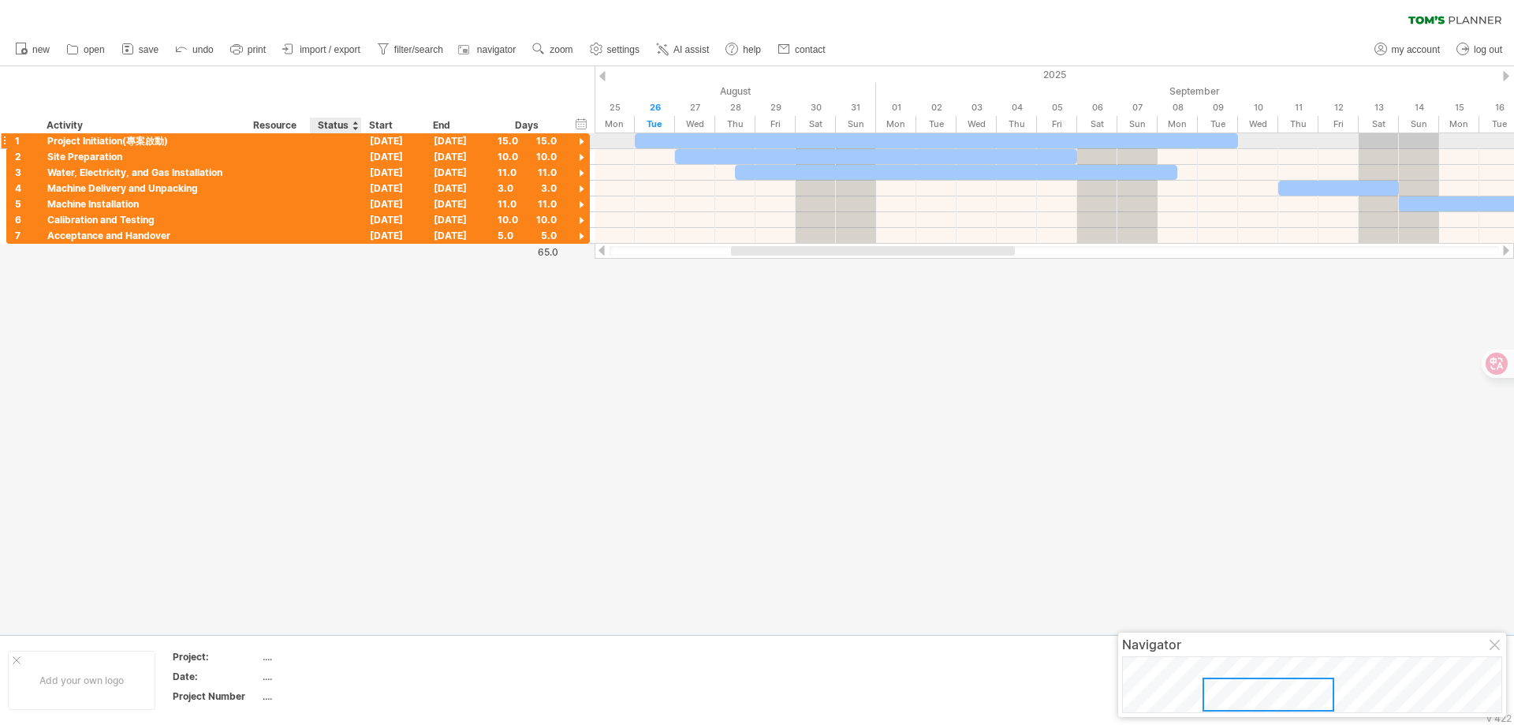
click at [342, 144] on div at bounding box center [336, 140] width 35 height 15
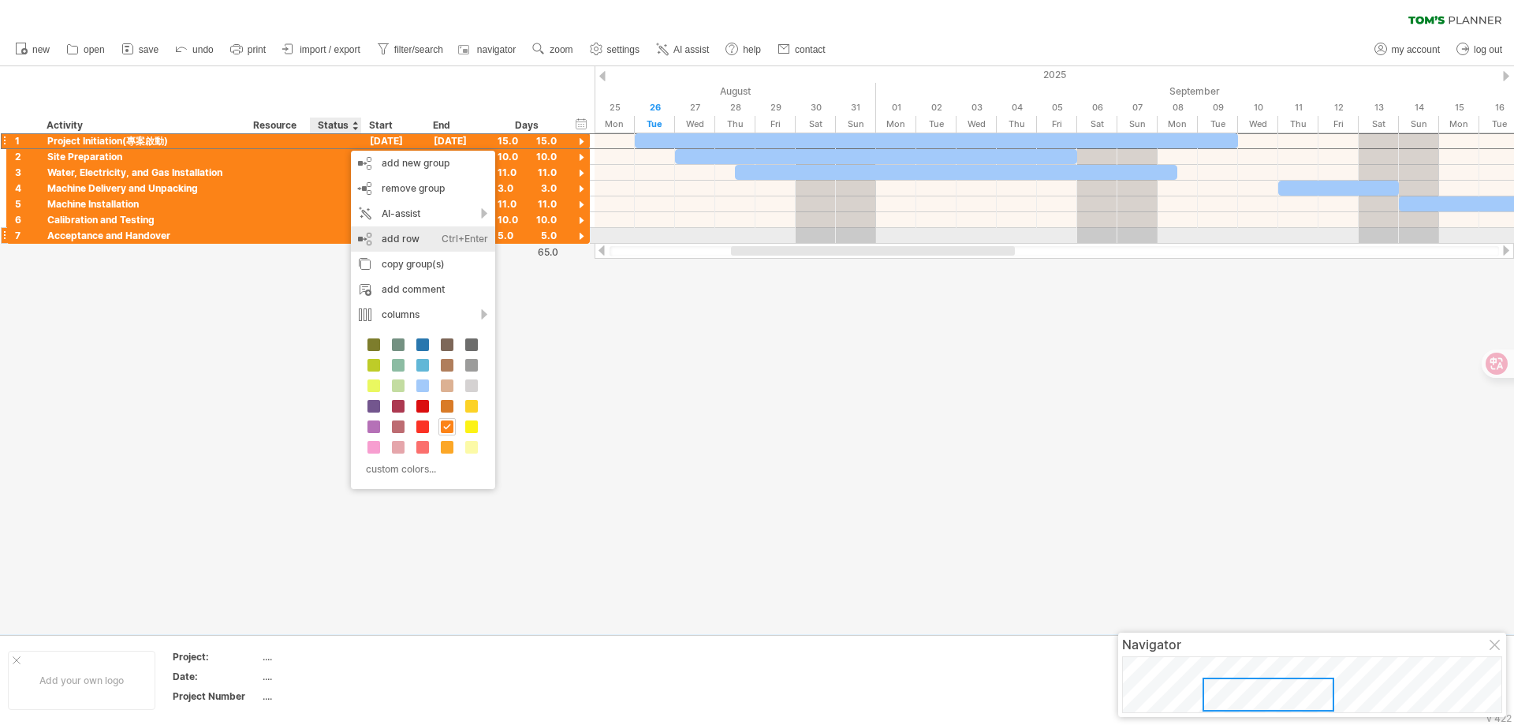
click at [419, 239] on div "add row Ctrl+Enter Cmd+Enter" at bounding box center [423, 238] width 144 height 25
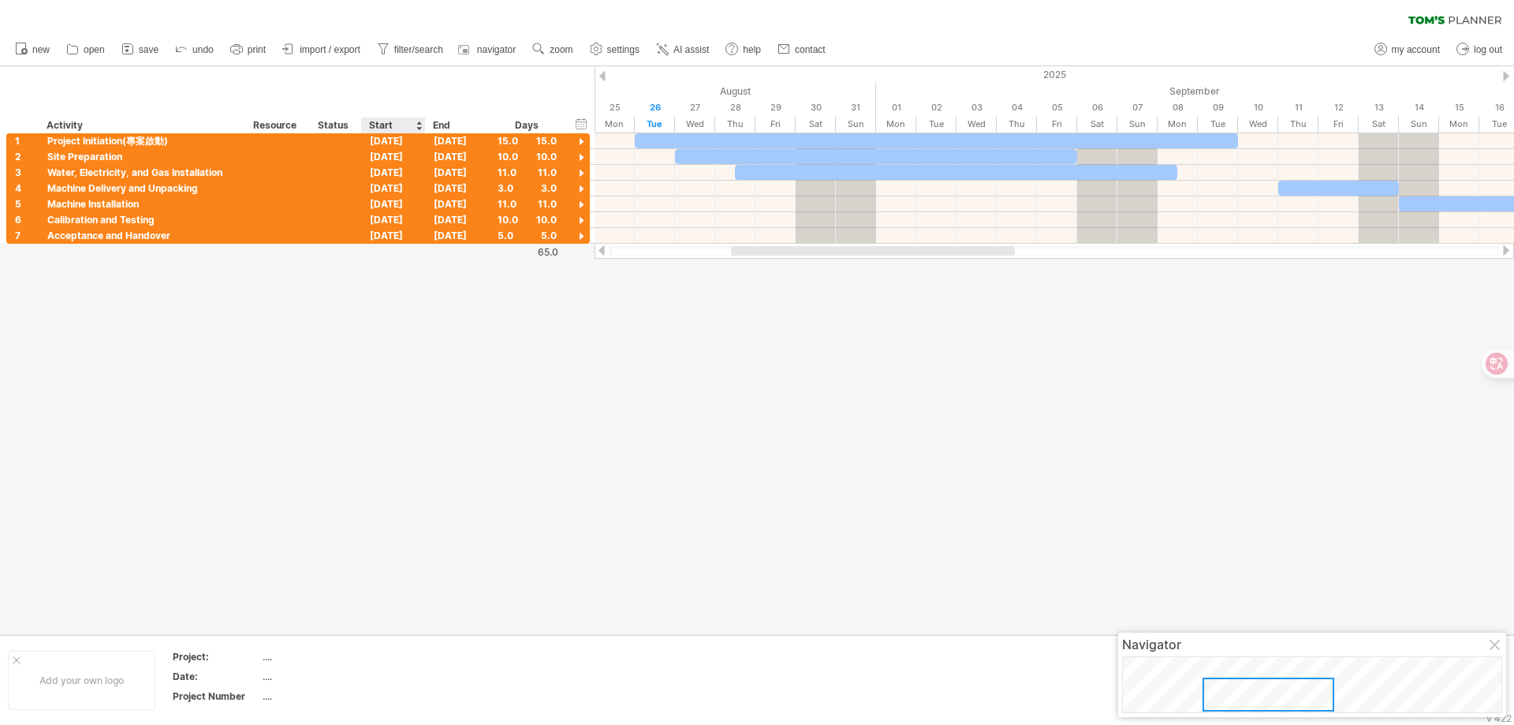
click at [343, 416] on div at bounding box center [757, 350] width 1514 height 568
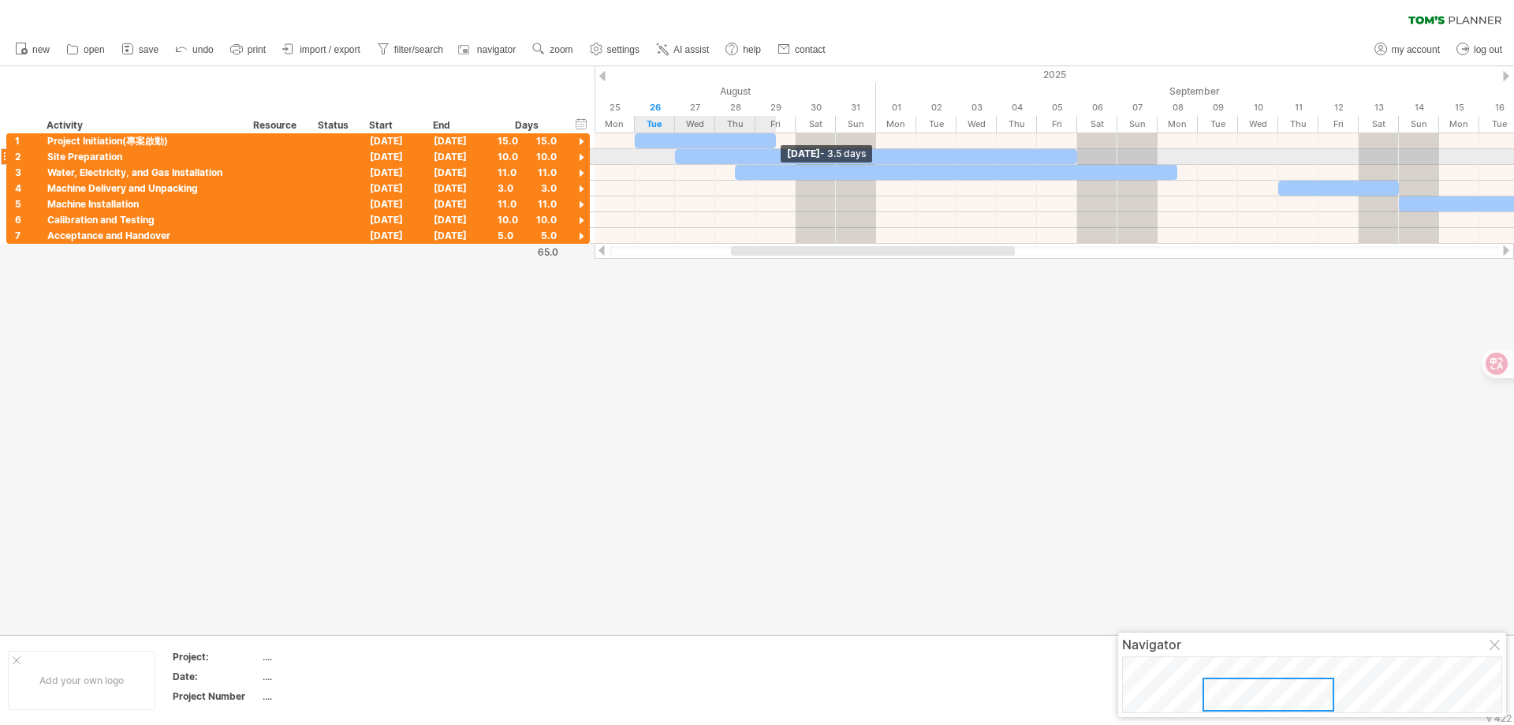
drag, startPoint x: 1237, startPoint y: 139, endPoint x: 784, endPoint y: 152, distance: 453.7
click at [784, 152] on div "[DATE] - 3.5 days [DATE]" at bounding box center [1055, 188] width 920 height 110
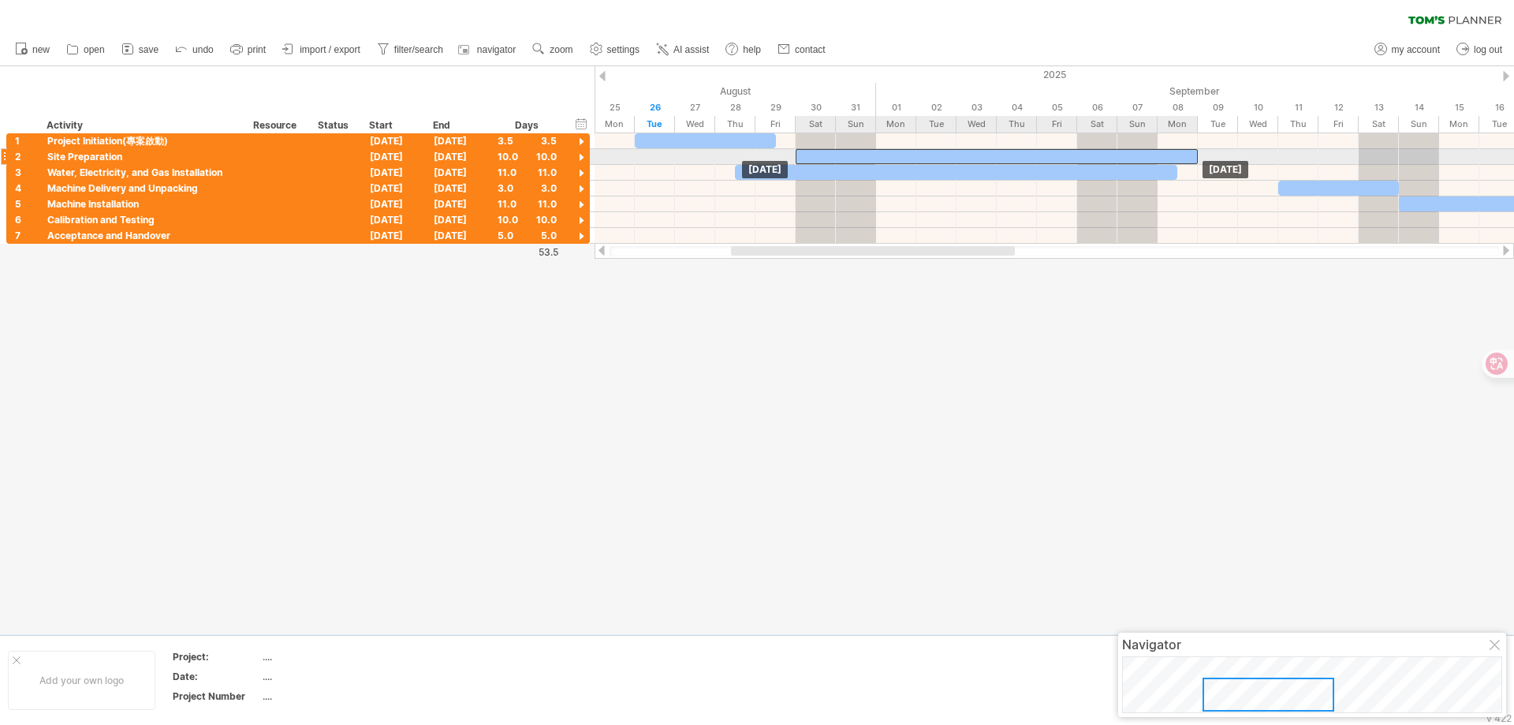
drag, startPoint x: 782, startPoint y: 156, endPoint x: 878, endPoint y: 155, distance: 96.2
click at [878, 155] on div at bounding box center [997, 156] width 402 height 15
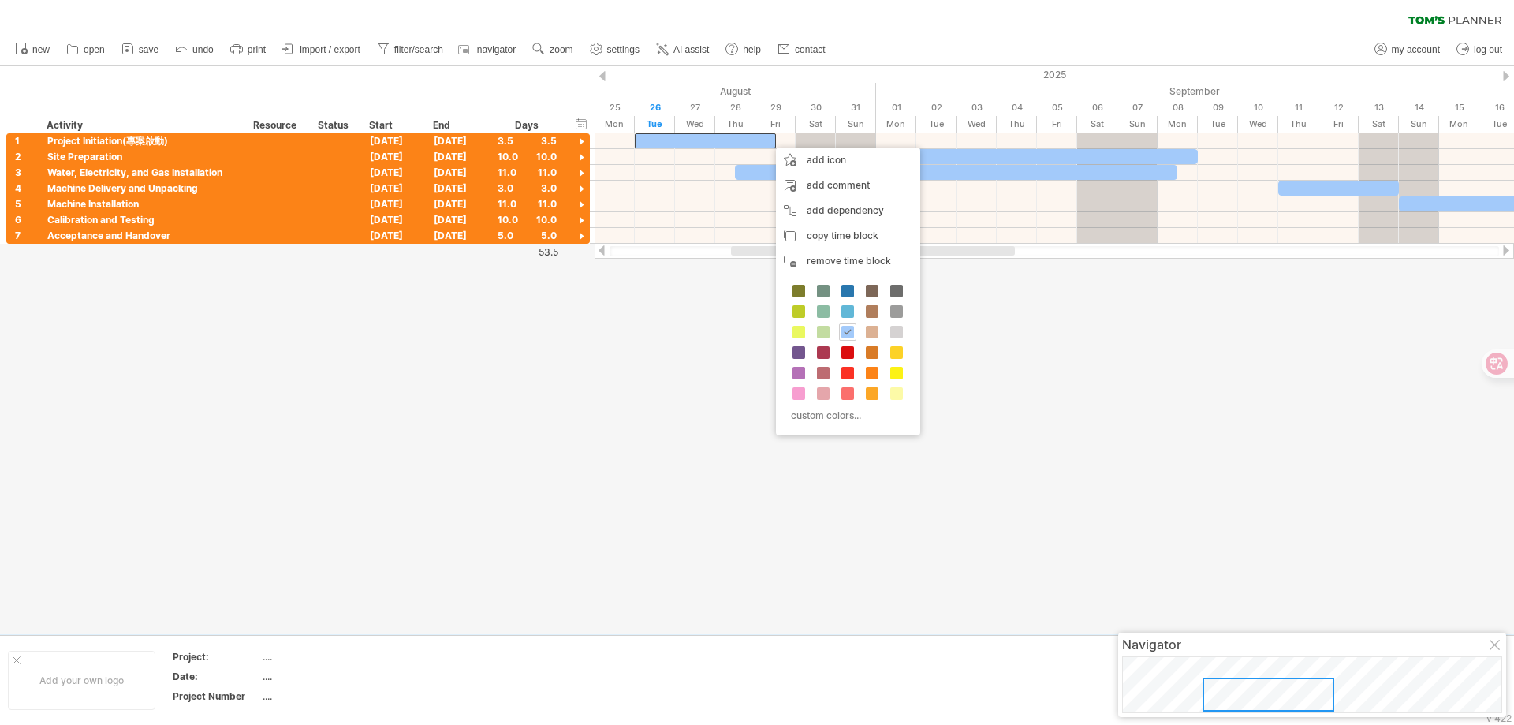
click at [530, 506] on div at bounding box center [757, 350] width 1514 height 568
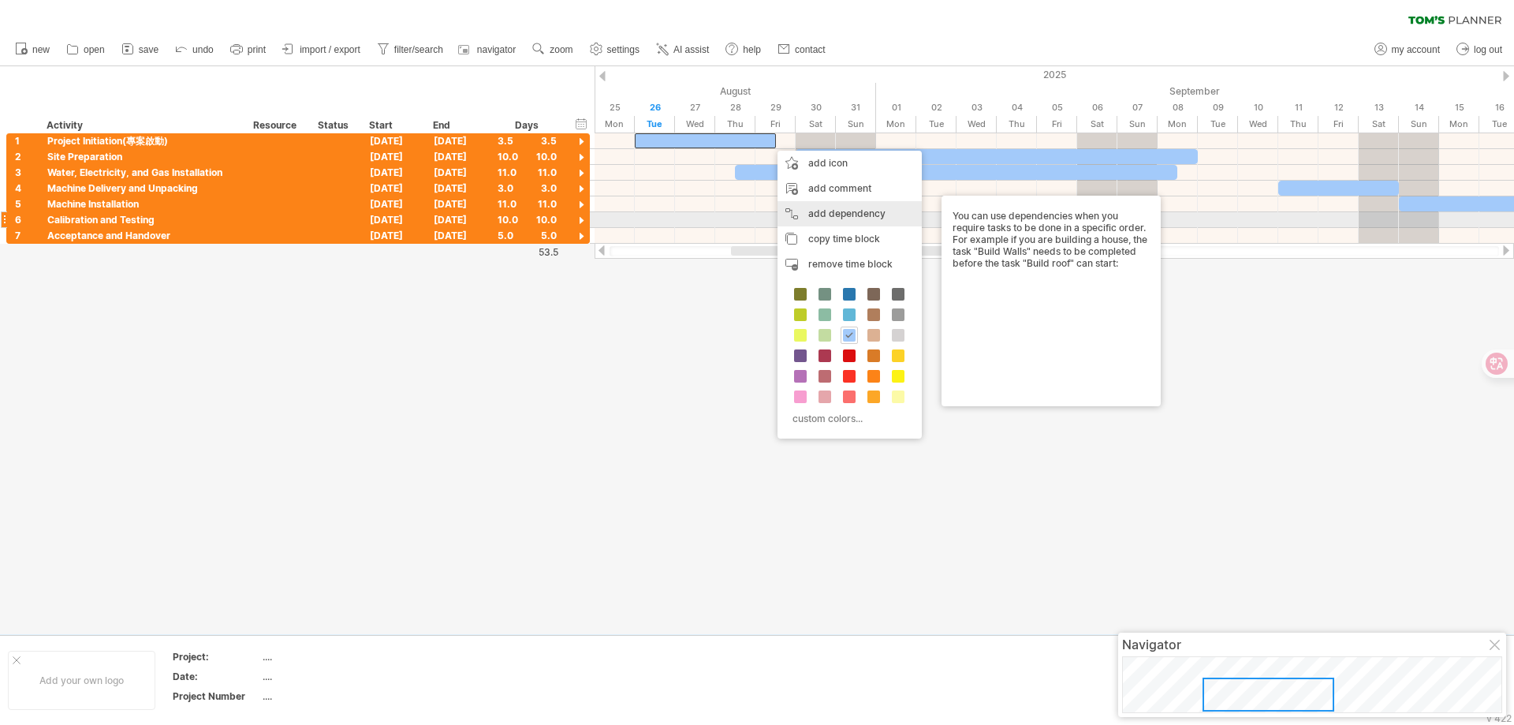
click at [867, 216] on div "add dependency You can use dependencies when you require tasks to be done in a …" at bounding box center [850, 213] width 144 height 25
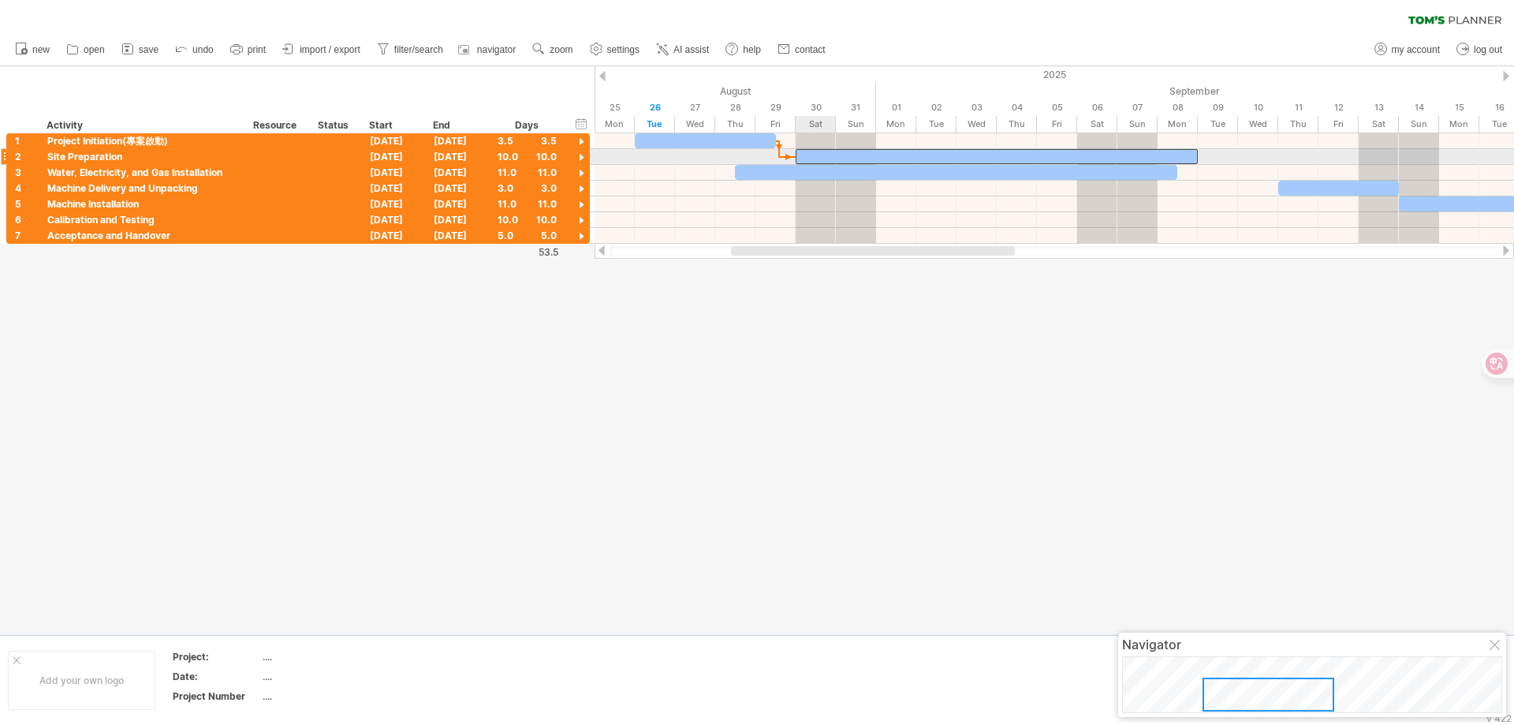
click at [802, 158] on div at bounding box center [997, 156] width 402 height 15
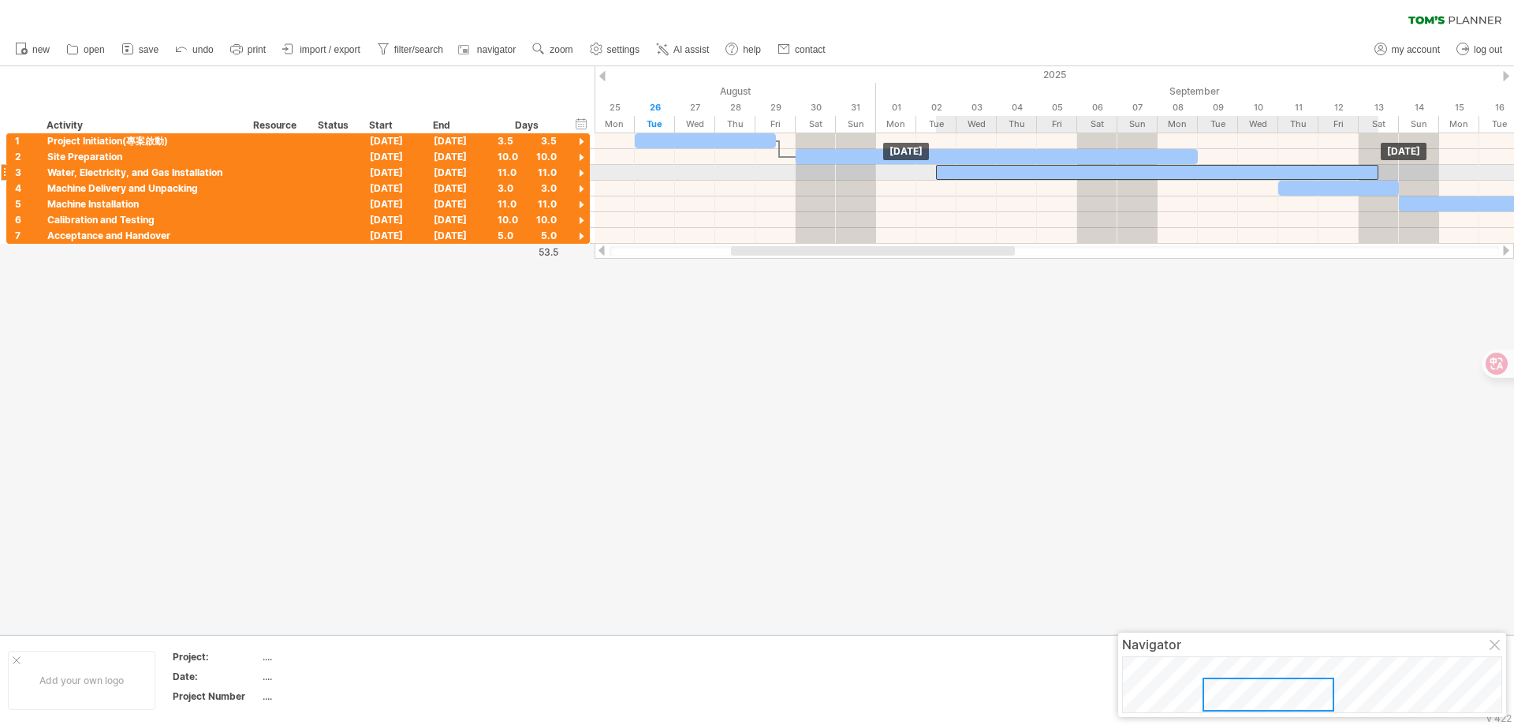
drag, startPoint x: 913, startPoint y: 174, endPoint x: 1114, endPoint y: 181, distance: 201.2
click at [1114, 181] on div "[DATE] [DATE]" at bounding box center [1055, 188] width 920 height 110
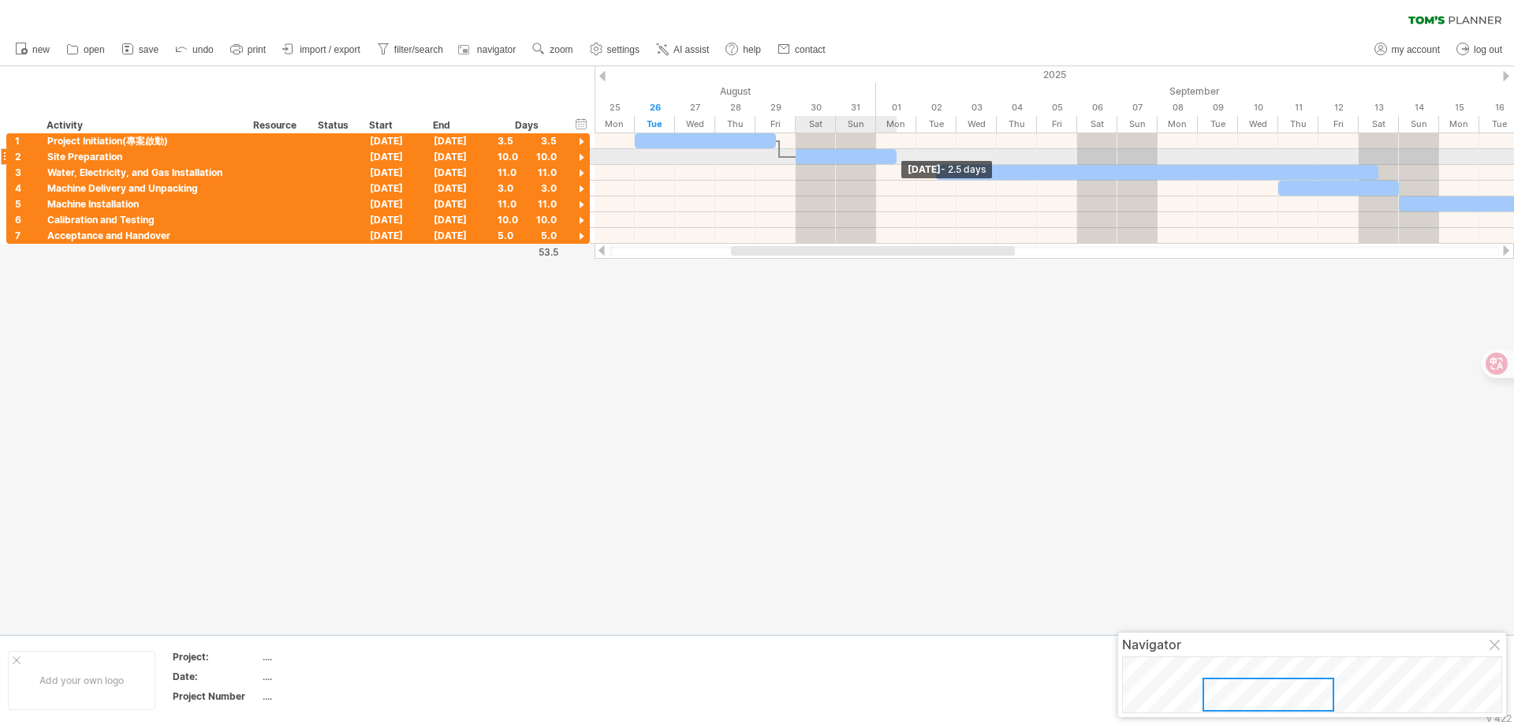
drag, startPoint x: 1196, startPoint y: 154, endPoint x: 887, endPoint y: 155, distance: 310.0
click at [887, 155] on div at bounding box center [846, 156] width 101 height 15
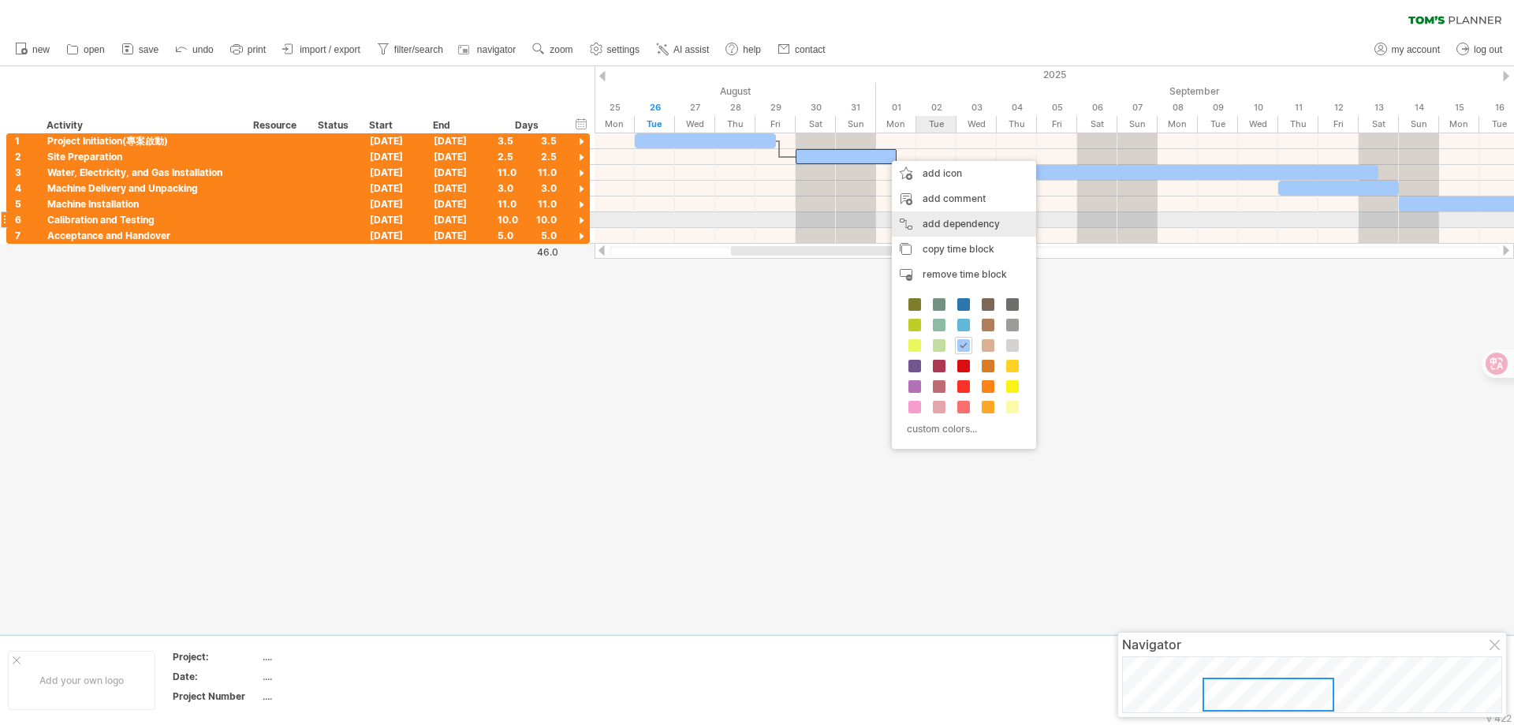
click at [955, 222] on div "add dependency You can use dependencies when you require tasks to be done in a …" at bounding box center [964, 223] width 144 height 25
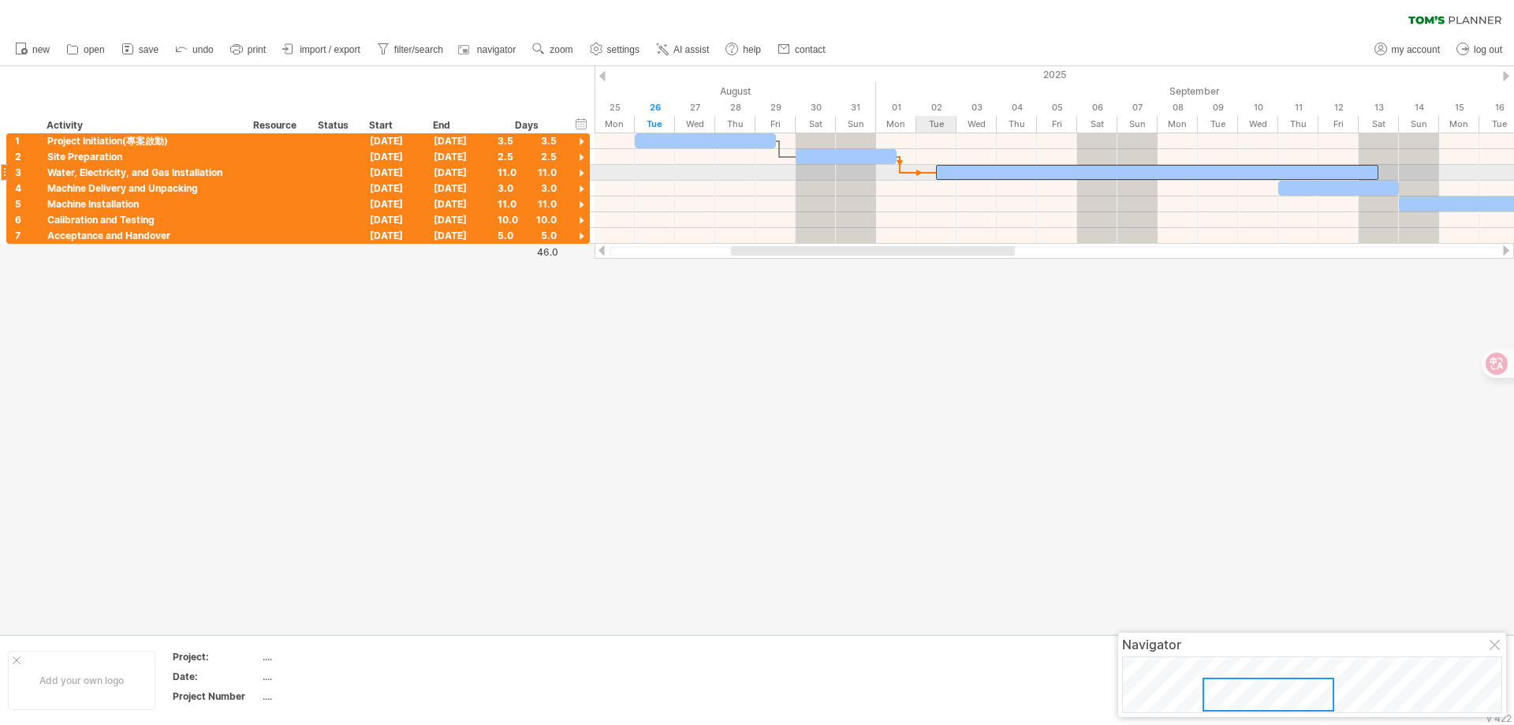
click at [936, 171] on span at bounding box center [936, 172] width 6 height 15
click at [856, 405] on div at bounding box center [757, 350] width 1514 height 568
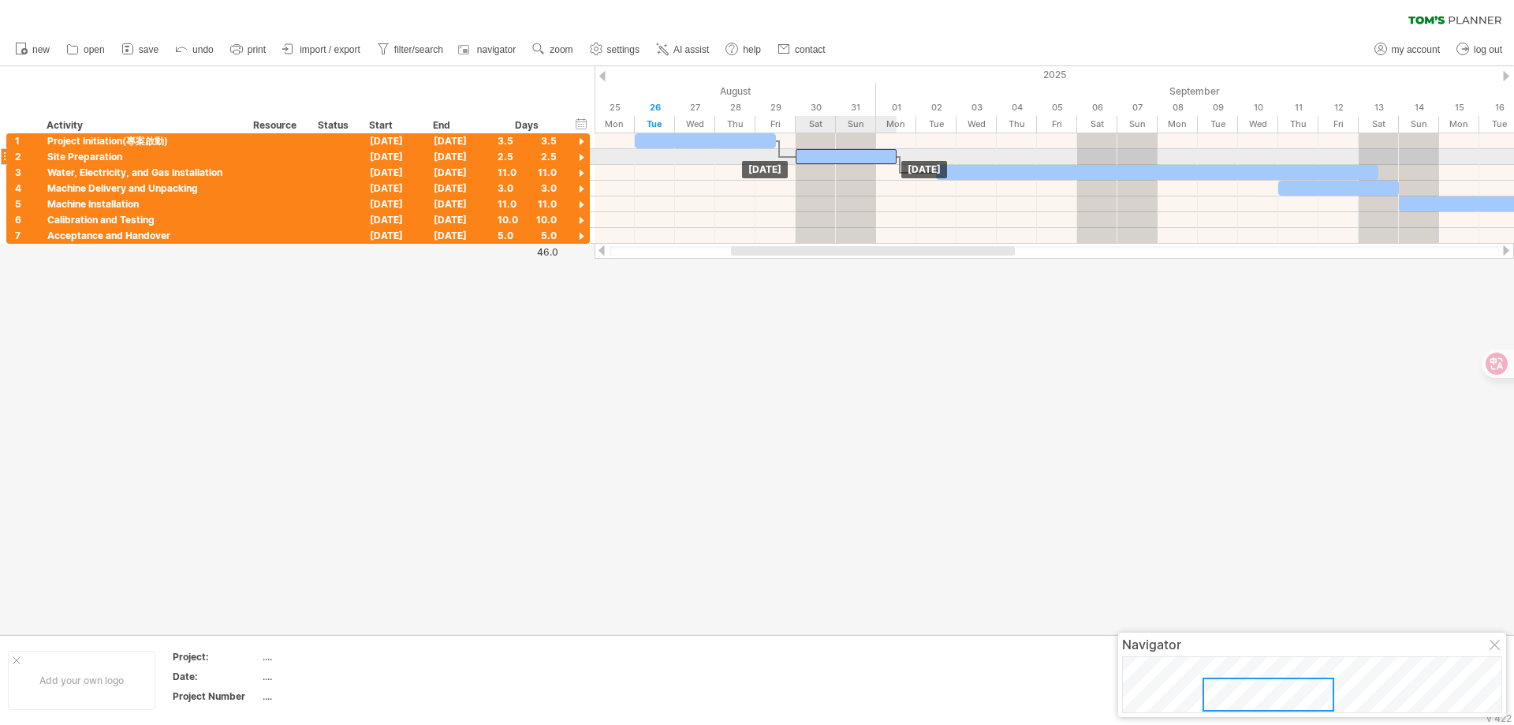
click at [867, 163] on div at bounding box center [846, 156] width 101 height 15
drag, startPoint x: 944, startPoint y: 160, endPoint x: 961, endPoint y: 156, distance: 17.8
click at [961, 156] on div at bounding box center [1055, 157] width 920 height 16
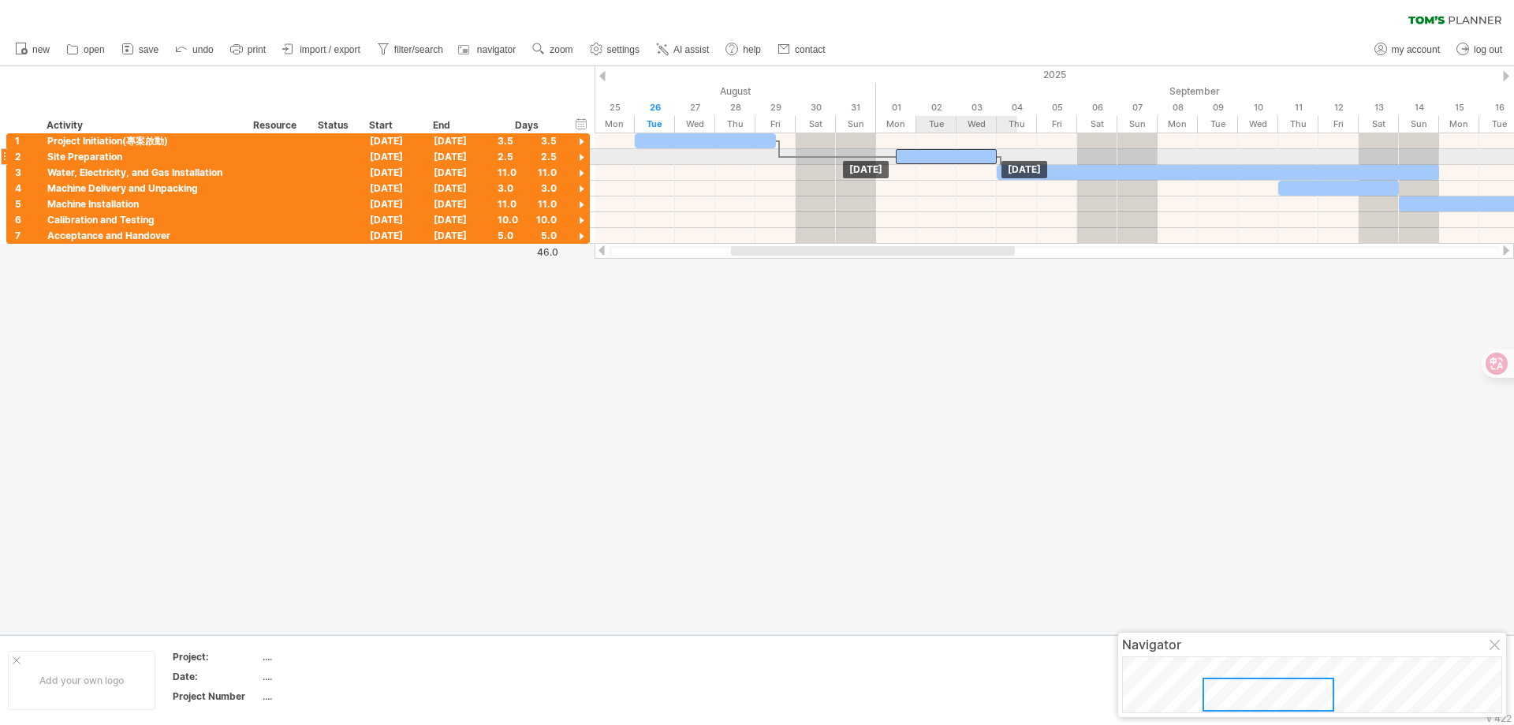
drag, startPoint x: 868, startPoint y: 157, endPoint x: 957, endPoint y: 159, distance: 89.2
click at [960, 158] on div at bounding box center [946, 156] width 101 height 15
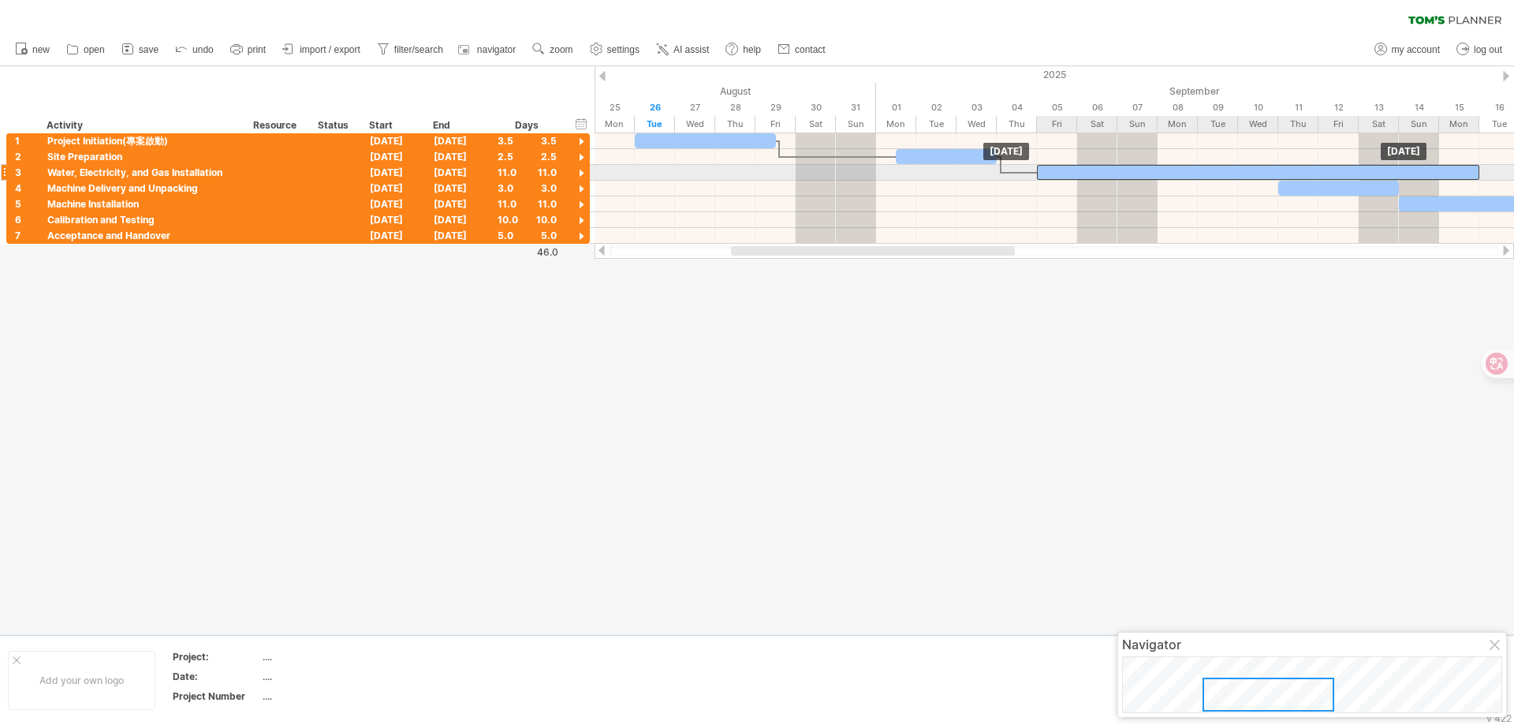
drag, startPoint x: 1055, startPoint y: 174, endPoint x: 1041, endPoint y: 170, distance: 14.5
click at [1041, 170] on div at bounding box center [1258, 172] width 442 height 15
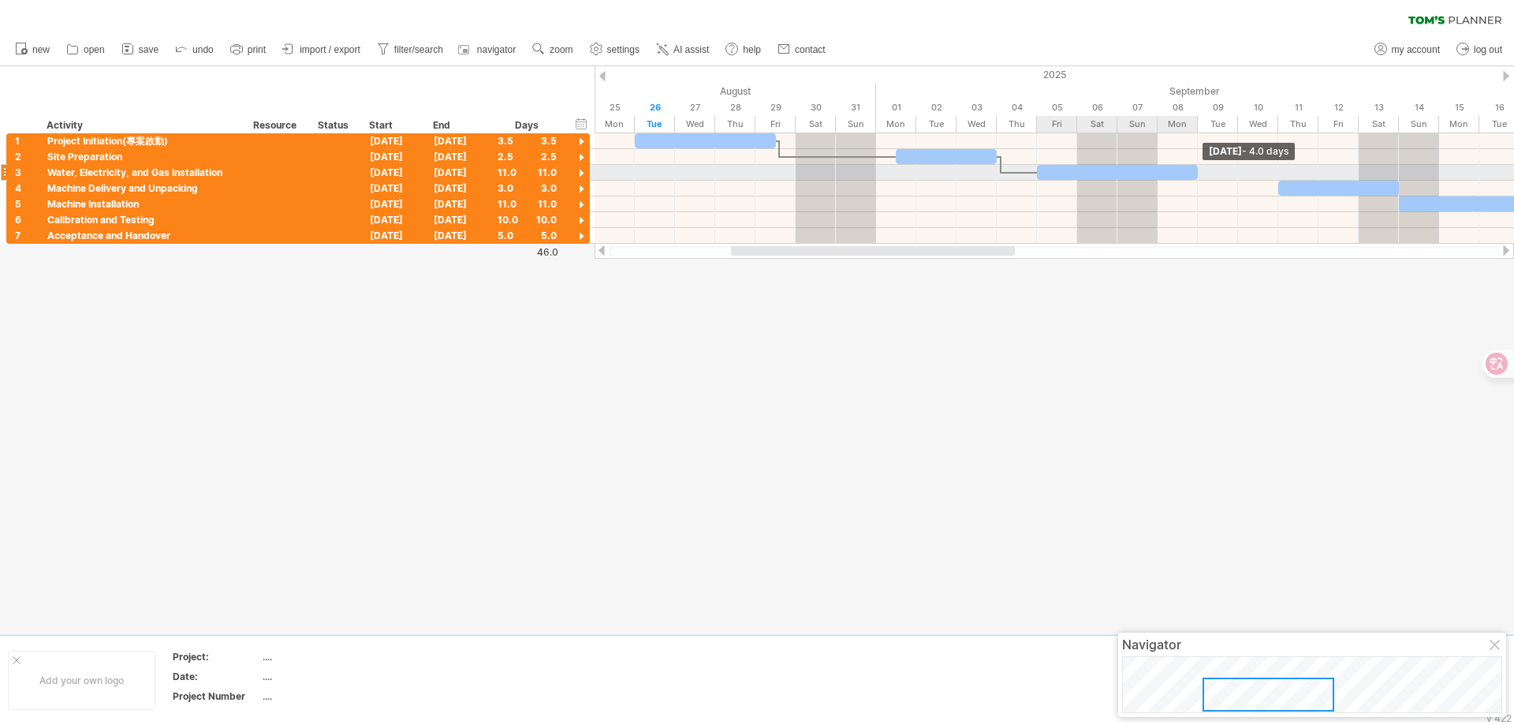
drag, startPoint x: 1479, startPoint y: 172, endPoint x: 1204, endPoint y: 176, distance: 275.3
click at [1203, 177] on div "[DATE] - 4.0 days [DATE]" at bounding box center [1055, 188] width 920 height 110
click at [1115, 352] on div at bounding box center [757, 350] width 1514 height 568
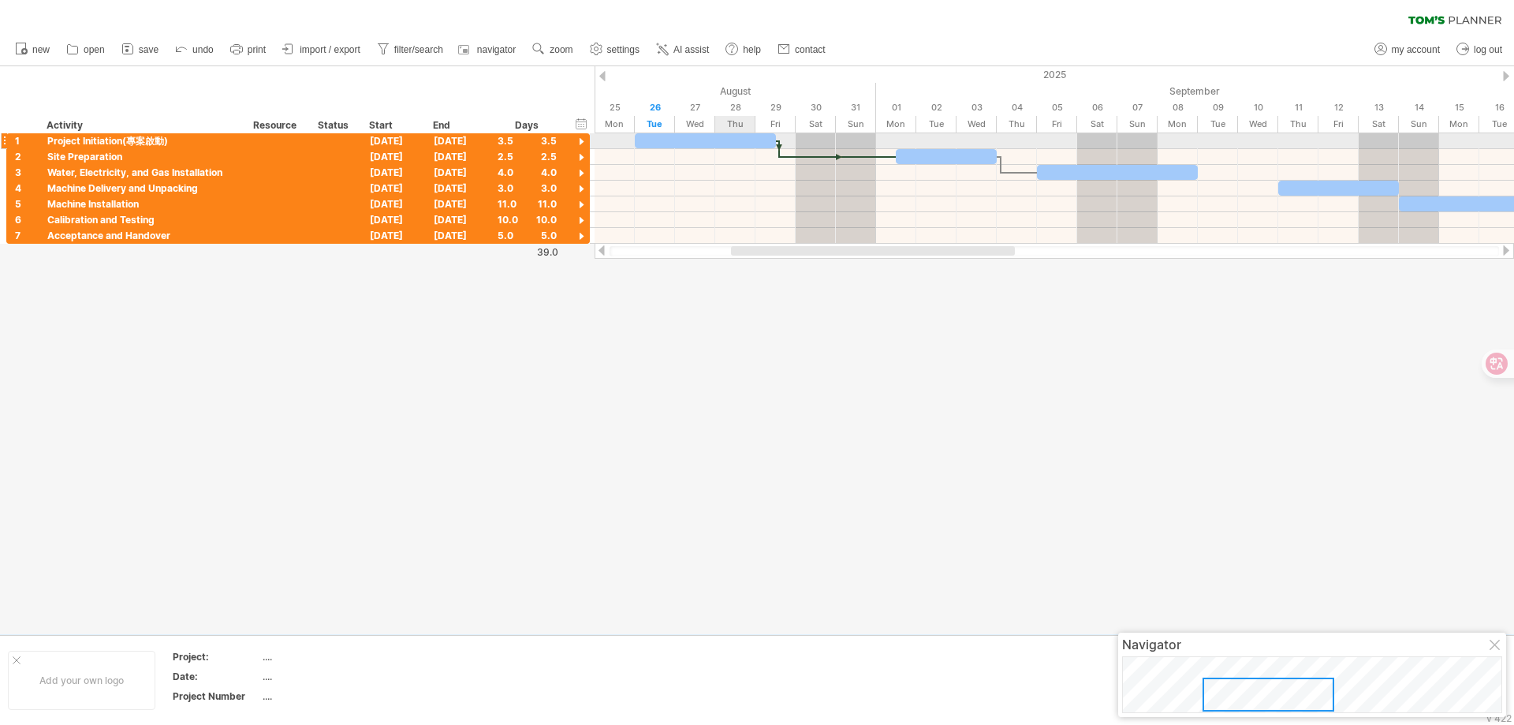
click at [735, 140] on div at bounding box center [705, 140] width 141 height 15
click at [950, 154] on div at bounding box center [946, 156] width 101 height 15
click at [1064, 482] on div at bounding box center [757, 350] width 1514 height 568
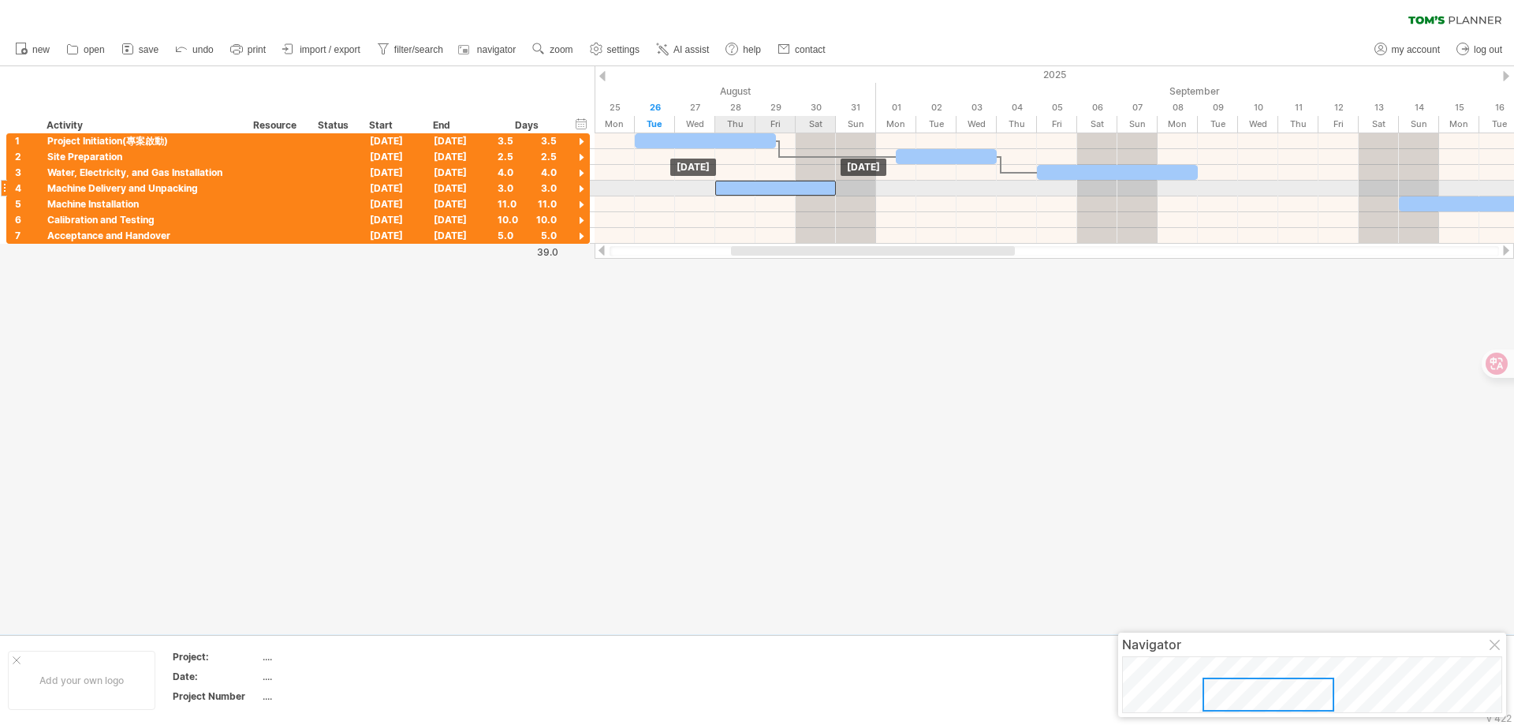
drag, startPoint x: 1326, startPoint y: 183, endPoint x: 756, endPoint y: 182, distance: 569.5
click at [756, 182] on div at bounding box center [775, 188] width 121 height 15
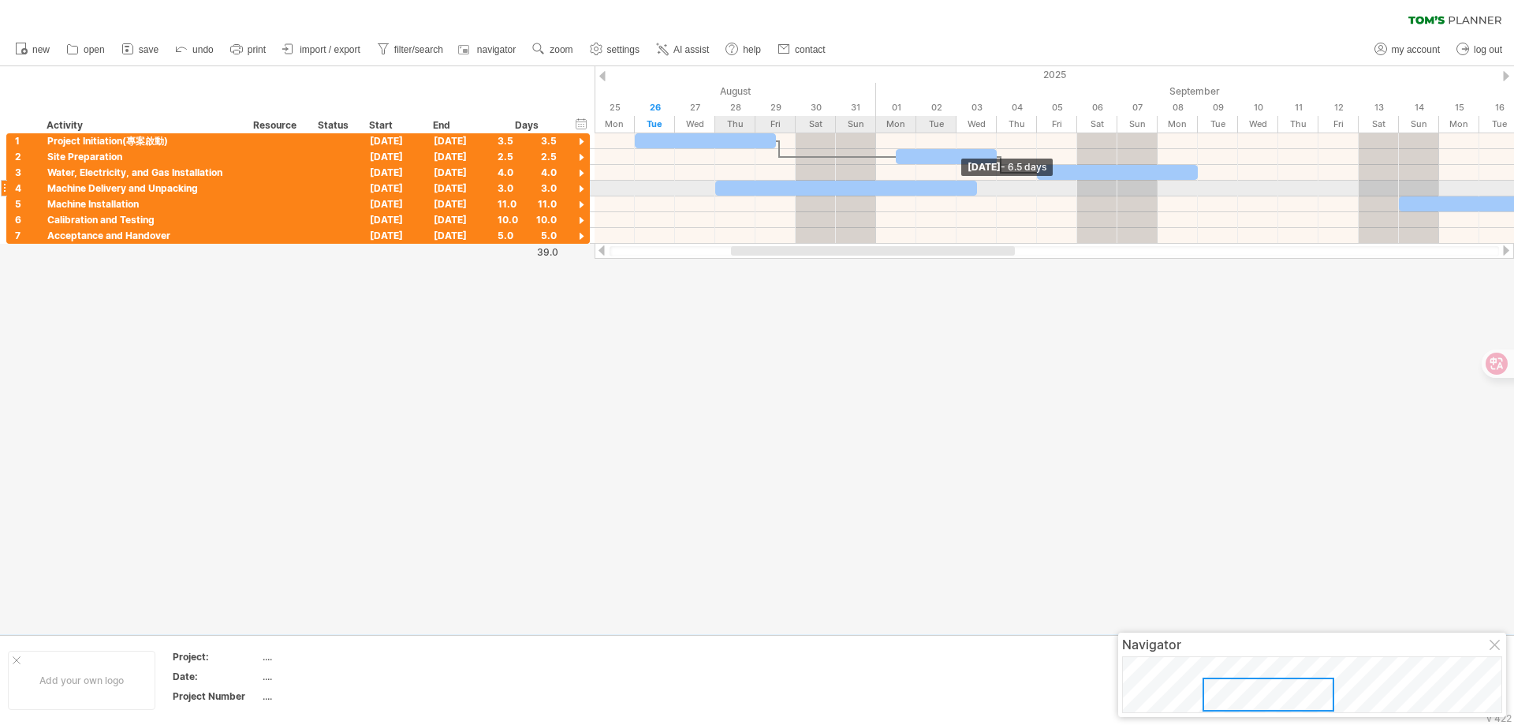
drag, startPoint x: 840, startPoint y: 186, endPoint x: 977, endPoint y: 187, distance: 137.2
click at [977, 187] on span at bounding box center [977, 188] width 6 height 15
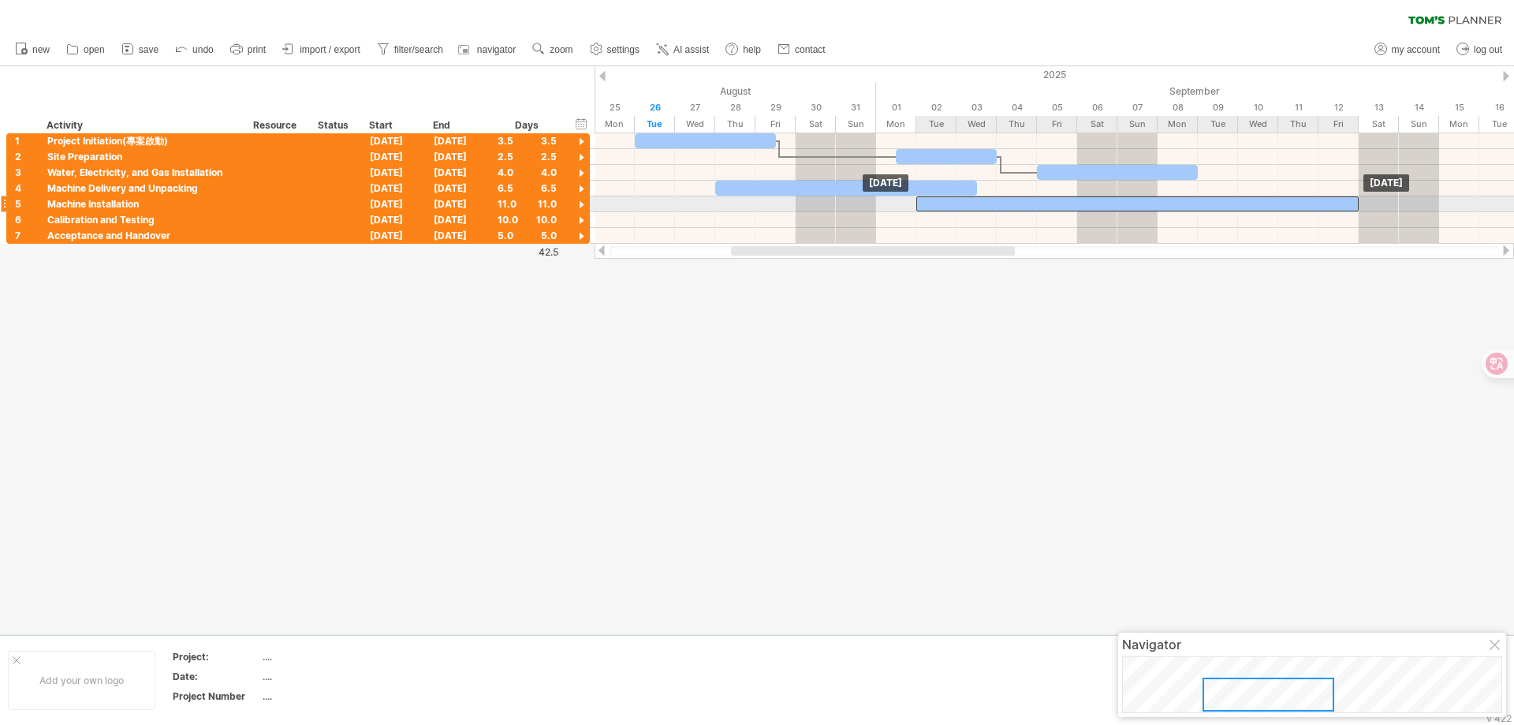
drag, startPoint x: 1448, startPoint y: 200, endPoint x: 964, endPoint y: 203, distance: 484.3
click at [964, 203] on div at bounding box center [1137, 203] width 442 height 15
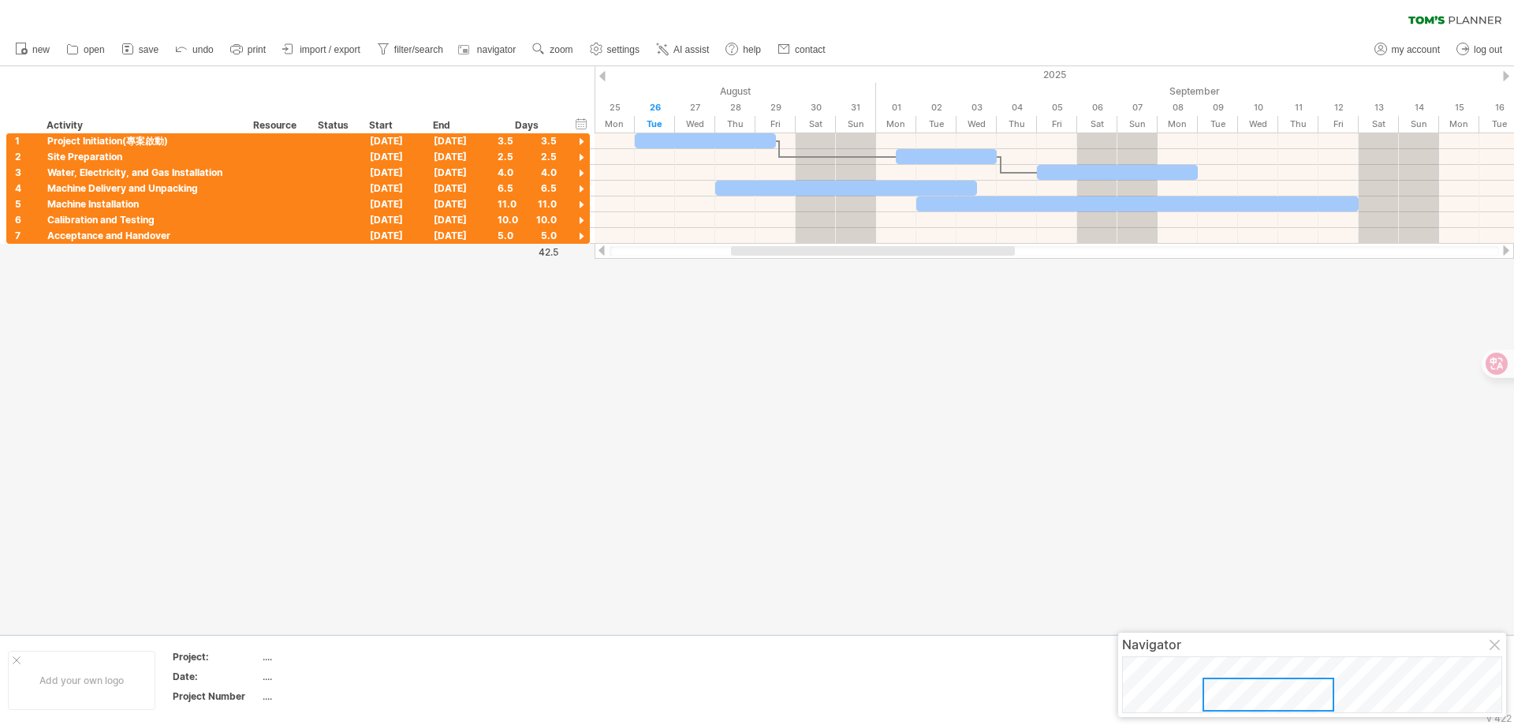
click at [975, 364] on div at bounding box center [757, 350] width 1514 height 568
click at [586, 141] on div at bounding box center [581, 142] width 15 height 15
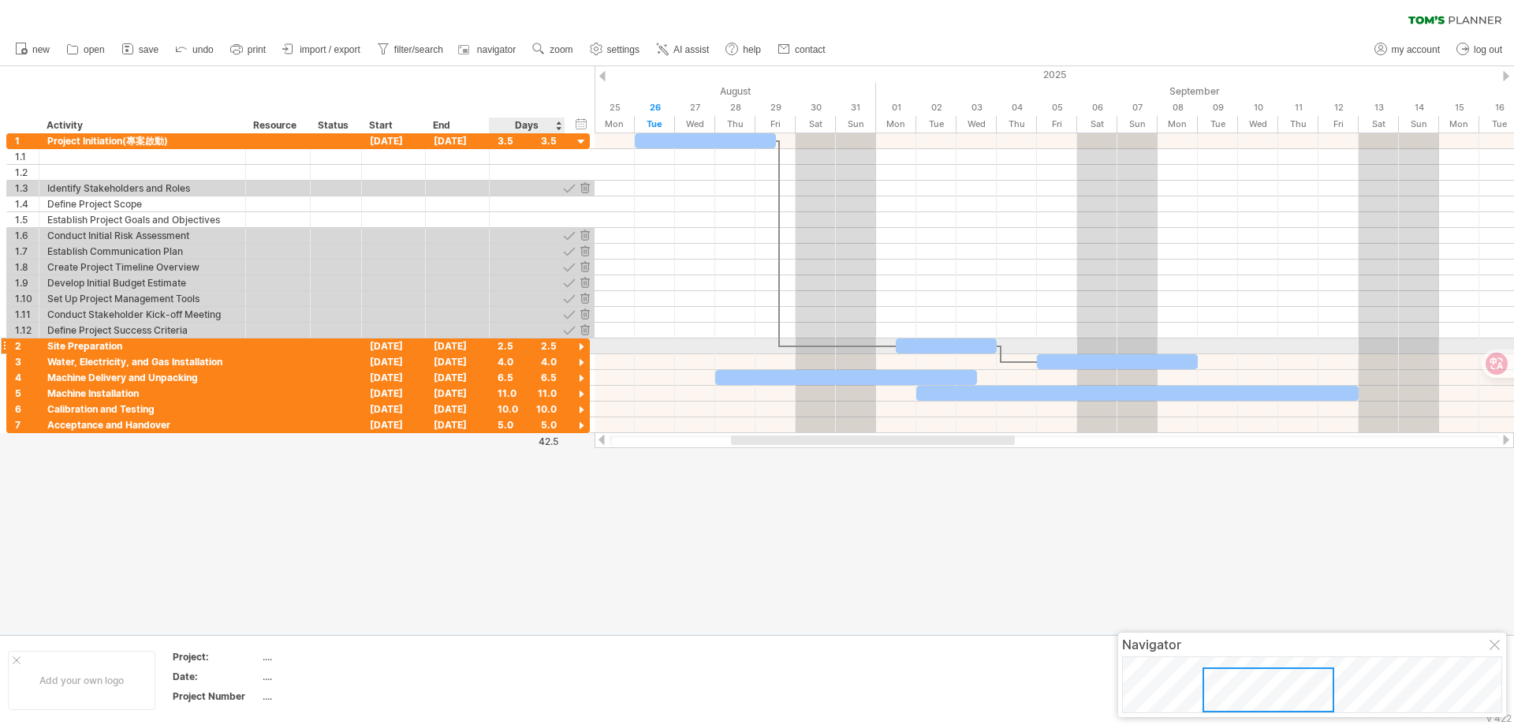
click at [582, 344] on div at bounding box center [581, 347] width 15 height 15
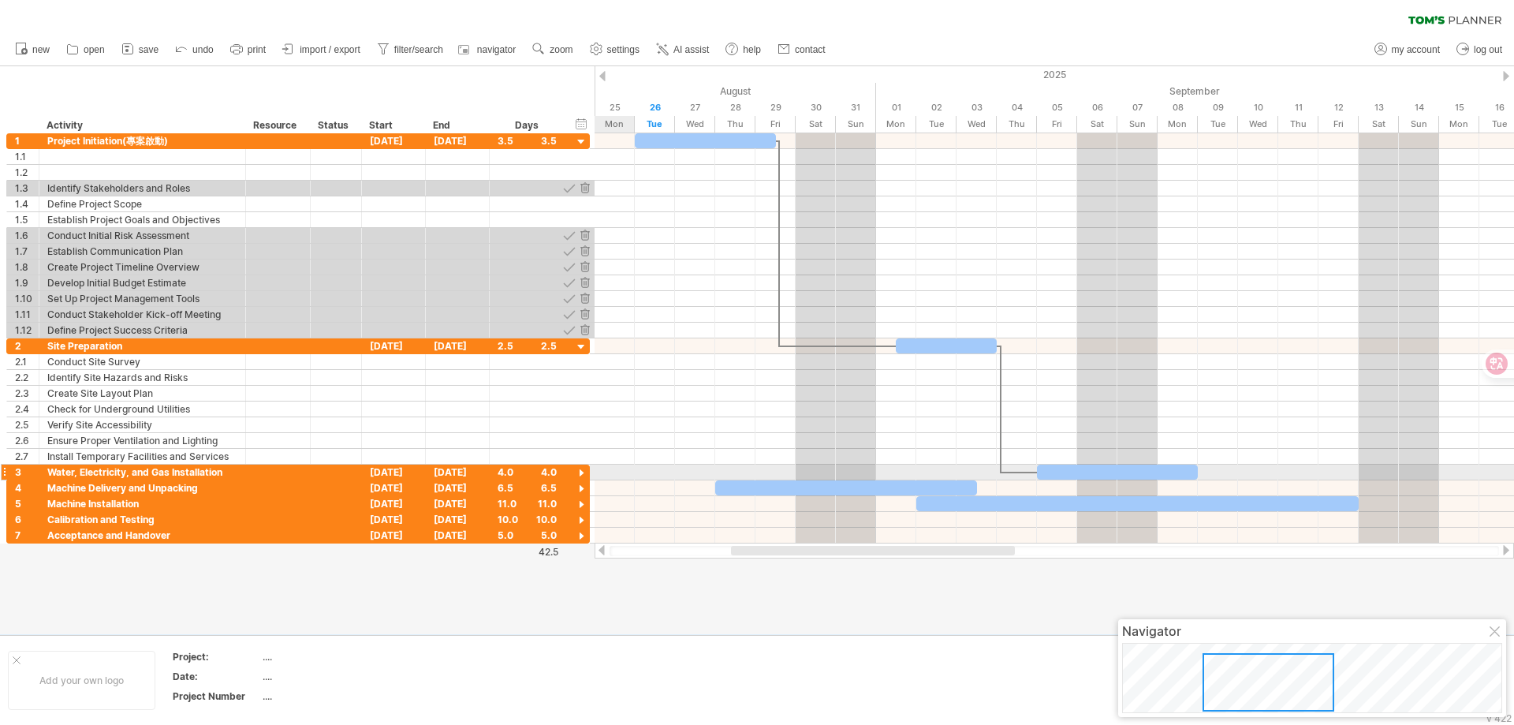
click at [584, 470] on div at bounding box center [581, 473] width 15 height 15
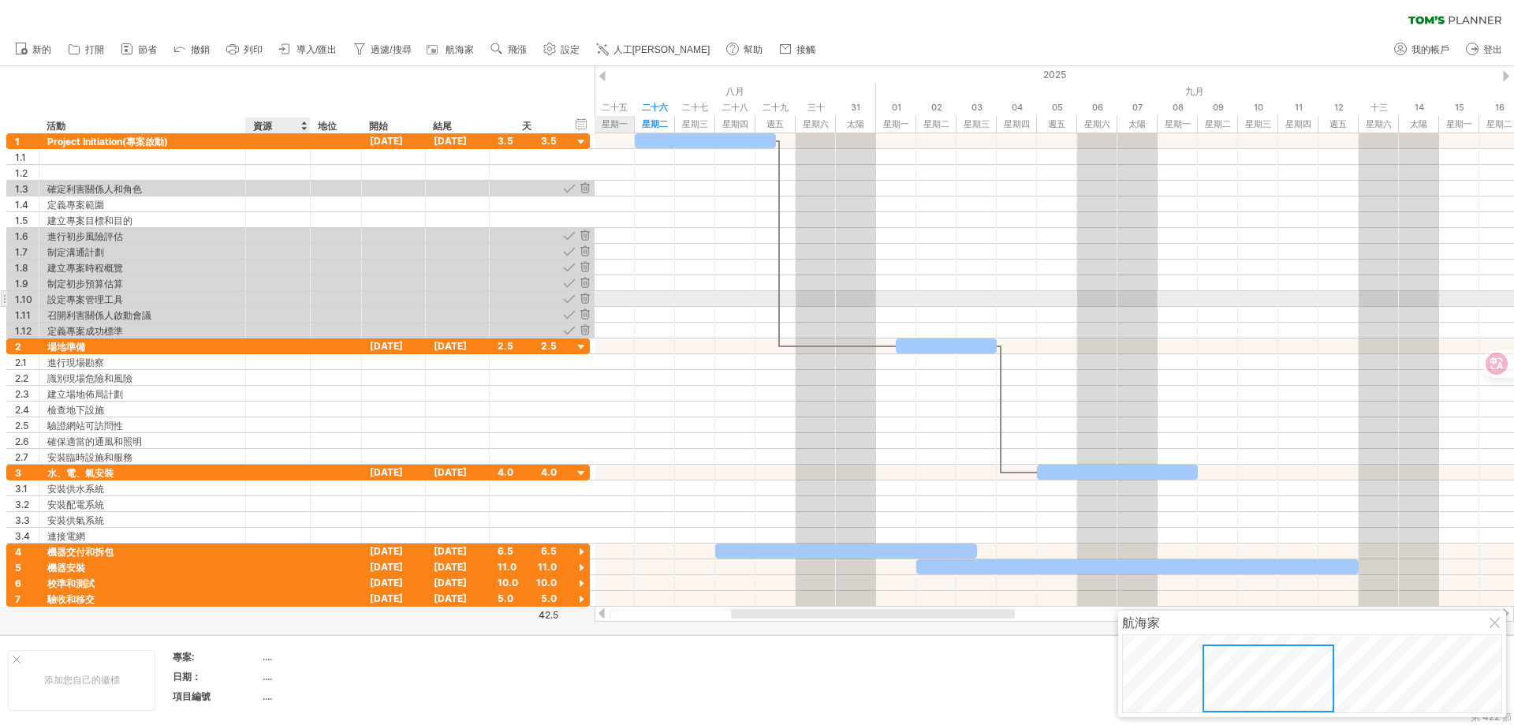
click at [274, 302] on div at bounding box center [278, 298] width 48 height 15
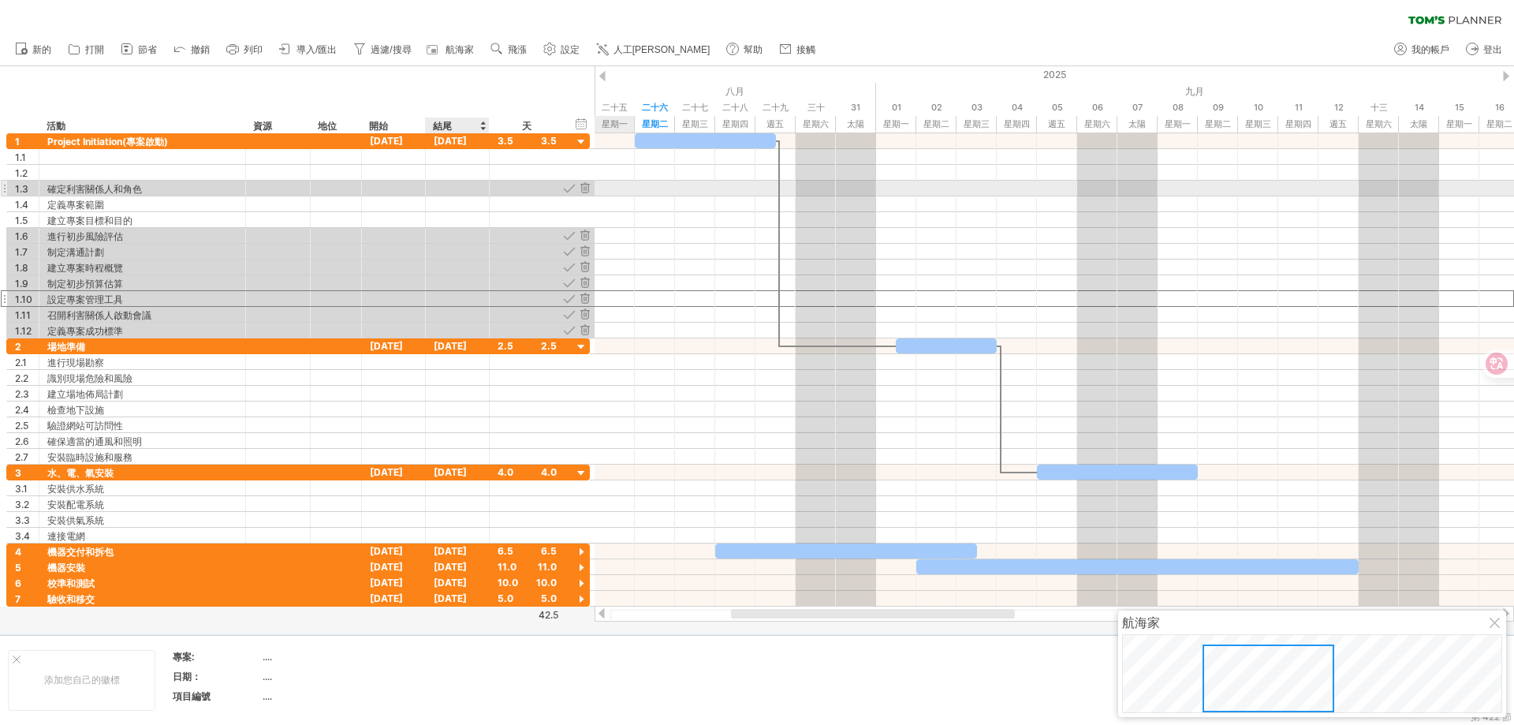
click at [498, 186] on div at bounding box center [527, 188] width 59 height 15
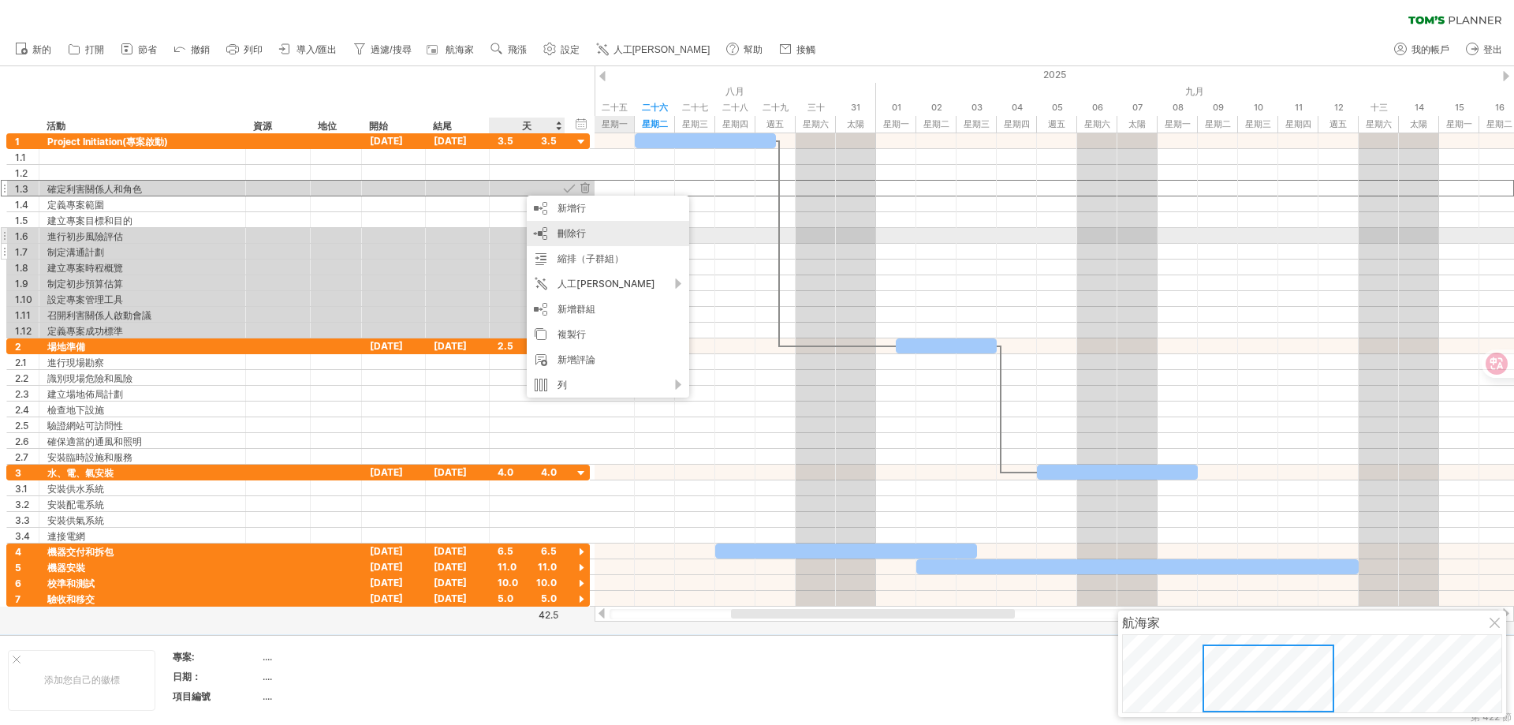
click at [580, 239] on div "刪除行 刪除選取的行" at bounding box center [608, 233] width 162 height 25
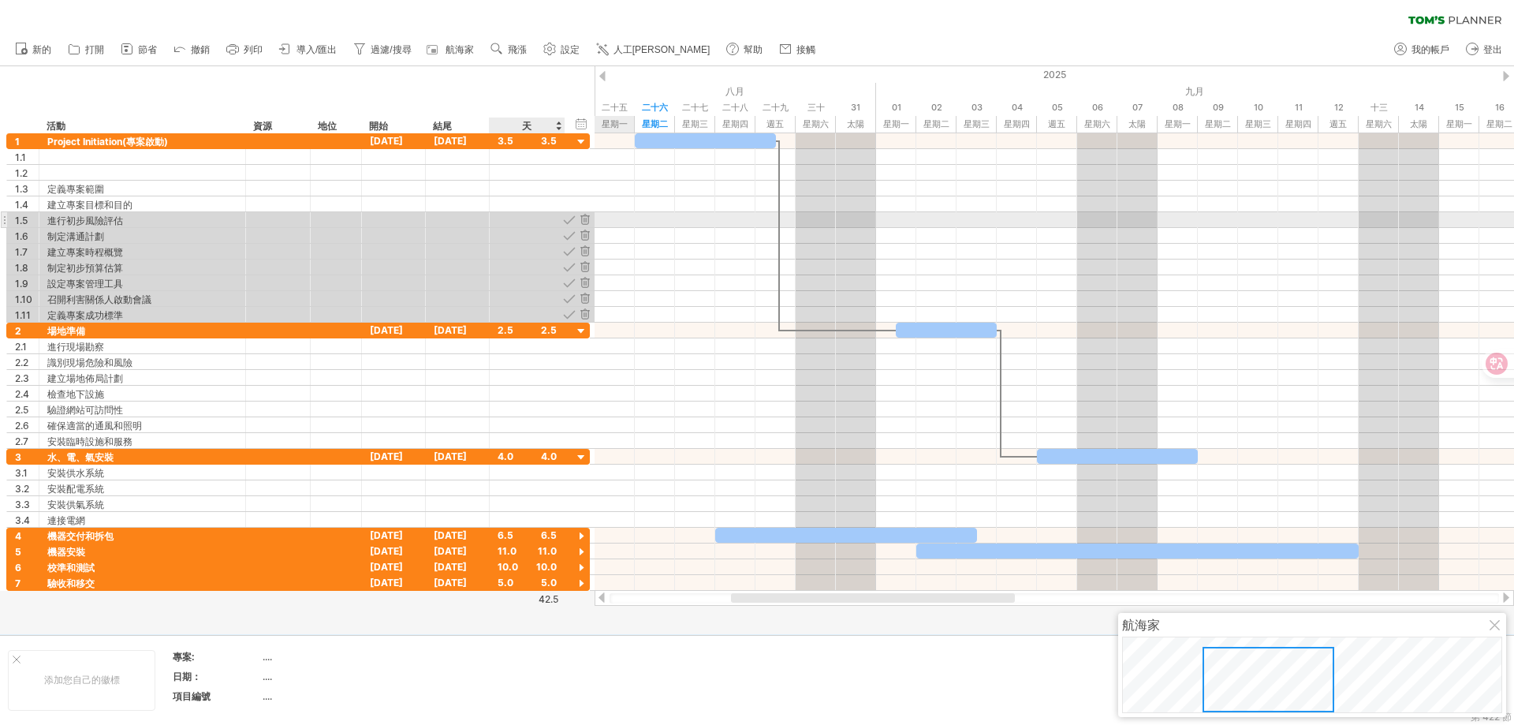
click at [520, 219] on div at bounding box center [527, 219] width 59 height 15
click at [498, 314] on div at bounding box center [527, 314] width 59 height 15
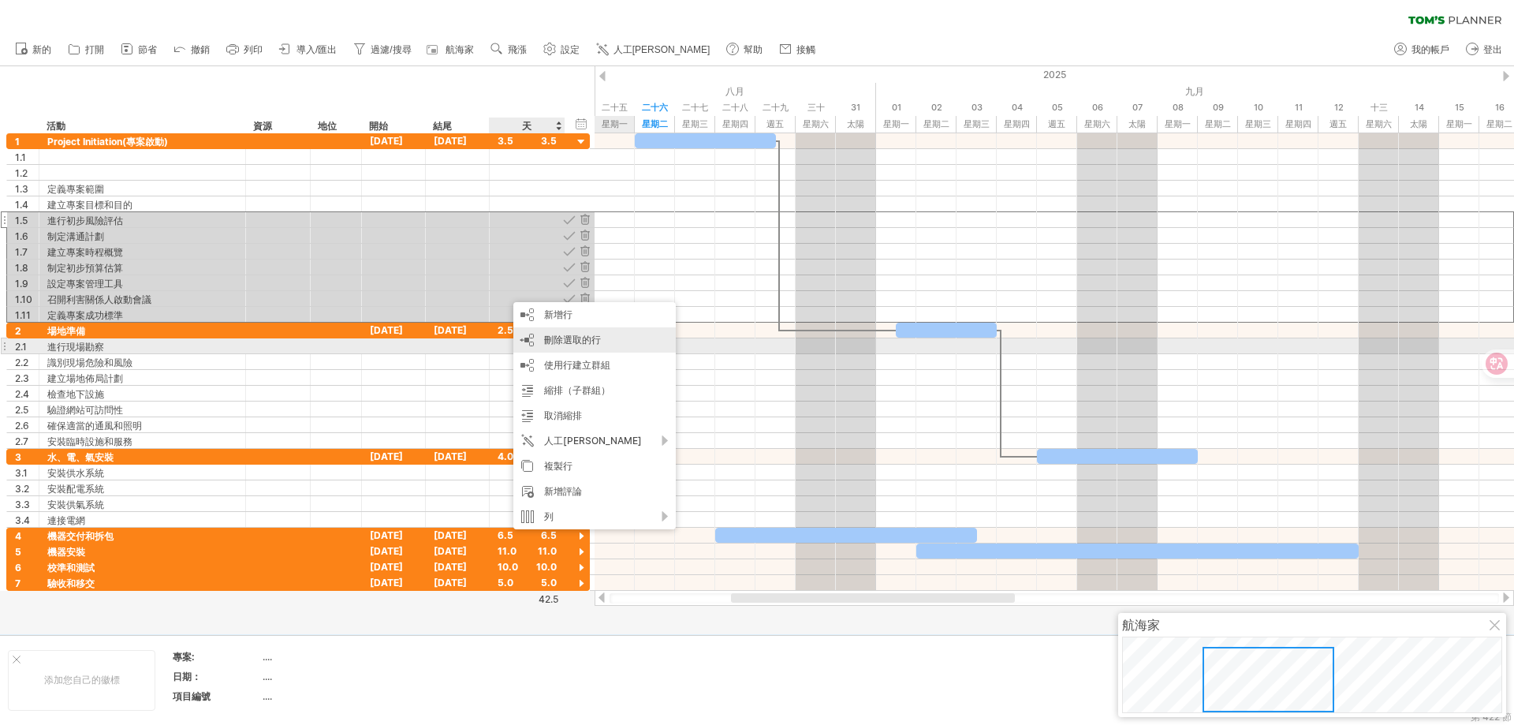
click at [595, 342] on font "刪除選取的行" at bounding box center [572, 340] width 57 height 12
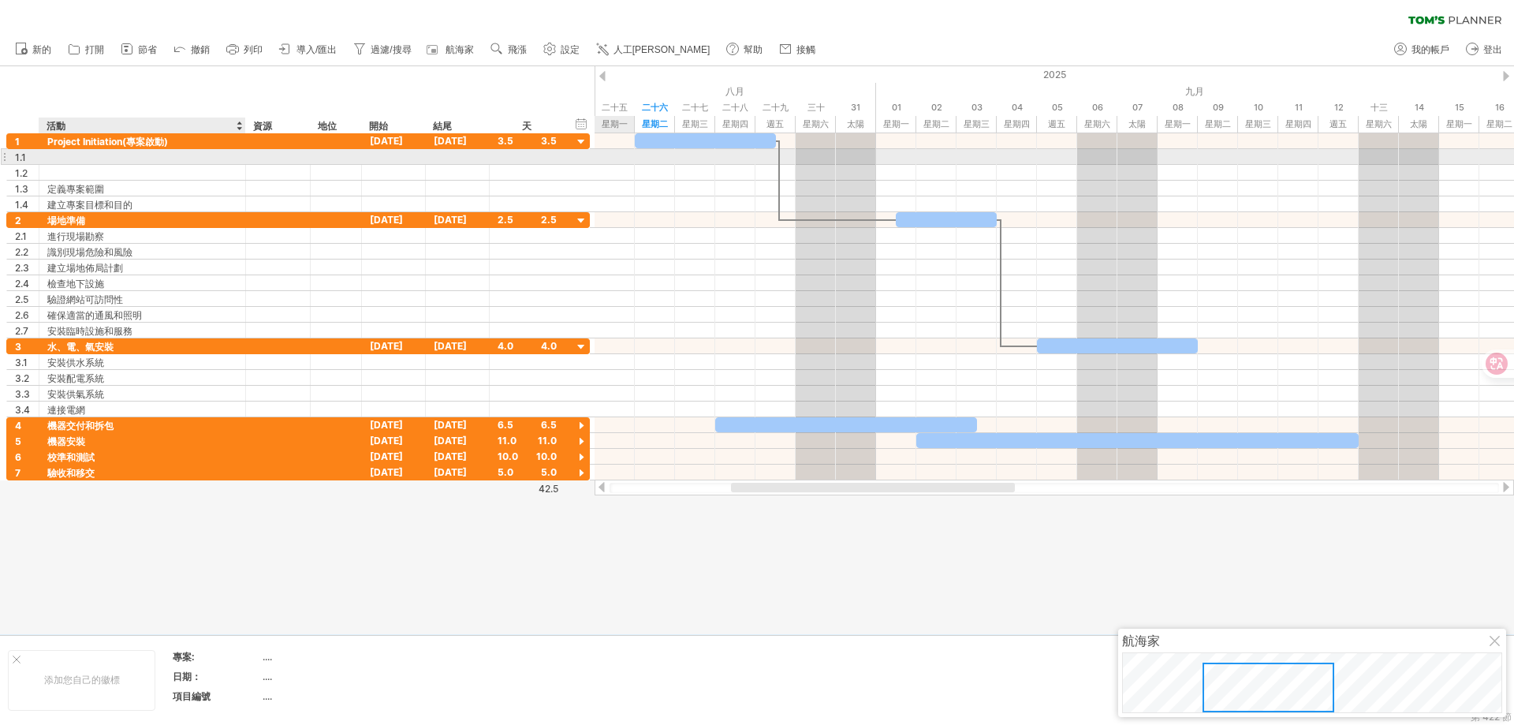
click at [125, 160] on div at bounding box center [142, 156] width 190 height 15
click at [128, 170] on div at bounding box center [142, 172] width 190 height 15
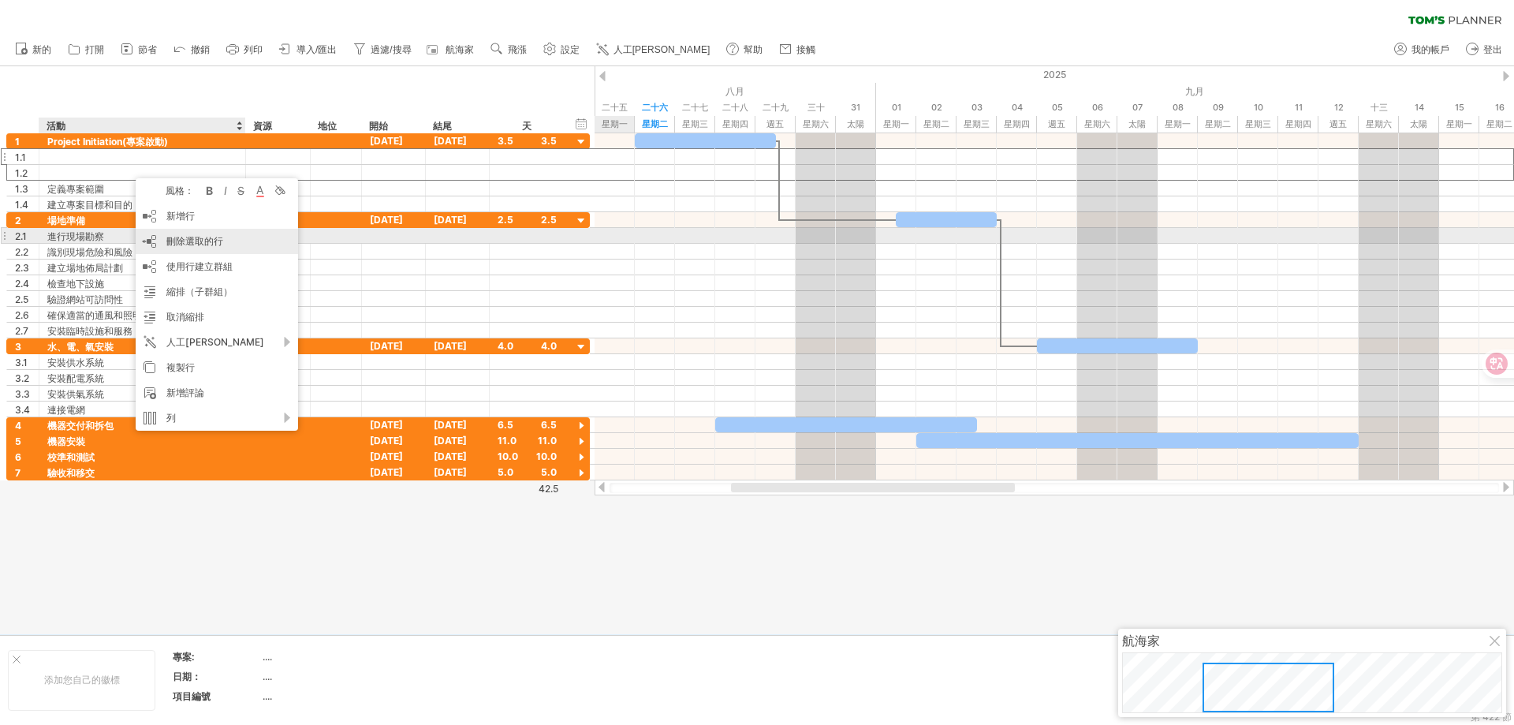
click at [202, 238] on font "刪除選取的行" at bounding box center [194, 241] width 57 height 12
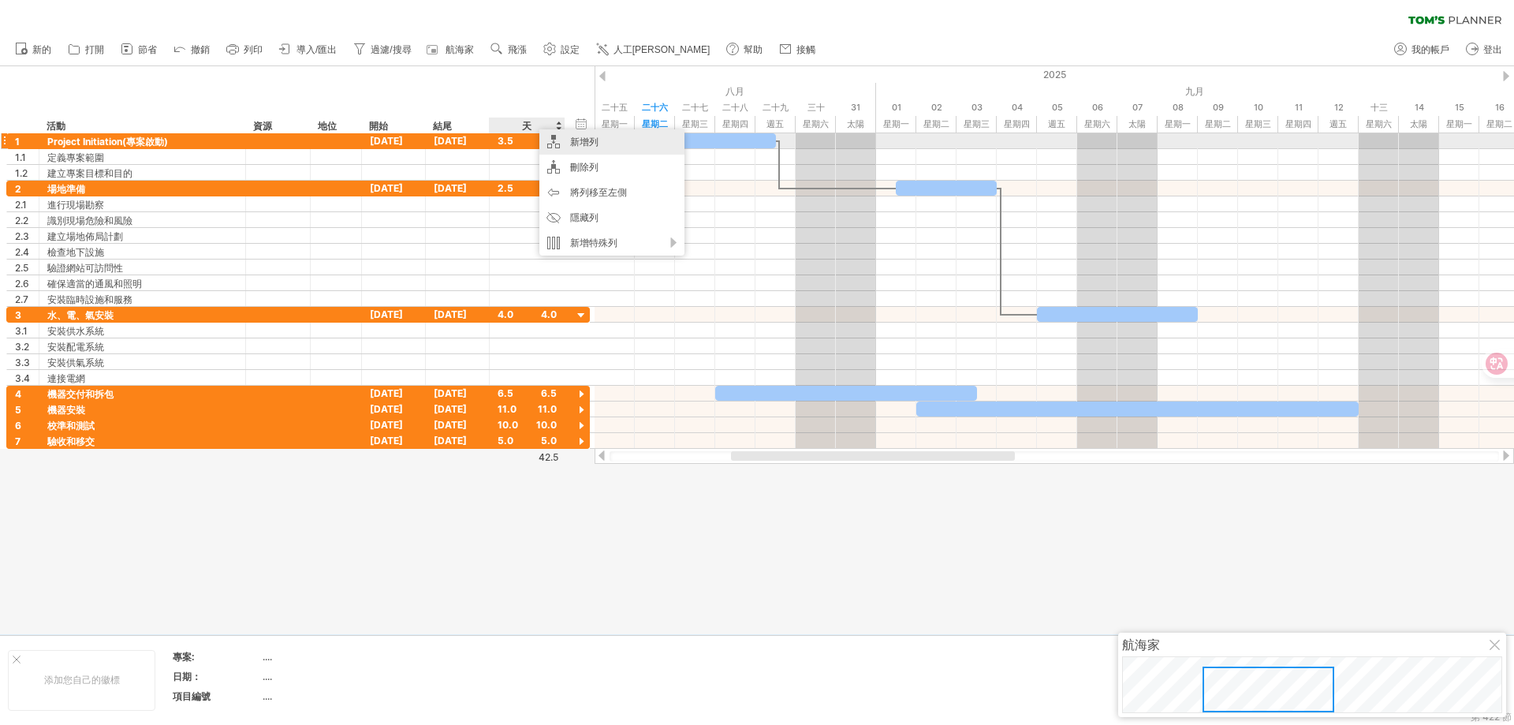
click at [611, 140] on div "新增列" at bounding box center [611, 141] width 145 height 25
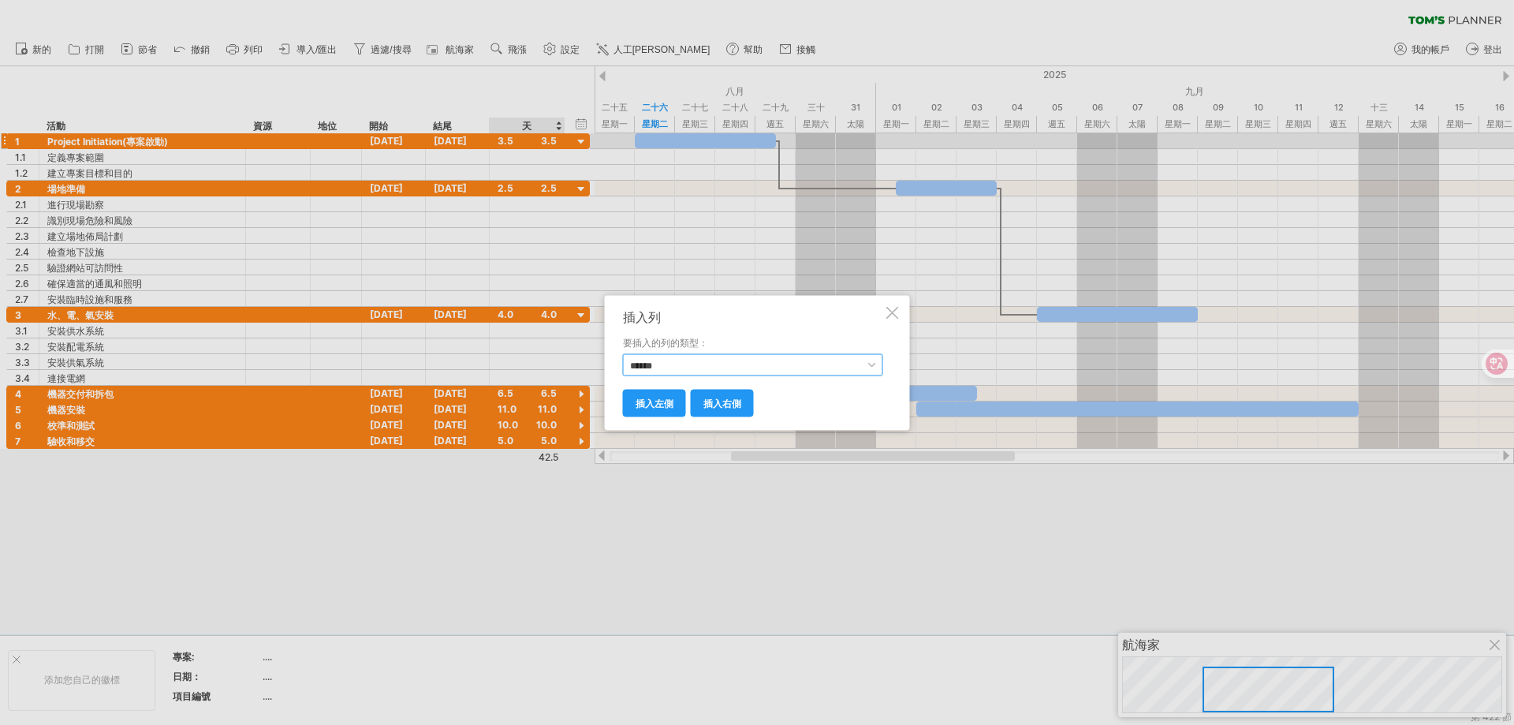
click at [717, 368] on select "****** **** **** ** ** *** ****" at bounding box center [753, 364] width 260 height 22
select select "******"
click at [623, 353] on select "****** **** **** ** ** *** ****" at bounding box center [753, 364] width 260 height 22
click at [731, 404] on font "插入右側" at bounding box center [723, 403] width 38 height 12
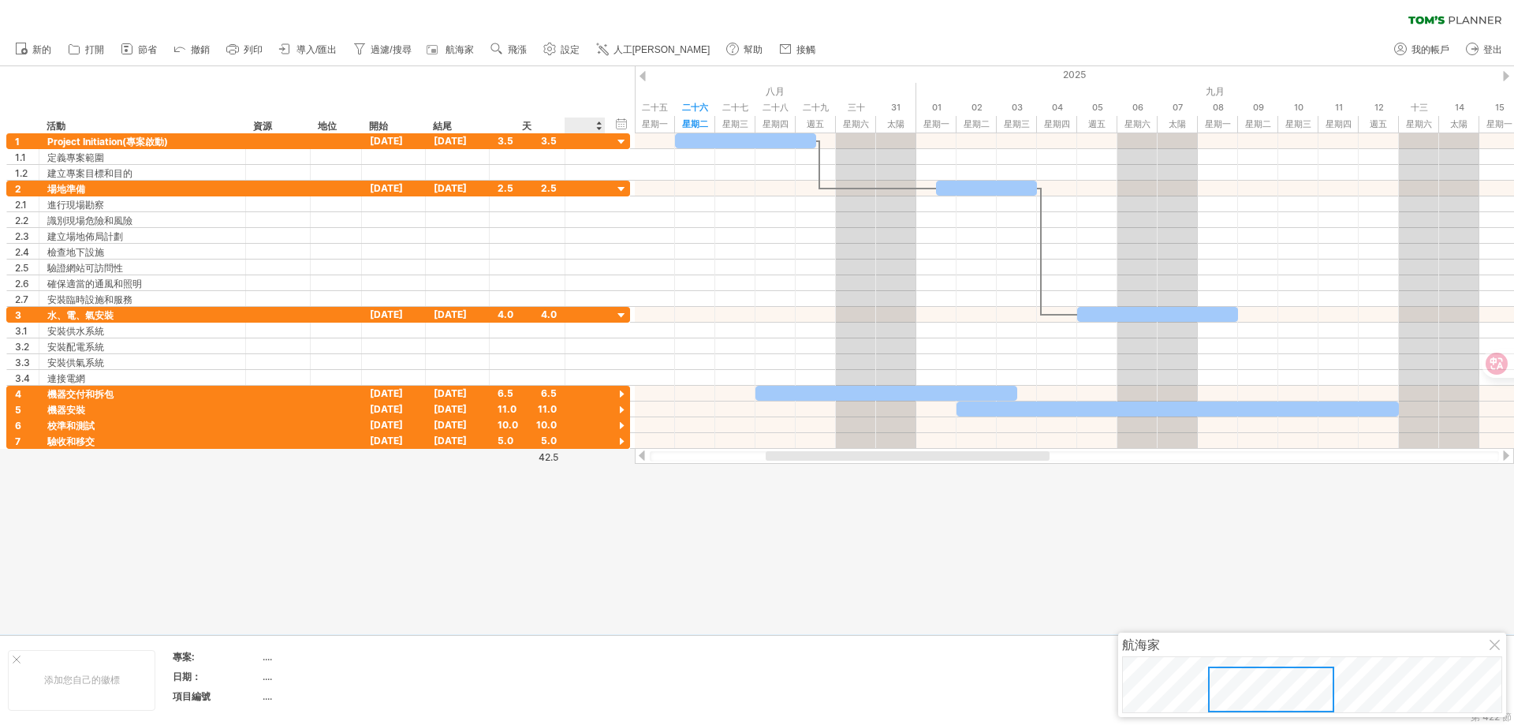
click at [587, 125] on div at bounding box center [585, 126] width 24 height 16
type input "*"
type input "****"
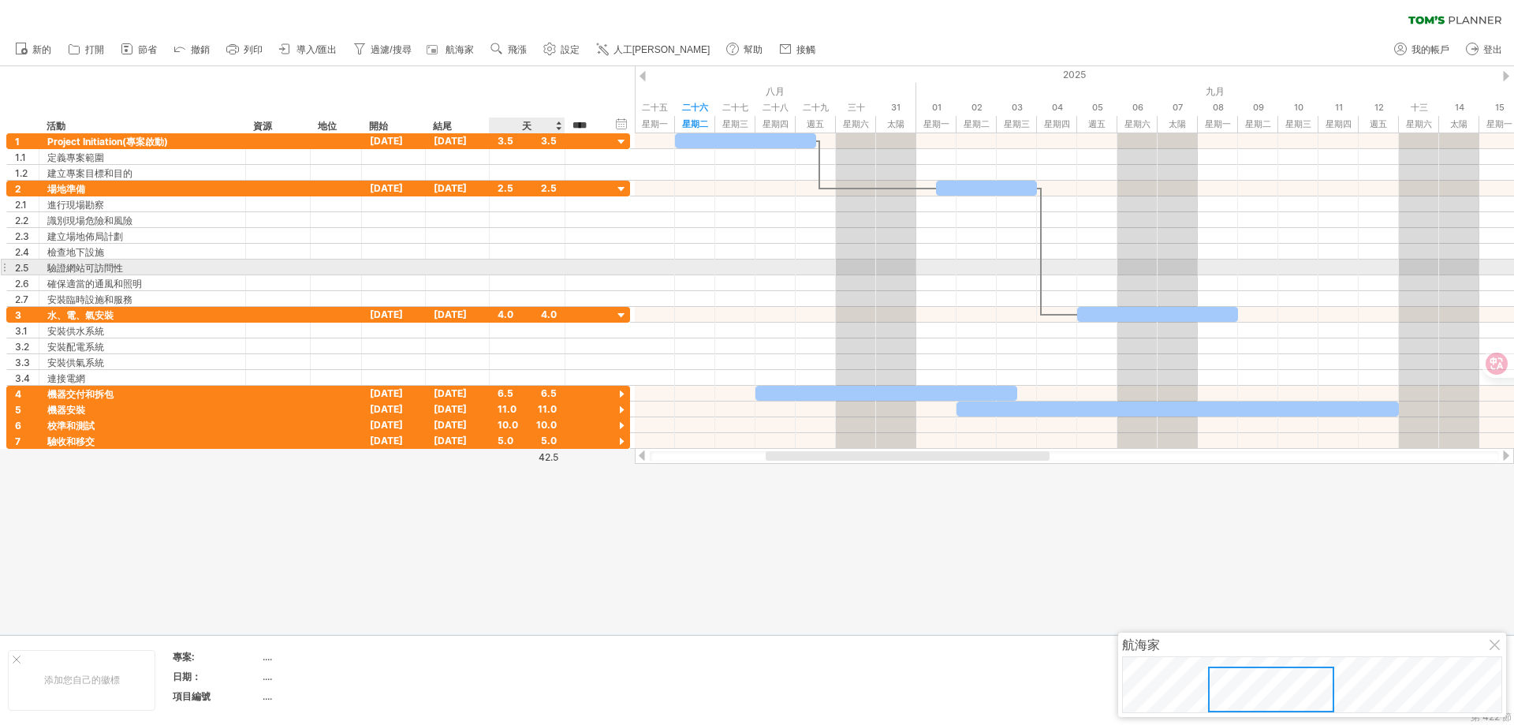
click at [550, 269] on div at bounding box center [527, 266] width 59 height 15
click at [615, 142] on div at bounding box center [621, 142] width 15 height 15
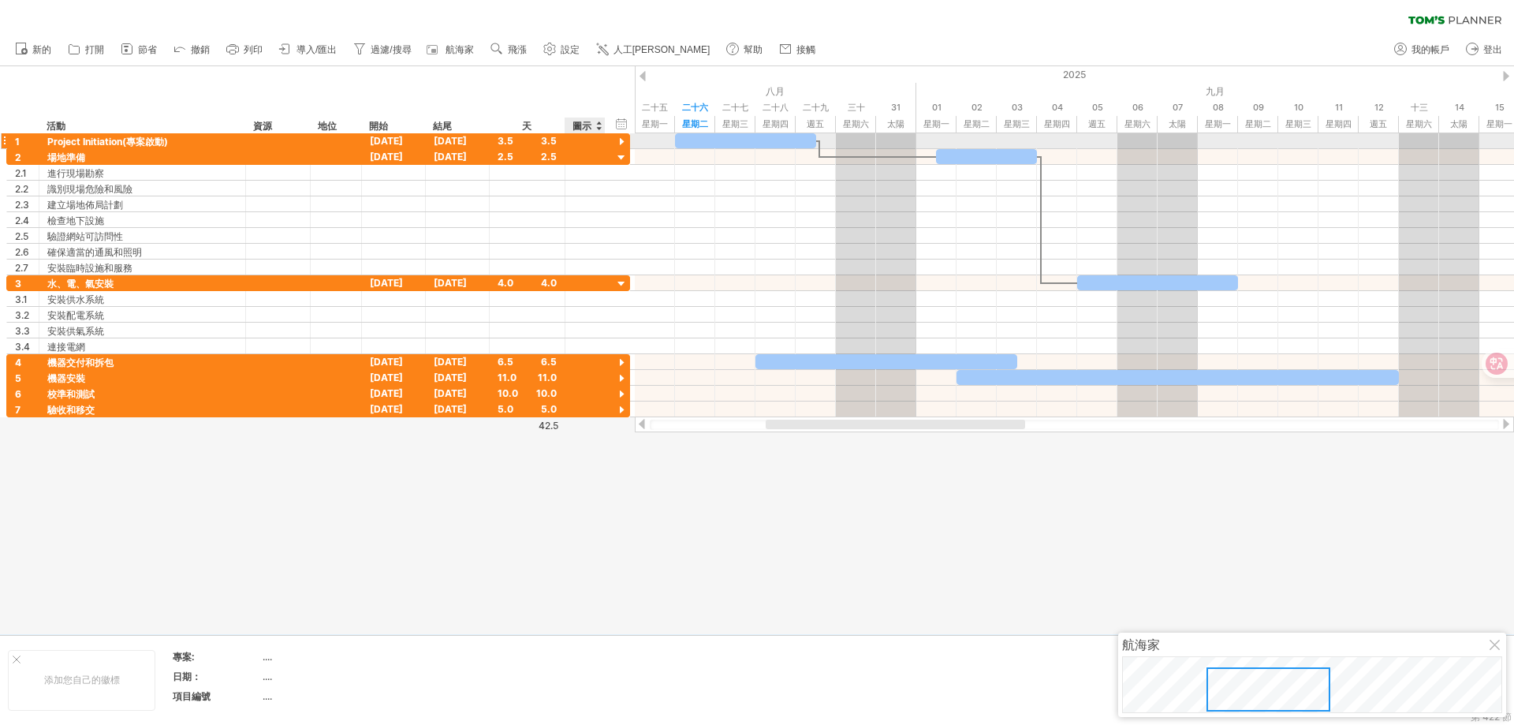
click at [618, 140] on div at bounding box center [621, 142] width 15 height 15
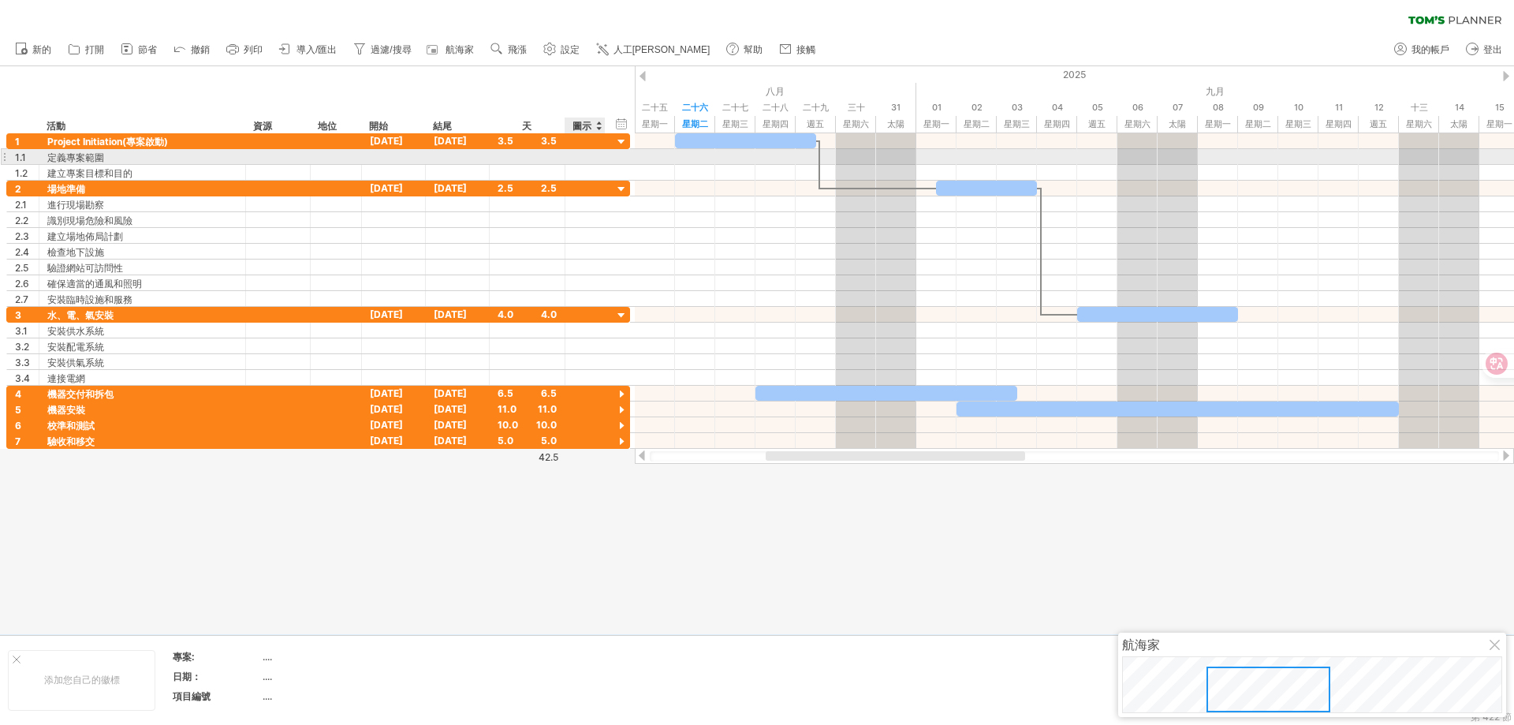
click at [592, 155] on div at bounding box center [585, 156] width 16 height 13
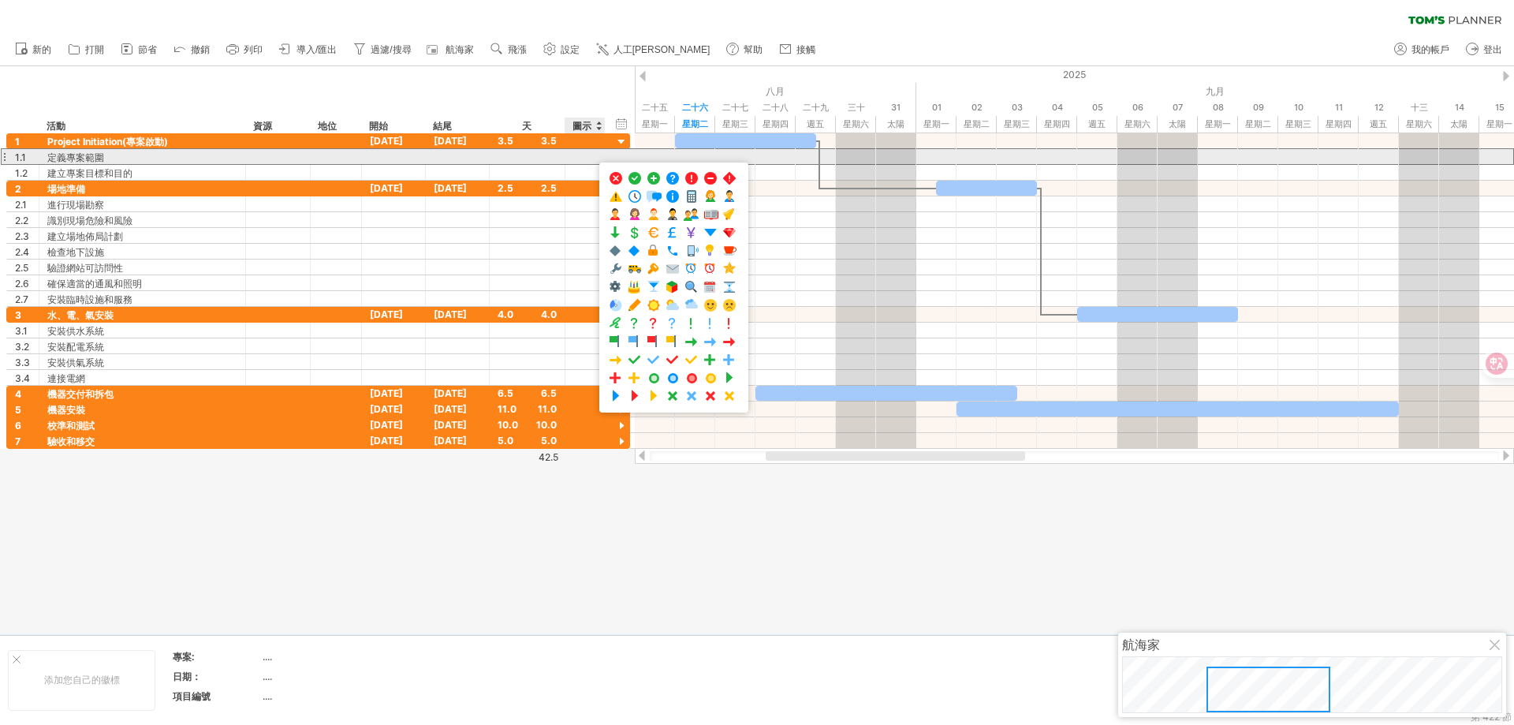
click at [588, 157] on div at bounding box center [585, 156] width 16 height 13
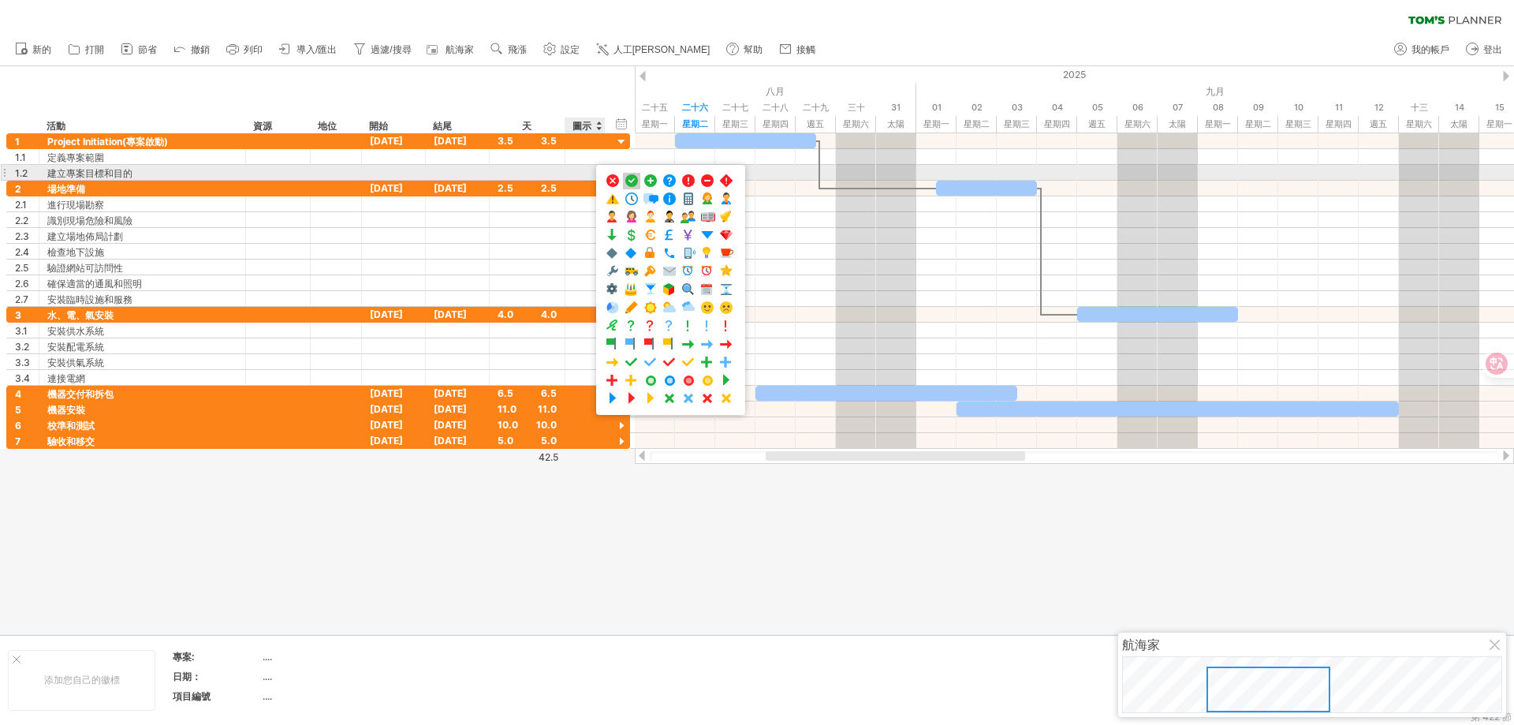
click at [632, 178] on span at bounding box center [632, 181] width 16 height 15
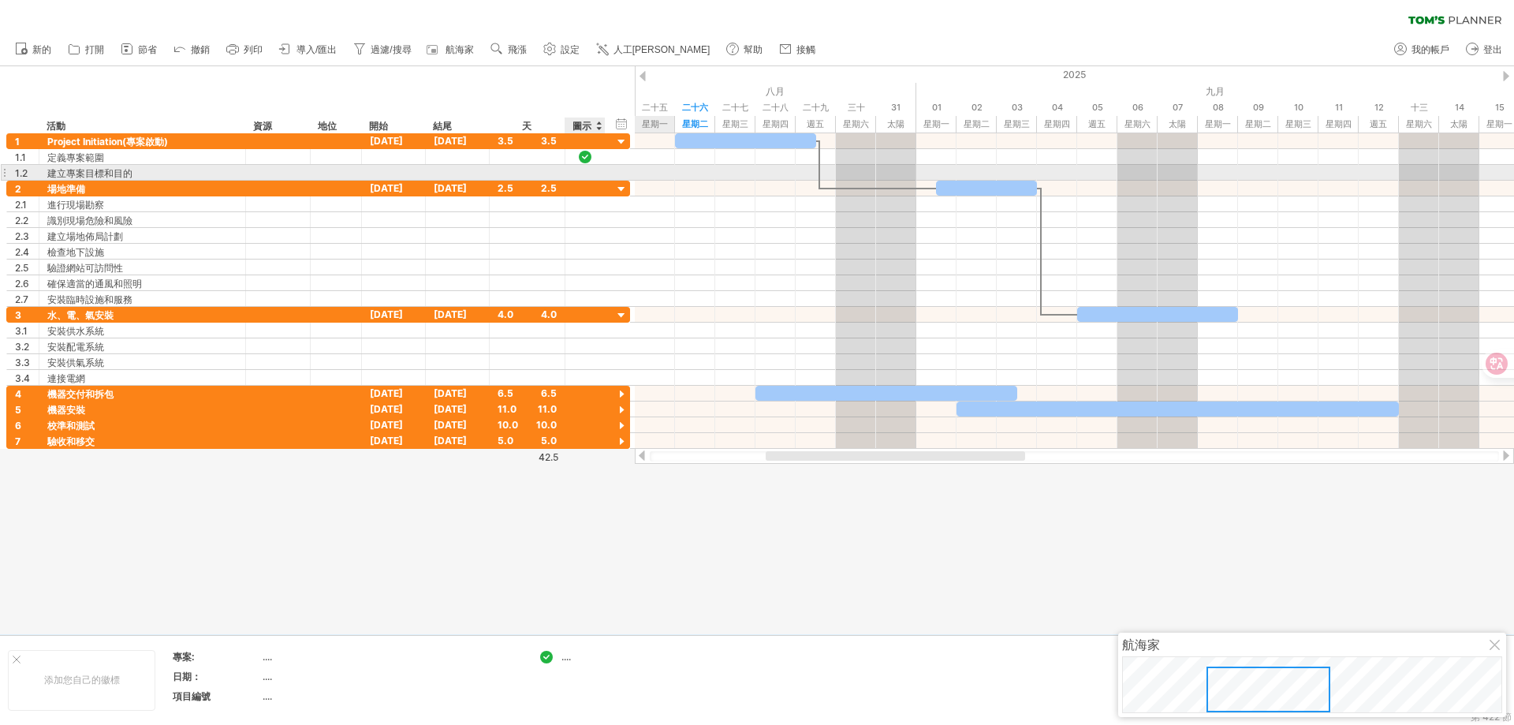
click at [587, 173] on div at bounding box center [585, 172] width 16 height 13
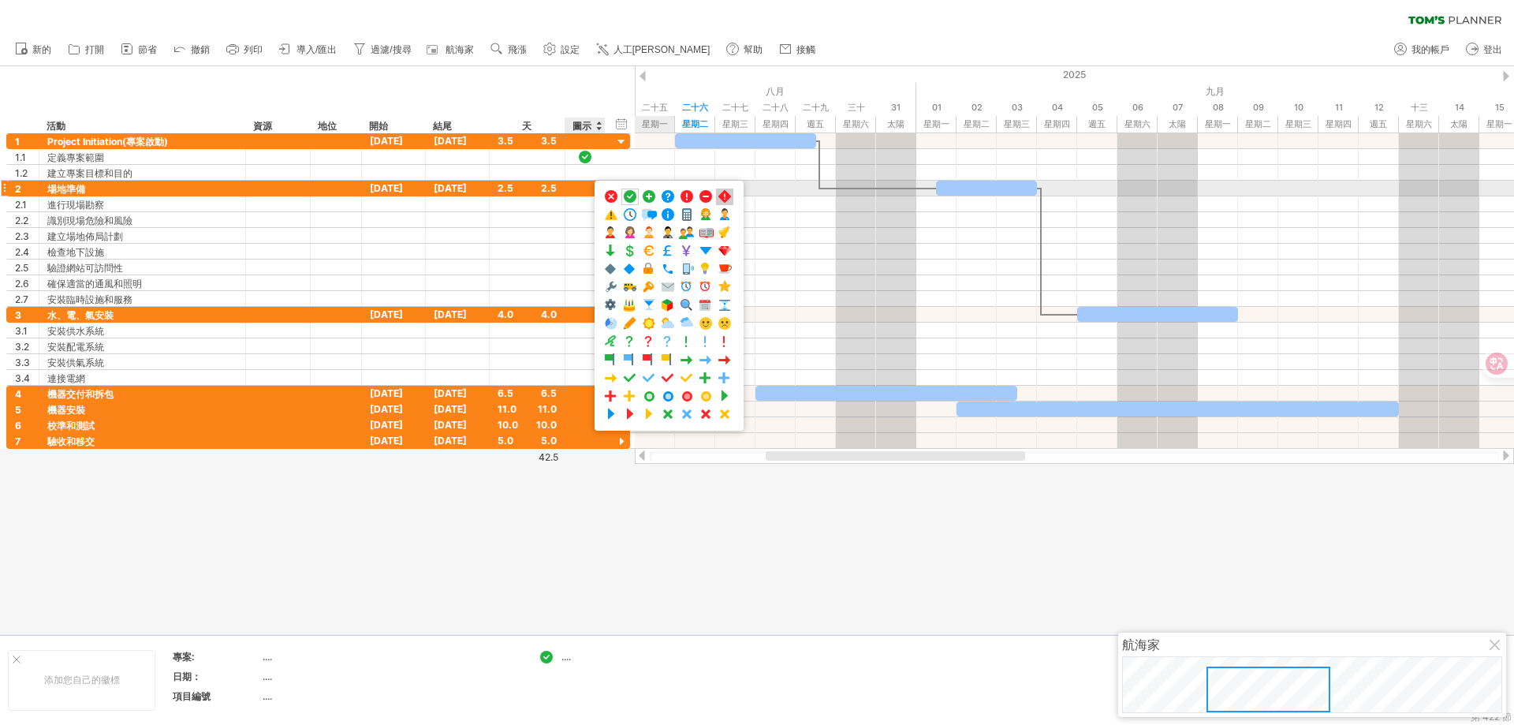
click at [723, 193] on span at bounding box center [725, 196] width 16 height 15
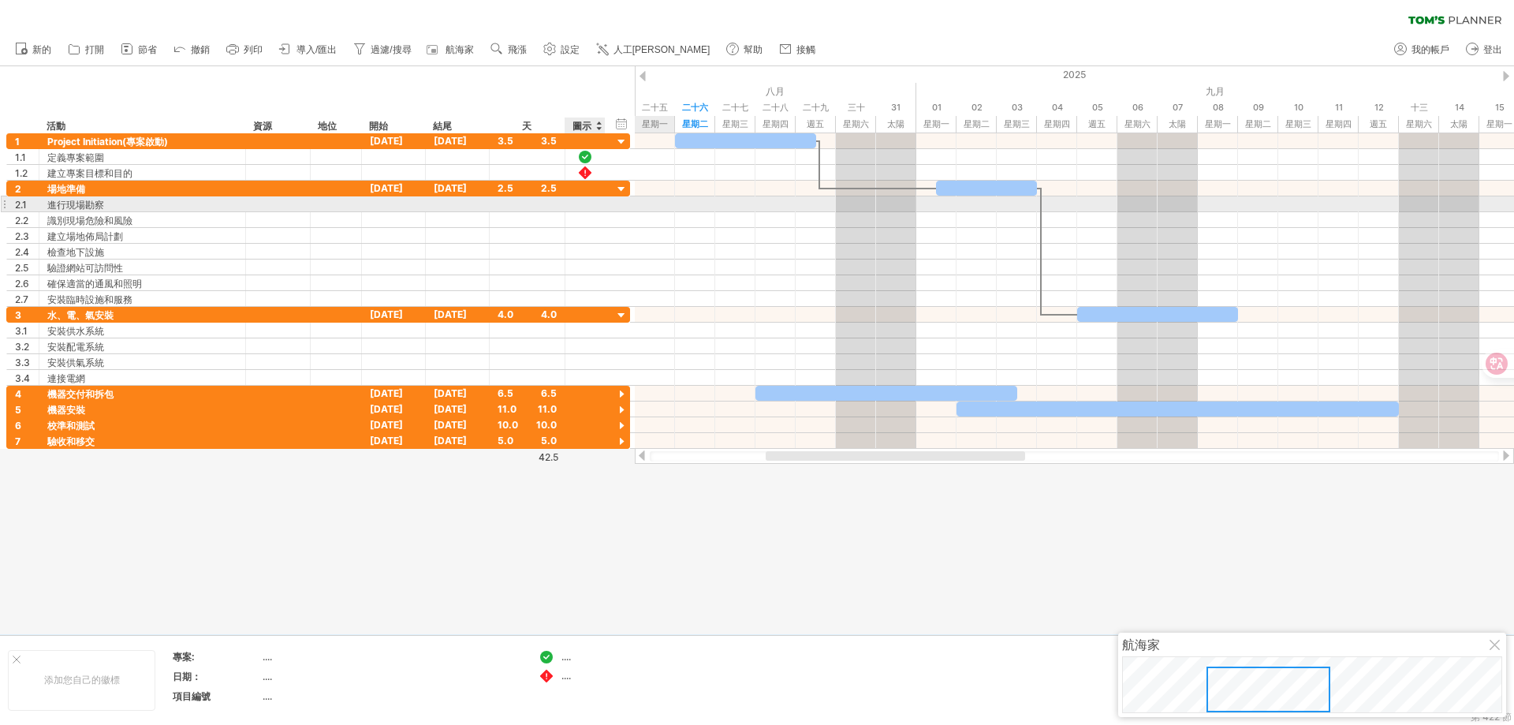
click at [584, 206] on div at bounding box center [585, 203] width 16 height 13
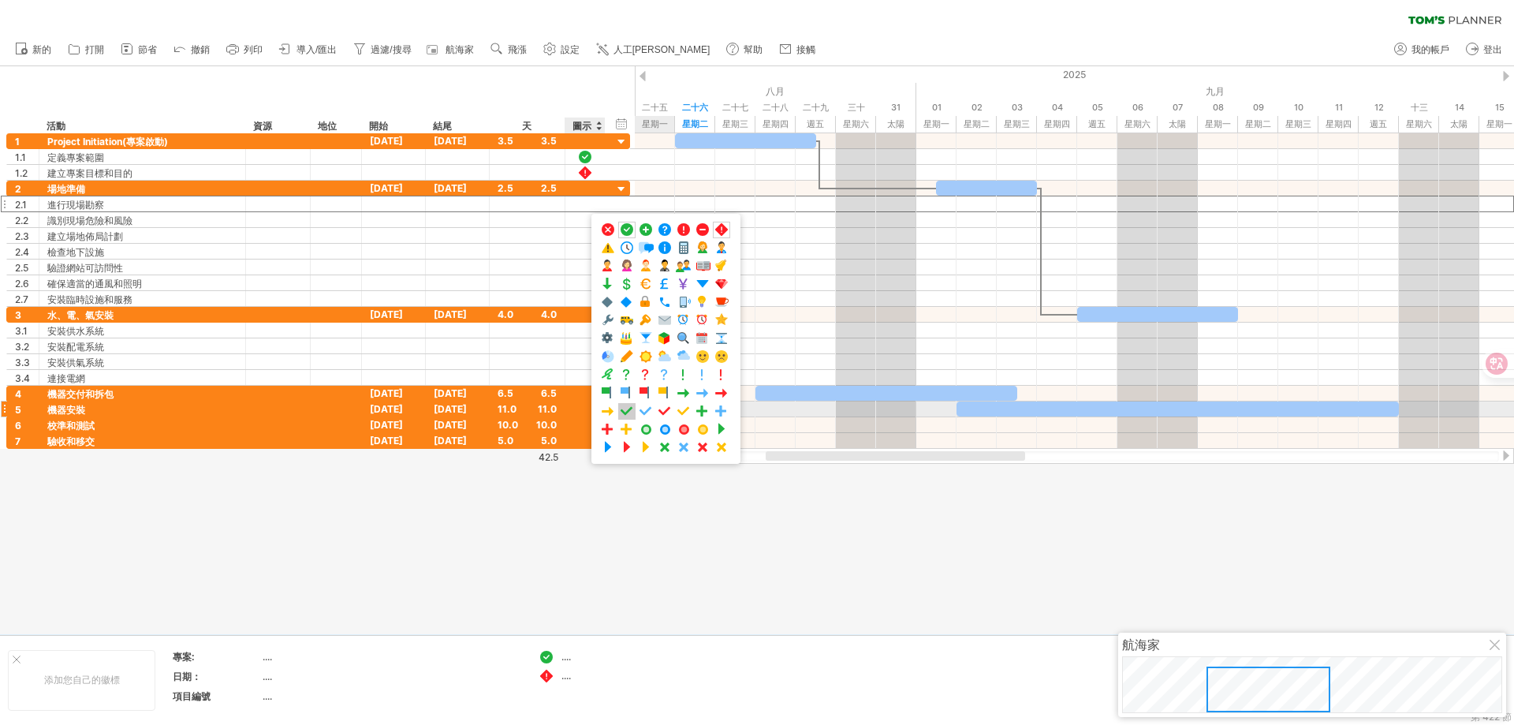
click at [631, 409] on span at bounding box center [627, 411] width 16 height 15
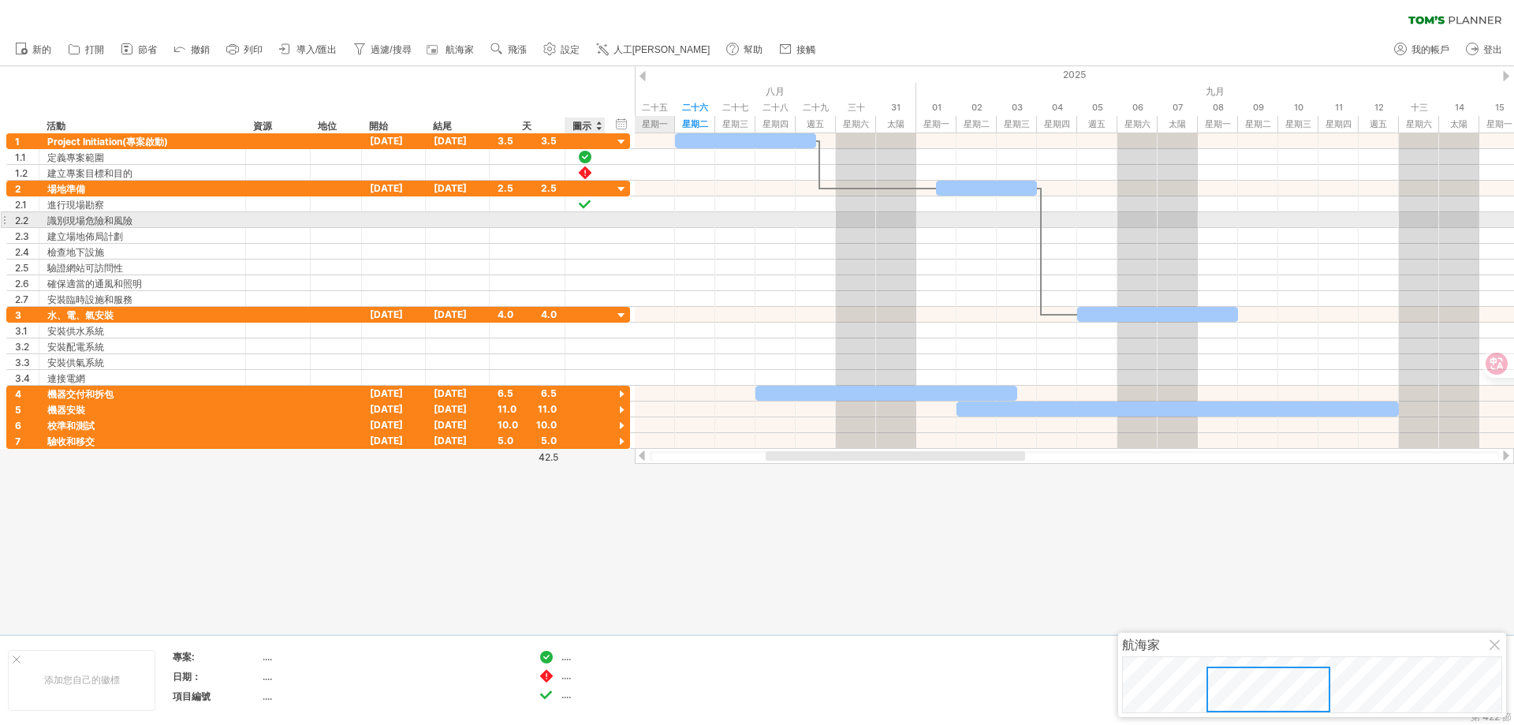
click at [603, 217] on div at bounding box center [603, 220] width 8 height 16
click at [592, 224] on div at bounding box center [585, 219] width 16 height 13
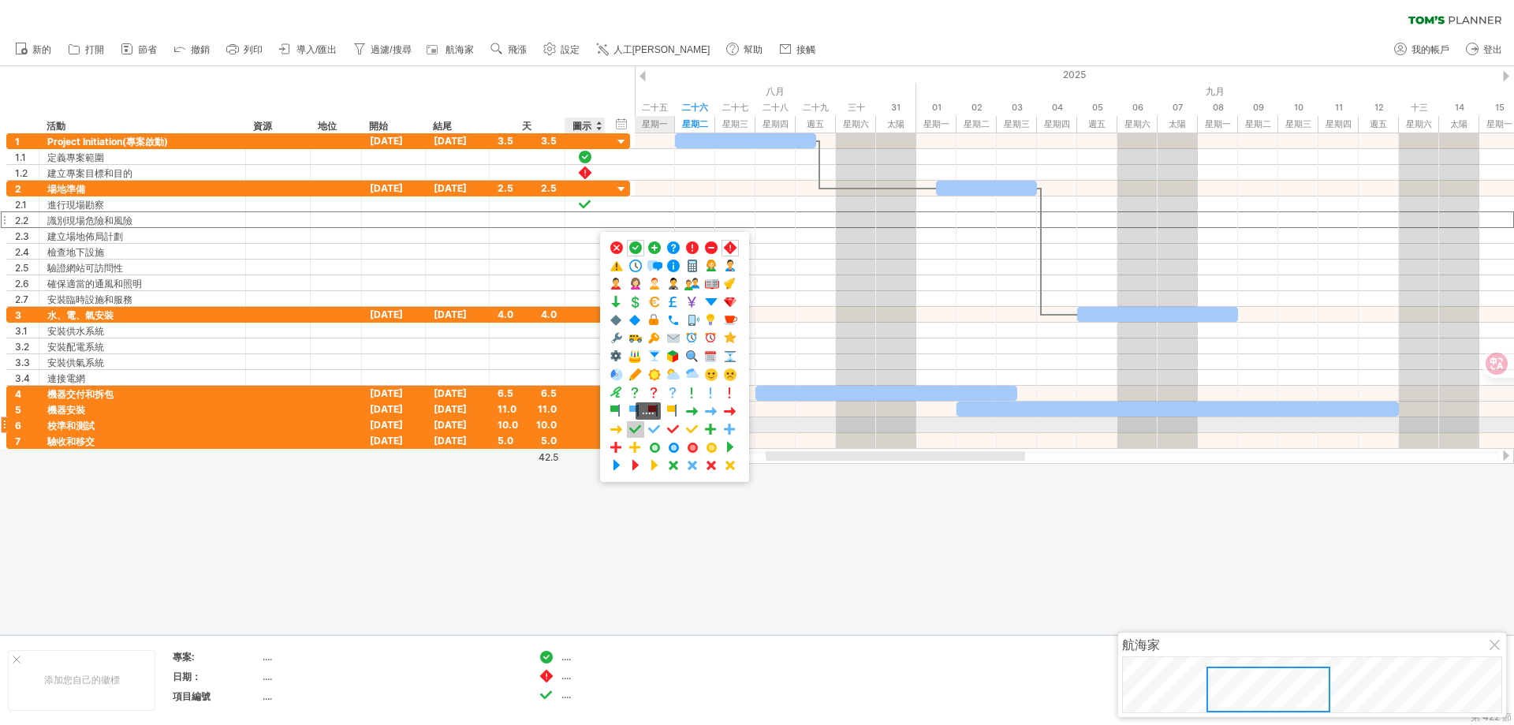
click at [632, 430] on span at bounding box center [636, 429] width 16 height 15
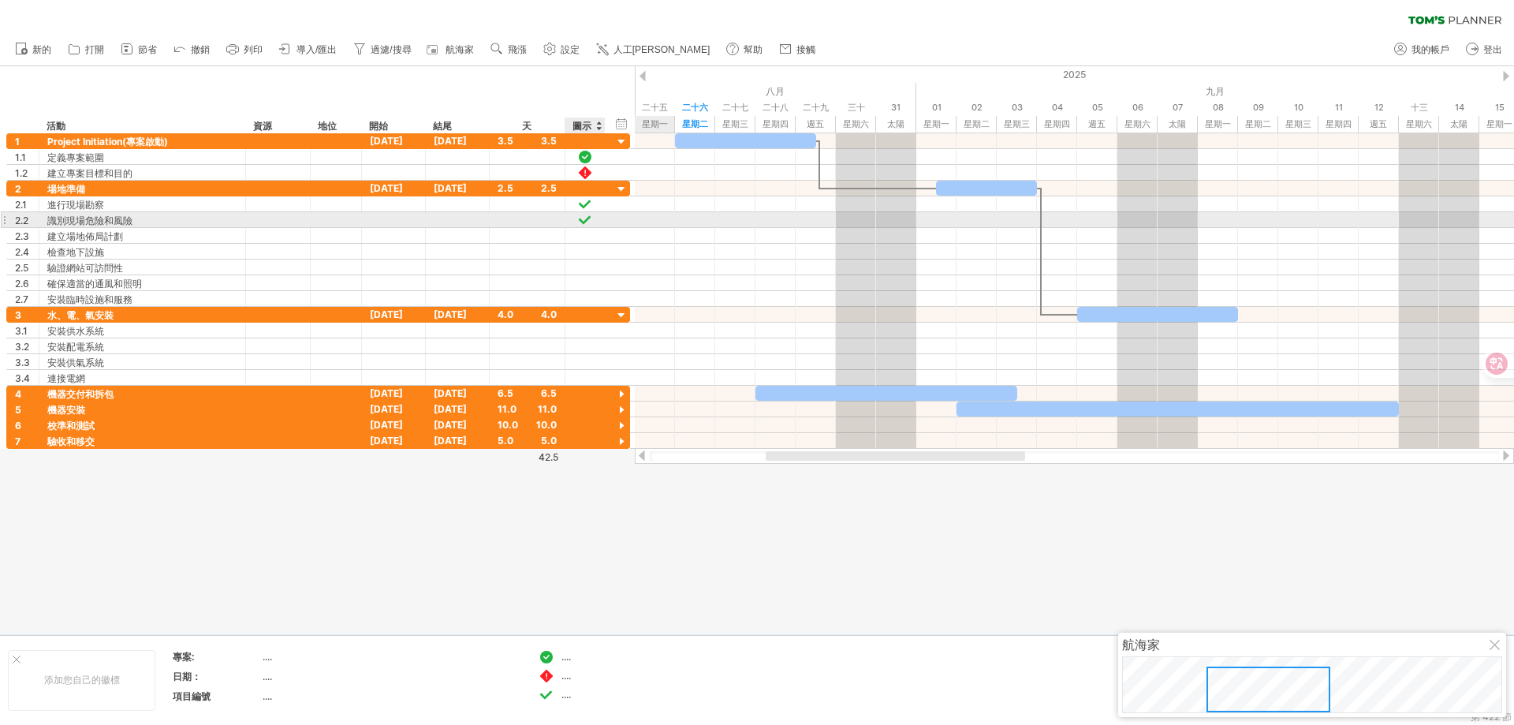
click at [602, 227] on div "**********" at bounding box center [318, 220] width 624 height 16
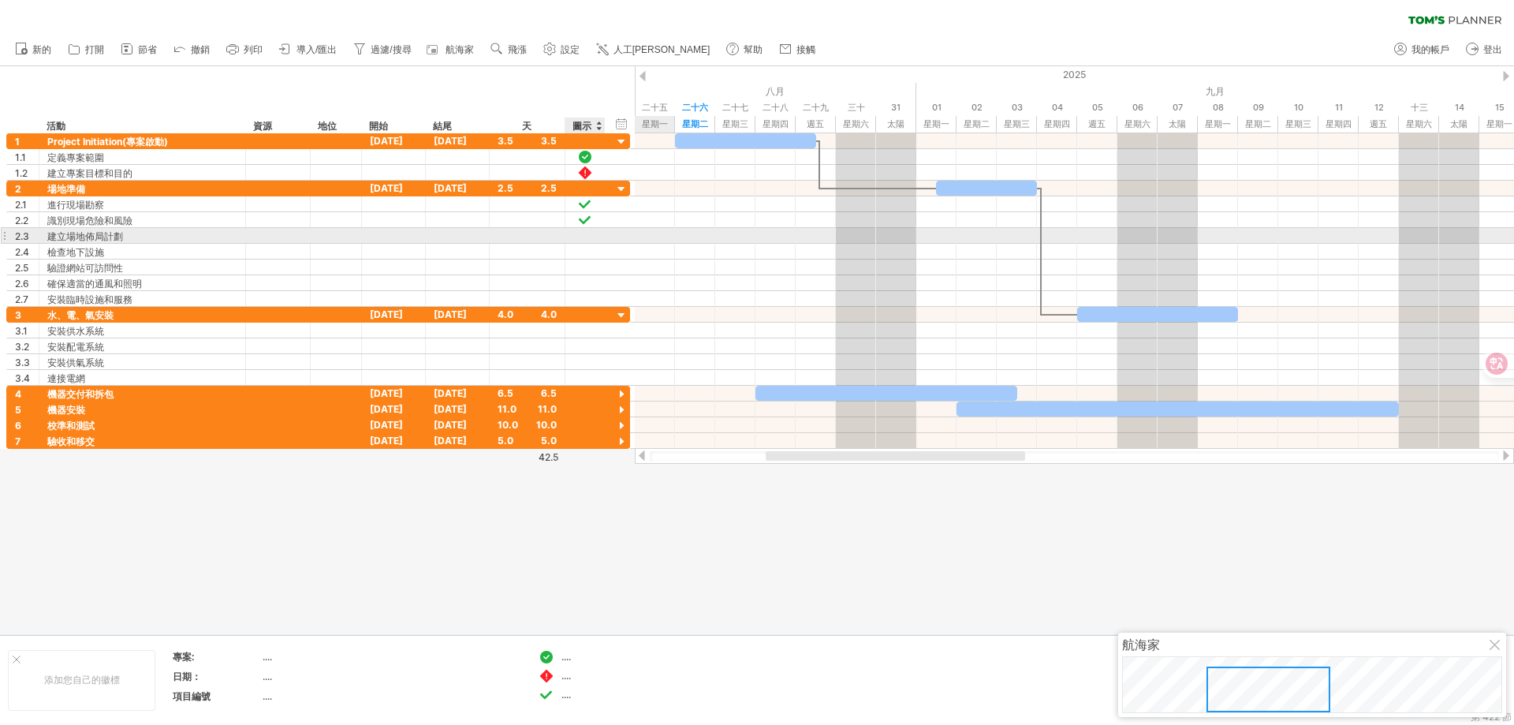
click at [599, 234] on div at bounding box center [603, 236] width 8 height 16
click at [595, 237] on div at bounding box center [586, 235] width 40 height 15
click at [599, 230] on div at bounding box center [586, 235] width 40 height 15
click at [599, 237] on div at bounding box center [603, 236] width 8 height 16
click at [585, 238] on div at bounding box center [585, 235] width 16 height 13
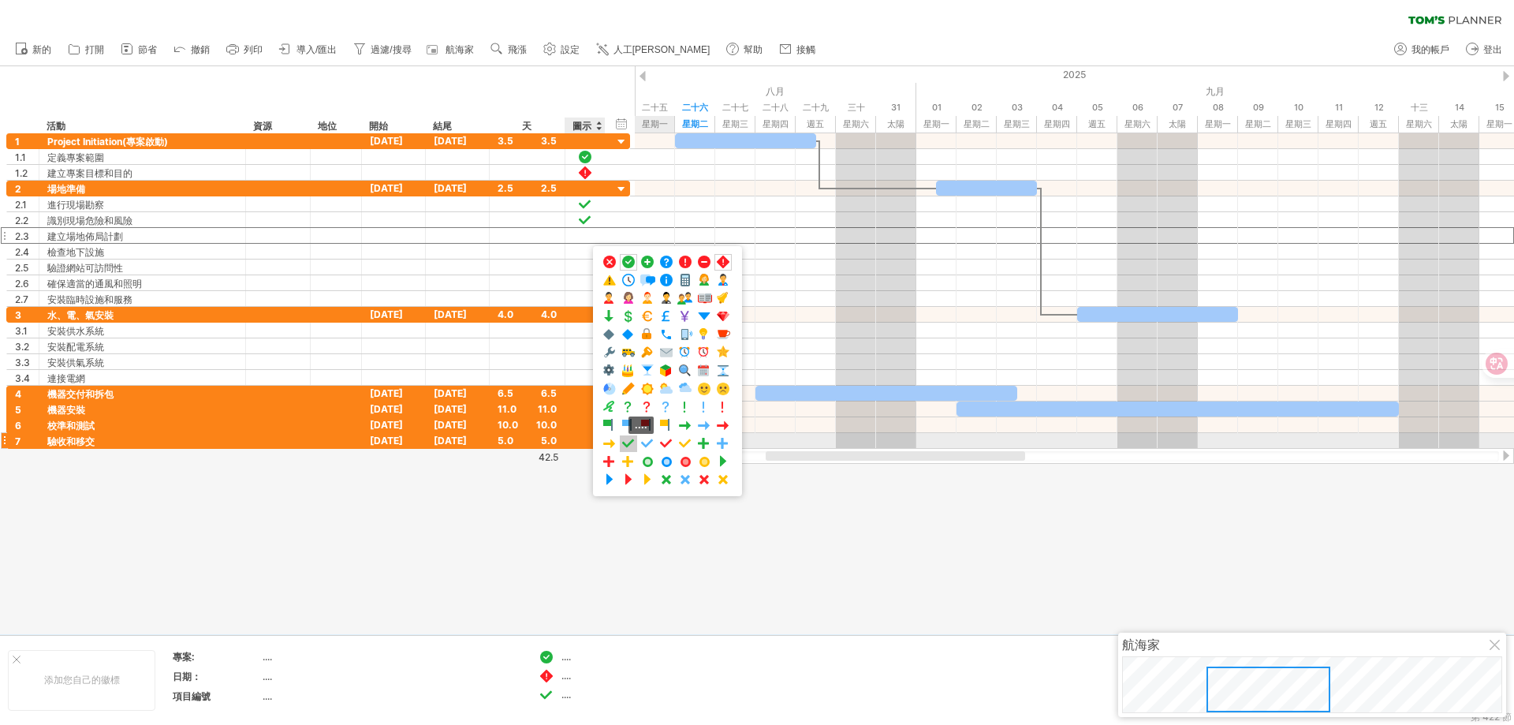
click at [628, 446] on span at bounding box center [629, 443] width 16 height 15
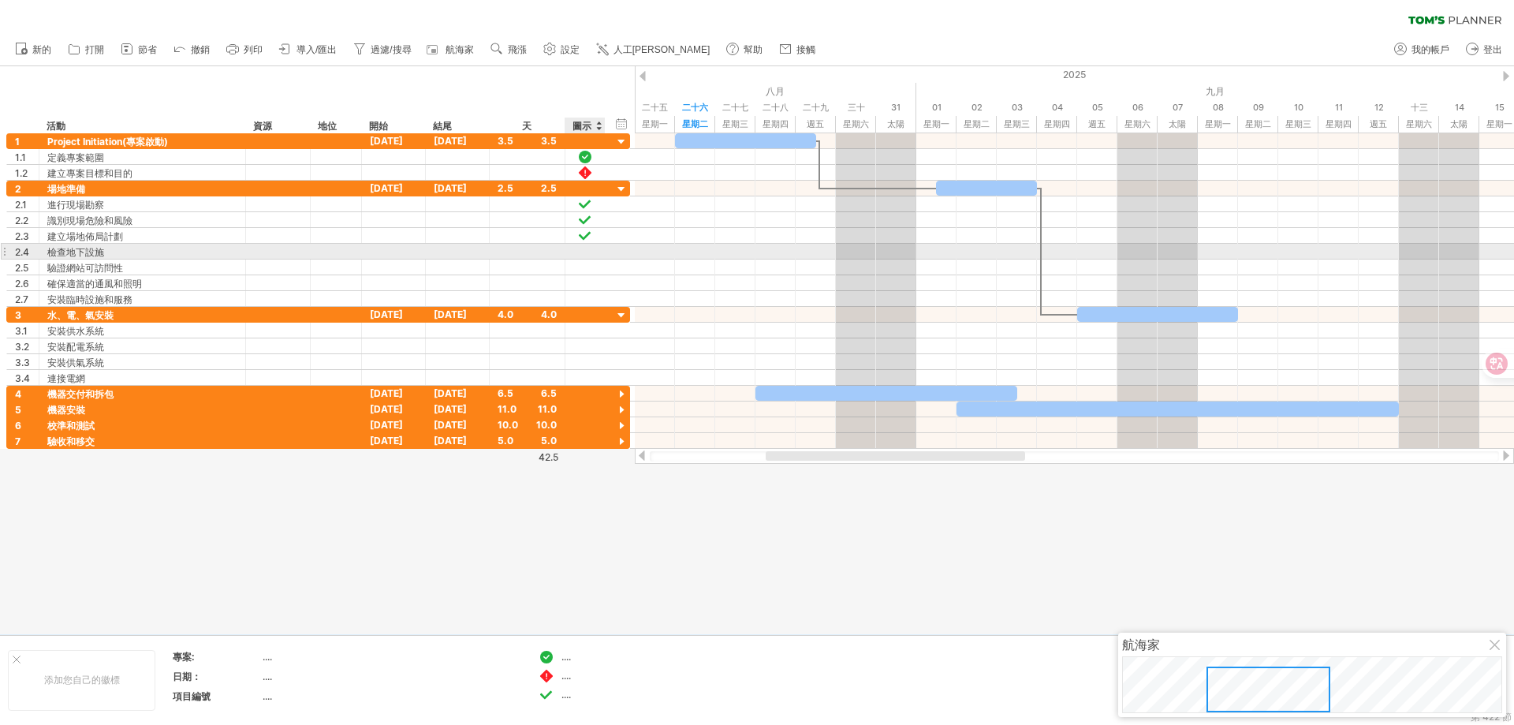
click at [602, 255] on div at bounding box center [603, 252] width 8 height 16
click at [597, 251] on div at bounding box center [586, 251] width 40 height 15
click at [594, 251] on div at bounding box center [586, 251] width 40 height 15
click at [593, 252] on div at bounding box center [586, 251] width 40 height 15
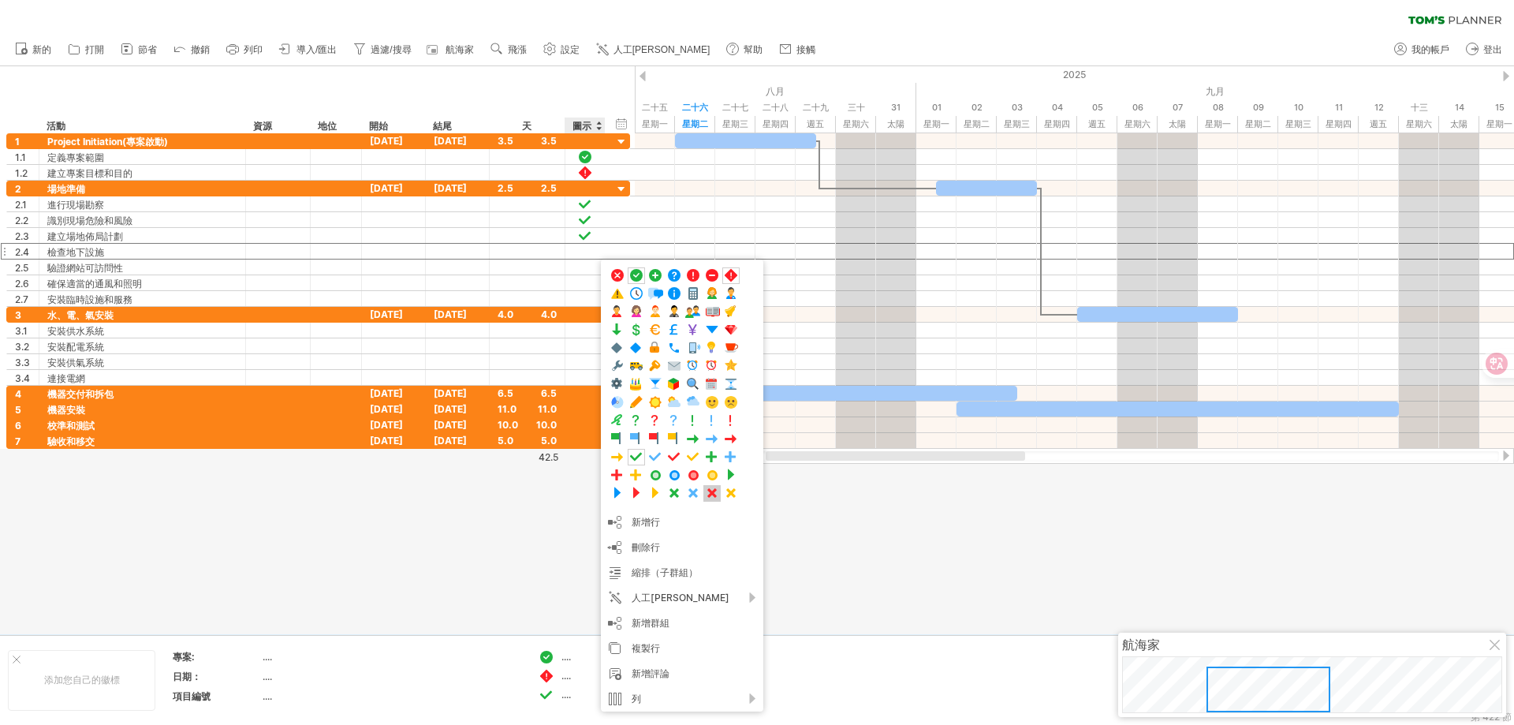
click at [709, 491] on span at bounding box center [712, 493] width 16 height 15
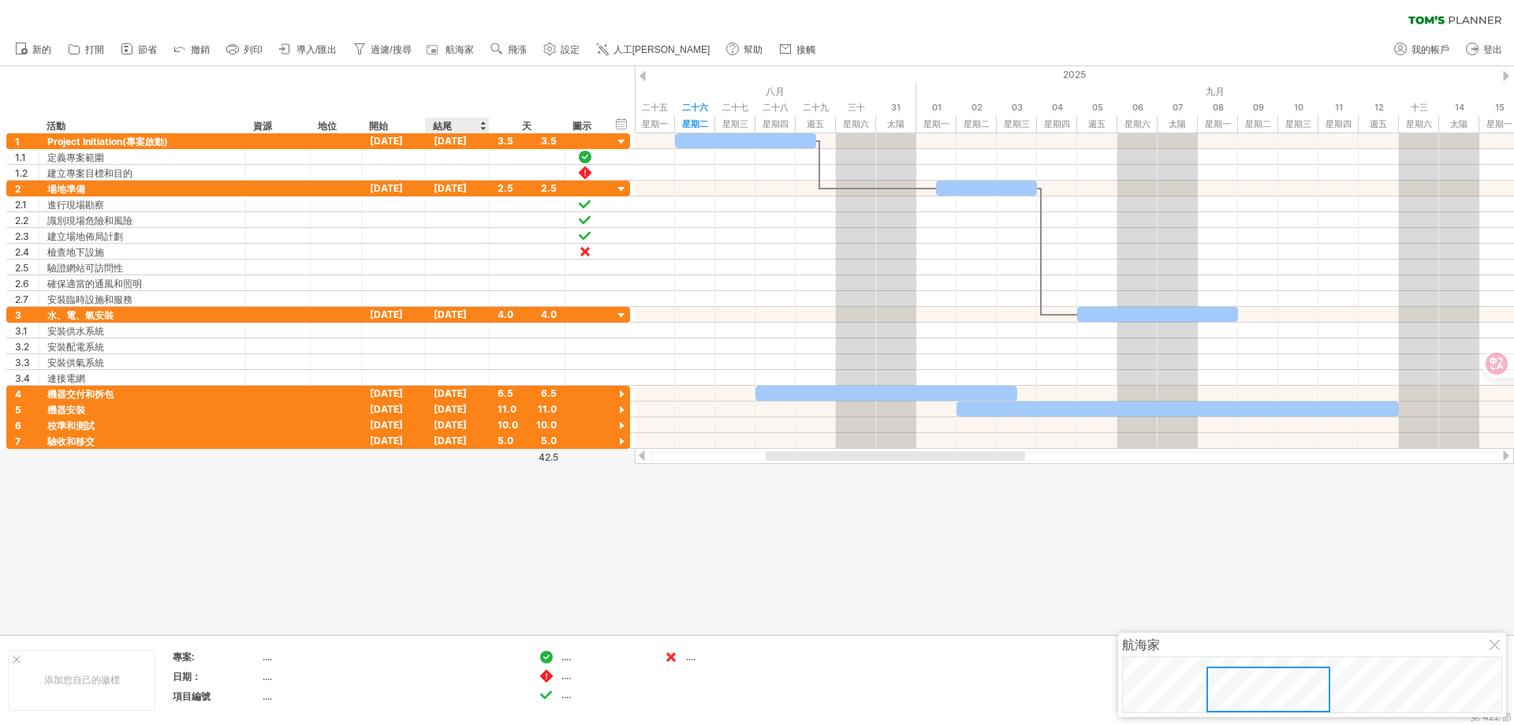
click at [483, 492] on div at bounding box center [757, 350] width 1514 height 568
click at [625, 554] on div at bounding box center [757, 350] width 1514 height 568
click at [570, 660] on font "...." at bounding box center [566, 657] width 9 height 12
click at [552, 653] on div at bounding box center [547, 657] width 16 height 15
click at [545, 656] on div "嘗試造訪 [DOMAIN_NAME] 再次連接... 0% 清除過濾器 新的" at bounding box center [757, 362] width 1514 height 725
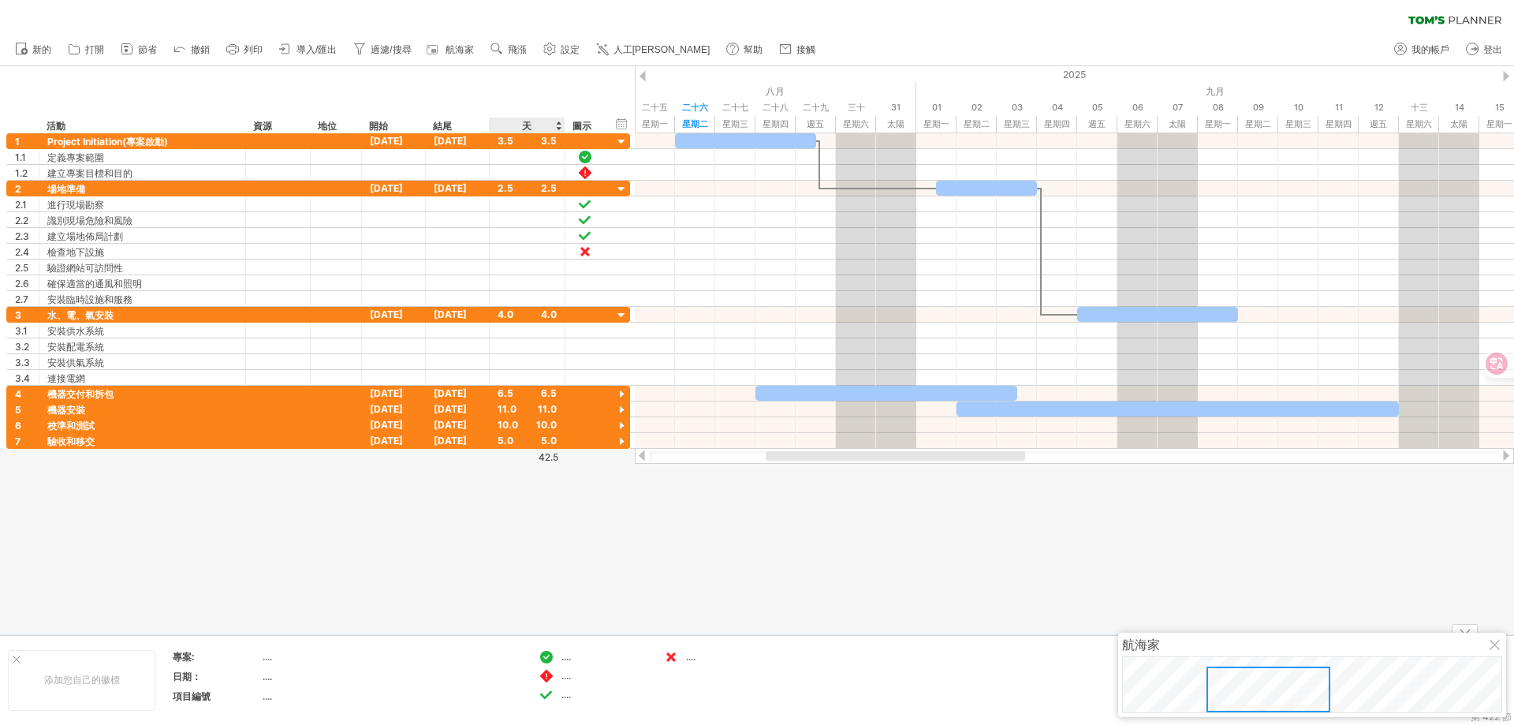
click at [569, 657] on font "...." at bounding box center [566, 657] width 9 height 12
click at [564, 660] on font "...." at bounding box center [566, 657] width 9 height 12
click at [547, 657] on div at bounding box center [547, 657] width 16 height 15
click at [547, 656] on div at bounding box center [547, 657] width 16 height 15
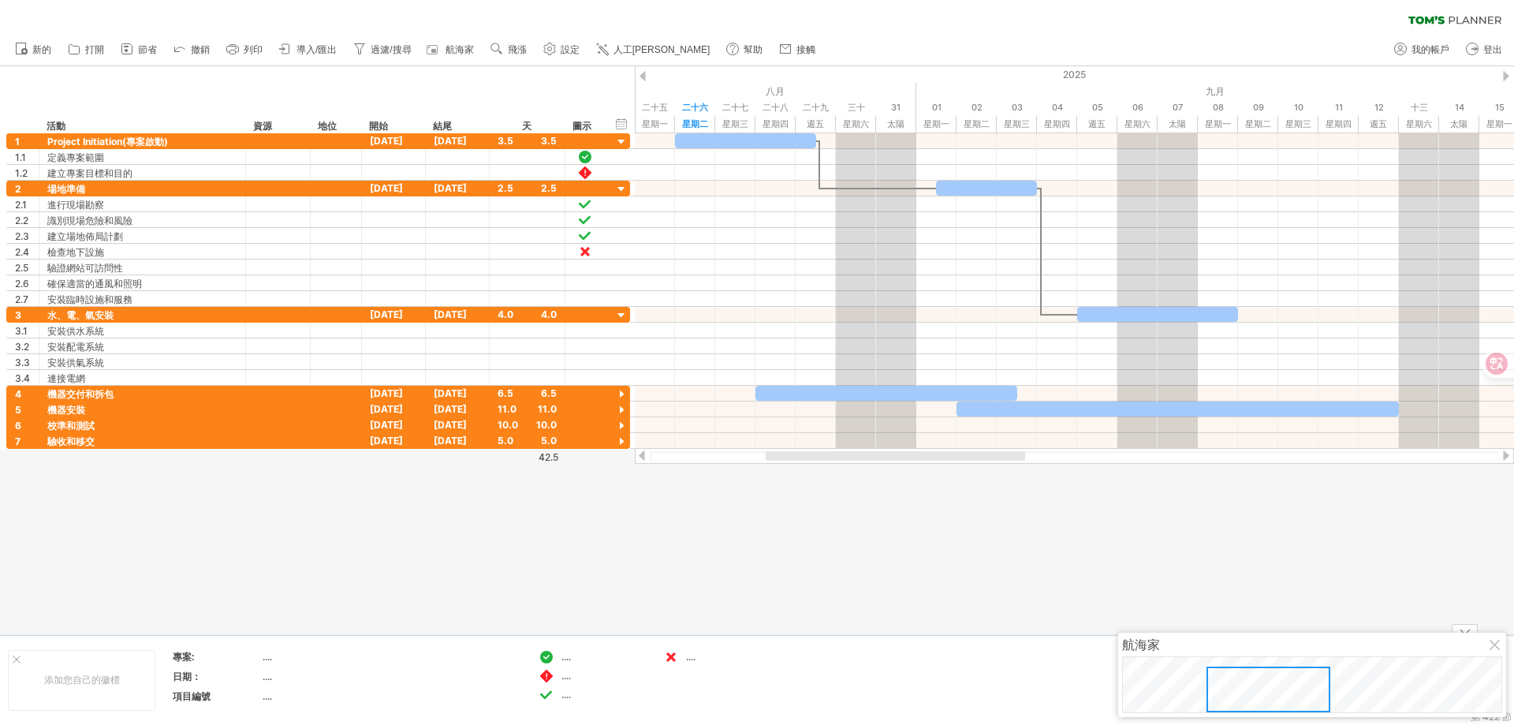
click at [653, 579] on div at bounding box center [757, 350] width 1514 height 568
drag, startPoint x: 620, startPoint y: 389, endPoint x: 633, endPoint y: 406, distance: 21.9
click at [620, 390] on div at bounding box center [621, 394] width 15 height 15
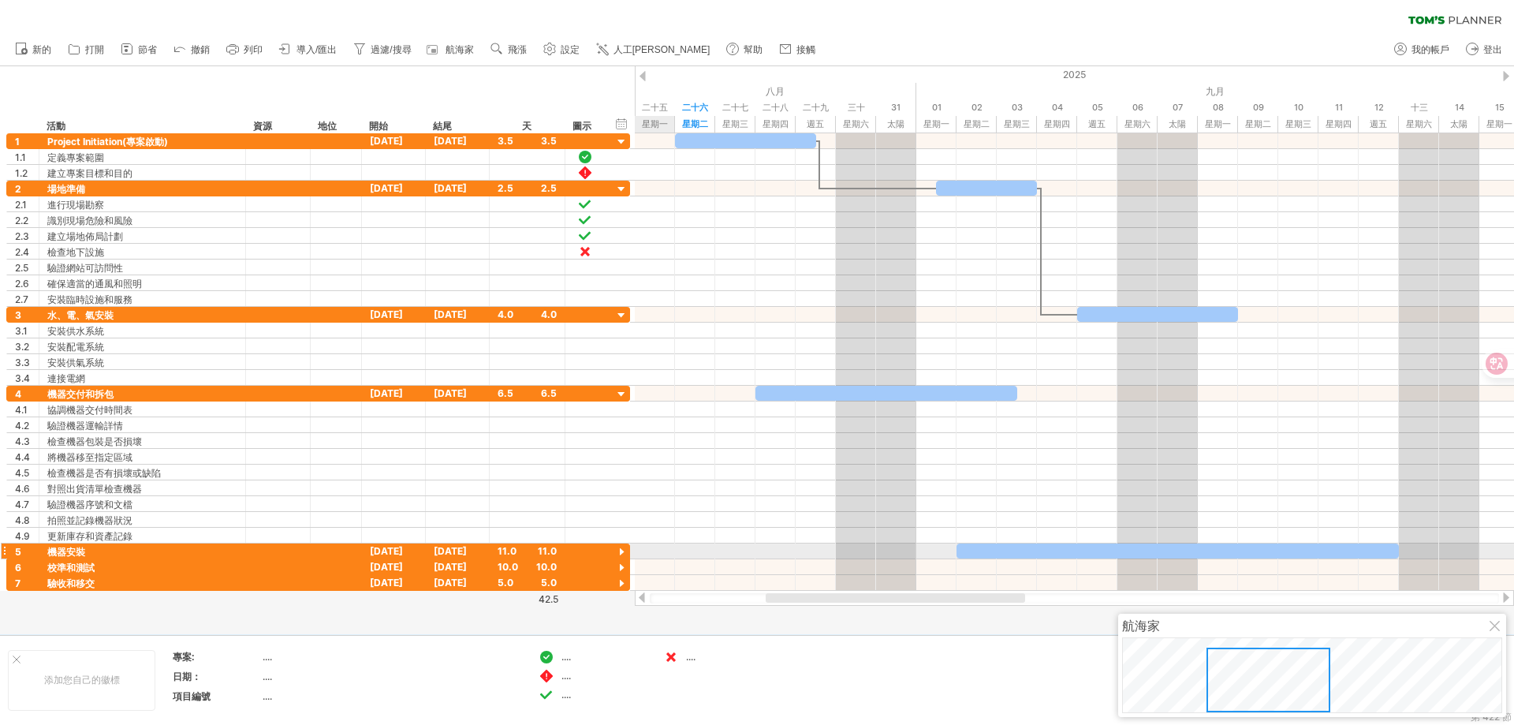
click at [624, 554] on div at bounding box center [621, 552] width 15 height 15
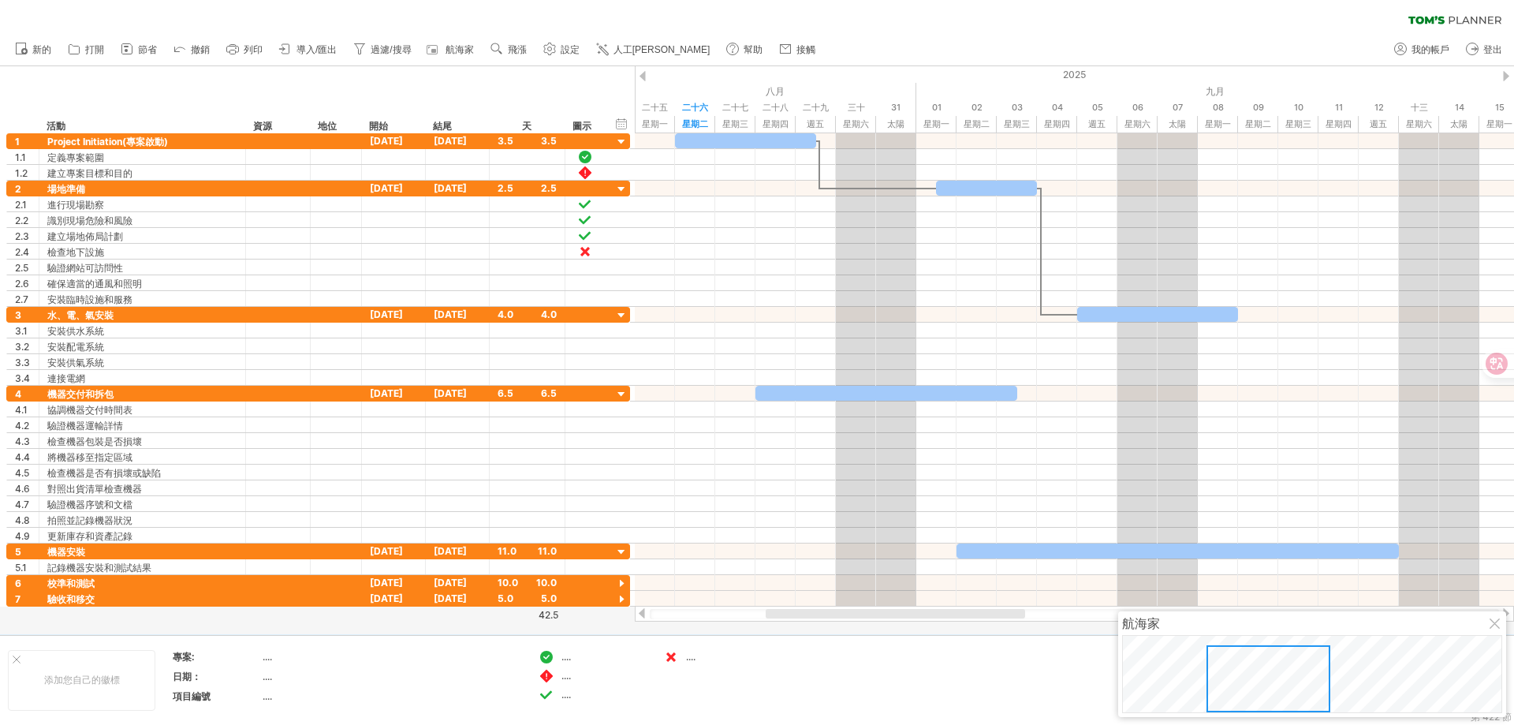
click at [1498, 625] on div at bounding box center [1496, 624] width 13 height 13
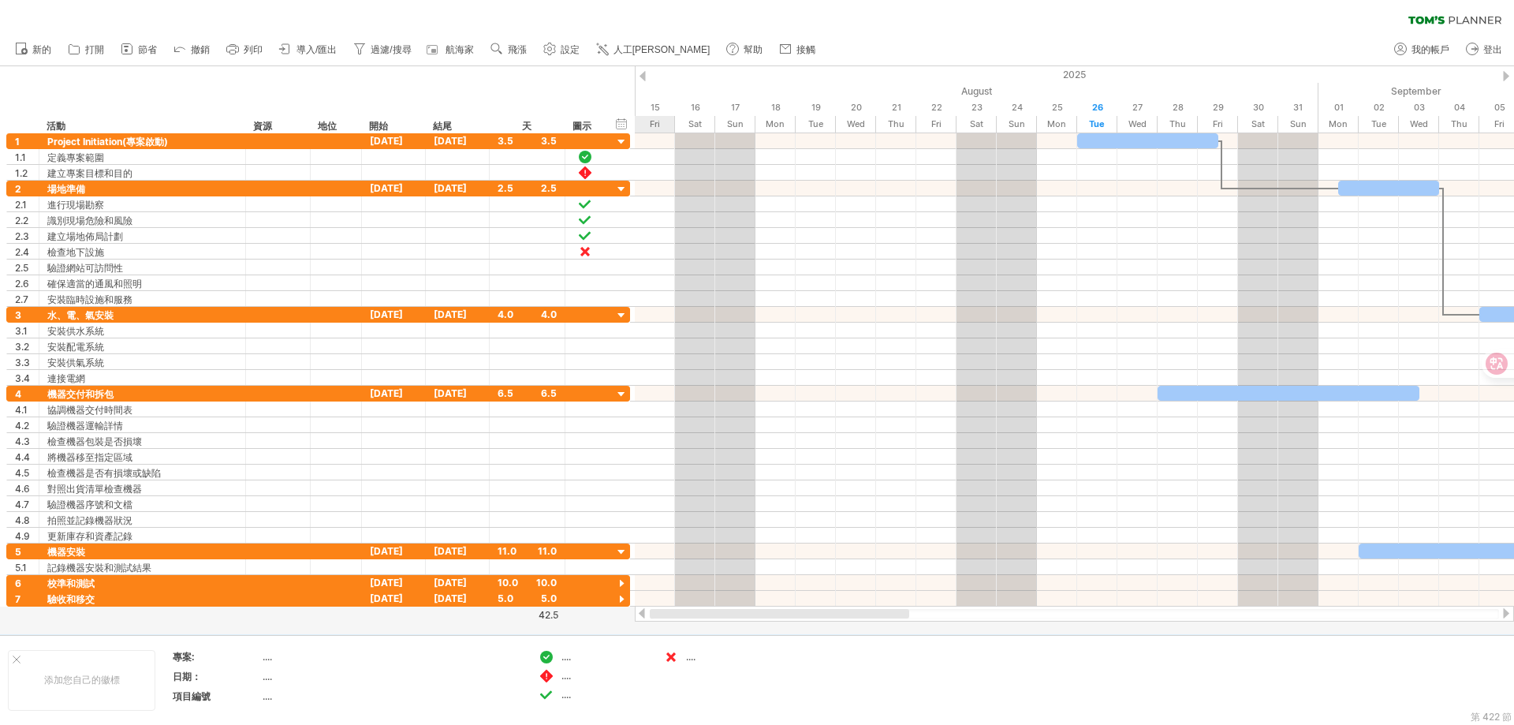
drag, startPoint x: 875, startPoint y: 614, endPoint x: 575, endPoint y: 615, distance: 299.7
click at [576, 614] on div "嘗試造訪 [DOMAIN_NAME] 再次連接... 0% 清除過濾器 新的" at bounding box center [757, 362] width 1514 height 725
click at [384, 51] on font "過濾/搜尋" at bounding box center [391, 49] width 40 height 11
type input "**********"
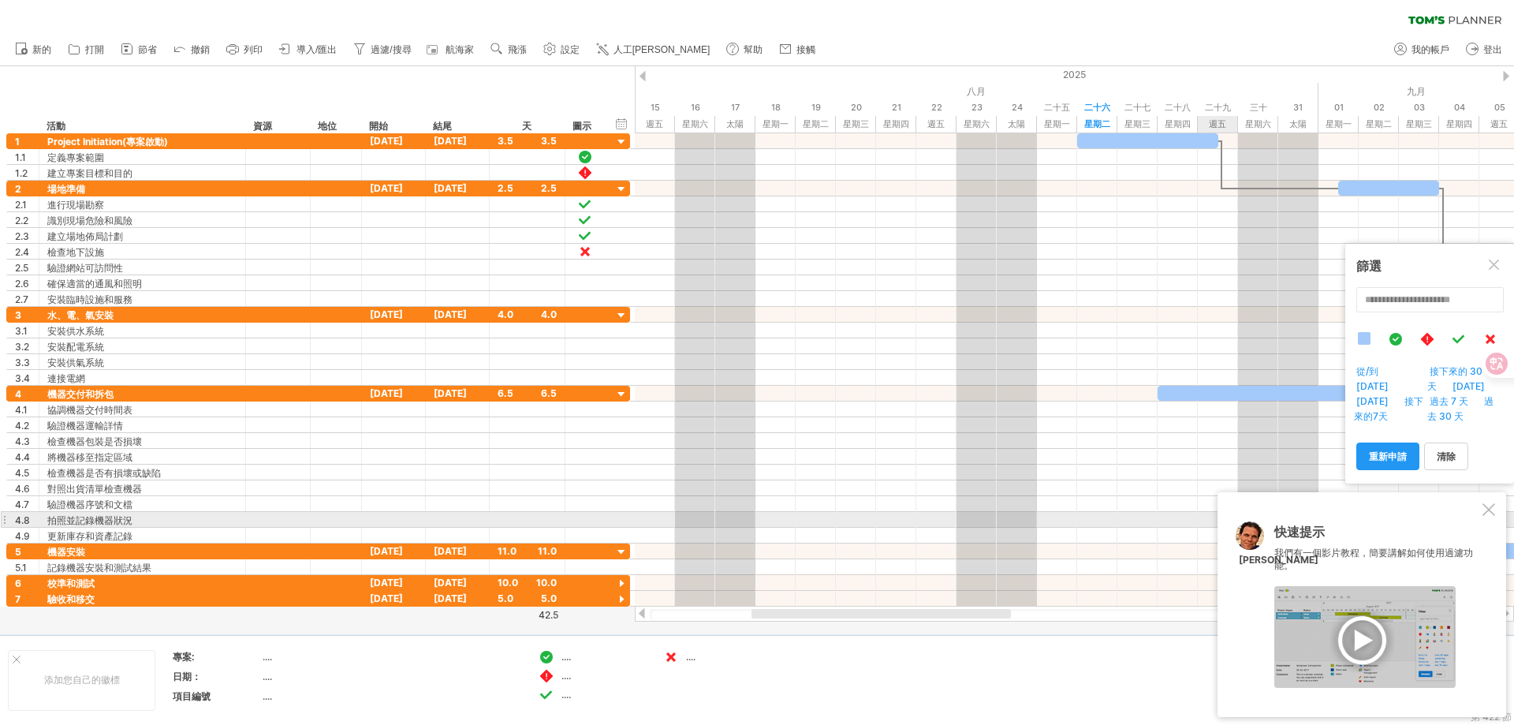
click at [1484, 514] on div at bounding box center [1489, 509] width 13 height 13
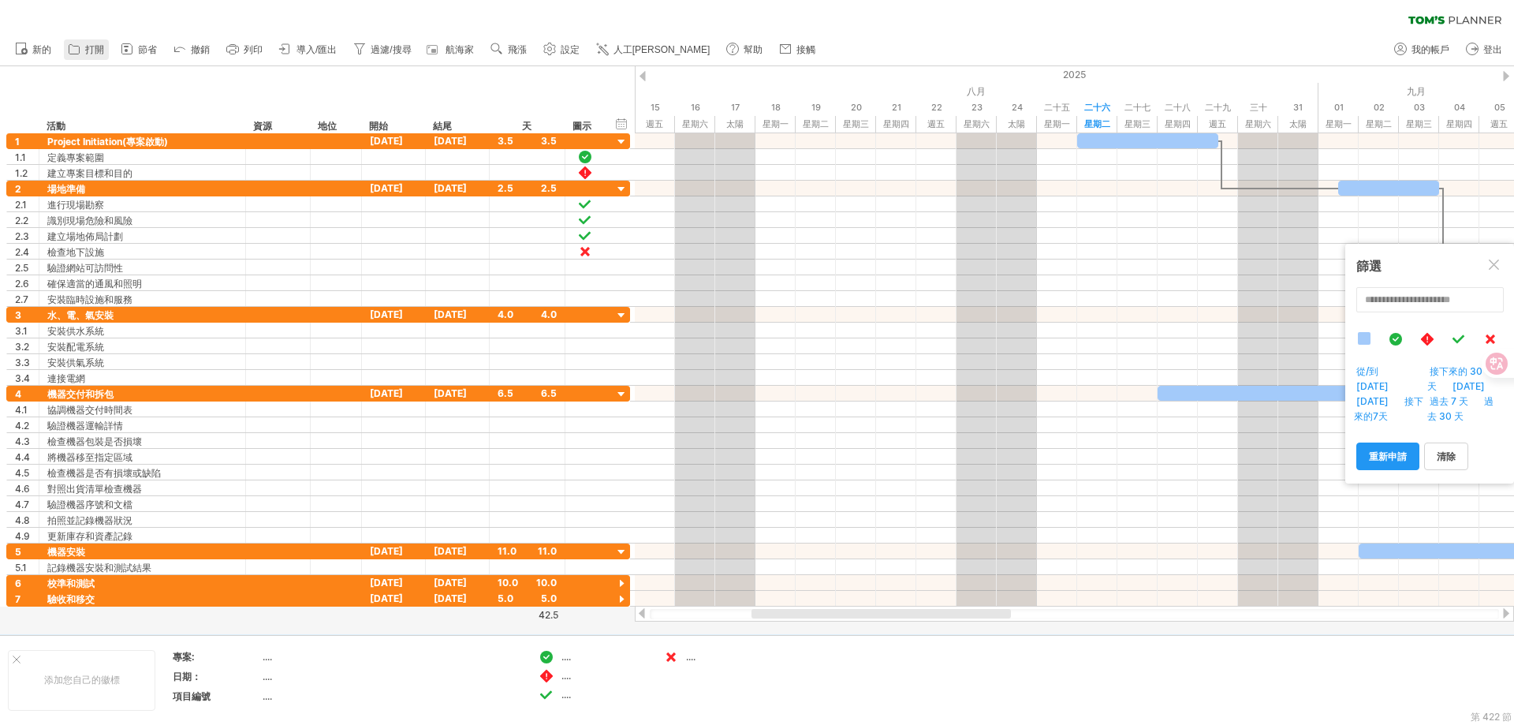
click at [100, 51] on font "打開" at bounding box center [94, 49] width 19 height 11
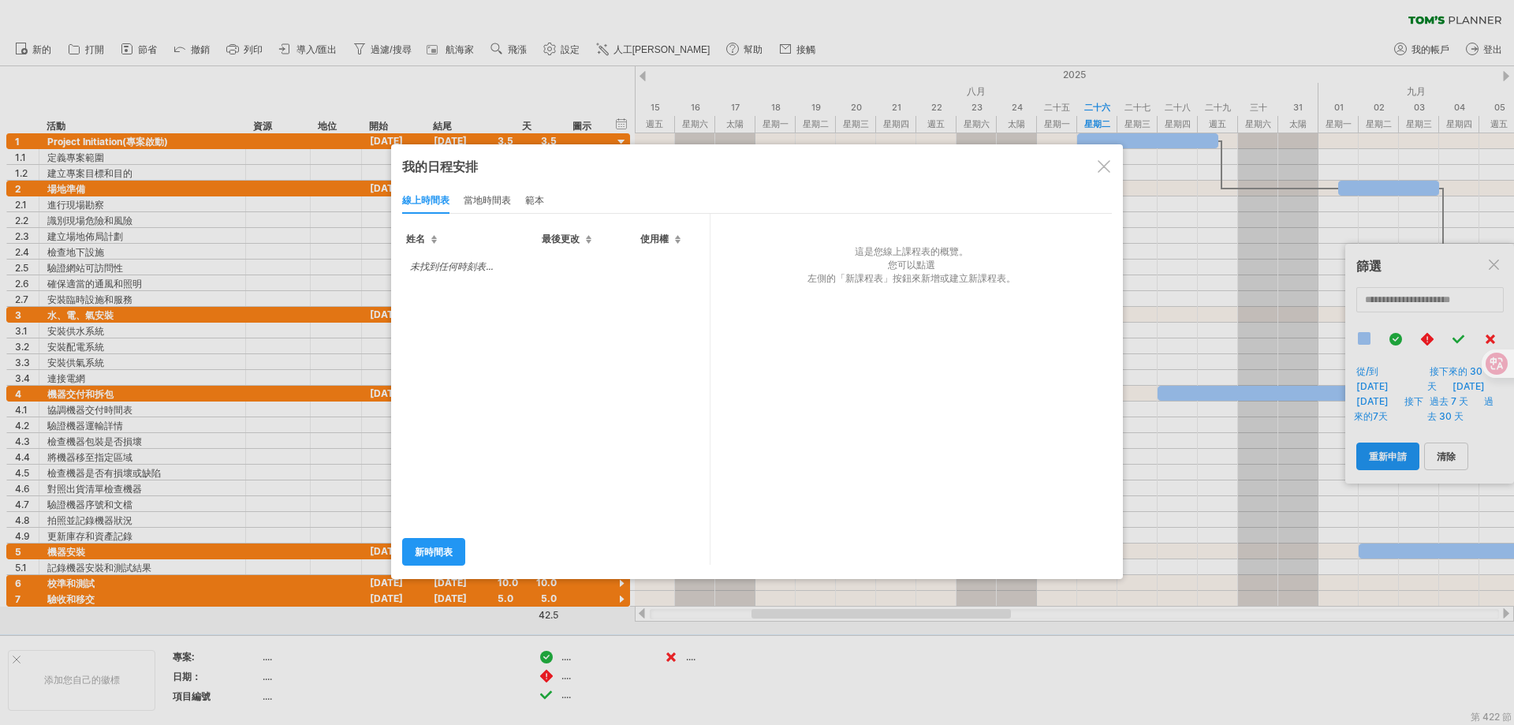
click at [1098, 170] on div at bounding box center [1104, 166] width 13 height 13
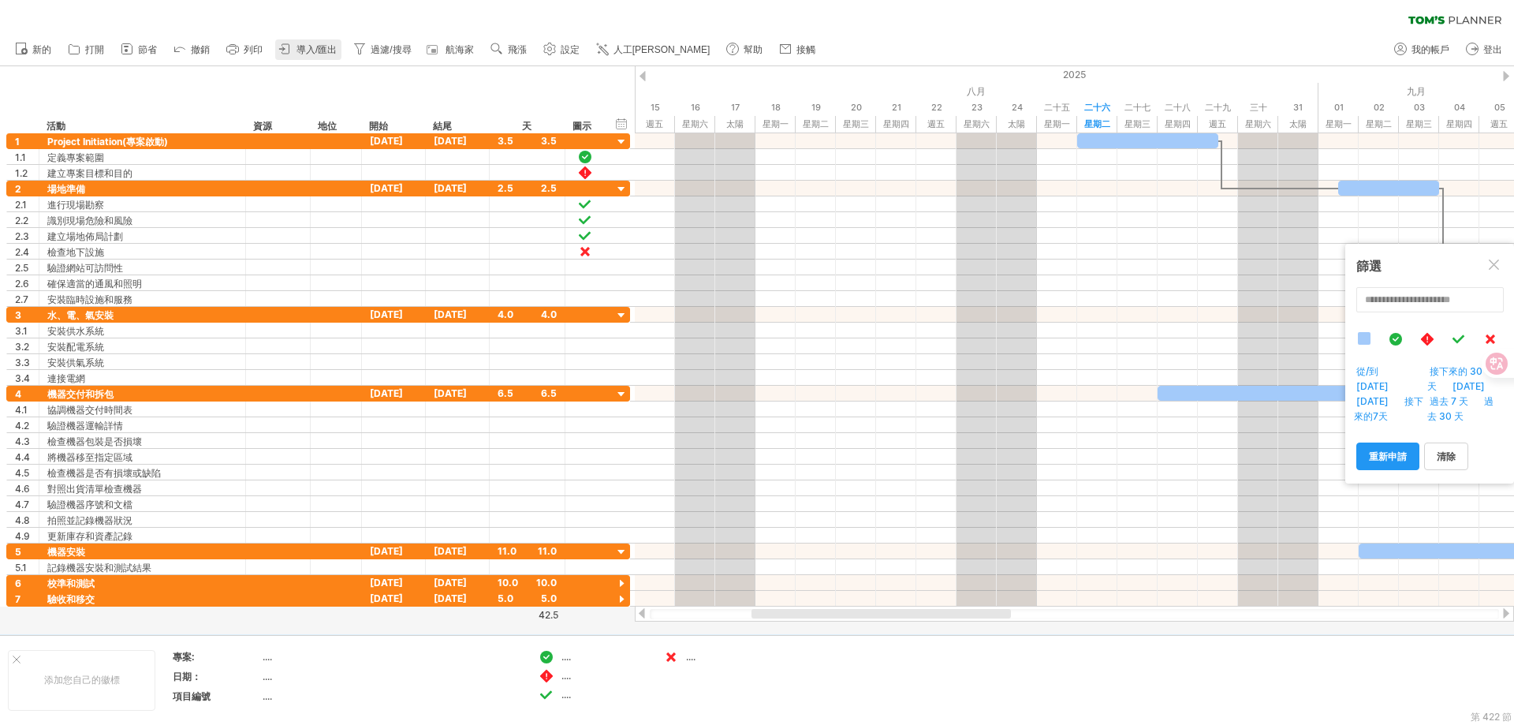
click at [293, 51] on icon at bounding box center [286, 49] width 16 height 16
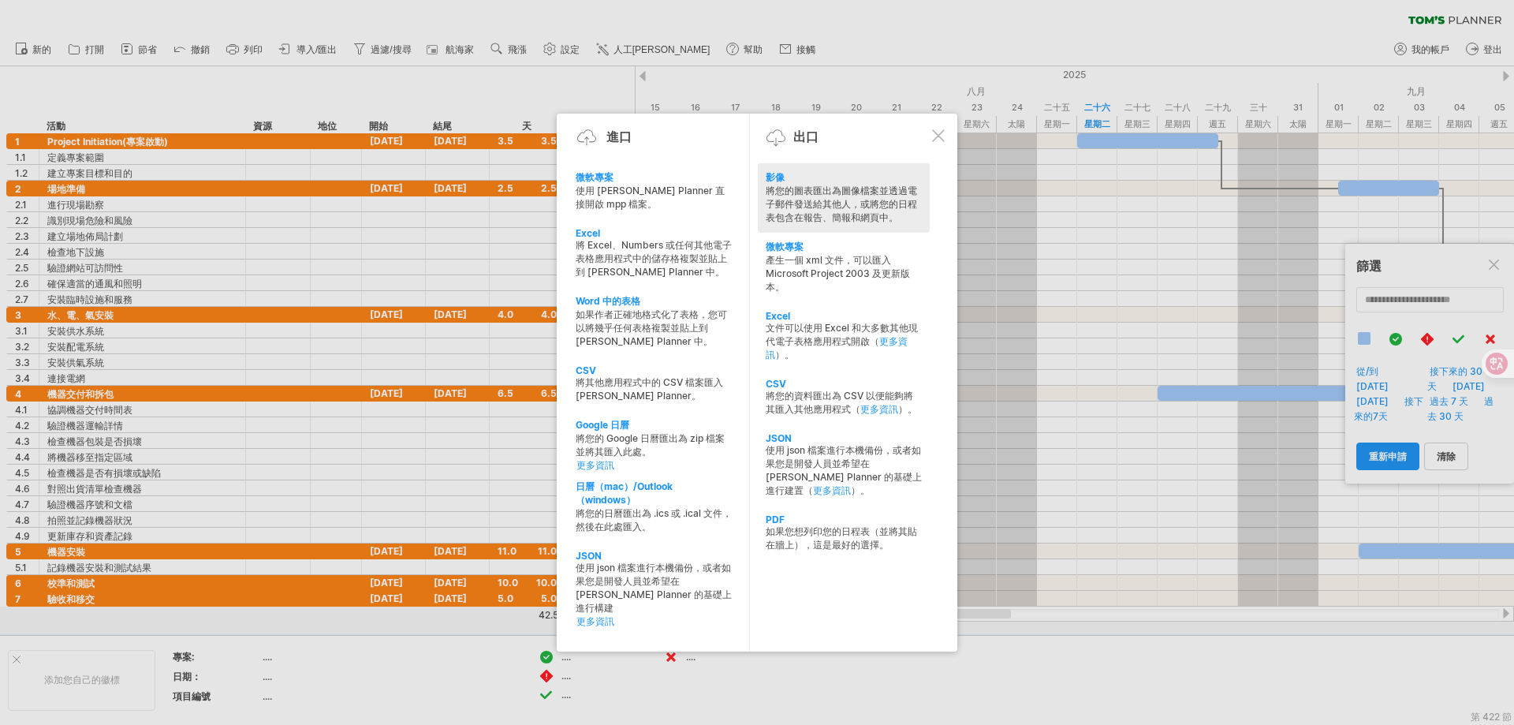
click at [822, 198] on div "將您的圖表匯出為圖像檔案並透過電子郵件發送給其他人，或將您的日程表包含在報告、簡報和網頁中。" at bounding box center [844, 205] width 156 height 40
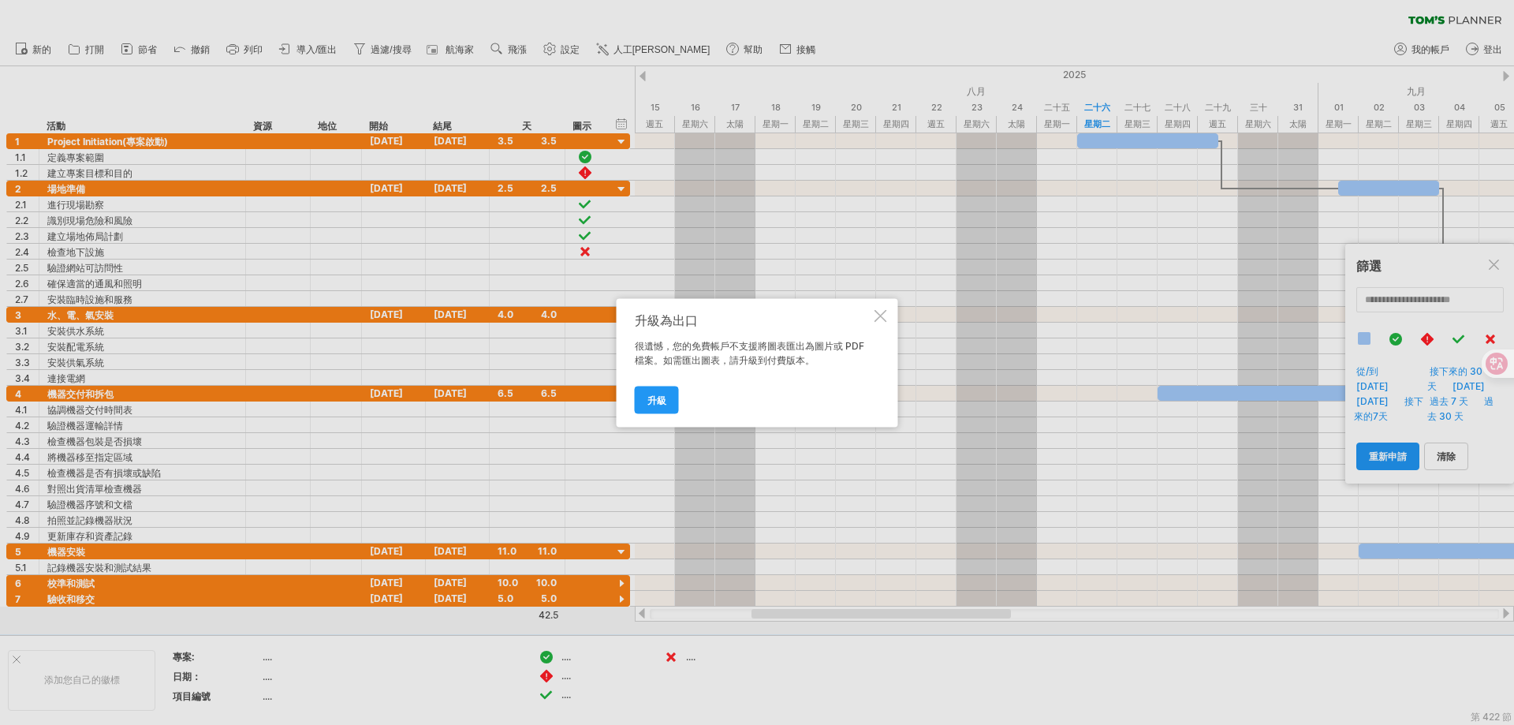
click at [879, 314] on div at bounding box center [881, 315] width 13 height 13
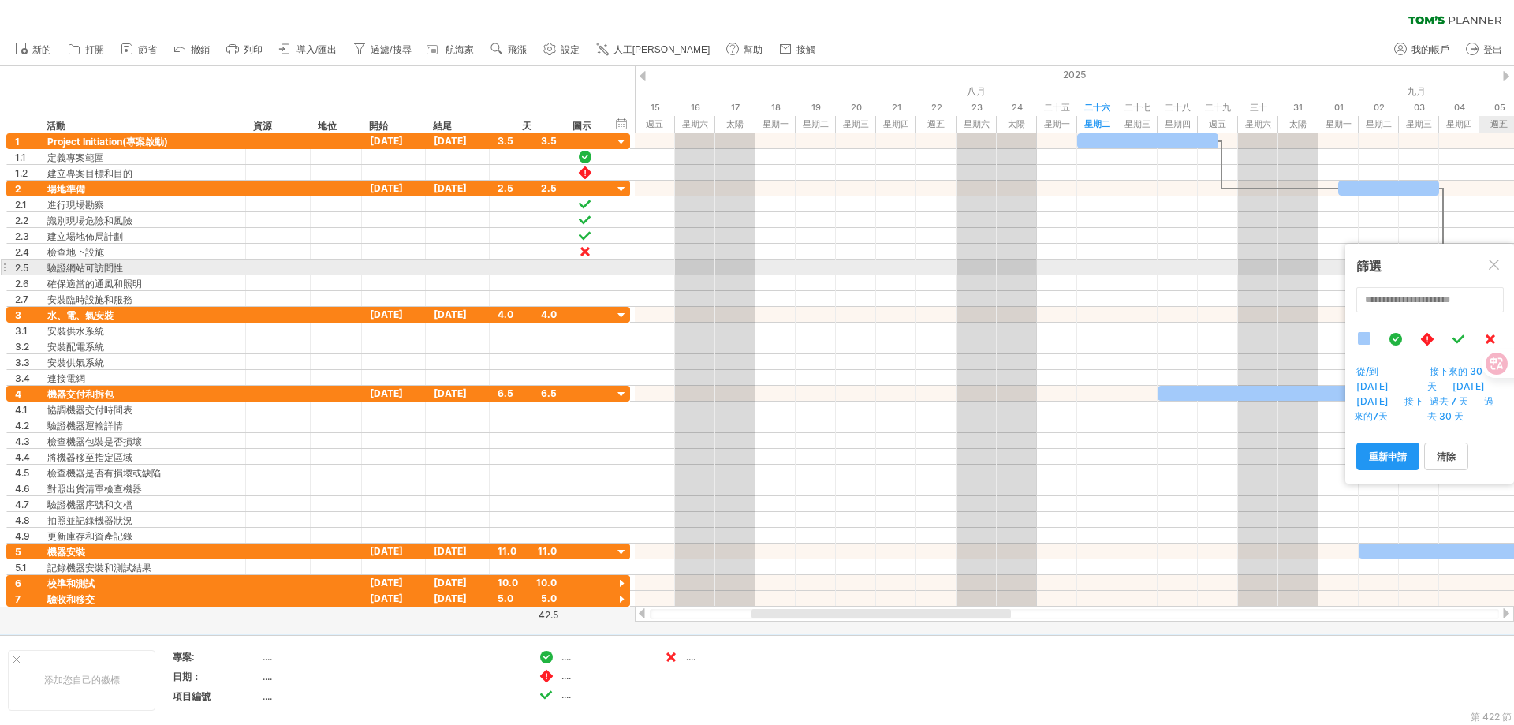
click at [1492, 261] on div at bounding box center [1495, 265] width 13 height 13
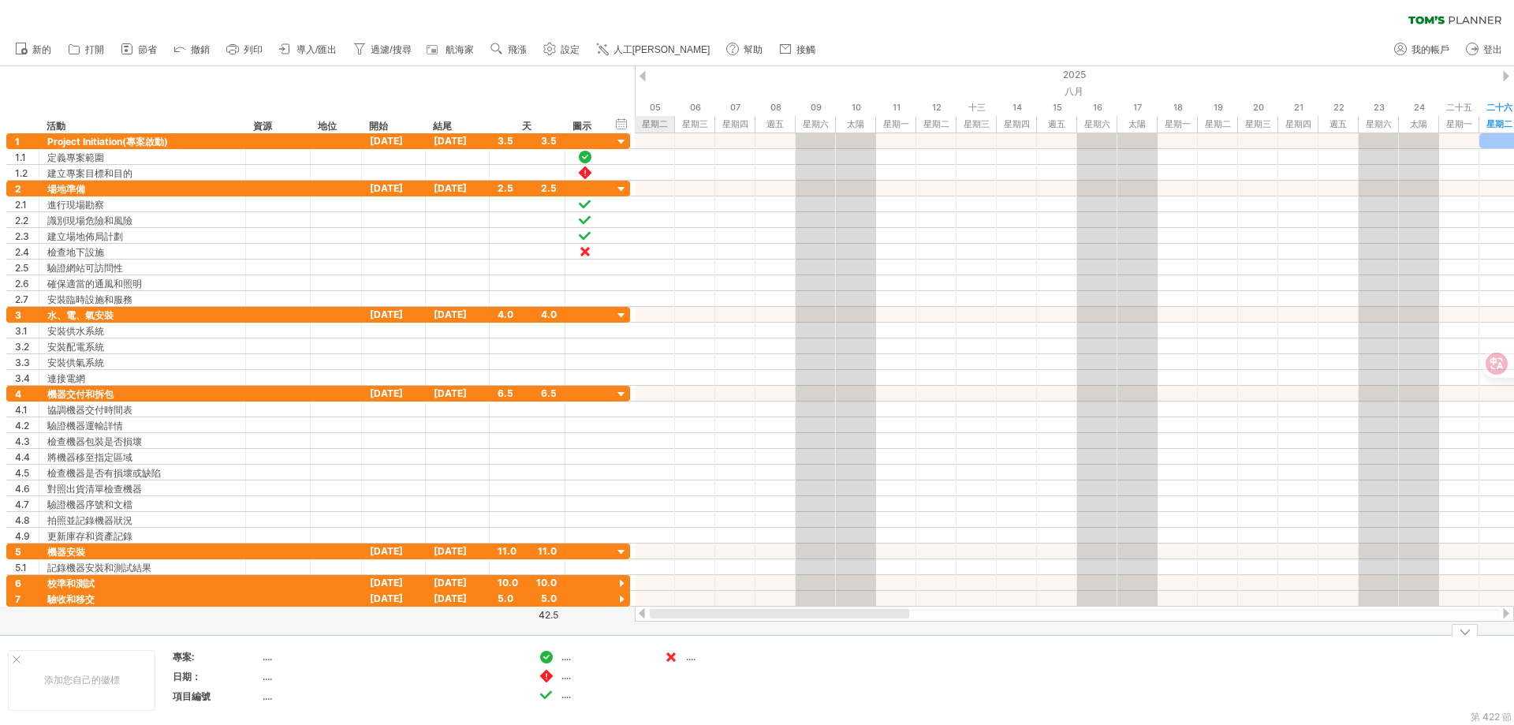
drag, startPoint x: 817, startPoint y: 616, endPoint x: 664, endPoint y: 630, distance: 153.7
click at [667, 633] on div "嘗試造訪 [DOMAIN_NAME] 再次連接... 0% 清除過濾器 新的" at bounding box center [757, 362] width 1514 height 725
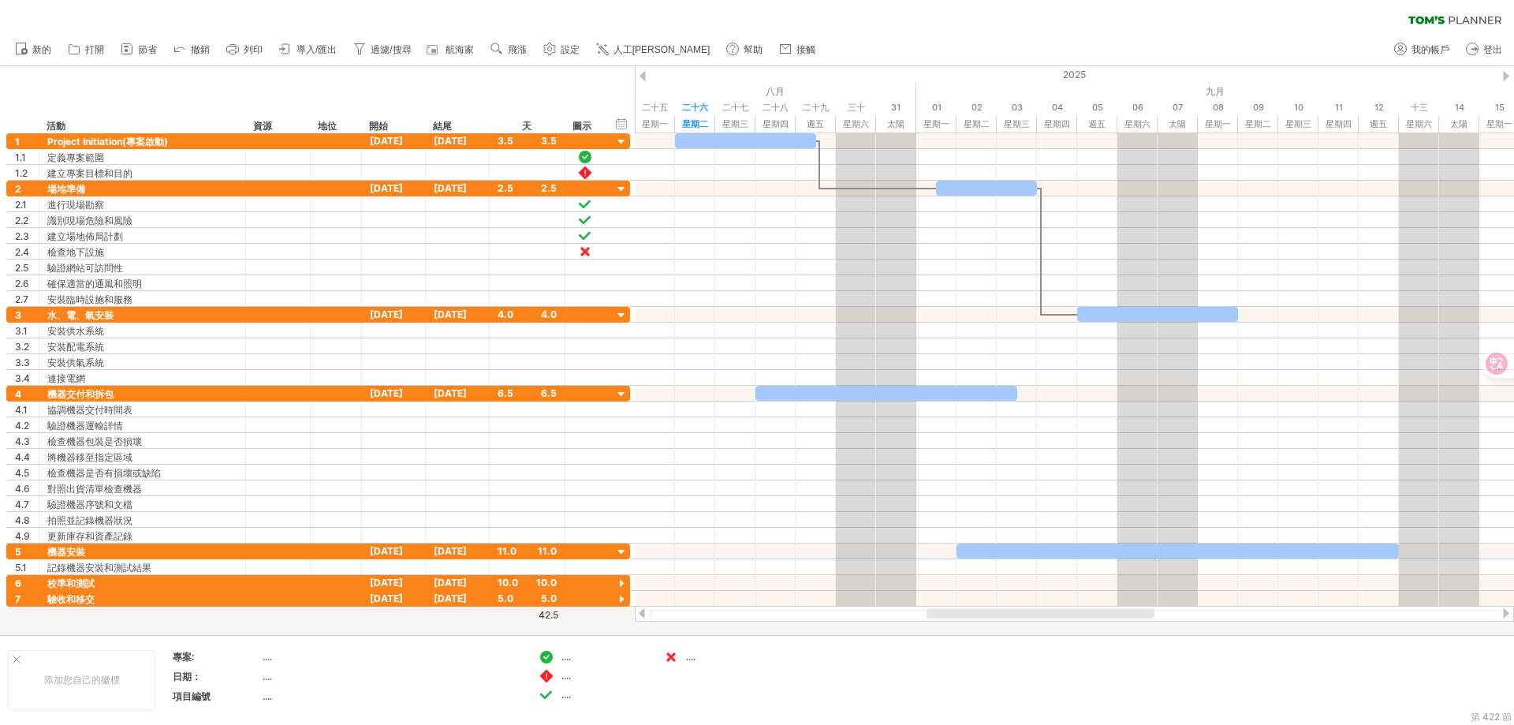
drag, startPoint x: 782, startPoint y: 614, endPoint x: 969, endPoint y: 610, distance: 186.2
click at [969, 610] on div at bounding box center [1041, 613] width 228 height 9
click at [969, 610] on div at bounding box center [1074, 614] width 849 height 10
click at [1507, 608] on div at bounding box center [1506, 613] width 13 height 10
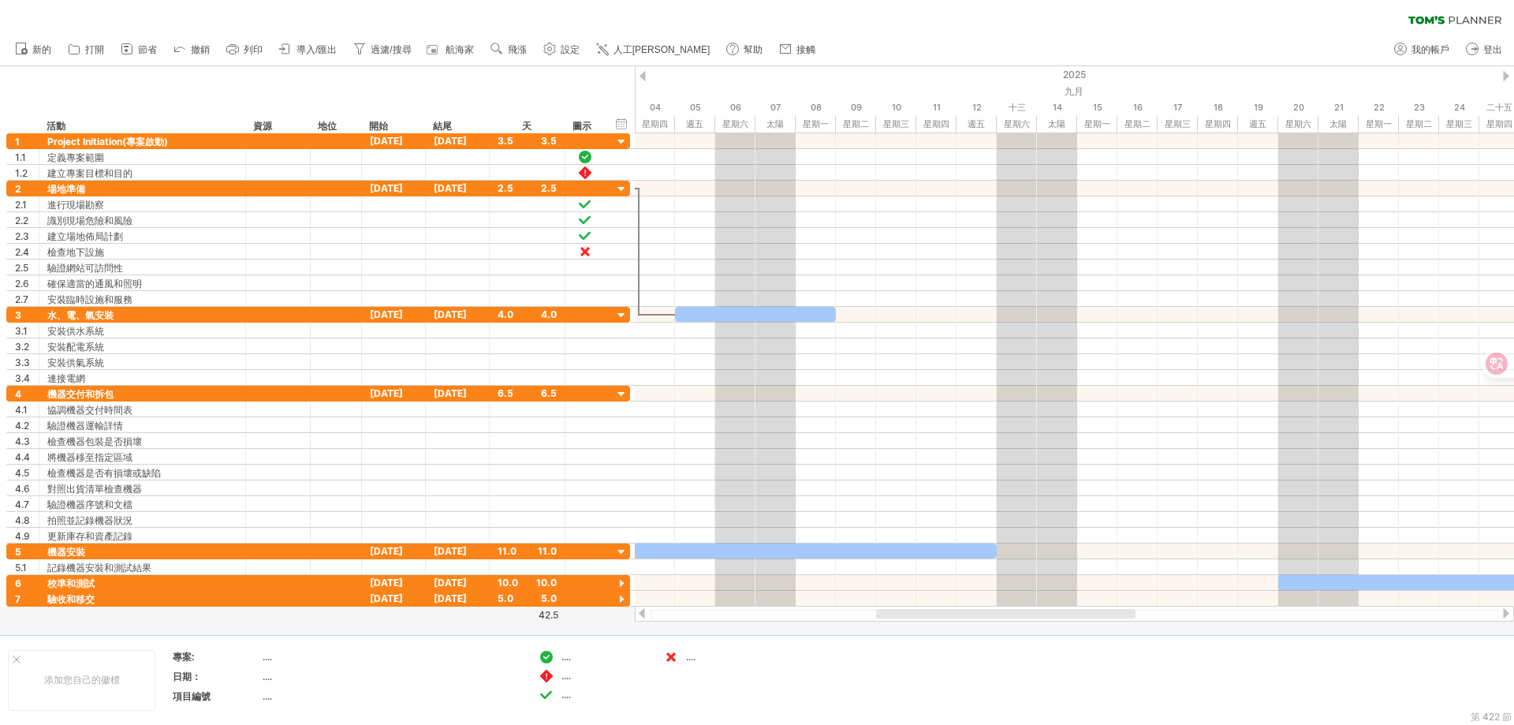
click at [642, 610] on div at bounding box center [642, 613] width 13 height 10
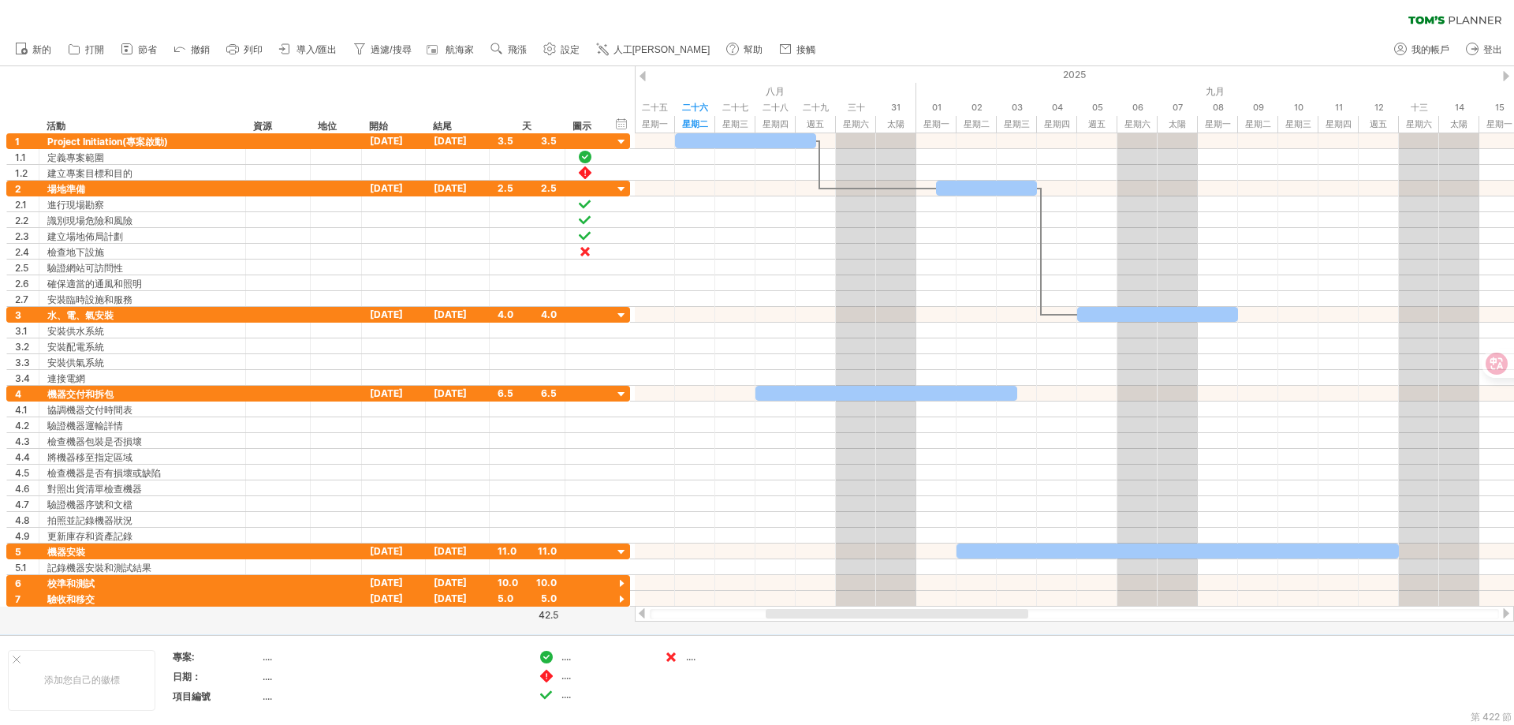
drag, startPoint x: 832, startPoint y: 621, endPoint x: 842, endPoint y: 621, distance: 10.3
click at [842, 621] on div at bounding box center [1074, 614] width 879 height 16
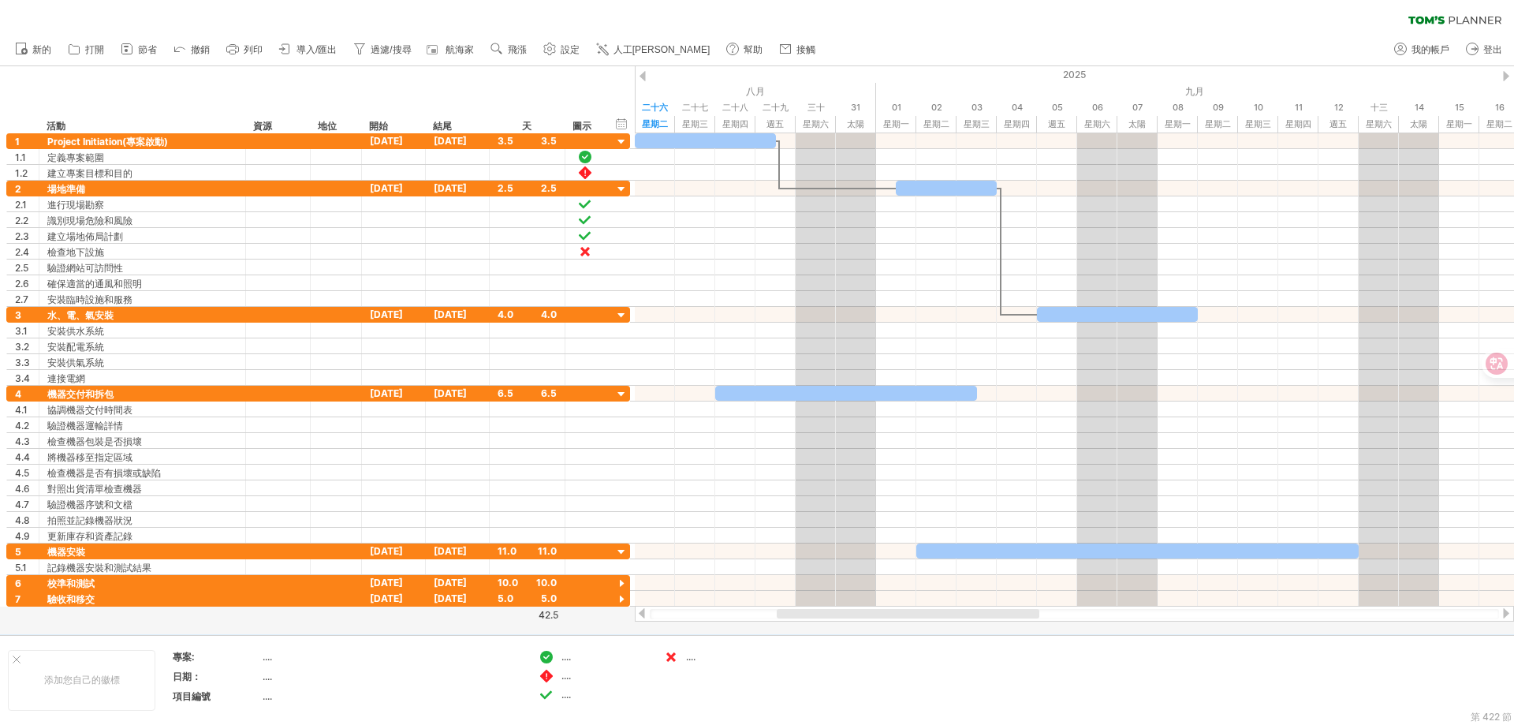
drag, startPoint x: 841, startPoint y: 612, endPoint x: 852, endPoint y: 612, distance: 11.0
click at [852, 612] on div at bounding box center [908, 613] width 263 height 9
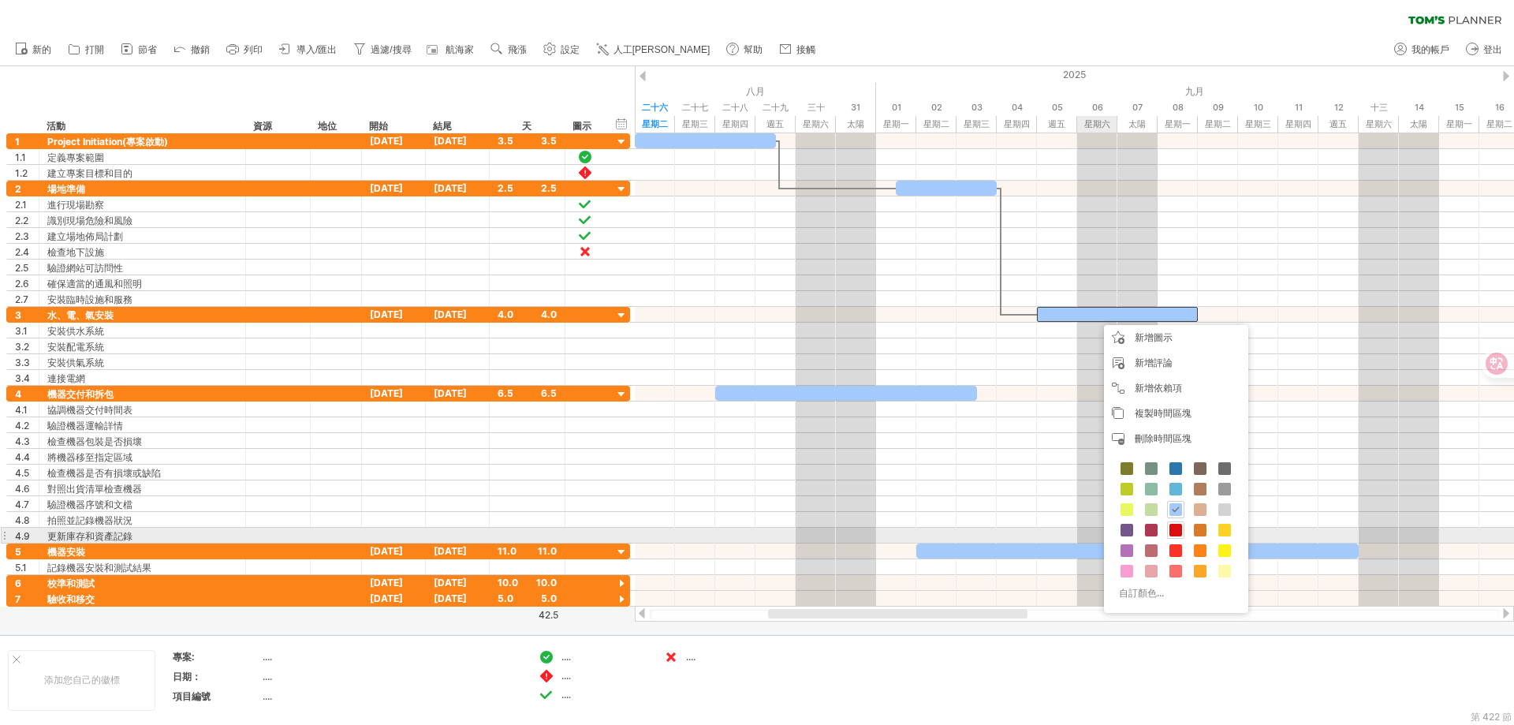
click at [1178, 533] on span at bounding box center [1176, 530] width 13 height 13
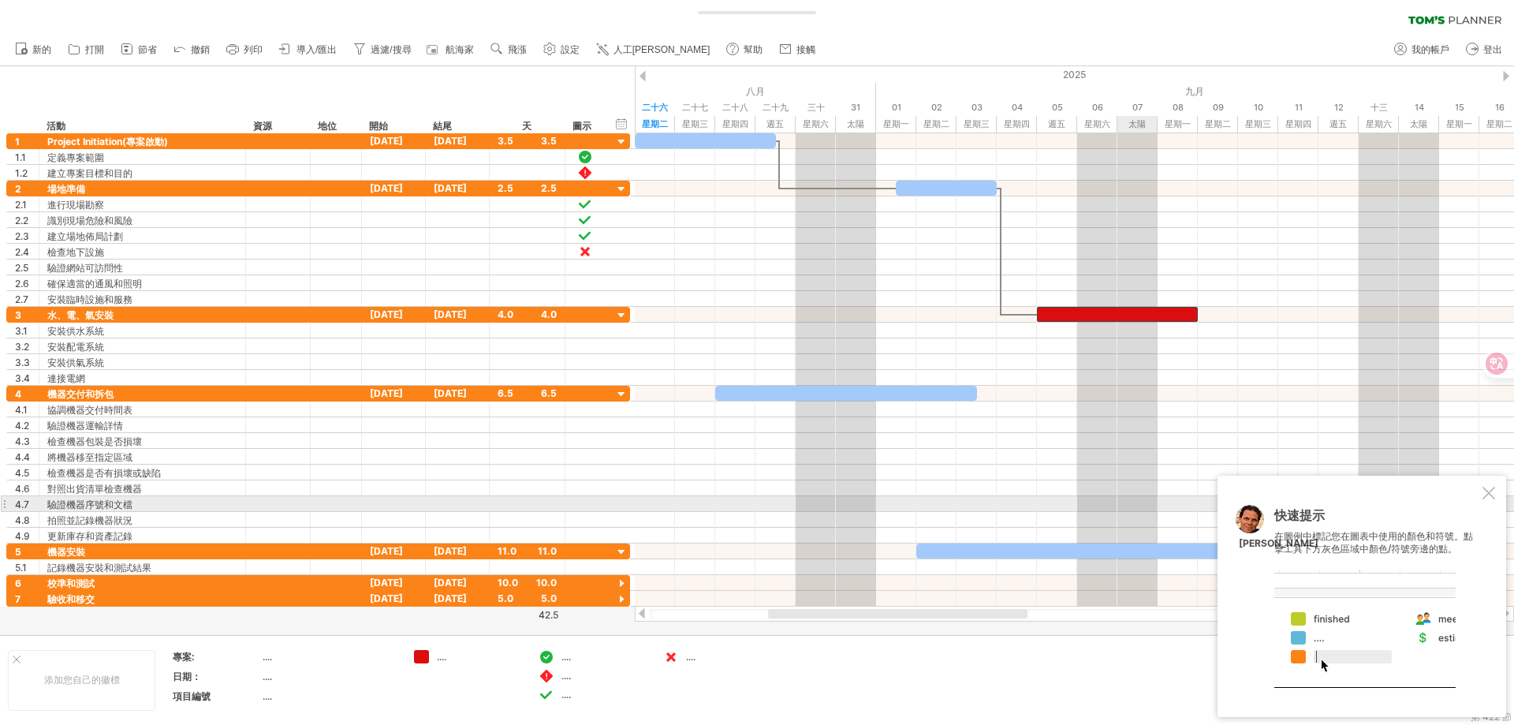
click at [1486, 494] on div at bounding box center [1489, 493] width 13 height 13
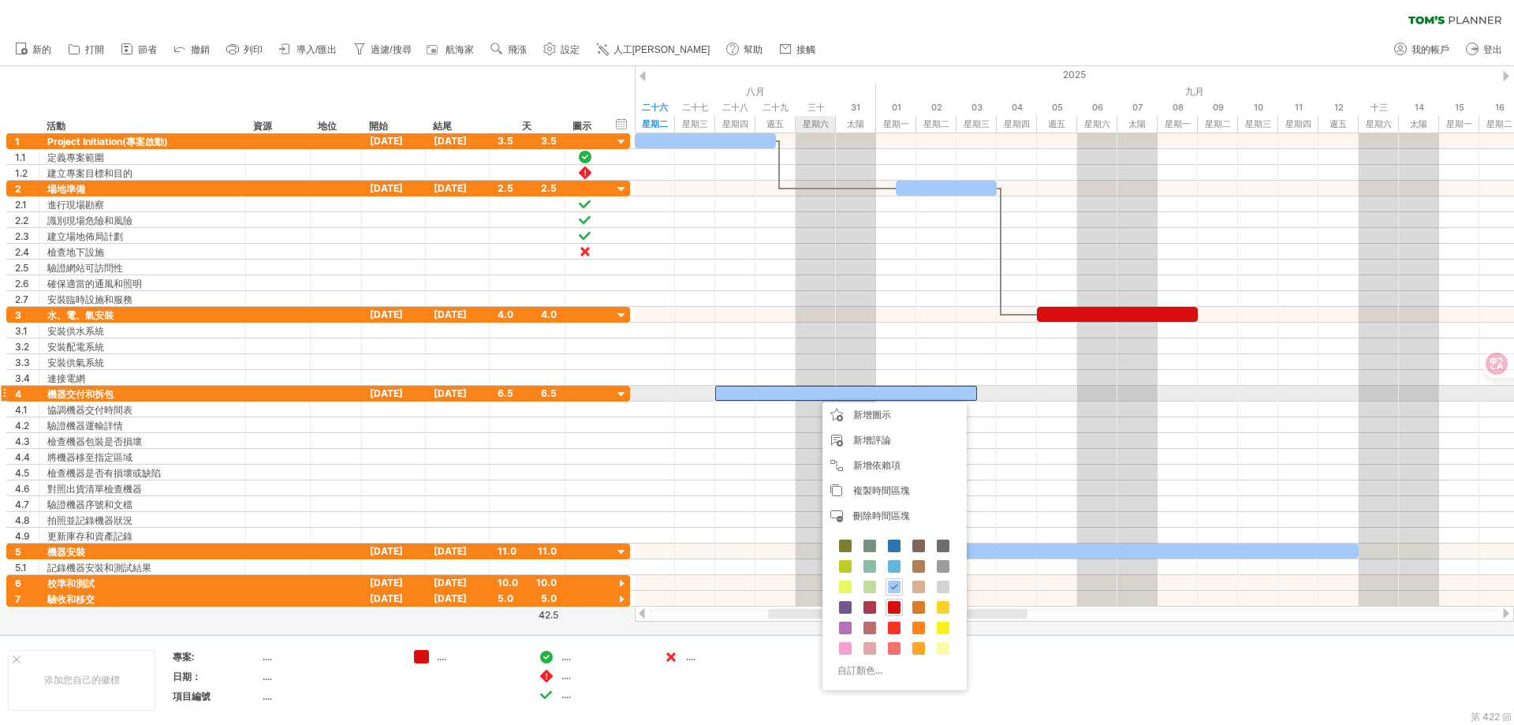
click at [818, 389] on div at bounding box center [846, 393] width 262 height 15
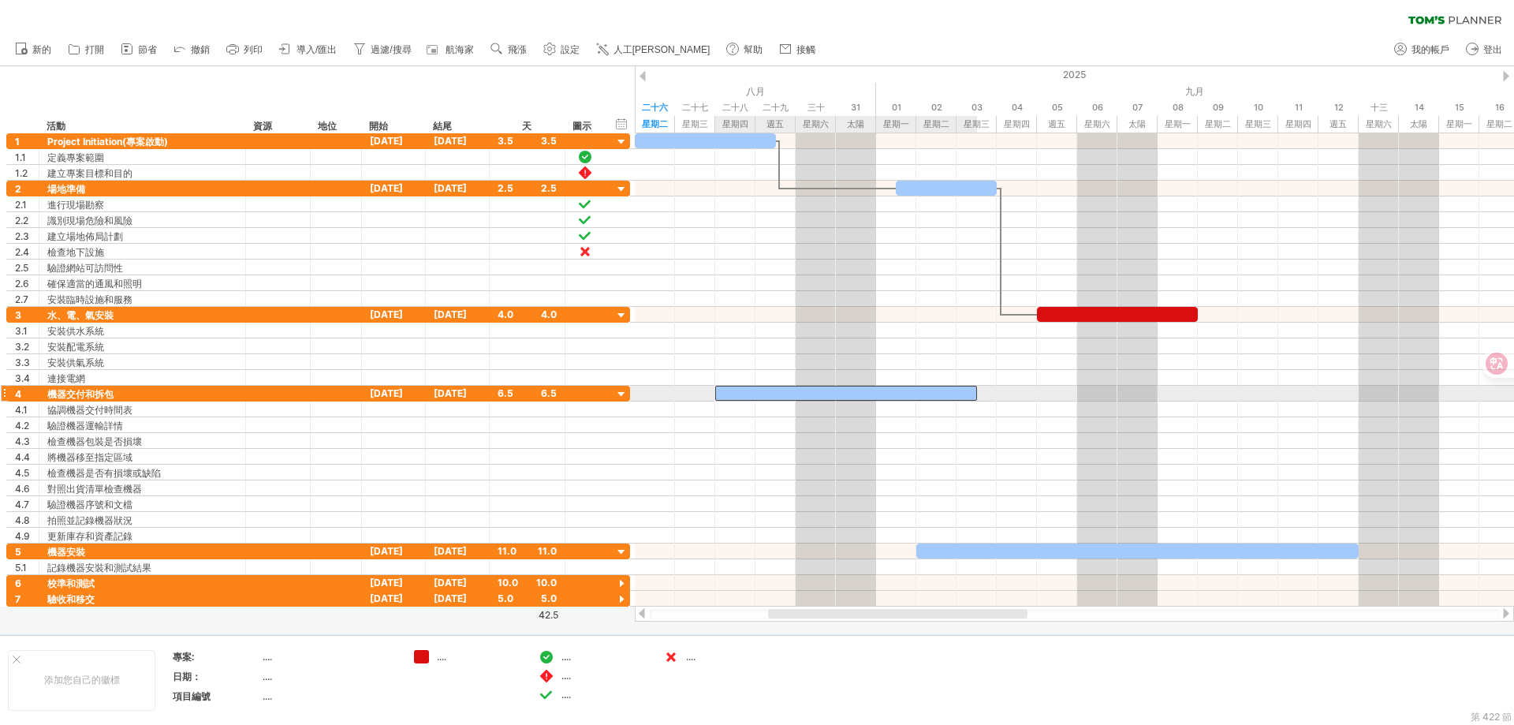
click at [818, 389] on div at bounding box center [846, 393] width 262 height 15
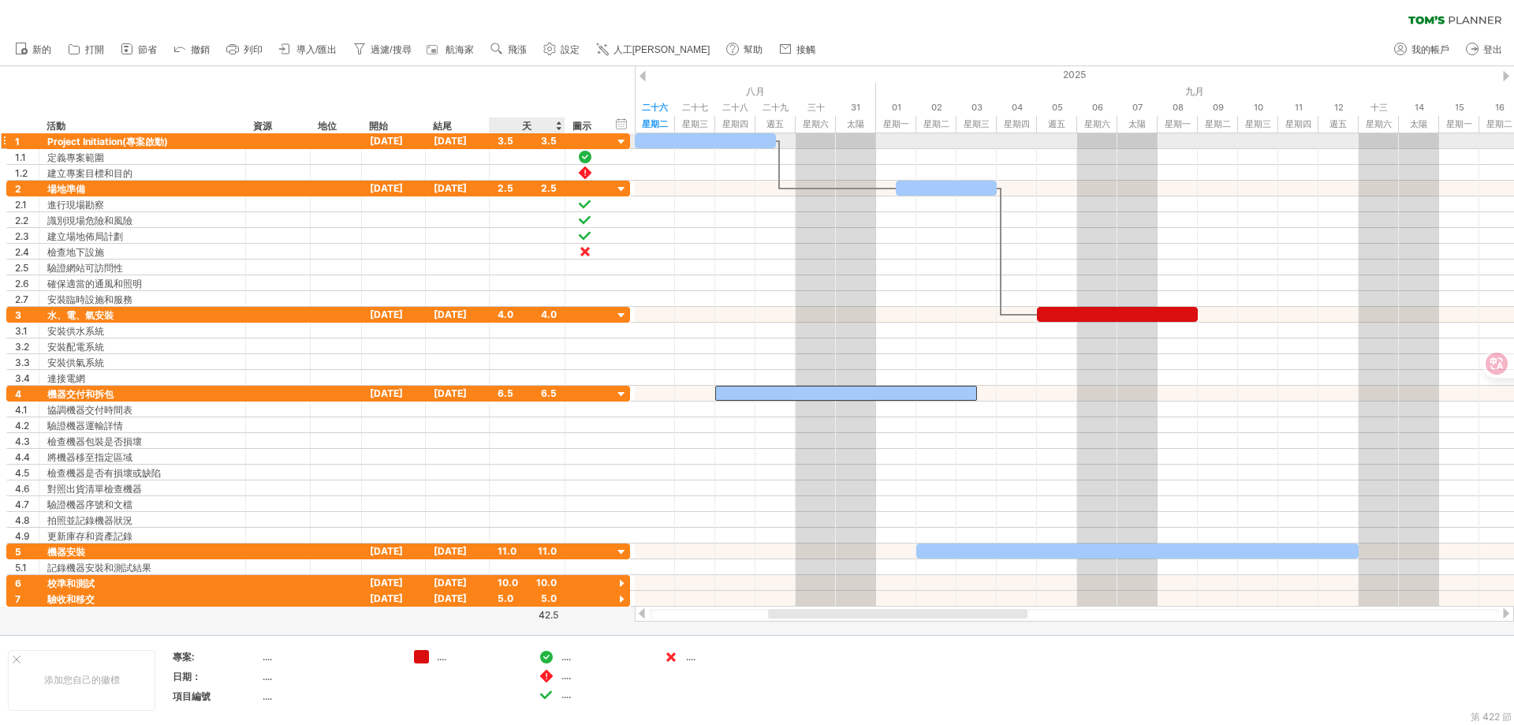
click at [521, 141] on div "3.5" at bounding box center [527, 140] width 59 height 15
click at [677, 144] on div at bounding box center [705, 140] width 141 height 15
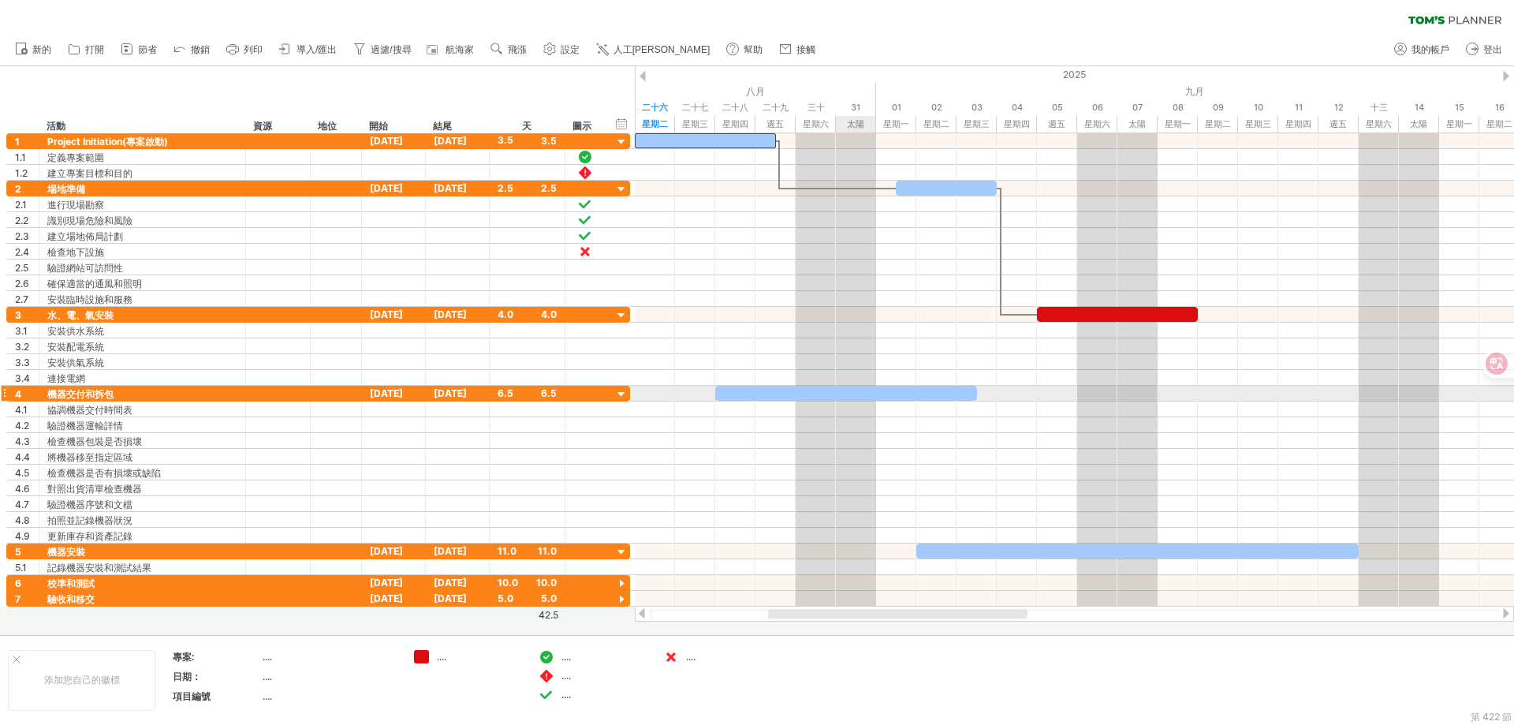
click at [875, 393] on div at bounding box center [846, 393] width 262 height 15
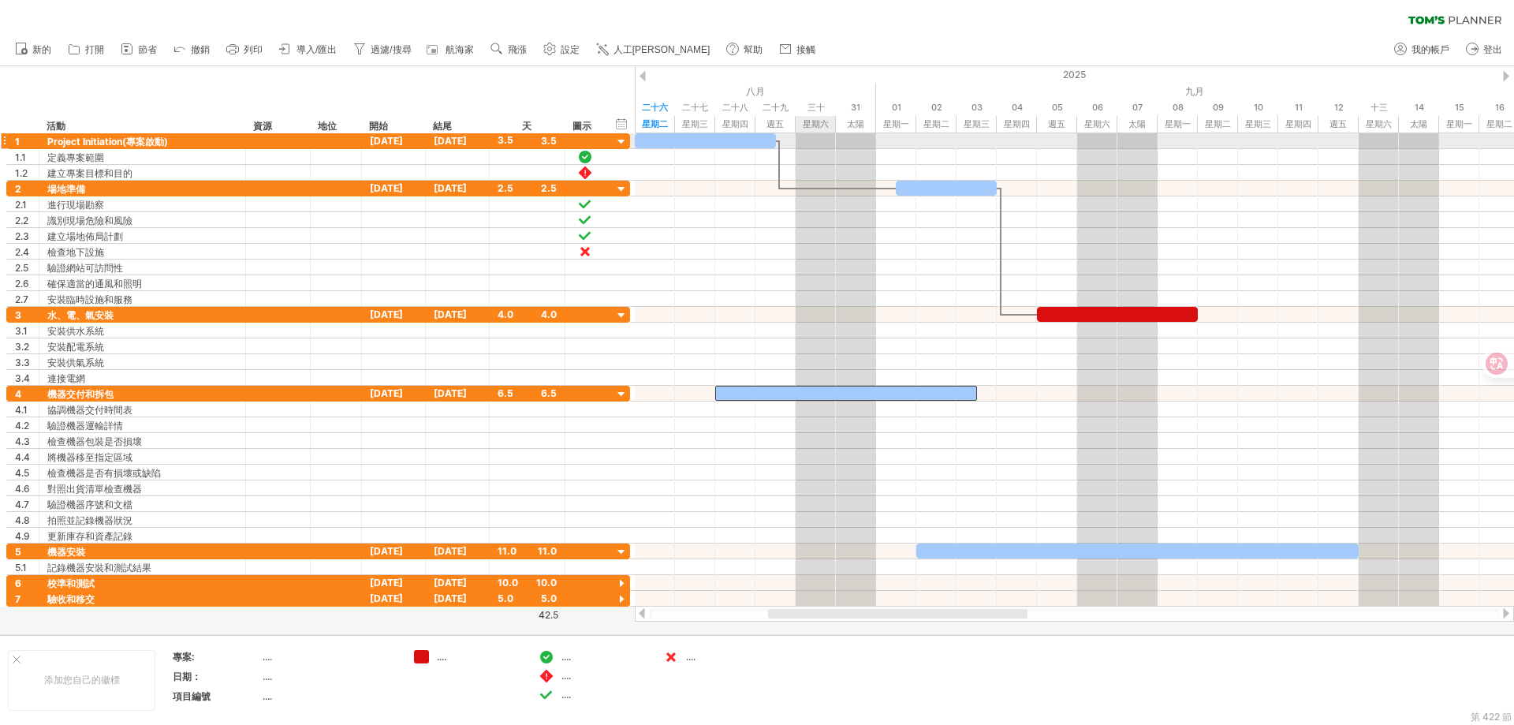
click at [815, 143] on div at bounding box center [1074, 141] width 879 height 16
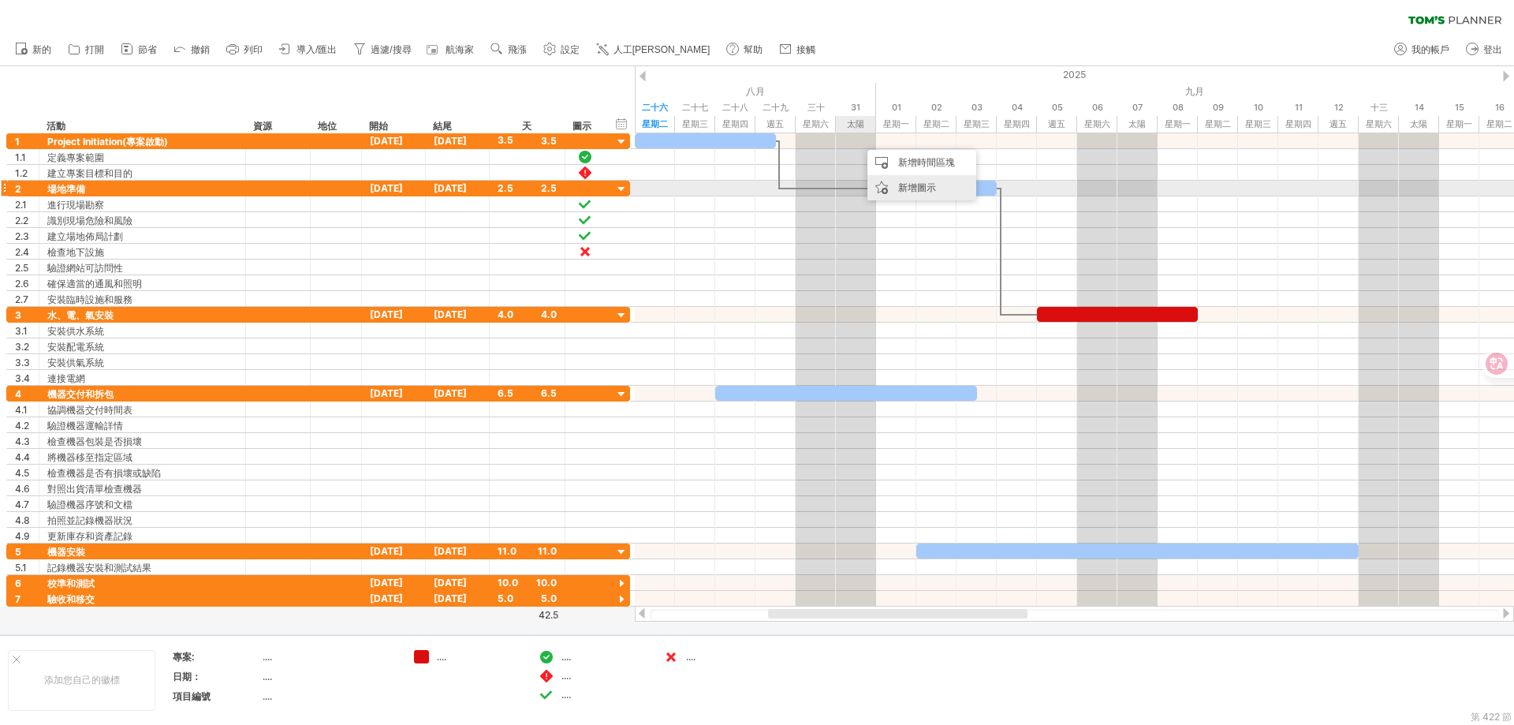
click at [909, 190] on font "新增圖示" at bounding box center [917, 187] width 38 height 12
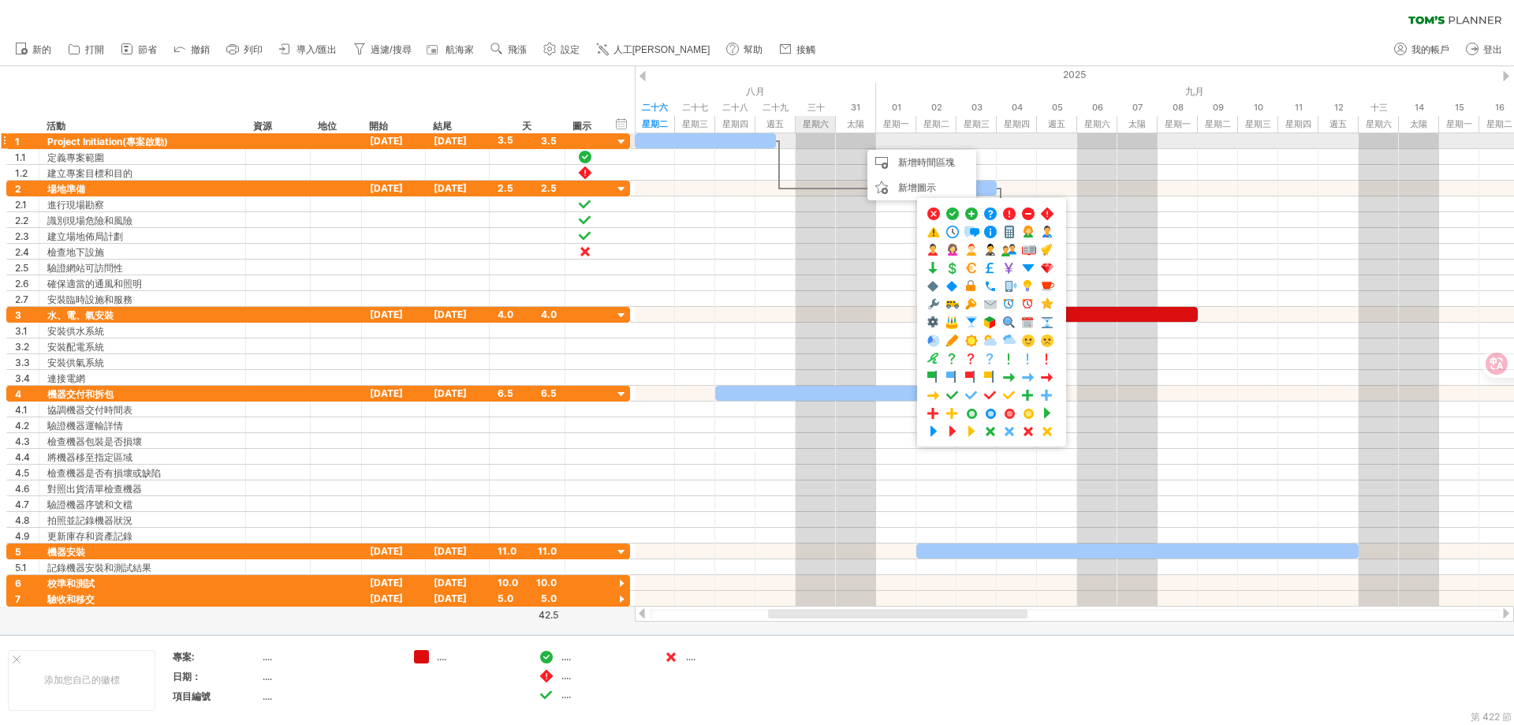
click at [812, 144] on div at bounding box center [1074, 141] width 879 height 16
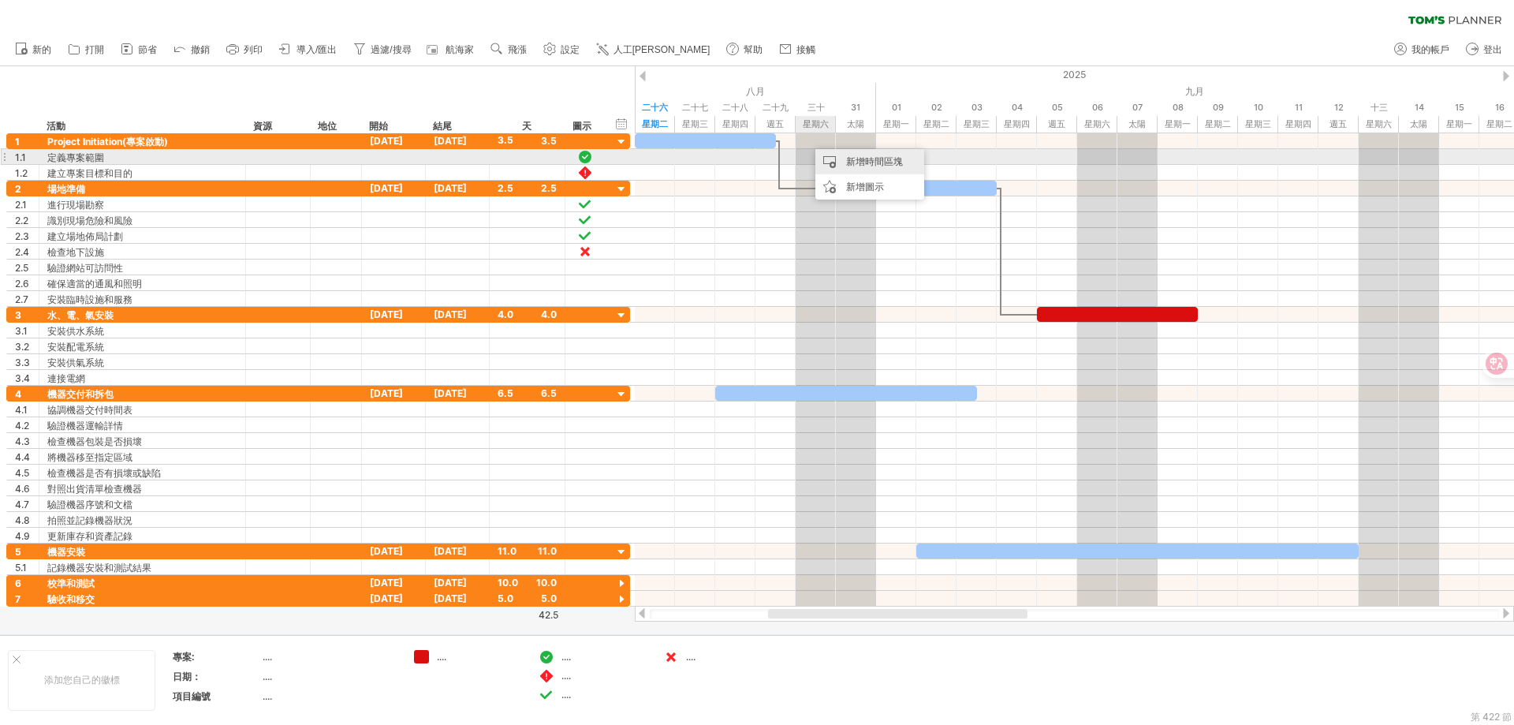
click at [879, 162] on font "新增時間區塊" at bounding box center [874, 161] width 57 height 12
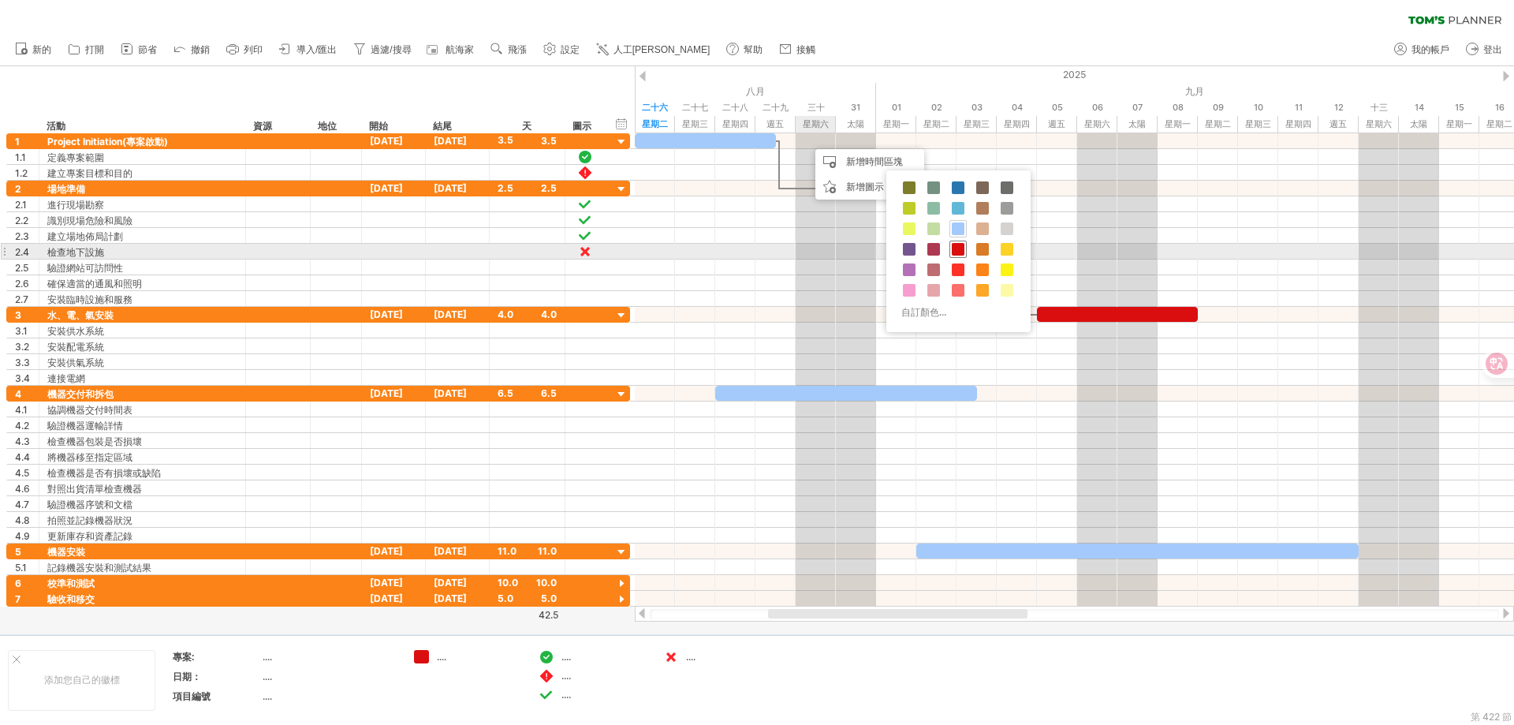
click at [956, 245] on span at bounding box center [958, 249] width 13 height 13
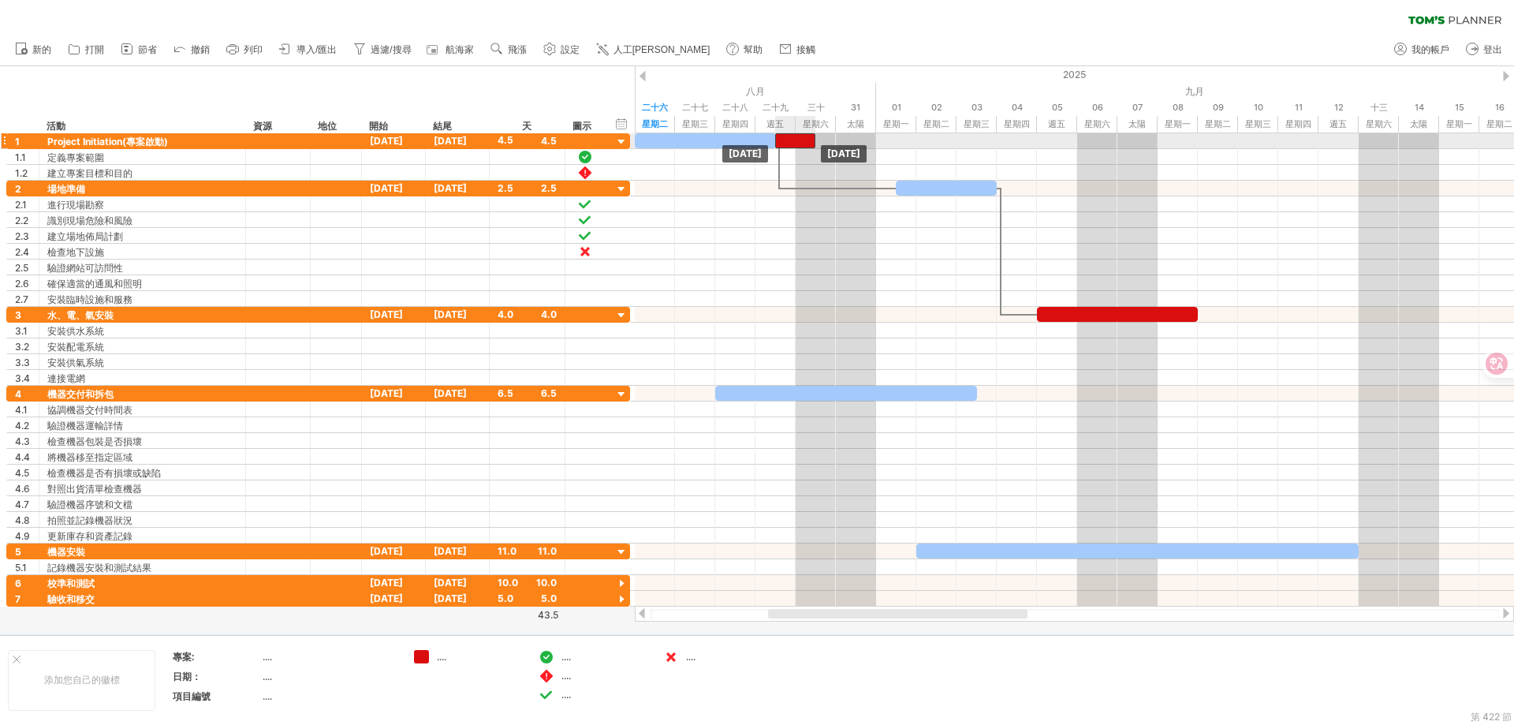
drag, startPoint x: 823, startPoint y: 137, endPoint x: 793, endPoint y: 136, distance: 30.8
click at [793, 136] on div at bounding box center [795, 140] width 40 height 15
drag, startPoint x: 818, startPoint y: 137, endPoint x: 898, endPoint y: 141, distance: 80.5
click at [898, 141] on span at bounding box center [896, 140] width 6 height 15
click at [816, 141] on div at bounding box center [835, 140] width 121 height 15
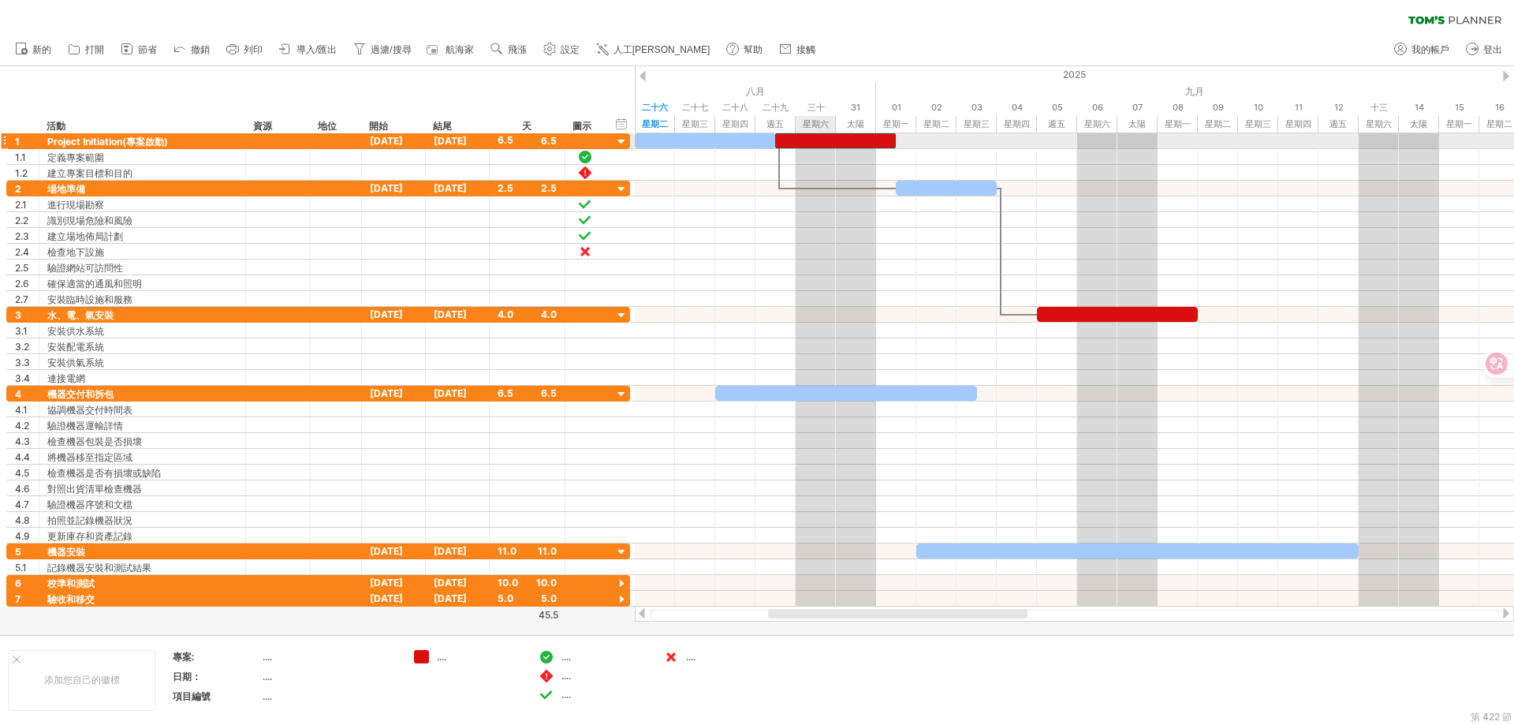
click at [816, 141] on div at bounding box center [835, 140] width 121 height 15
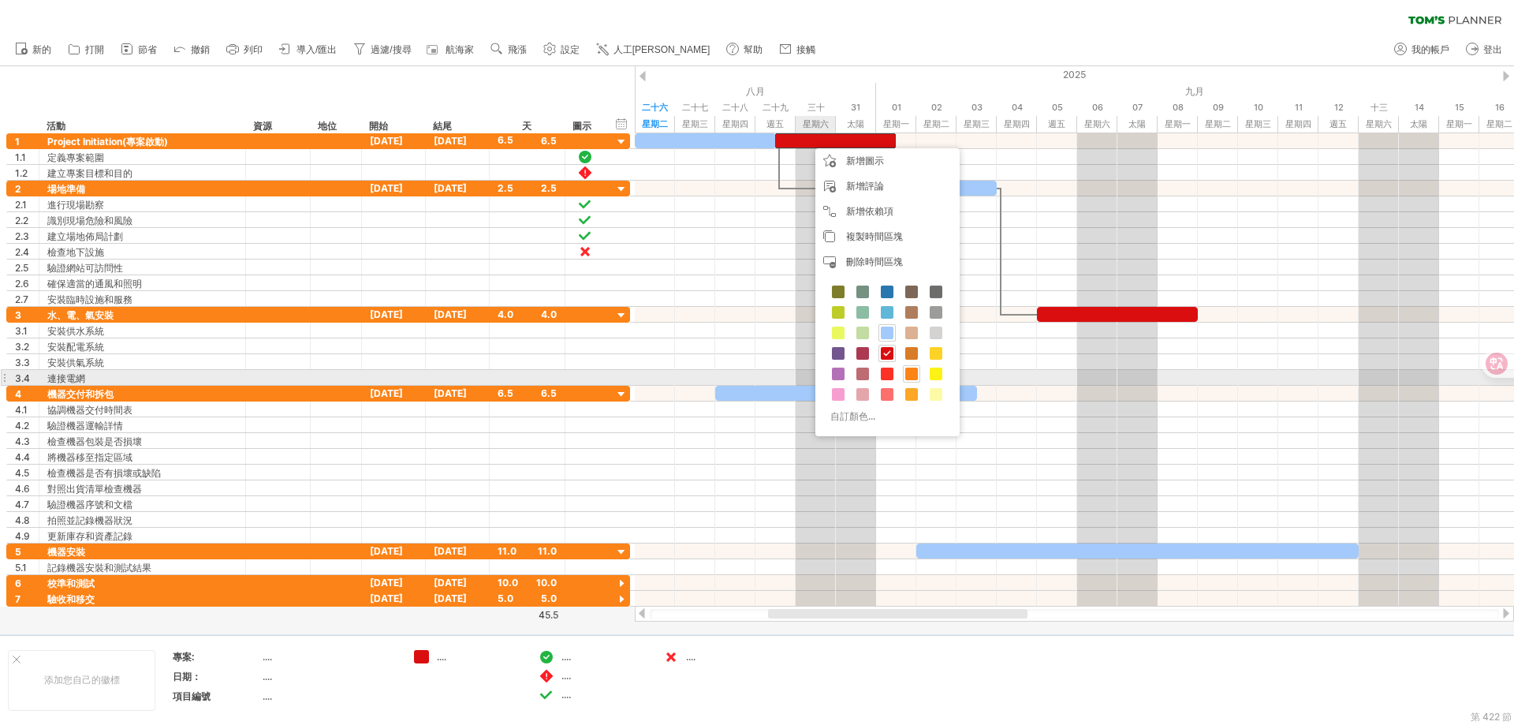
click at [903, 373] on div at bounding box center [911, 373] width 17 height 17
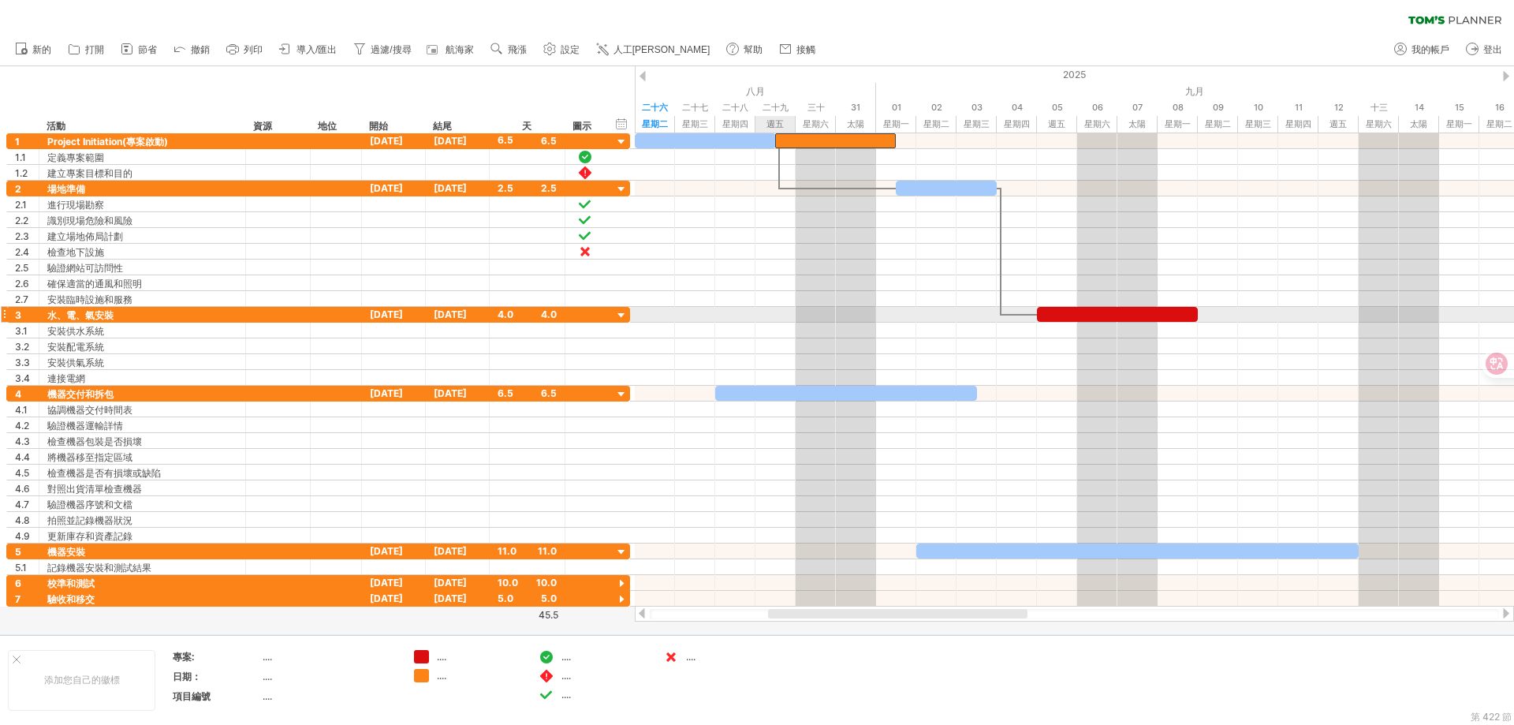
click at [760, 318] on div at bounding box center [1074, 315] width 879 height 16
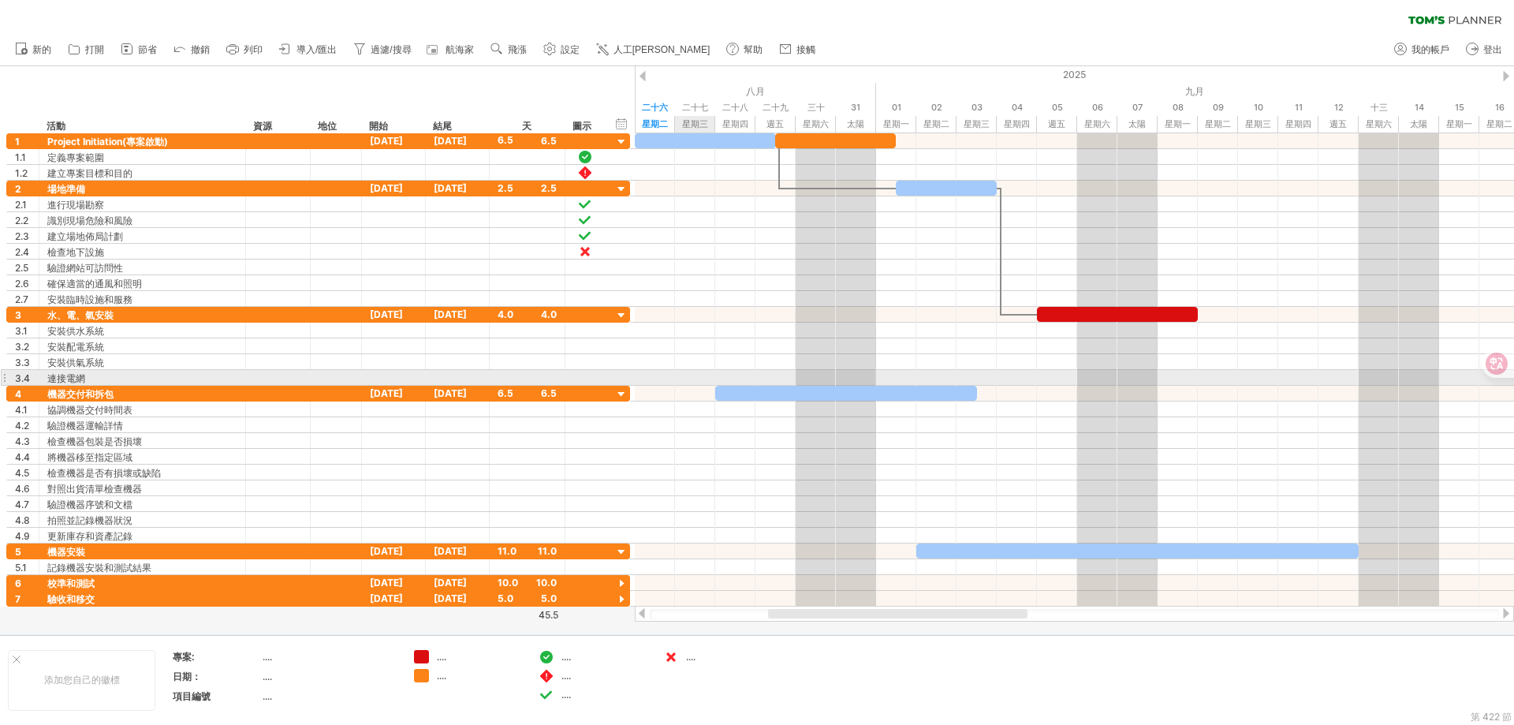
click at [704, 385] on div at bounding box center [1074, 378] width 879 height 16
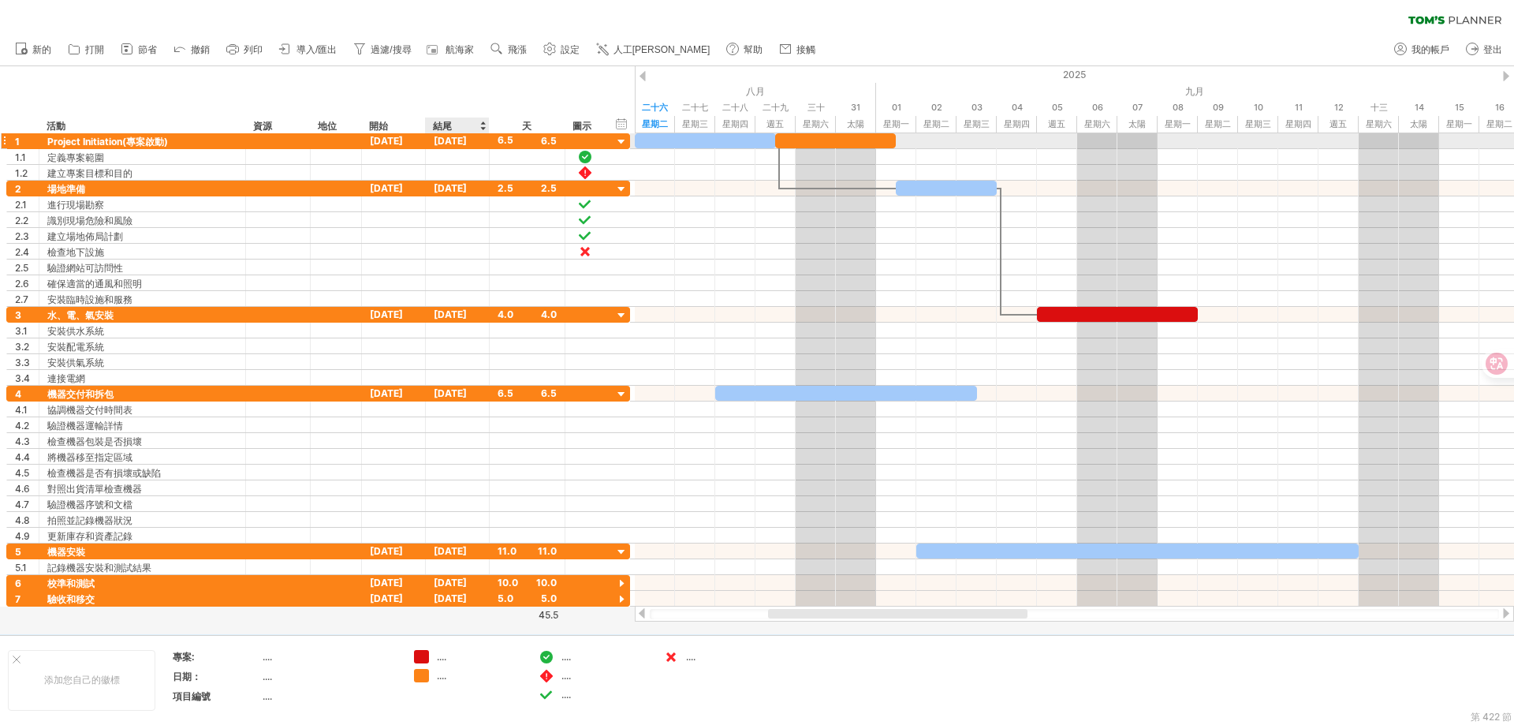
click at [453, 146] on font "[DATE]" at bounding box center [450, 141] width 33 height 12
drag, startPoint x: 896, startPoint y: 139, endPoint x: 1015, endPoint y: 142, distance: 119.1
click at [1000, 142] on span at bounding box center [997, 140] width 6 height 15
drag, startPoint x: 1016, startPoint y: 142, endPoint x: 1066, endPoint y: 141, distance: 50.5
click at [1066, 141] on div "[DATE] - 7.0 days [DATE]" at bounding box center [1074, 369] width 879 height 473
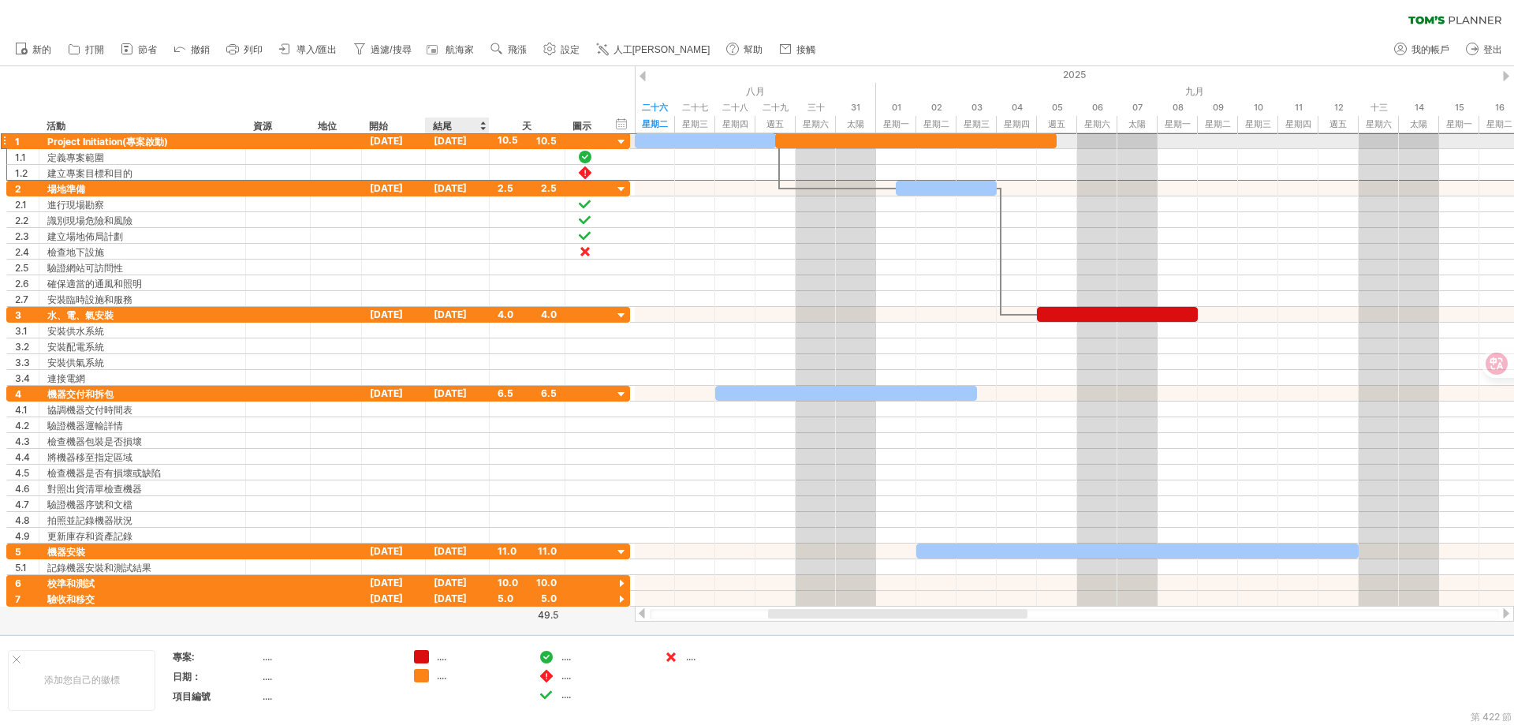
click at [485, 146] on div "[DATE]" at bounding box center [458, 140] width 64 height 15
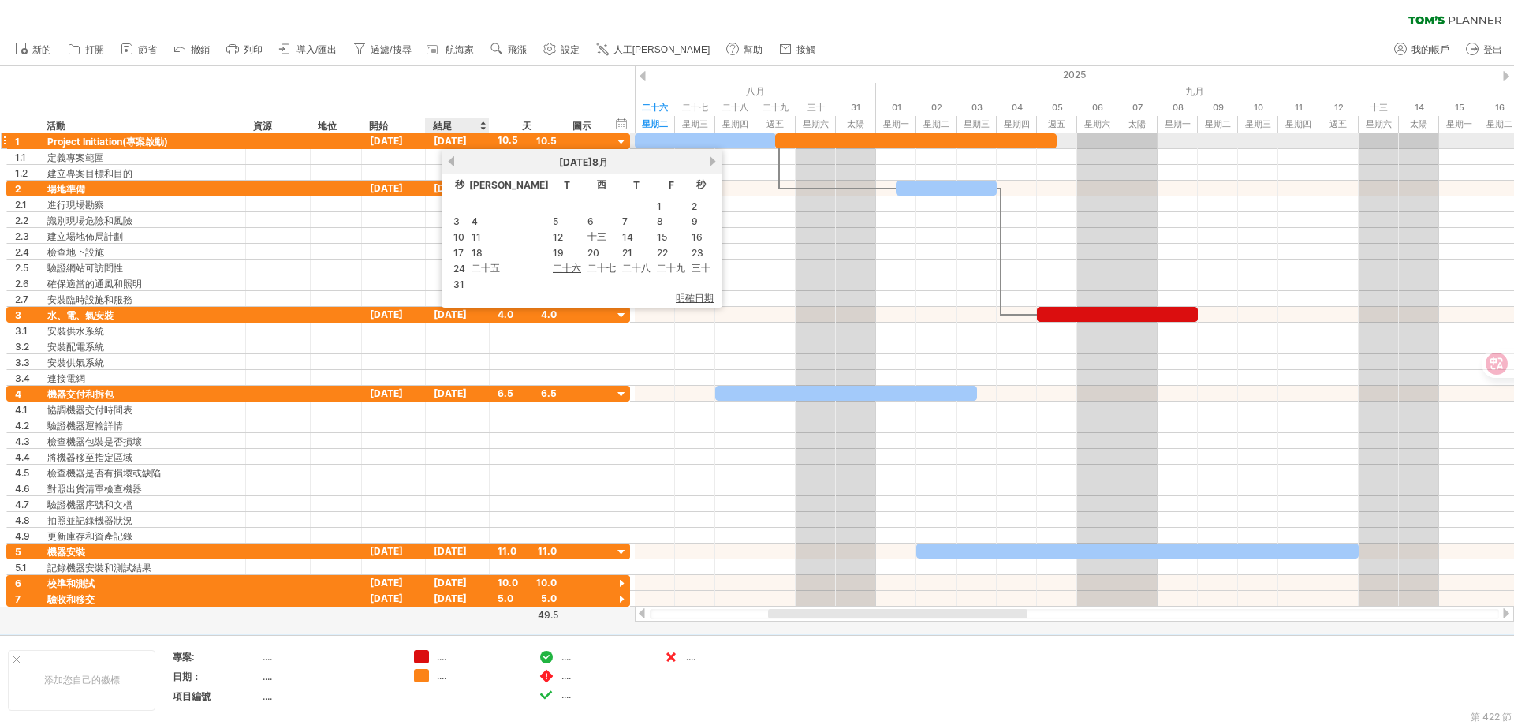
click at [477, 142] on div "[DATE]" at bounding box center [458, 140] width 64 height 15
click at [477, 140] on div "[DATE]" at bounding box center [458, 140] width 64 height 15
click at [420, 124] on div at bounding box center [419, 126] width 6 height 16
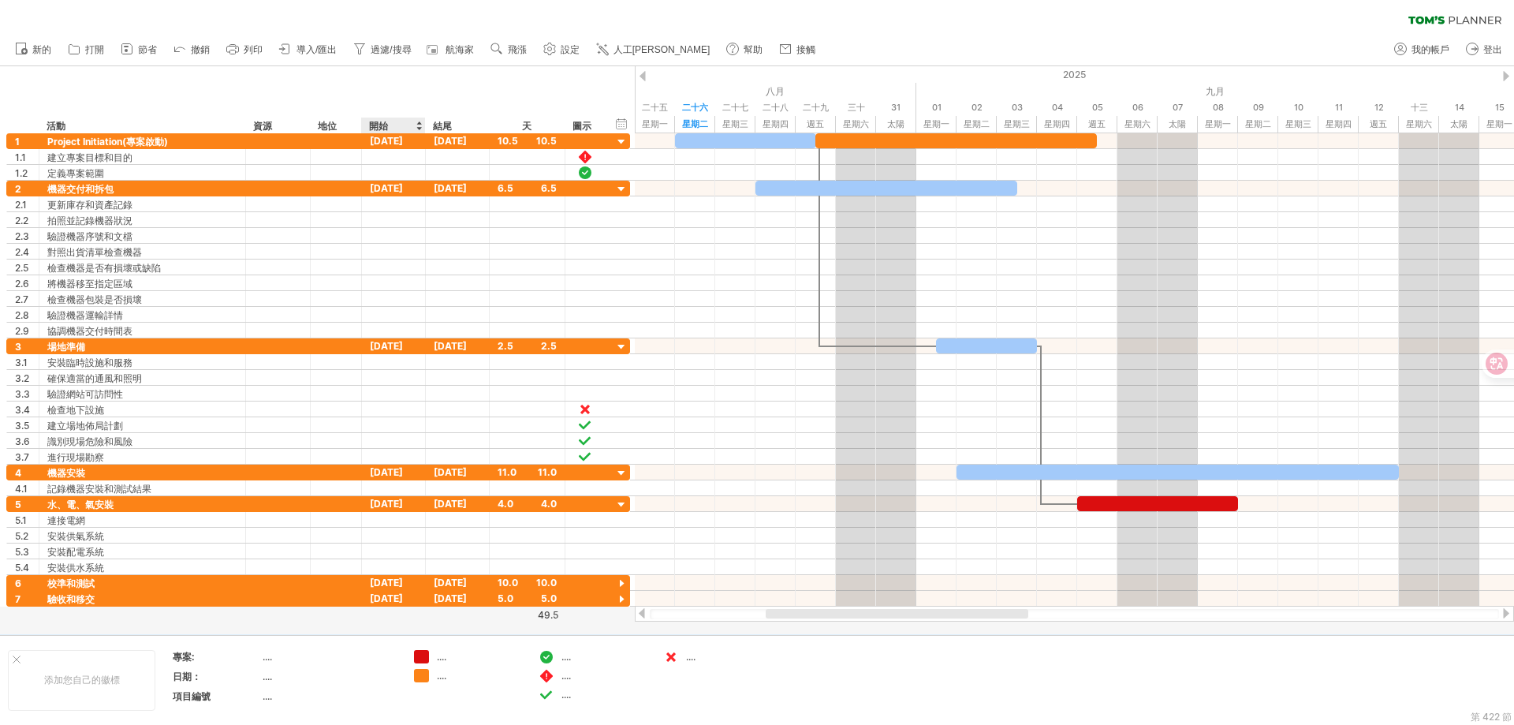
click at [420, 125] on div at bounding box center [419, 126] width 6 height 16
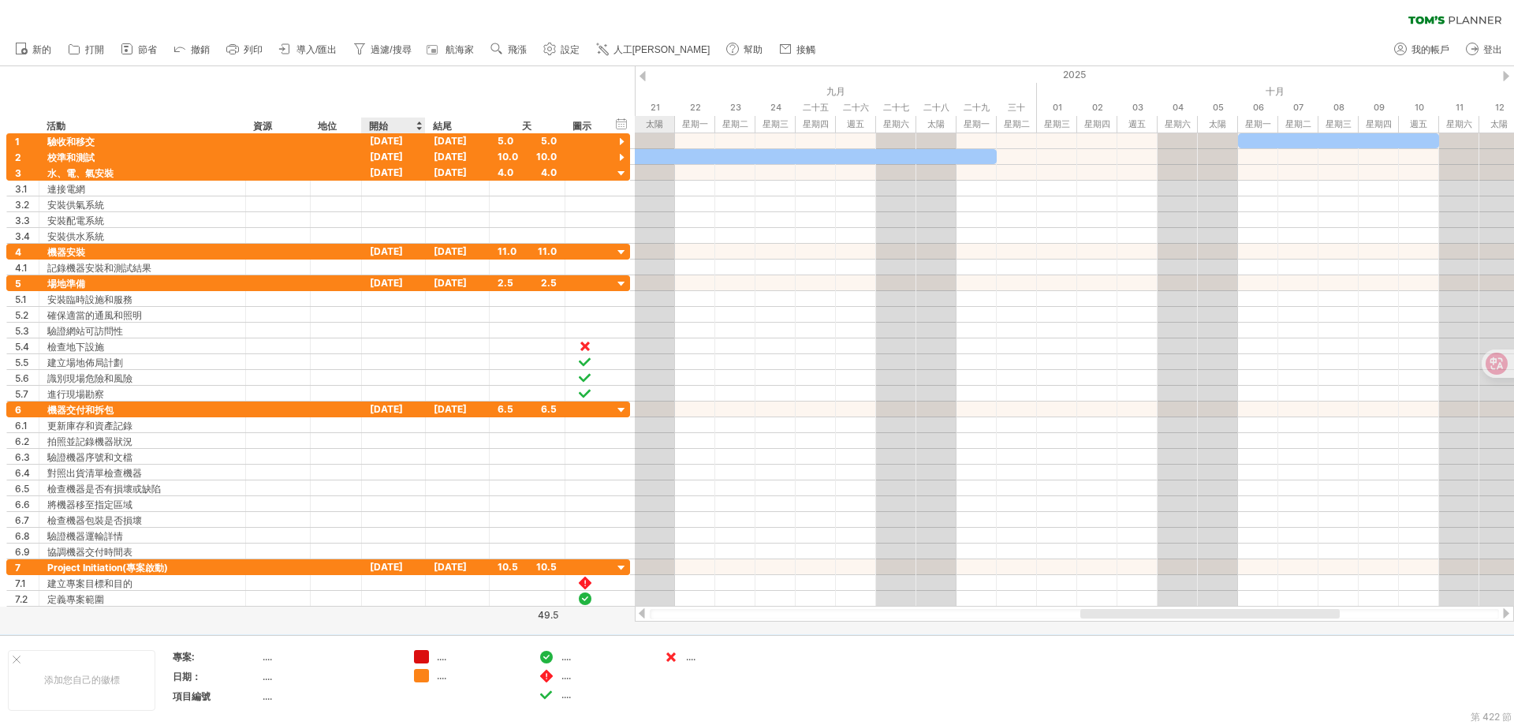
click at [419, 129] on div at bounding box center [419, 126] width 6 height 16
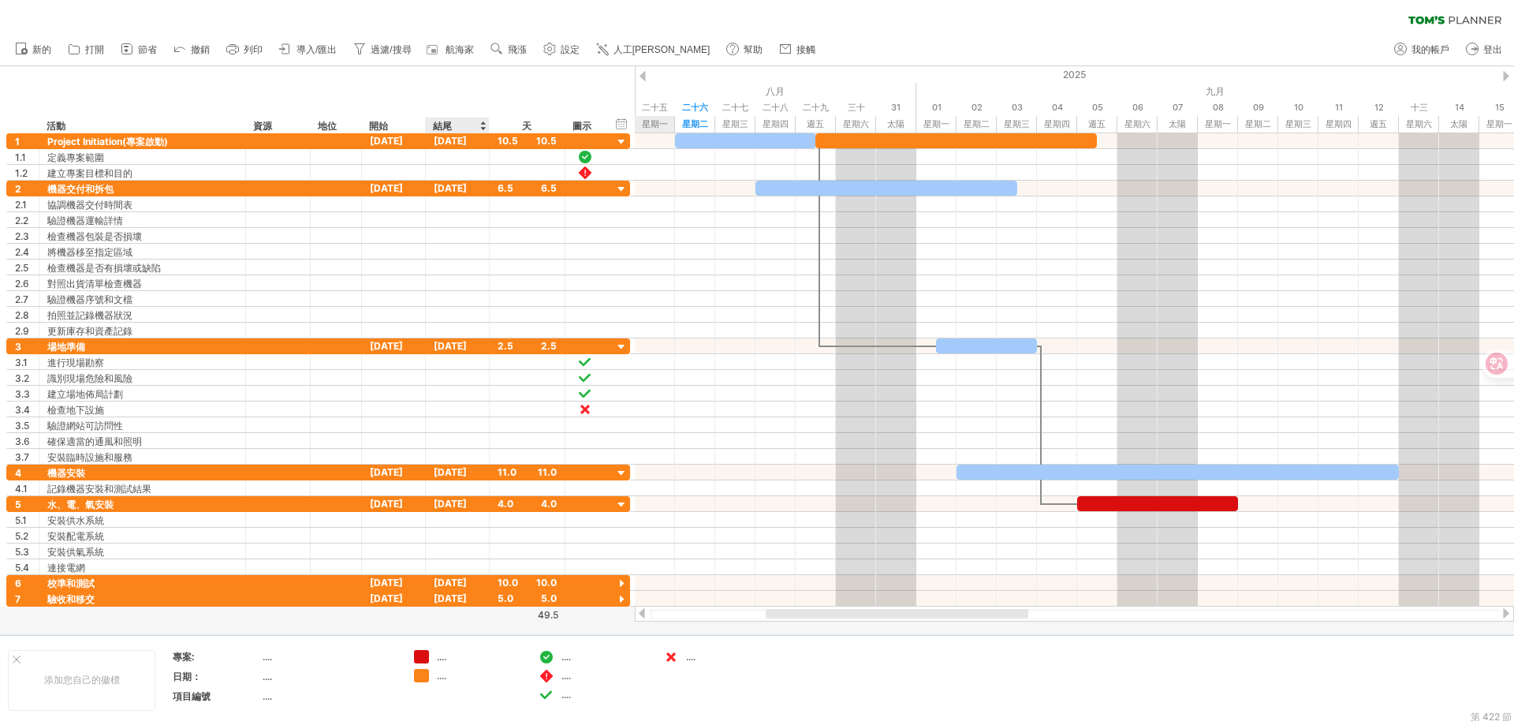
click at [481, 127] on div at bounding box center [483, 126] width 6 height 16
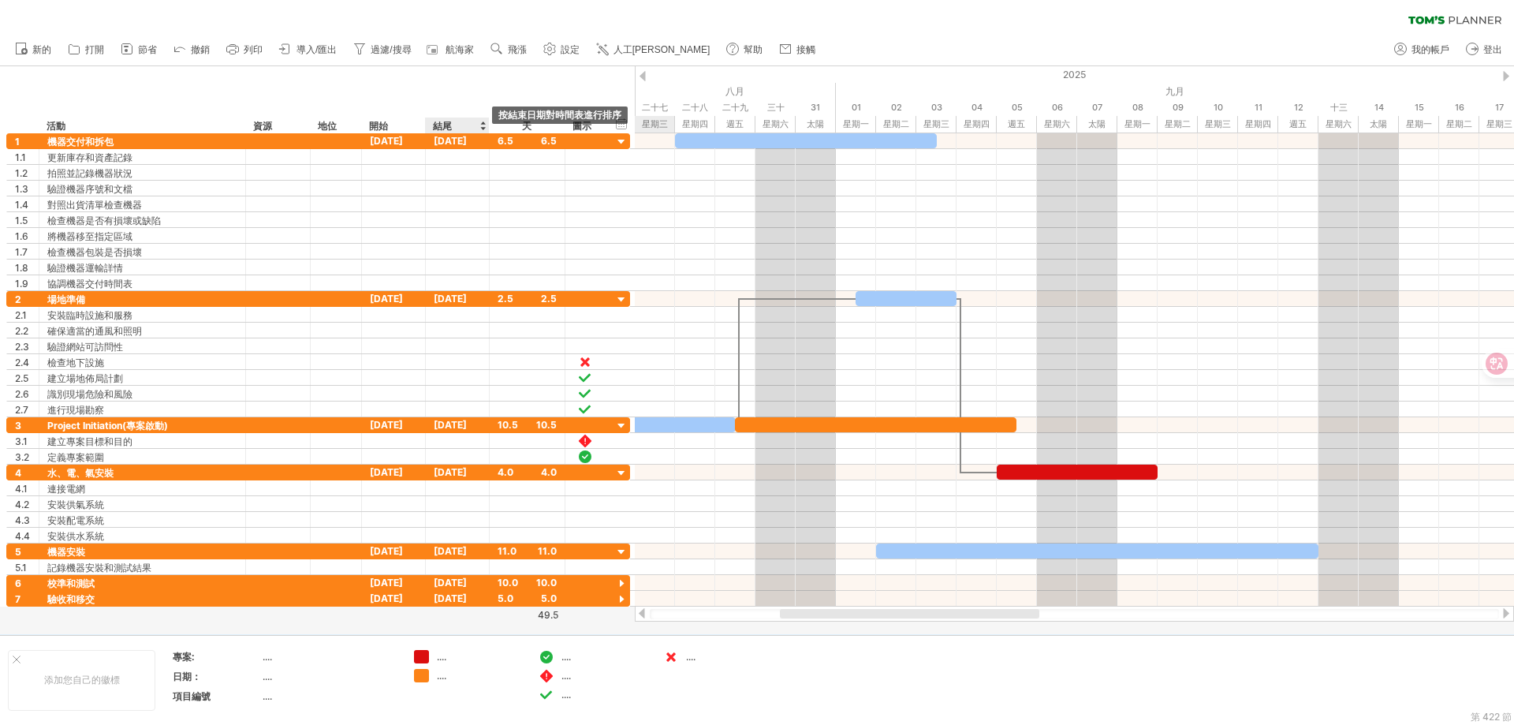
click at [481, 127] on div at bounding box center [483, 126] width 6 height 16
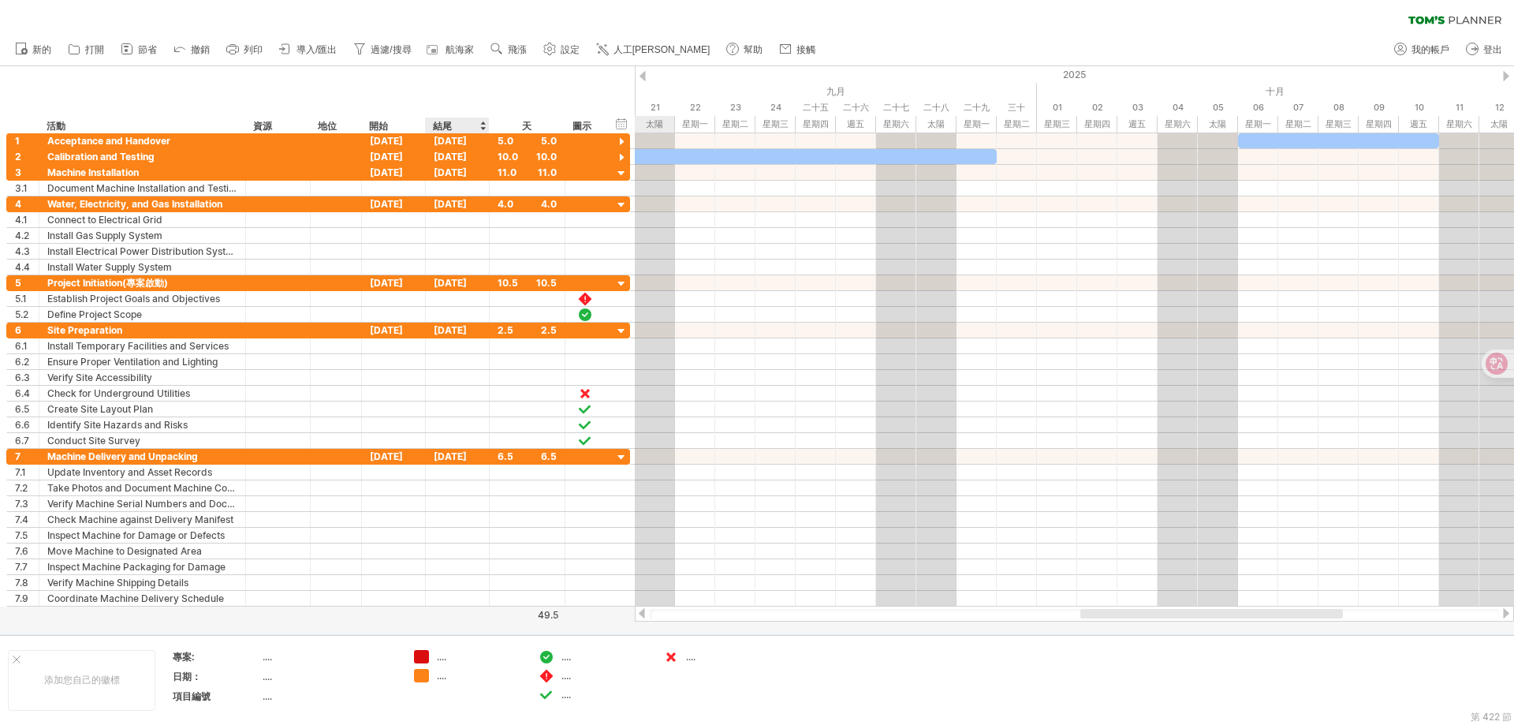
click at [481, 127] on div at bounding box center [483, 126] width 6 height 16
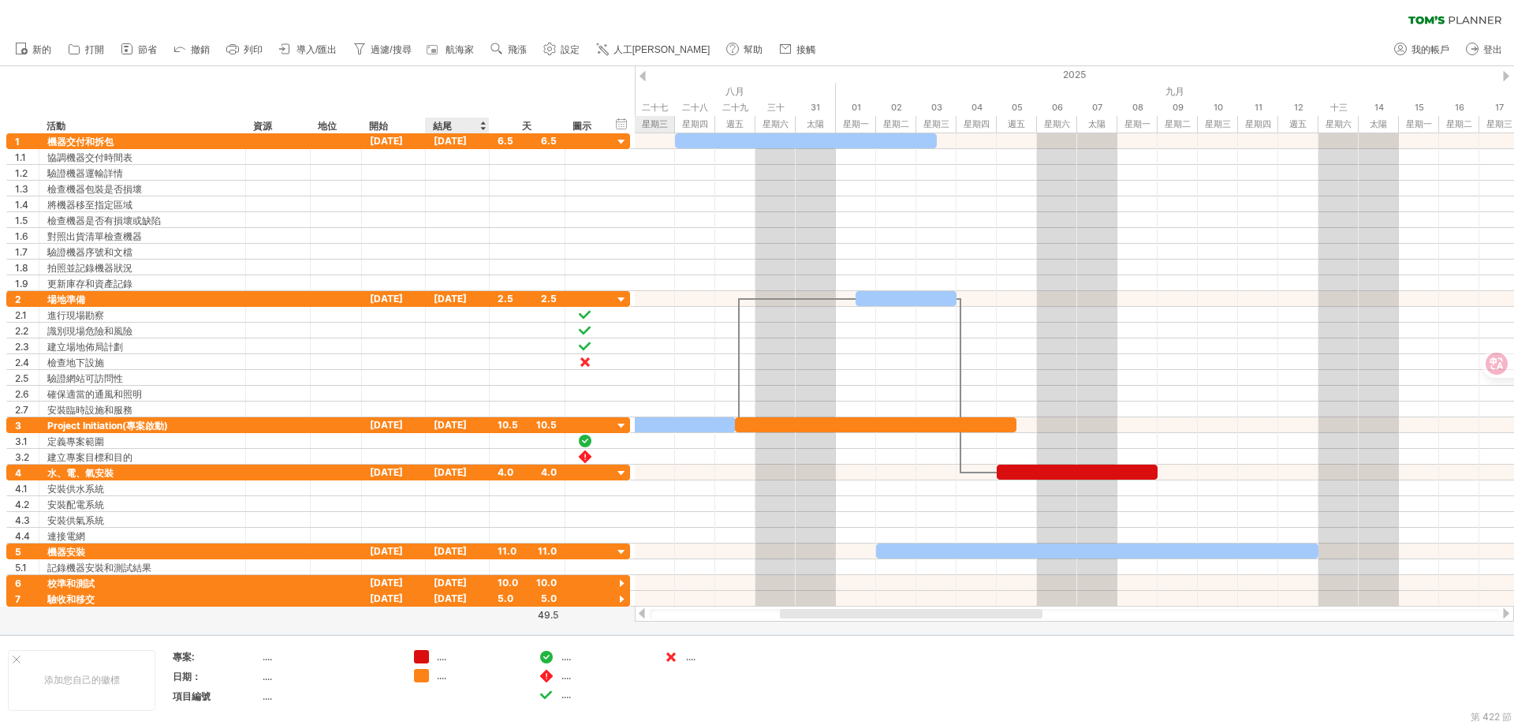
click at [477, 122] on div "結尾" at bounding box center [456, 126] width 47 height 16
click at [485, 123] on div at bounding box center [483, 126] width 6 height 16
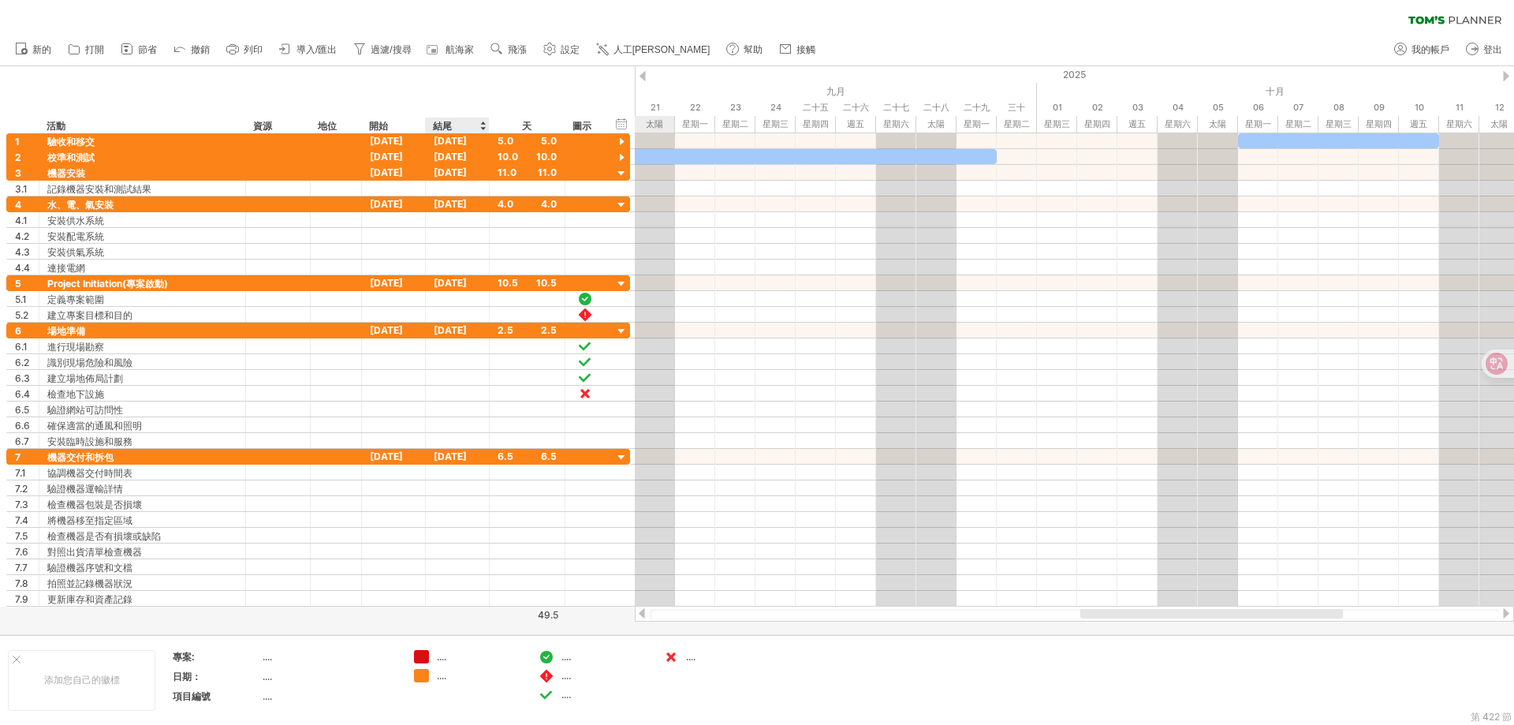
click at [481, 123] on div at bounding box center [483, 126] width 6 height 16
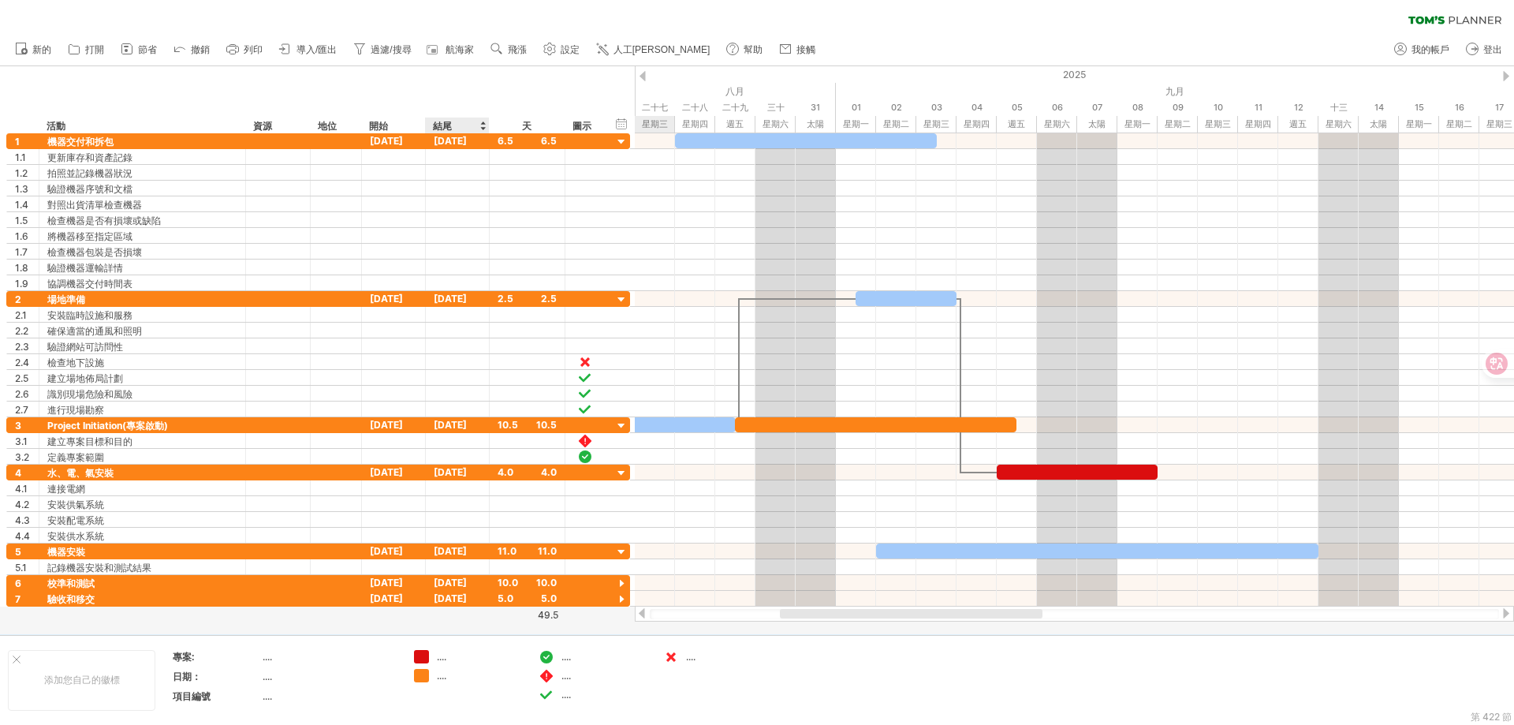
click at [480, 124] on div "結尾" at bounding box center [456, 126] width 47 height 16
click at [397, 124] on div "開始" at bounding box center [392, 126] width 47 height 16
click at [397, 123] on div "開始" at bounding box center [392, 126] width 47 height 16
click at [416, 120] on div "開始" at bounding box center [393, 126] width 64 height 16
click at [422, 125] on div "開始" at bounding box center [393, 126] width 64 height 16
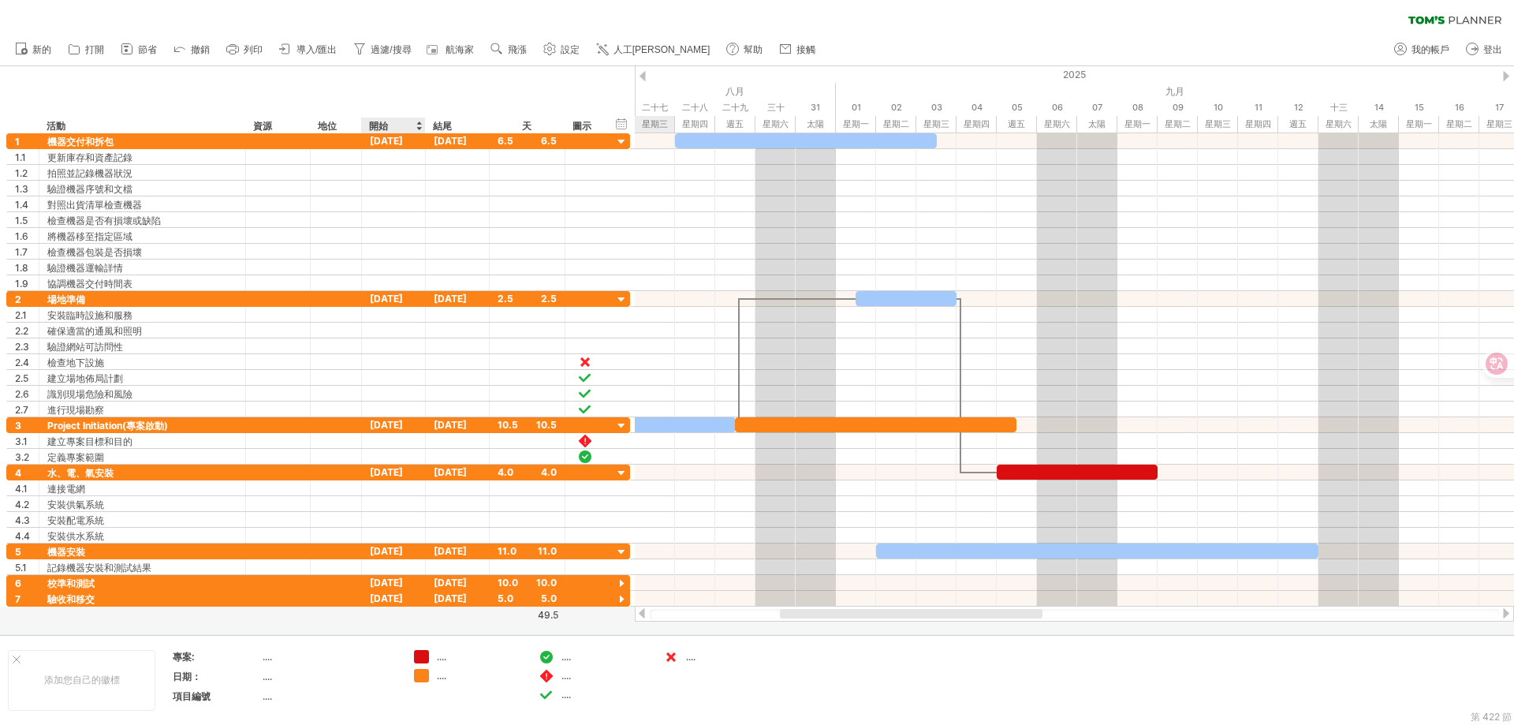
click at [420, 124] on div at bounding box center [419, 126] width 6 height 16
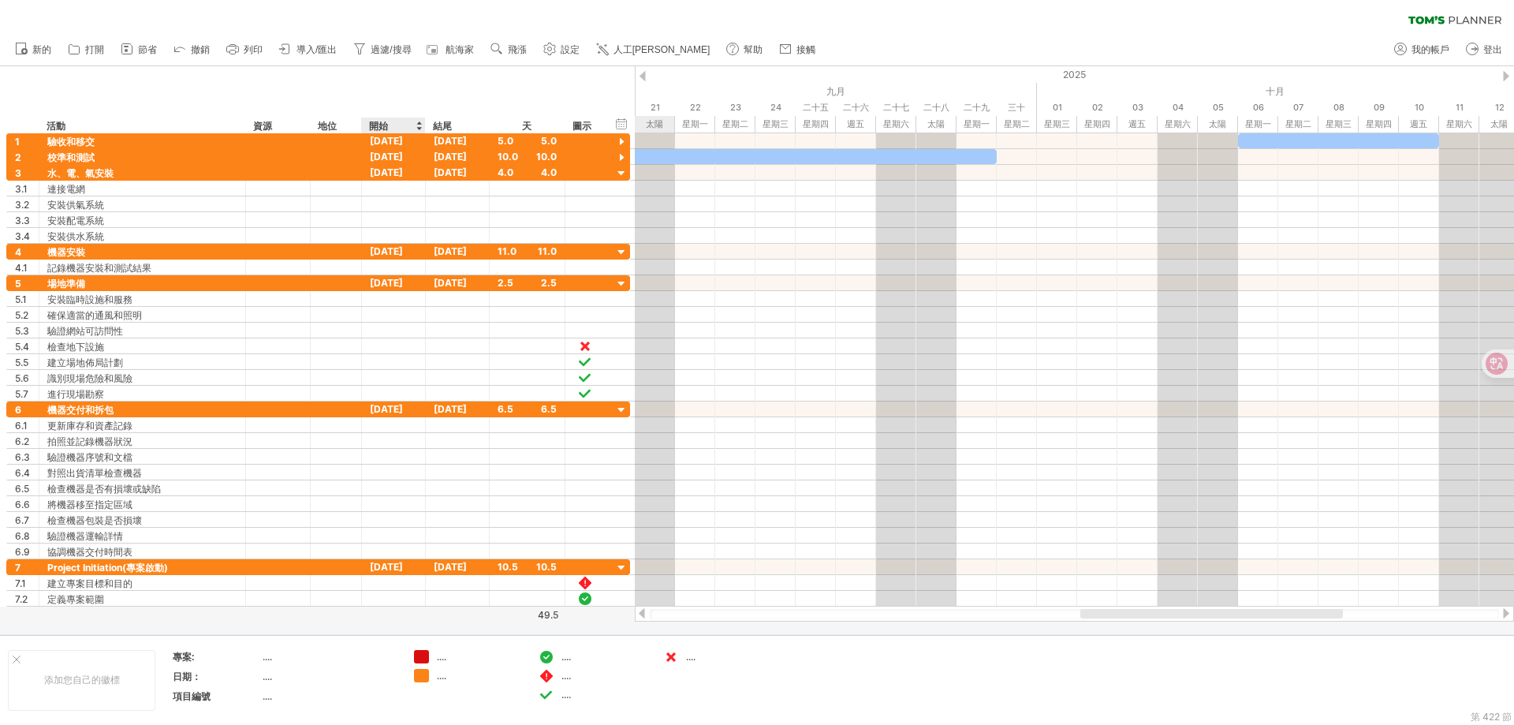
click at [422, 124] on div "開始" at bounding box center [393, 126] width 64 height 16
click at [420, 128] on div at bounding box center [419, 126] width 6 height 16
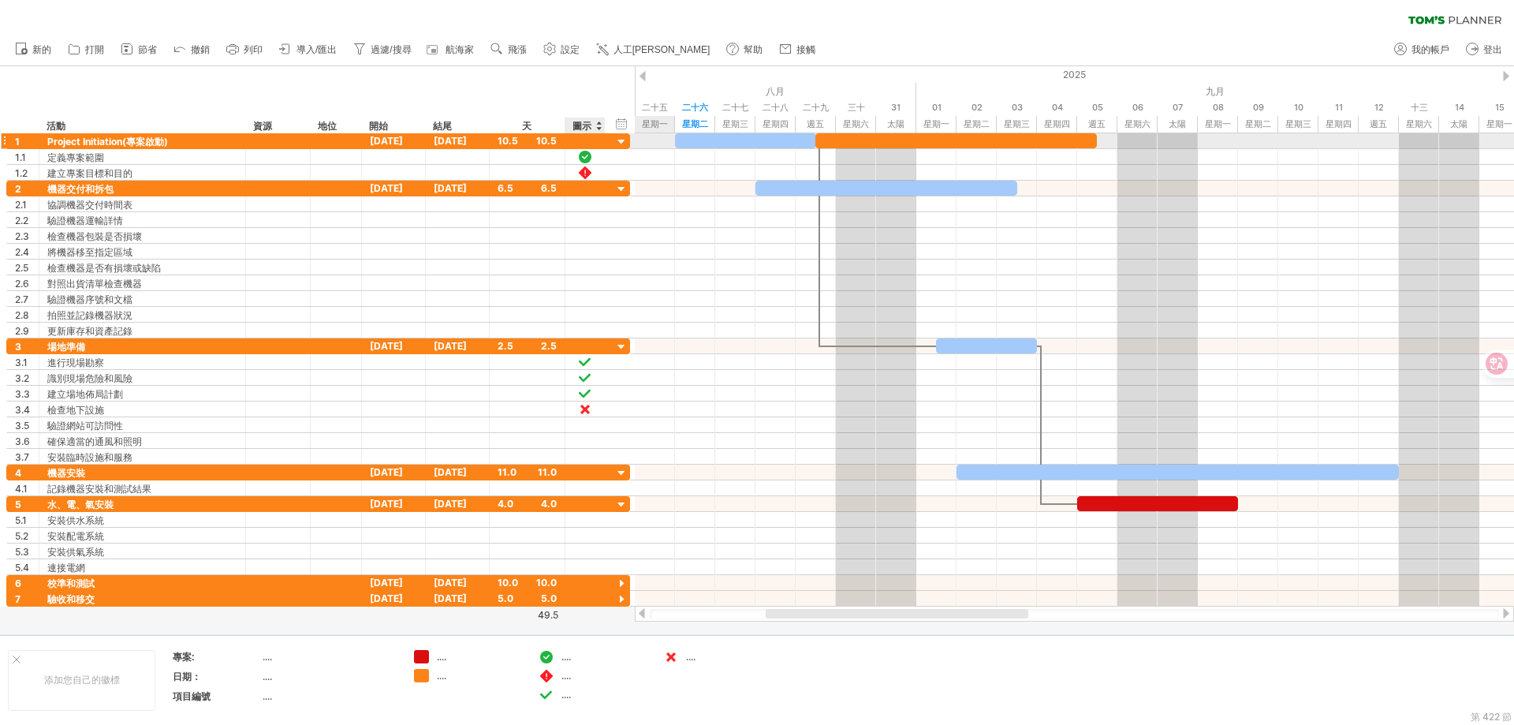
click at [620, 138] on div at bounding box center [621, 142] width 15 height 15
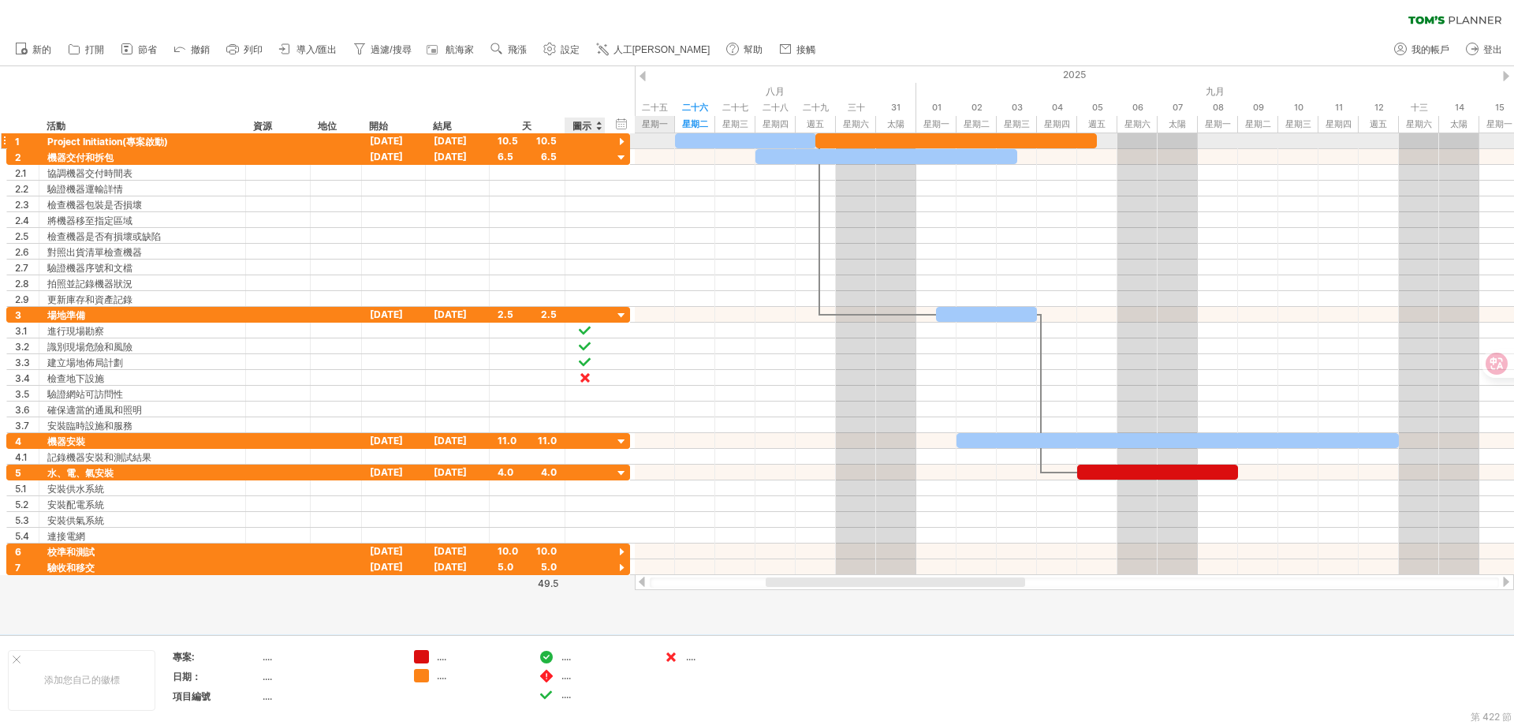
click at [622, 138] on div at bounding box center [621, 142] width 15 height 15
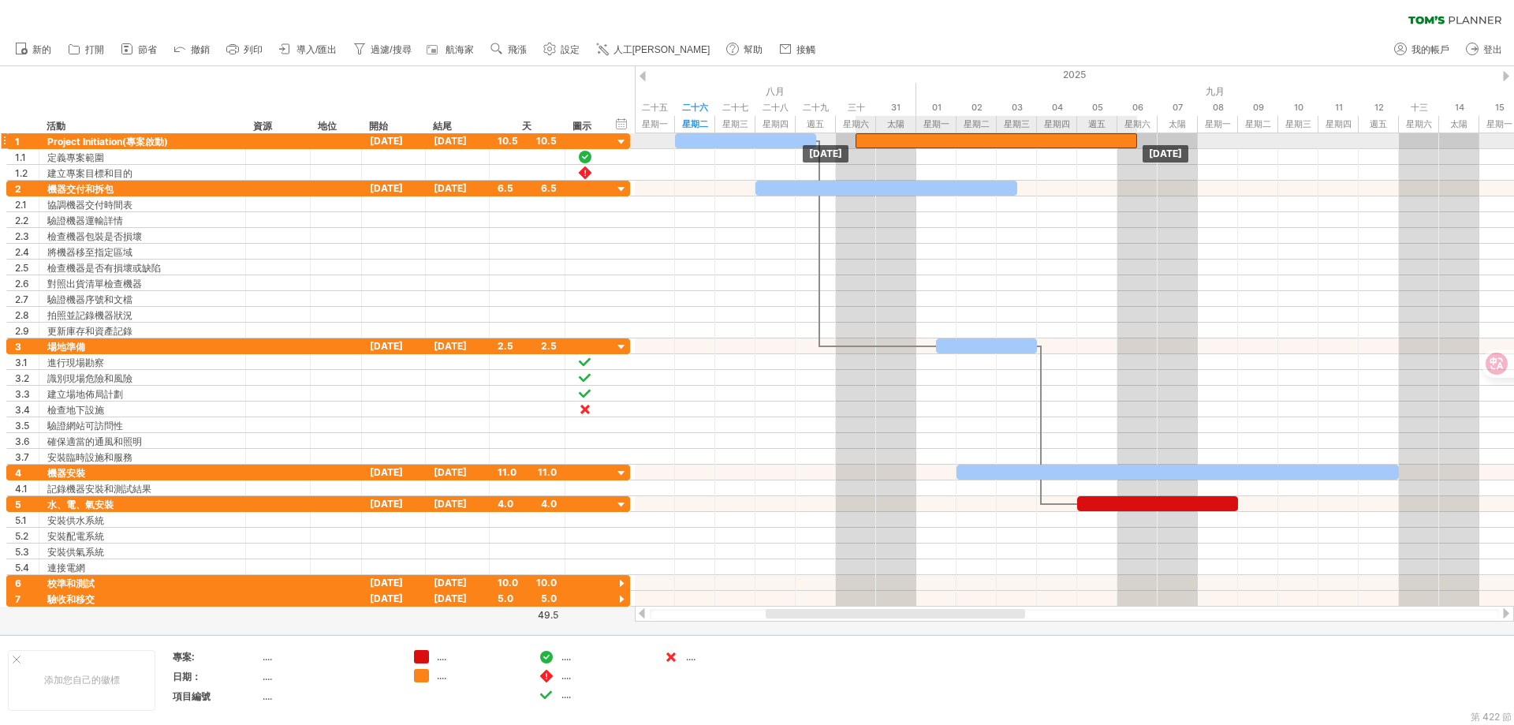
drag, startPoint x: 863, startPoint y: 140, endPoint x: 907, endPoint y: 140, distance: 44.2
click at [904, 140] on div at bounding box center [997, 140] width 282 height 15
drag, startPoint x: 948, startPoint y: 137, endPoint x: 967, endPoint y: 137, distance: 18.9
click at [967, 137] on div at bounding box center [1017, 140] width 282 height 15
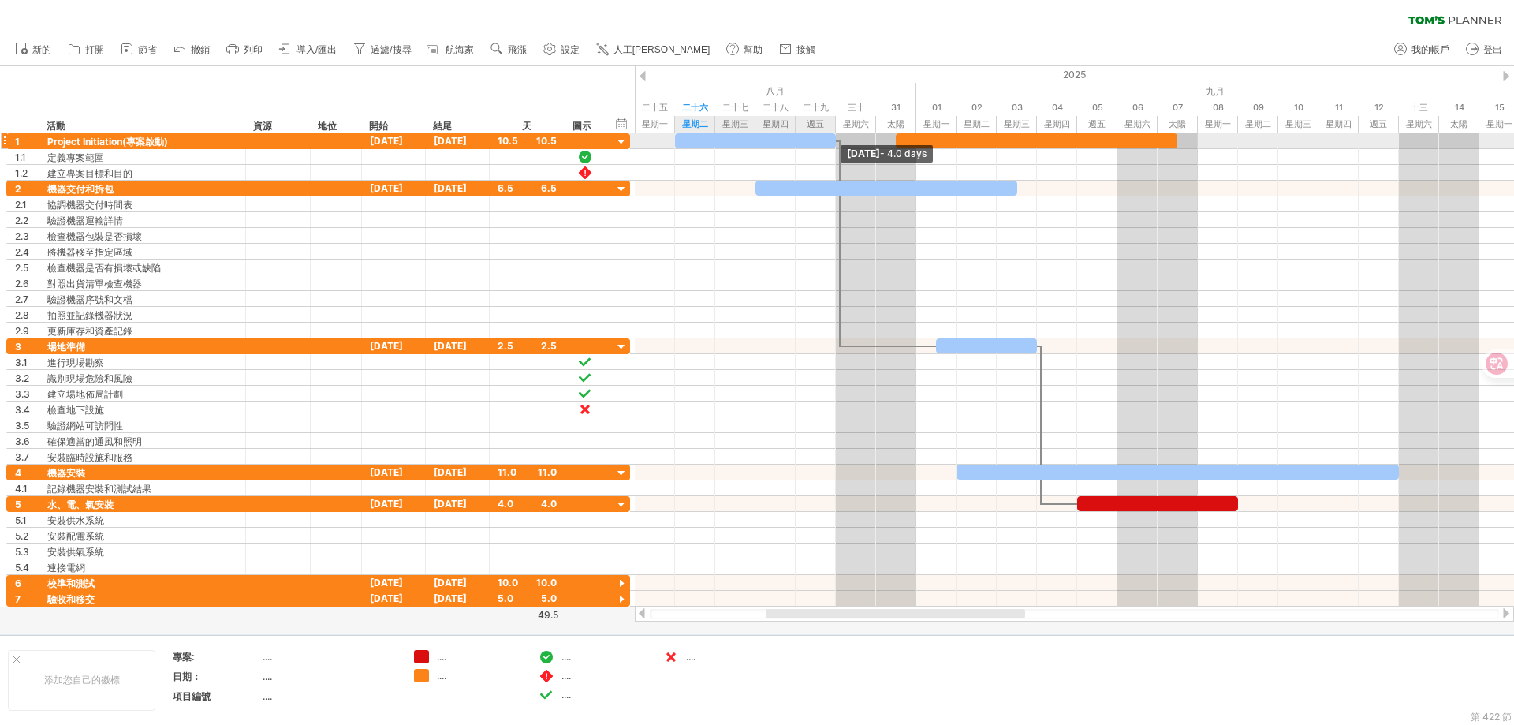
drag, startPoint x: 817, startPoint y: 140, endPoint x: 853, endPoint y: 140, distance: 35.5
click at [836, 140] on div at bounding box center [755, 140] width 161 height 15
drag, startPoint x: 836, startPoint y: 140, endPoint x: 852, endPoint y: 136, distance: 16.1
click at [852, 136] on div at bounding box center [765, 140] width 181 height 15
drag, startPoint x: 855, startPoint y: 142, endPoint x: 834, endPoint y: 143, distance: 21.3
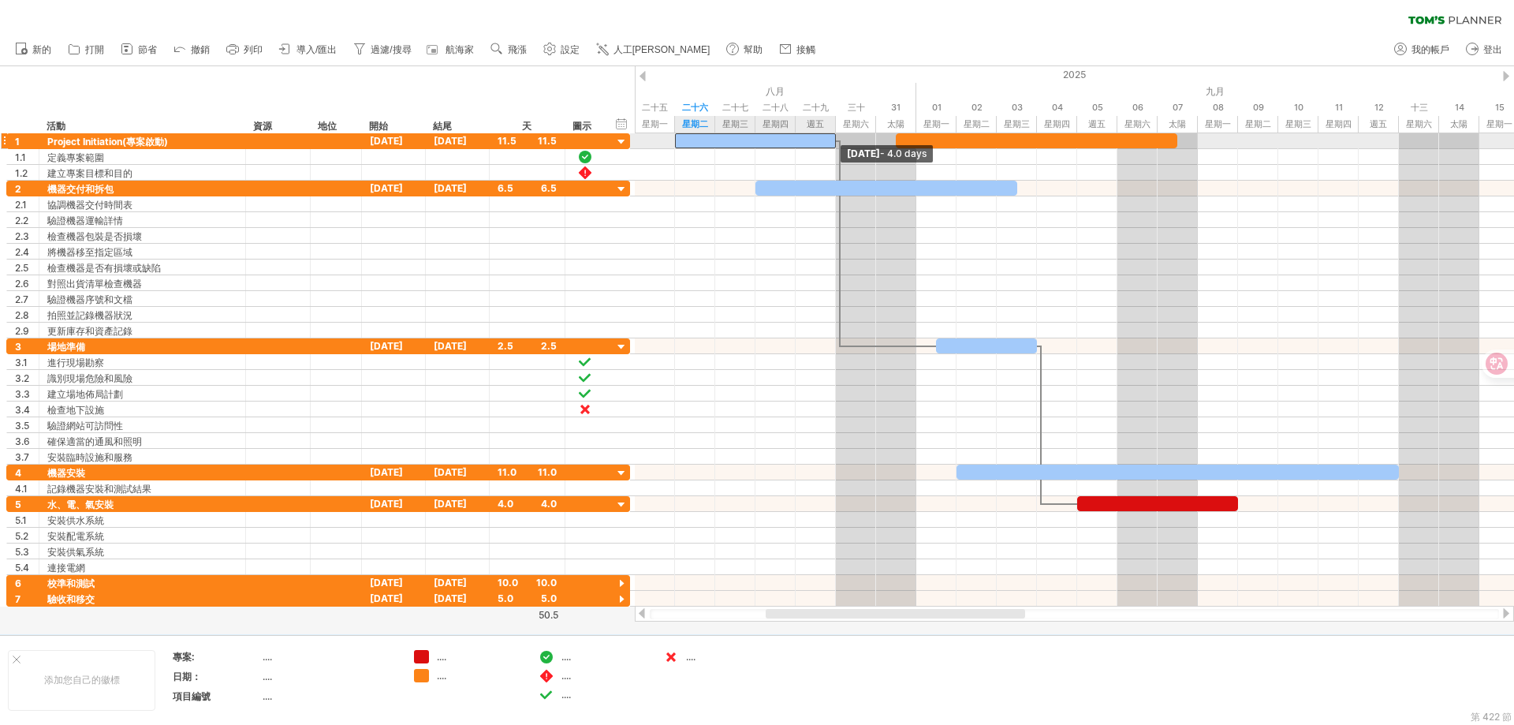
click at [834, 143] on span at bounding box center [836, 140] width 6 height 15
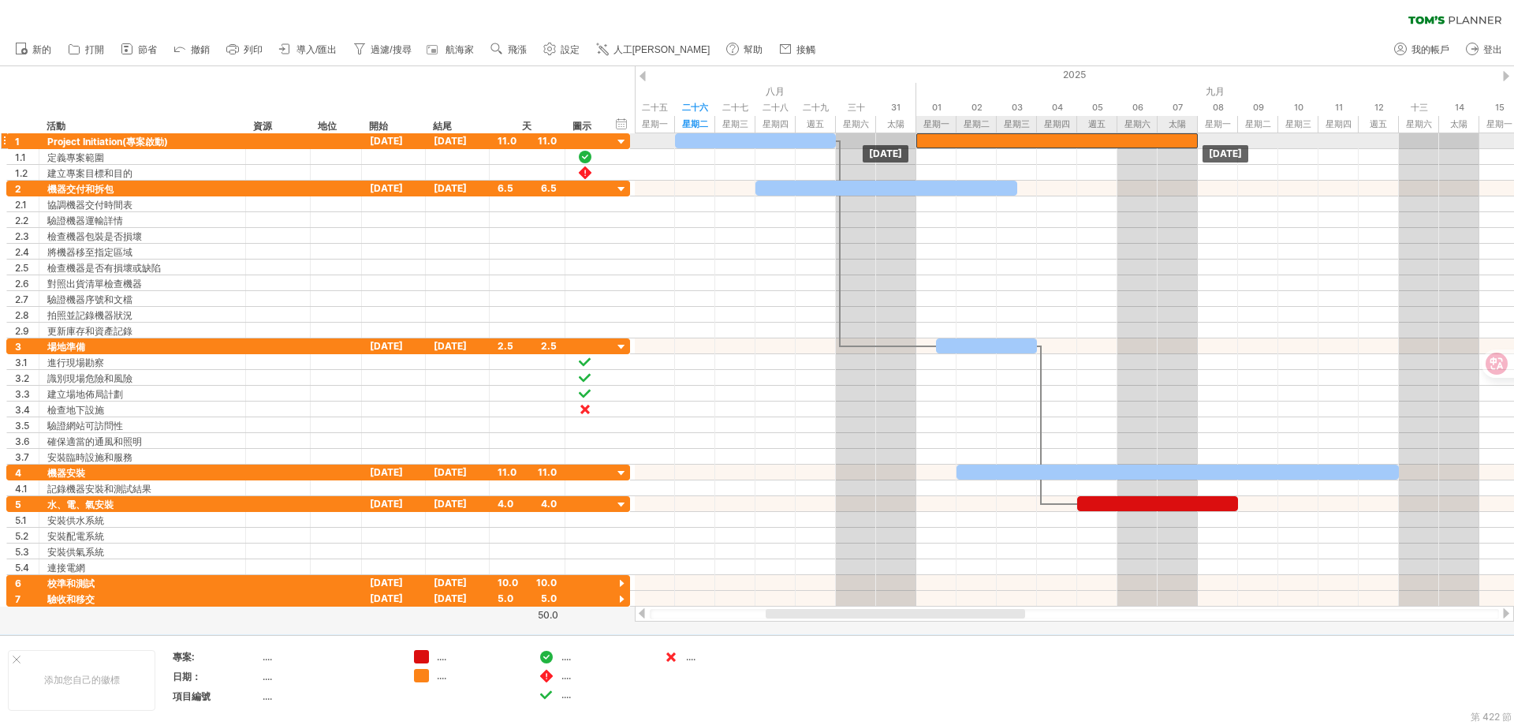
drag, startPoint x: 969, startPoint y: 139, endPoint x: 991, endPoint y: 139, distance: 22.1
click at [991, 139] on div at bounding box center [1057, 140] width 282 height 15
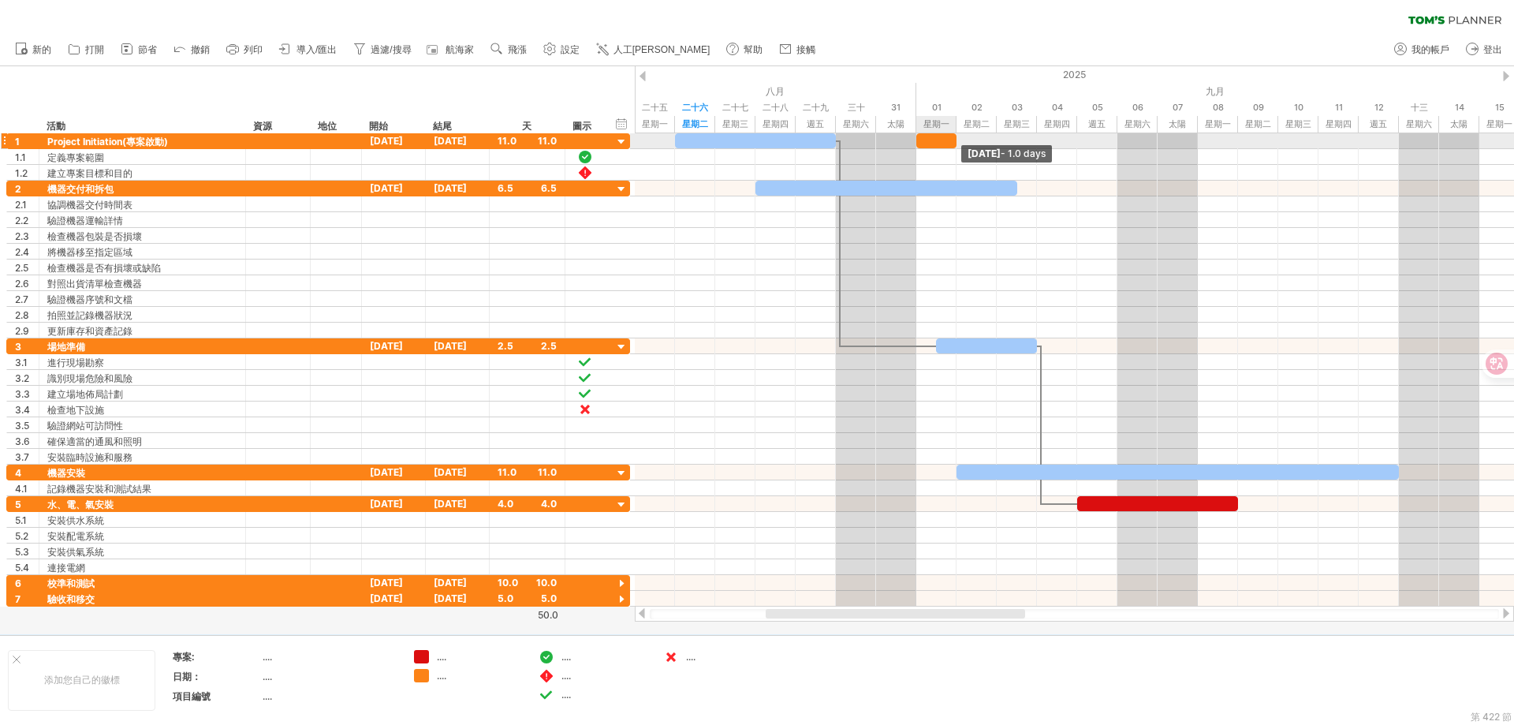
drag, startPoint x: 1199, startPoint y: 138, endPoint x: 961, endPoint y: 144, distance: 237.5
click at [961, 144] on div "[DATE] - 1.0 days [DATE]" at bounding box center [1074, 369] width 879 height 473
drag, startPoint x: 955, startPoint y: 143, endPoint x: 1103, endPoint y: 144, distance: 148.3
click at [1103, 144] on div "[DATE] - 4.5 days [DATE]" at bounding box center [1074, 369] width 879 height 473
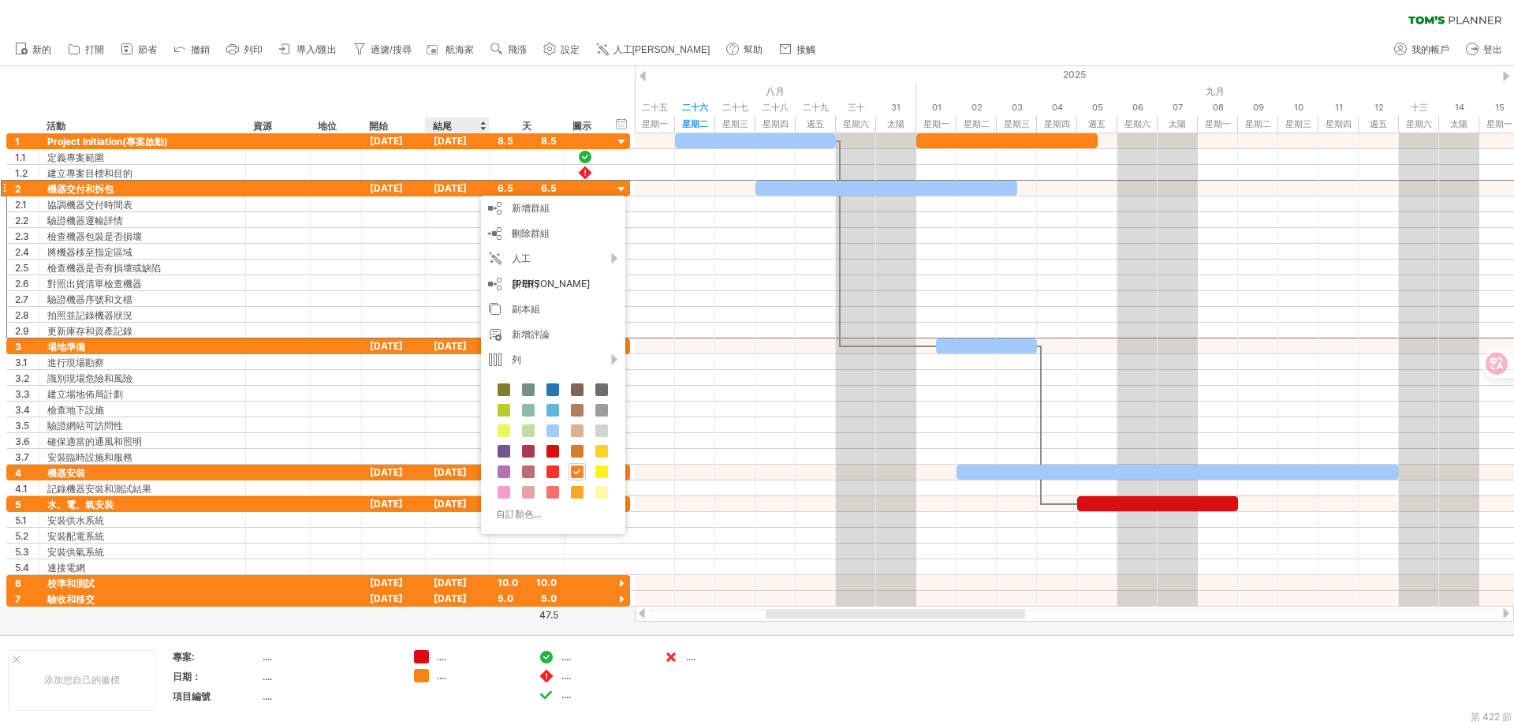
click at [492, 99] on div "隱藏開始/結束/持續時間 顯示開始/結束/持續時間 ******** 活動 ******** 資源 ****** 地位 開始 結尾 天 **** 圖示" at bounding box center [317, 99] width 635 height 67
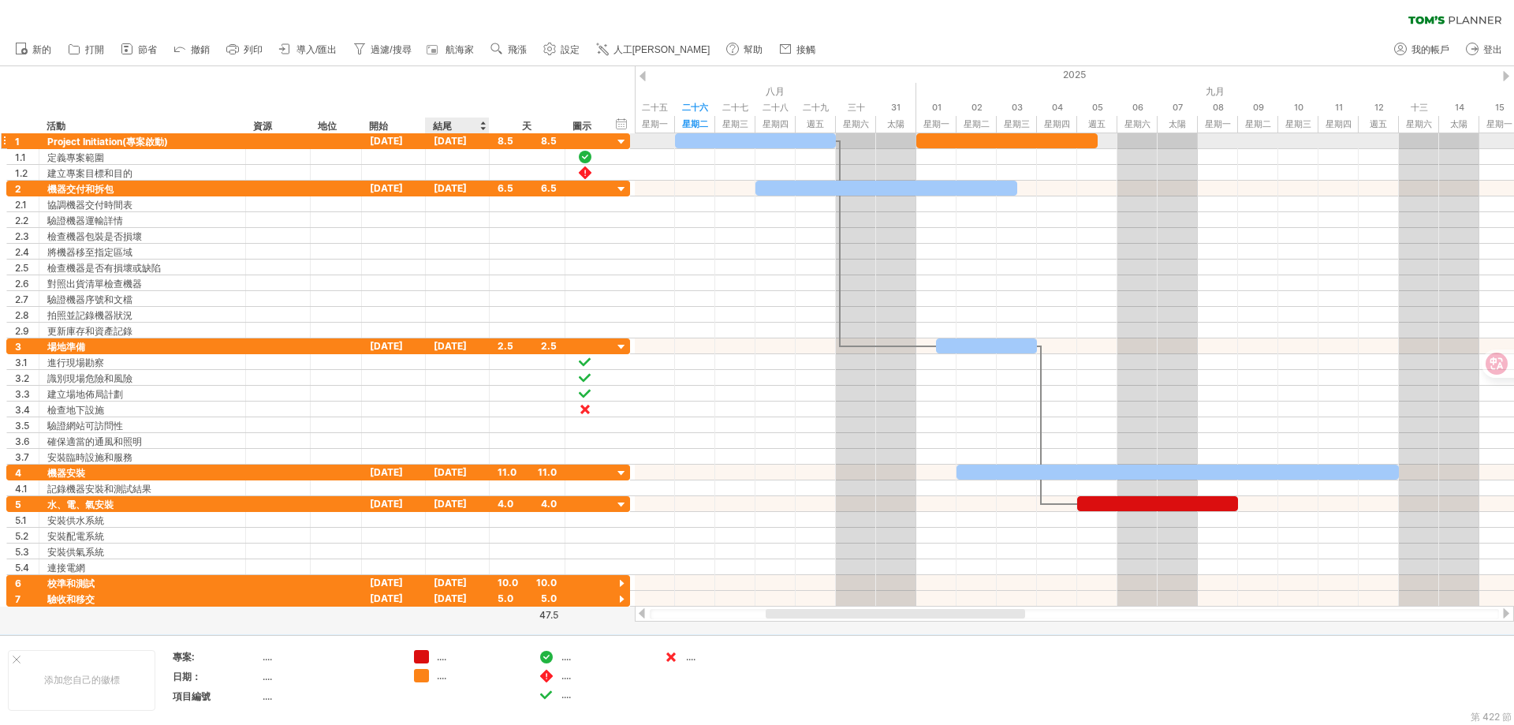
click at [482, 142] on div "[DATE]" at bounding box center [458, 140] width 64 height 15
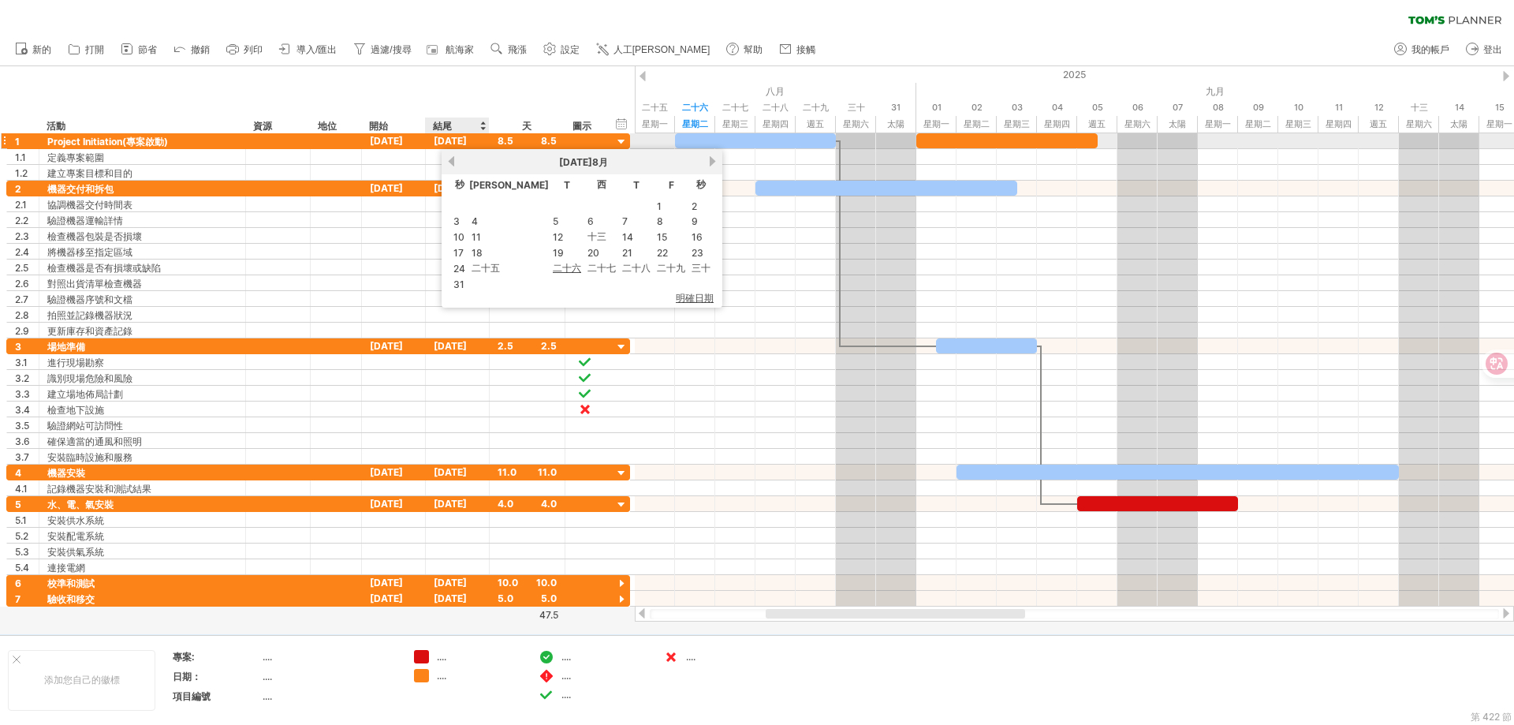
click at [481, 143] on div "[DATE]" at bounding box center [458, 140] width 64 height 15
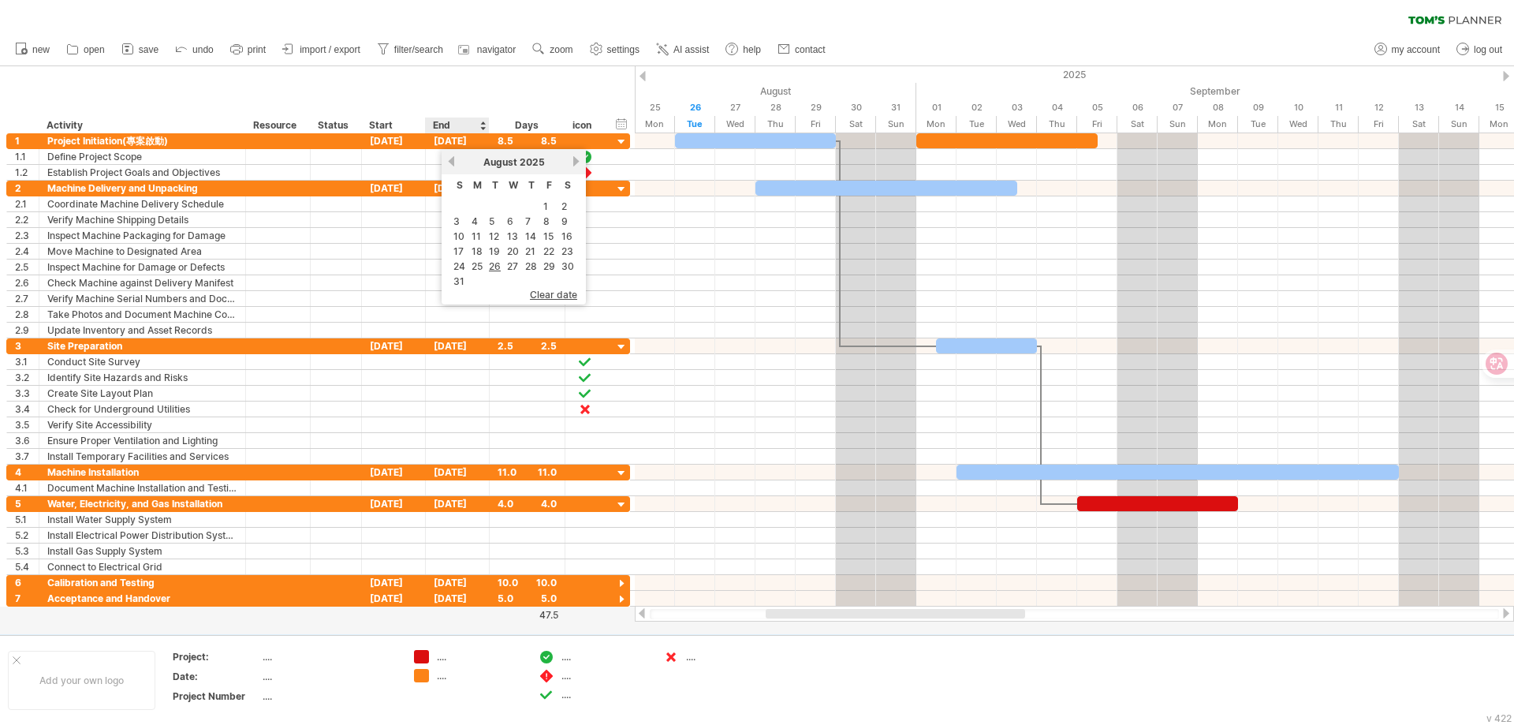
click at [479, 77] on div "hide start/end/duration show start/end/duration ******** Activity ******** Reso…" at bounding box center [317, 99] width 635 height 67
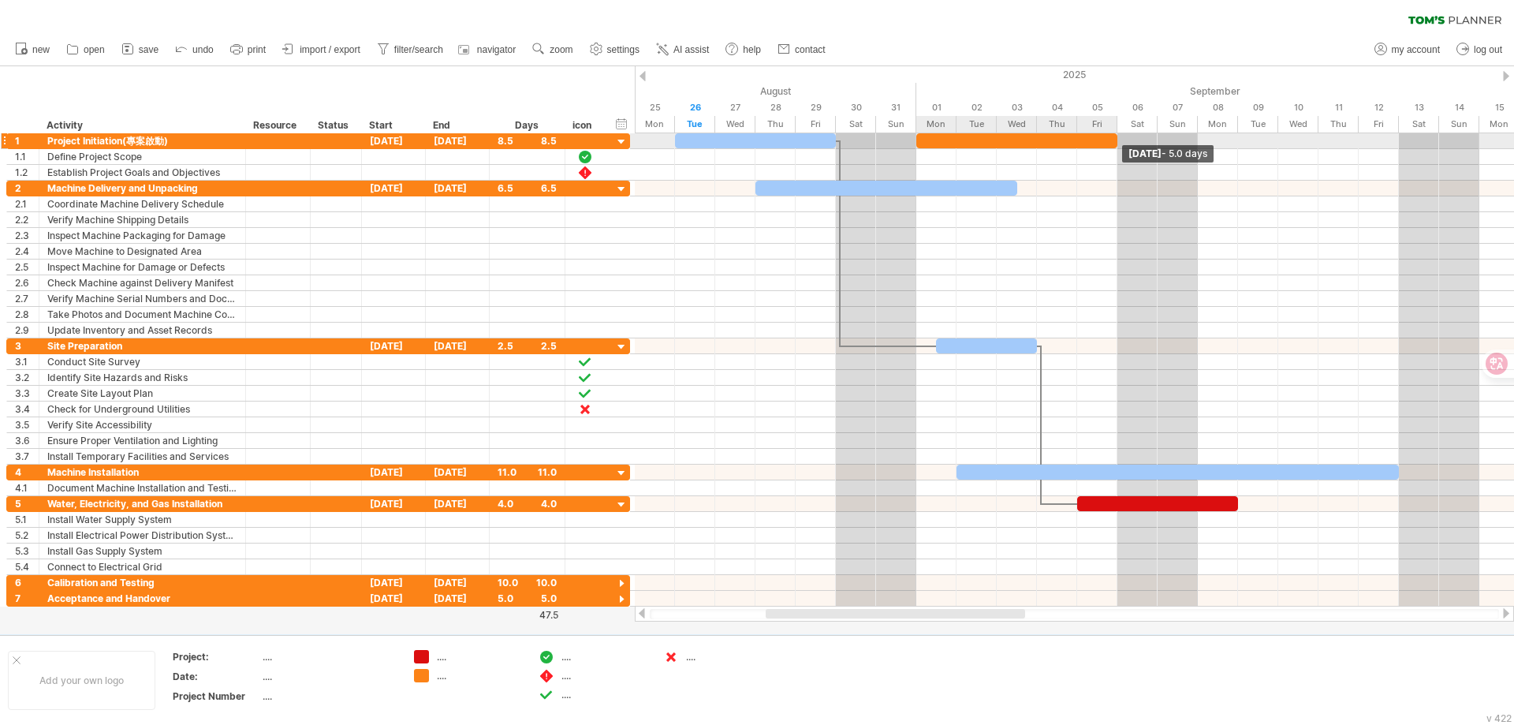
drag, startPoint x: 1098, startPoint y: 141, endPoint x: 1114, endPoint y: 141, distance: 16.6
click at [1114, 141] on span at bounding box center [1117, 140] width 6 height 15
click at [1122, 140] on div at bounding box center [1074, 141] width 879 height 16
drag, startPoint x: 1116, startPoint y: 142, endPoint x: 1107, endPoint y: 144, distance: 9.8
click at [1107, 144] on div at bounding box center [1016, 140] width 201 height 15
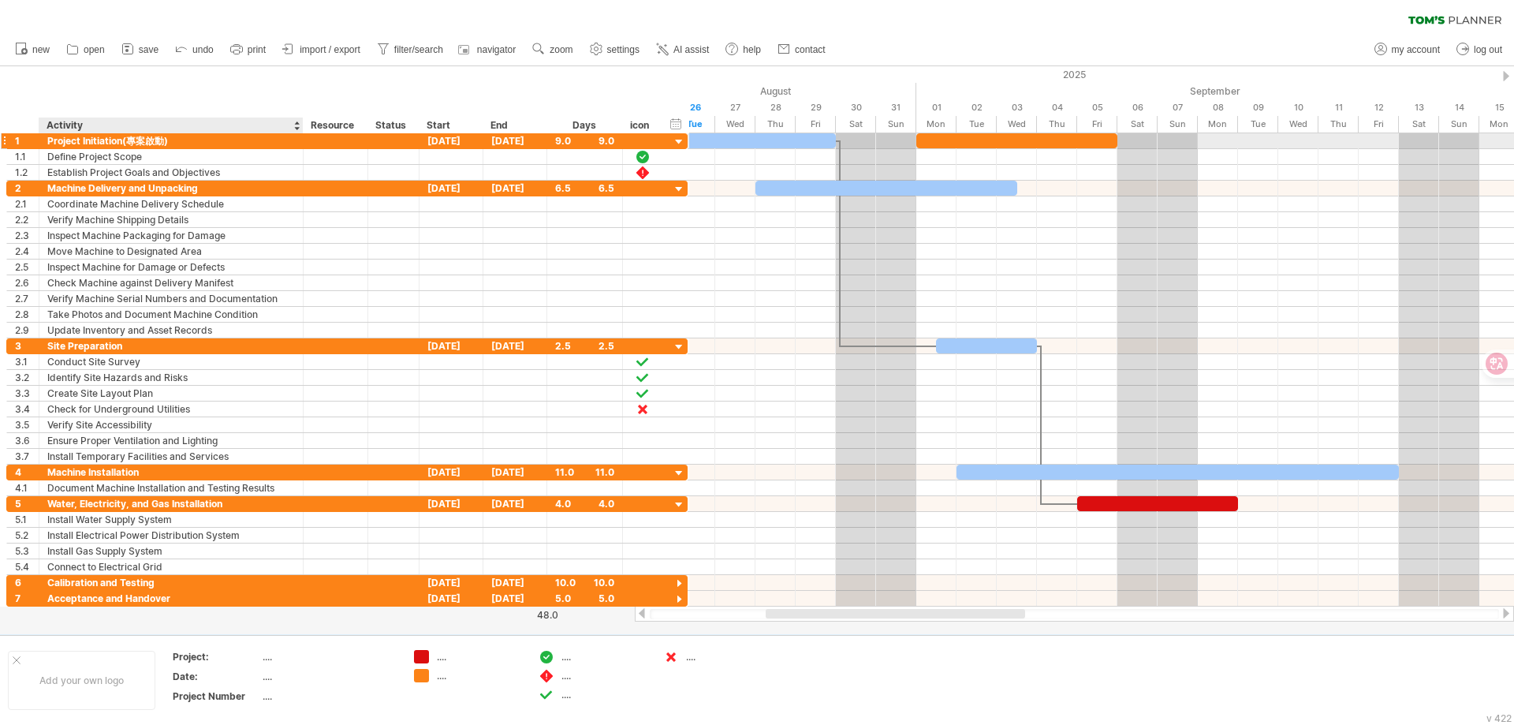
drag, startPoint x: 245, startPoint y: 140, endPoint x: 305, endPoint y: 145, distance: 60.9
click at [304, 145] on div at bounding box center [301, 141] width 8 height 16
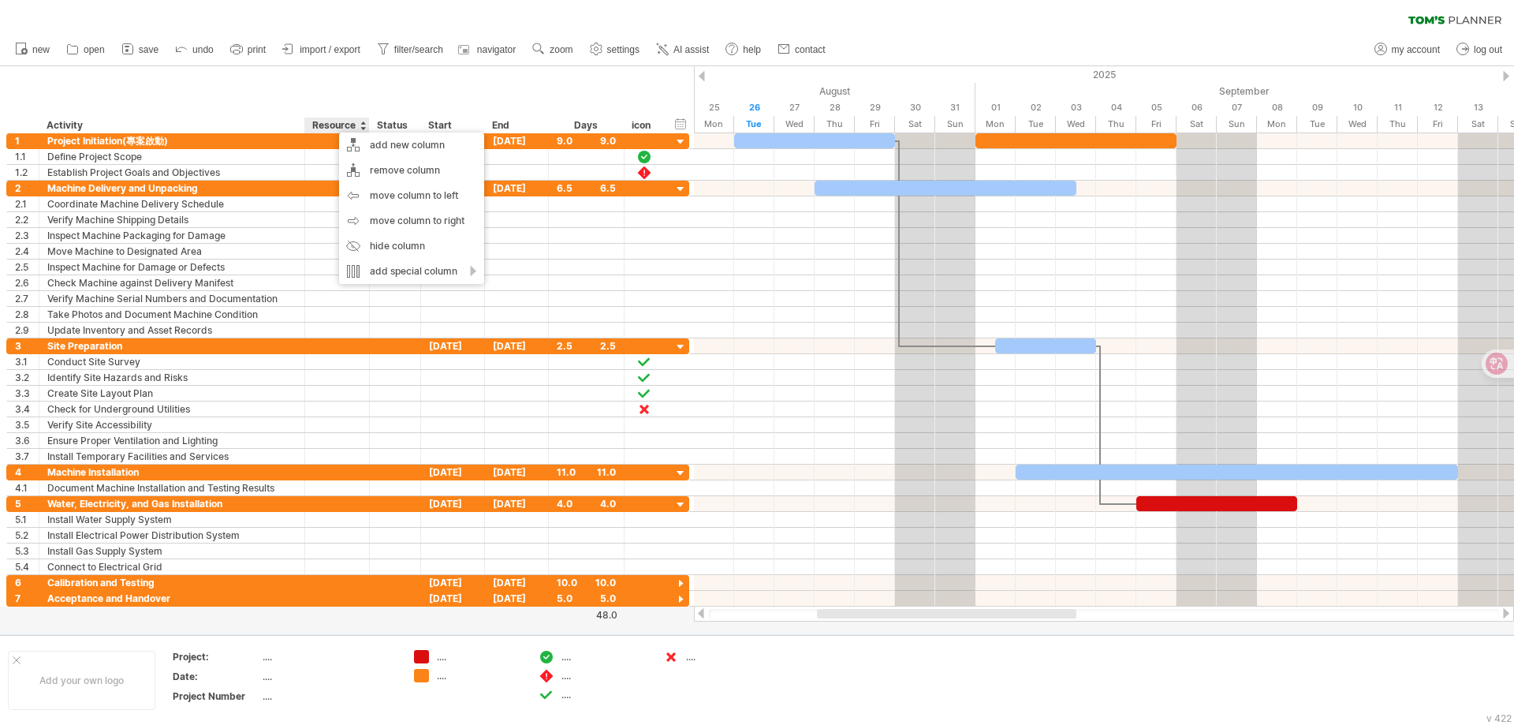
click at [334, 119] on div "Resource" at bounding box center [336, 126] width 48 height 16
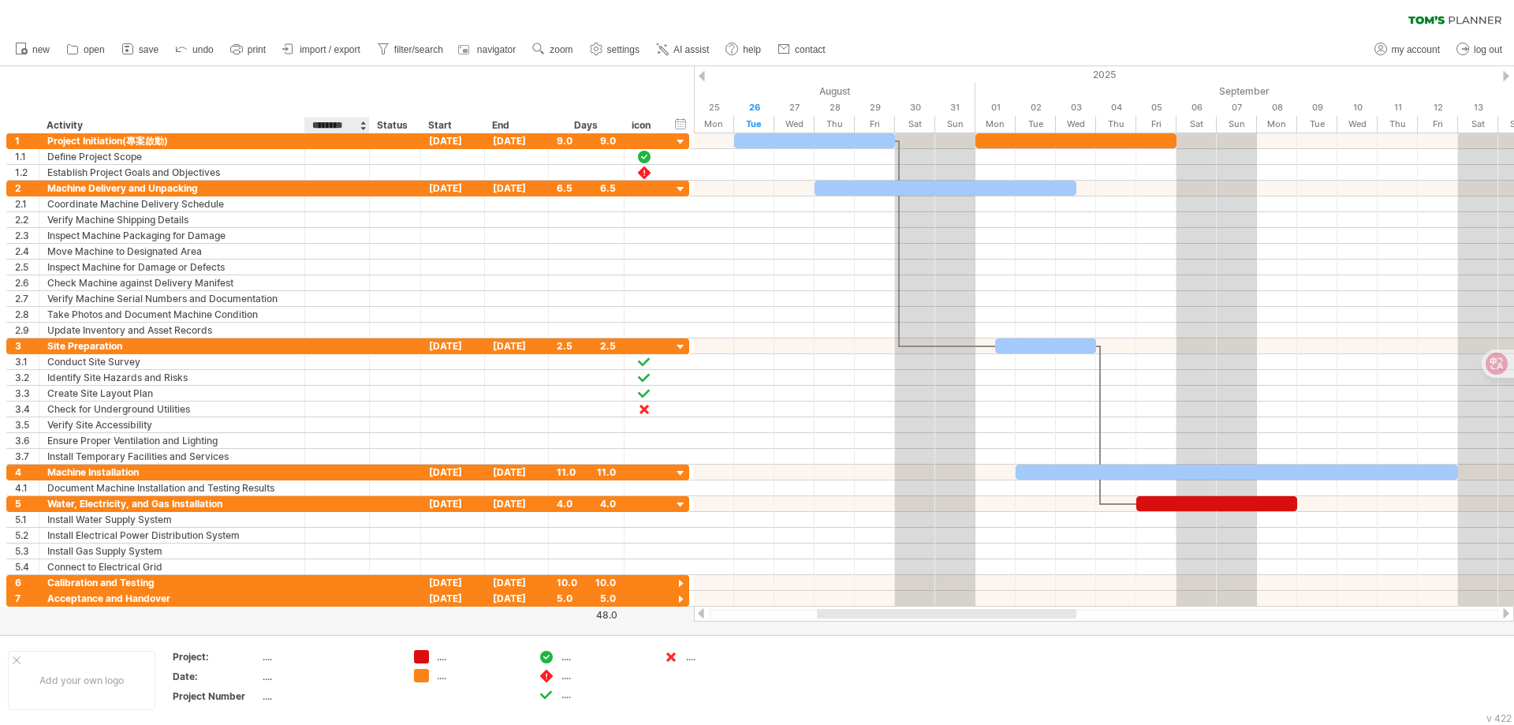
click at [328, 127] on input "********" at bounding box center [336, 126] width 48 height 16
click at [328, 192] on div at bounding box center [337, 188] width 48 height 15
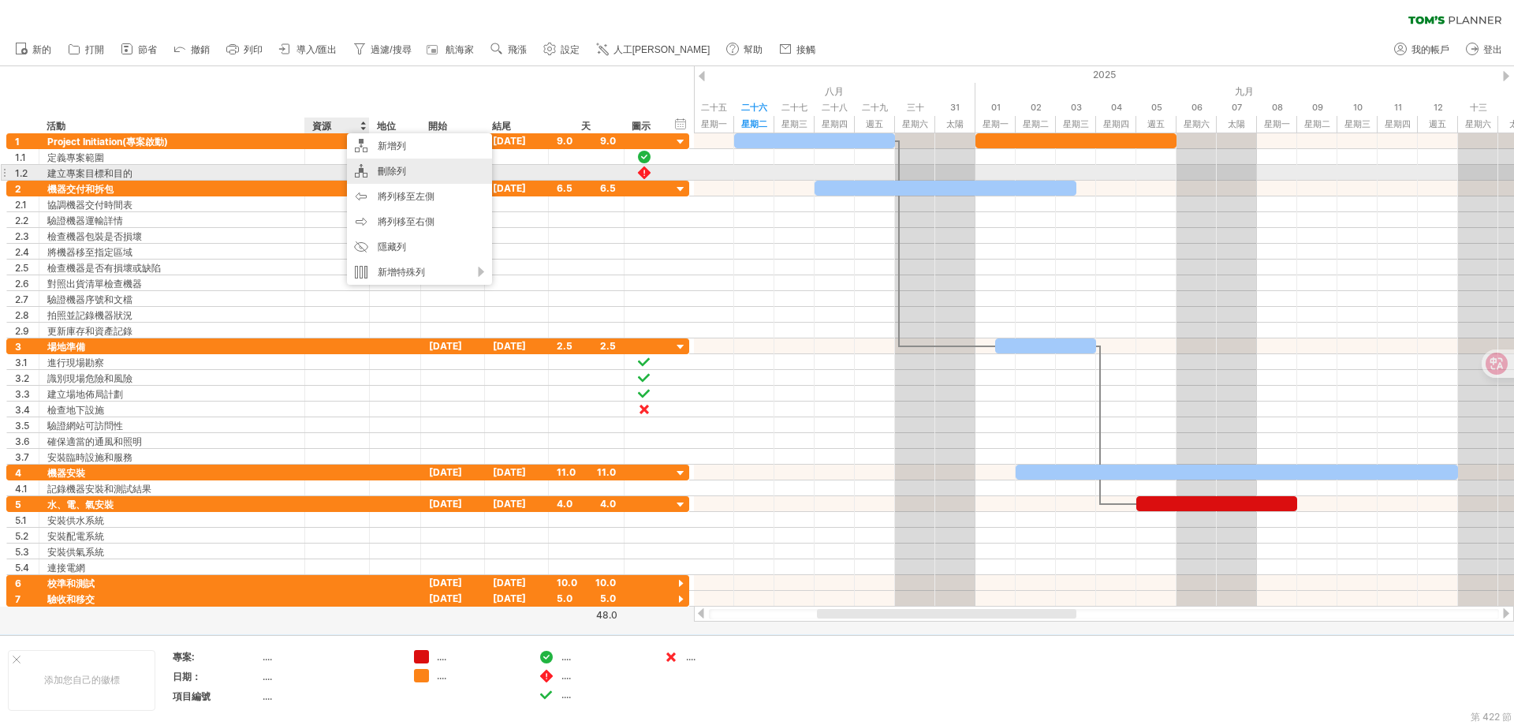
click at [392, 178] on div "刪除列" at bounding box center [419, 171] width 145 height 25
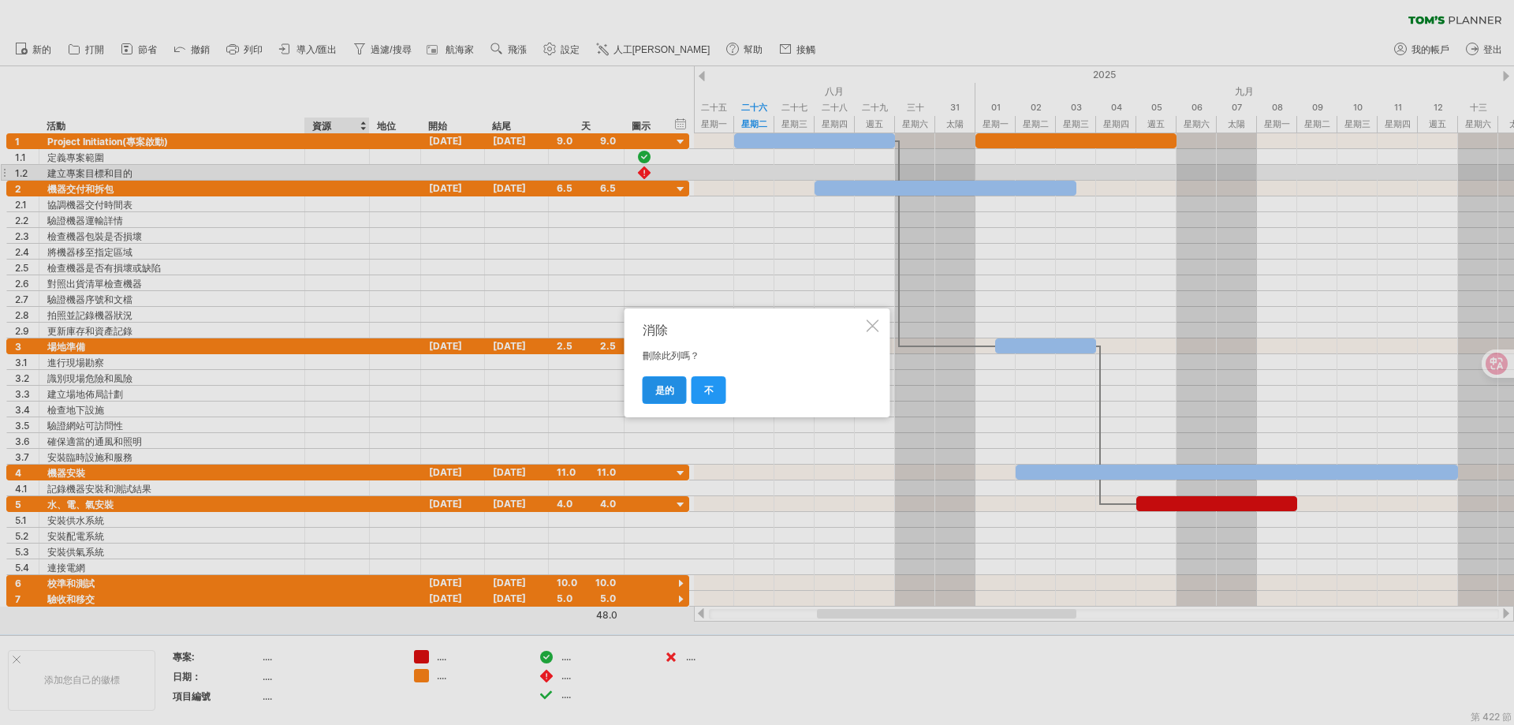
click at [668, 387] on font "是的" at bounding box center [664, 390] width 19 height 12
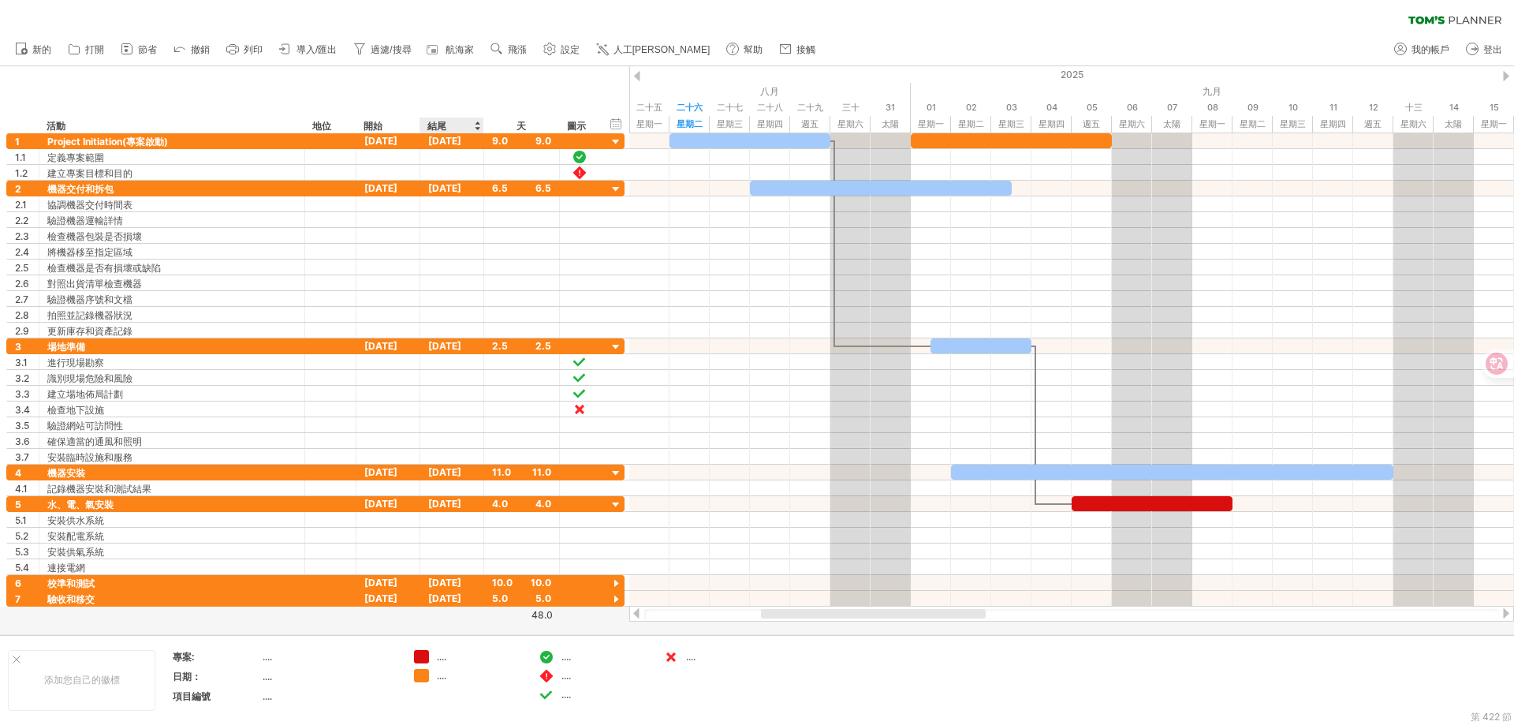
click at [438, 88] on div "隱藏開始/結束/持續時間 顯示開始/結束/持續時間 ******** 活動 ****** 地位 開始 結尾 天 **** 圖示" at bounding box center [314, 99] width 629 height 67
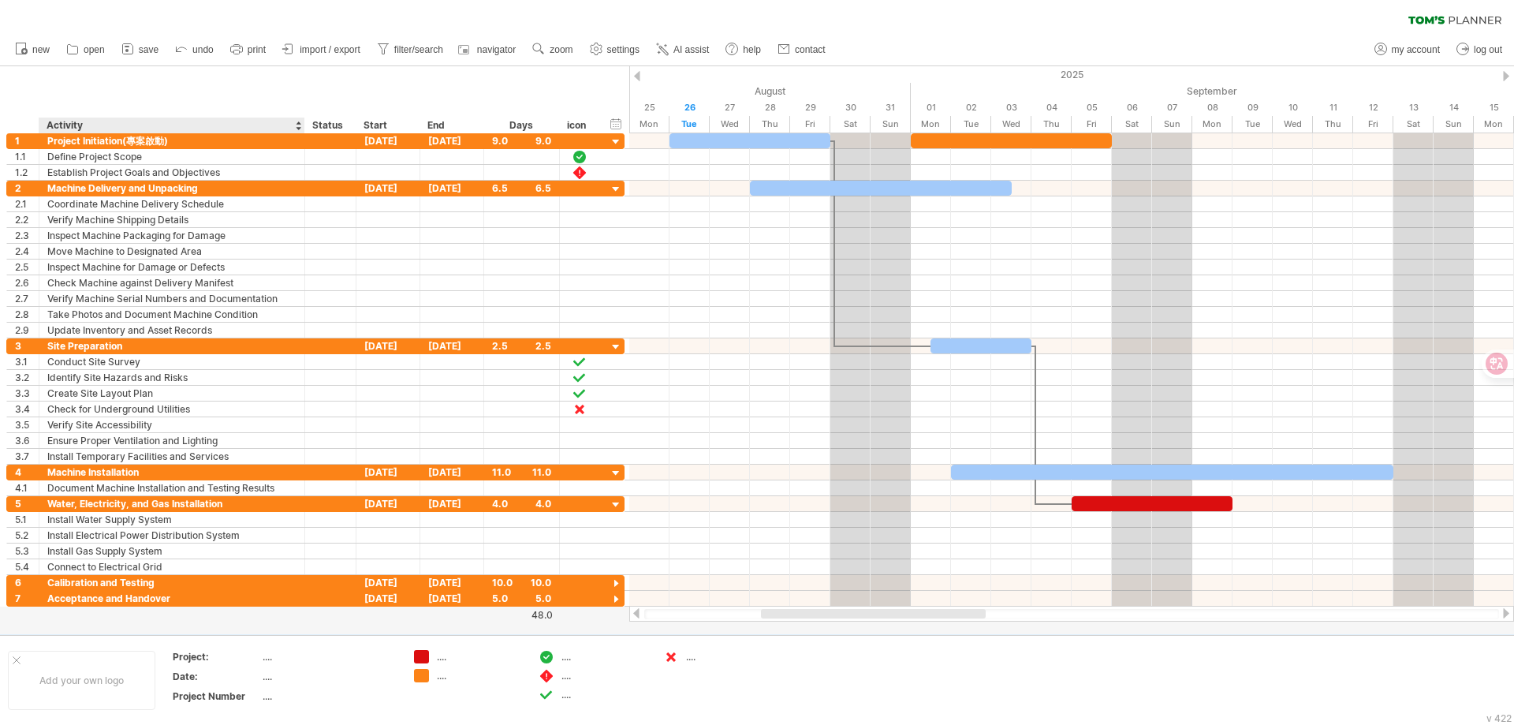
click at [199, 86] on div "hide start/end/duration show start/end/duration ******** Activity ****** Status…" at bounding box center [314, 99] width 629 height 67
click at [145, 48] on span "save" at bounding box center [149, 49] width 20 height 11
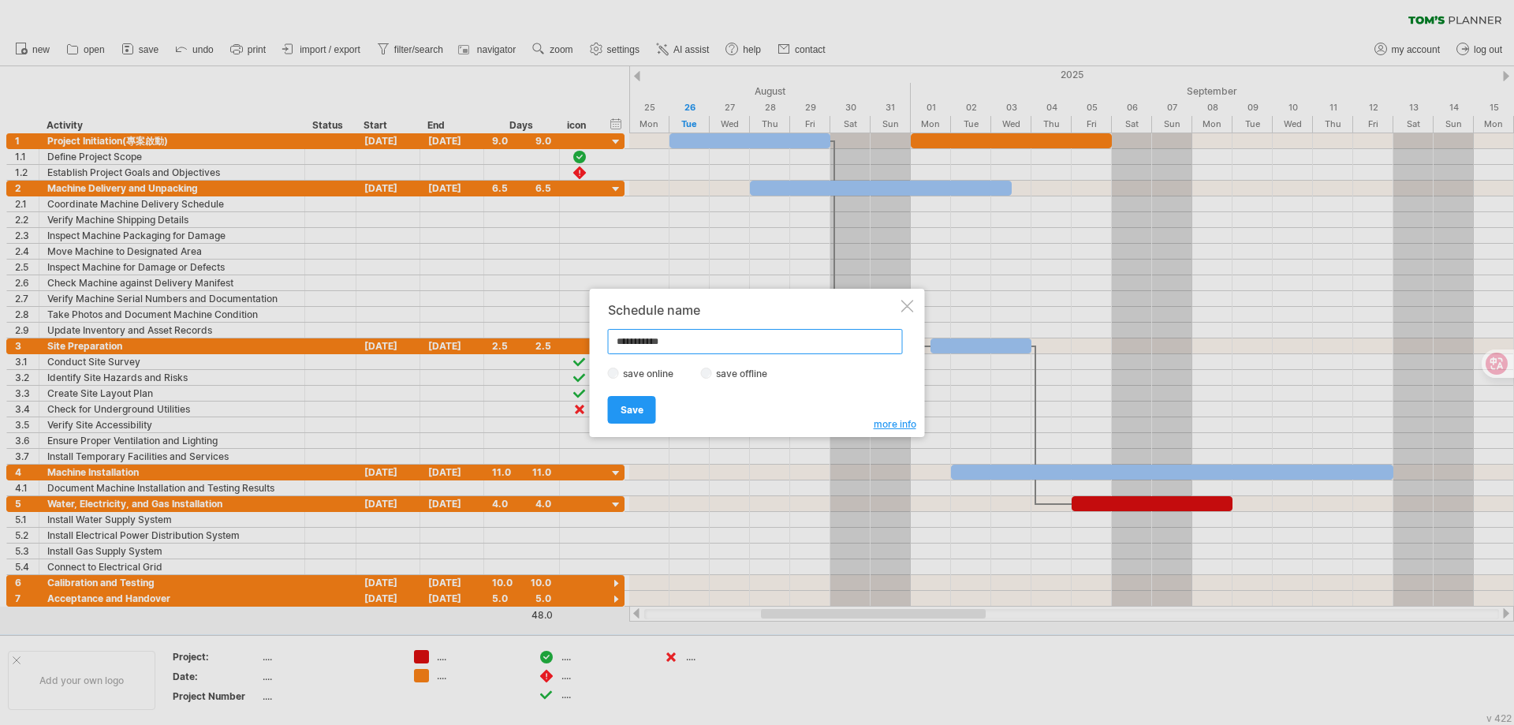
drag, startPoint x: 688, startPoint y: 338, endPoint x: 370, endPoint y: 337, distance: 317.9
click at [370, 337] on div "Trying to reach [DOMAIN_NAME] Connected again... 0% clear filter new 1" at bounding box center [757, 362] width 1514 height 725
type input "****"
click at [631, 409] on span "Save" at bounding box center [632, 410] width 23 height 12
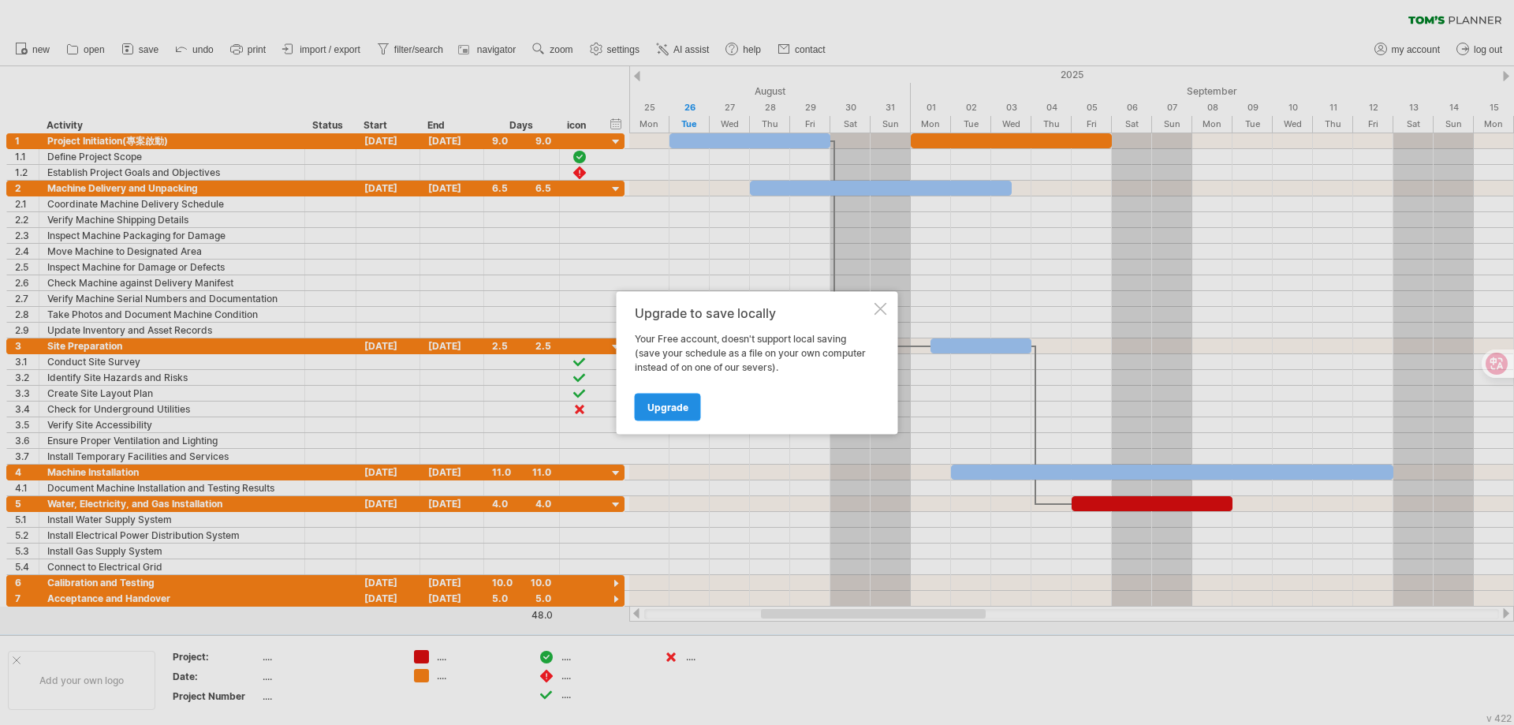
click at [667, 405] on span "Upgrade" at bounding box center [668, 407] width 41 height 12
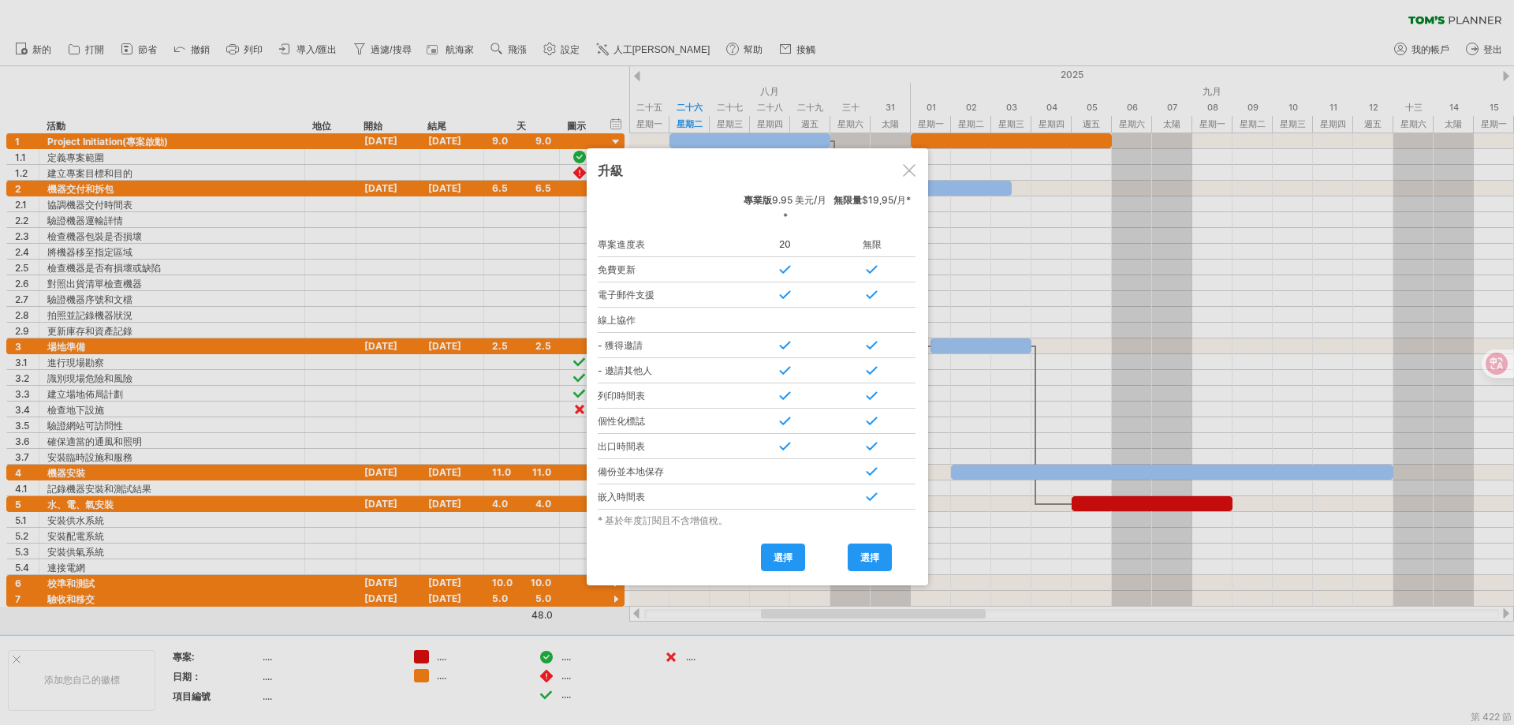
click at [912, 172] on div at bounding box center [909, 170] width 13 height 13
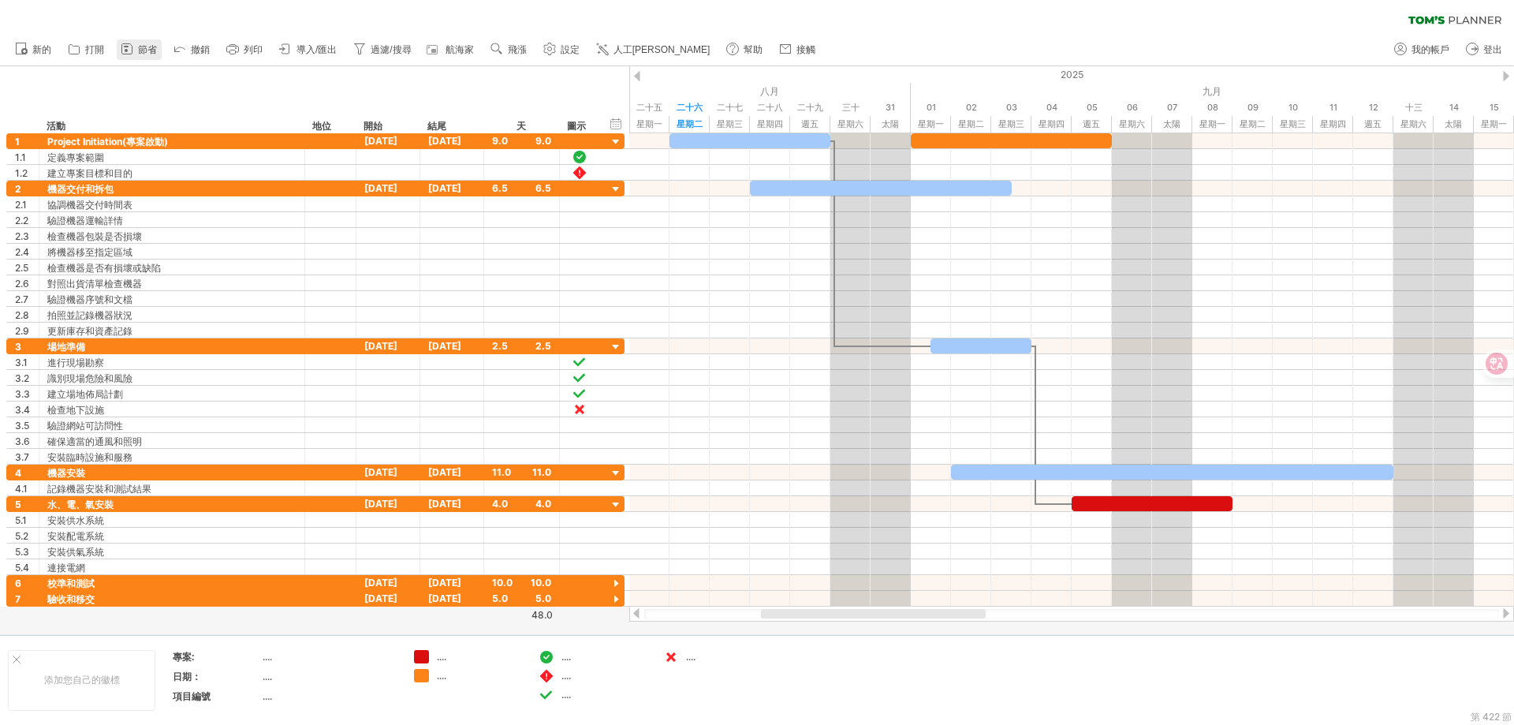
click at [146, 47] on font "節省" at bounding box center [147, 49] width 19 height 11
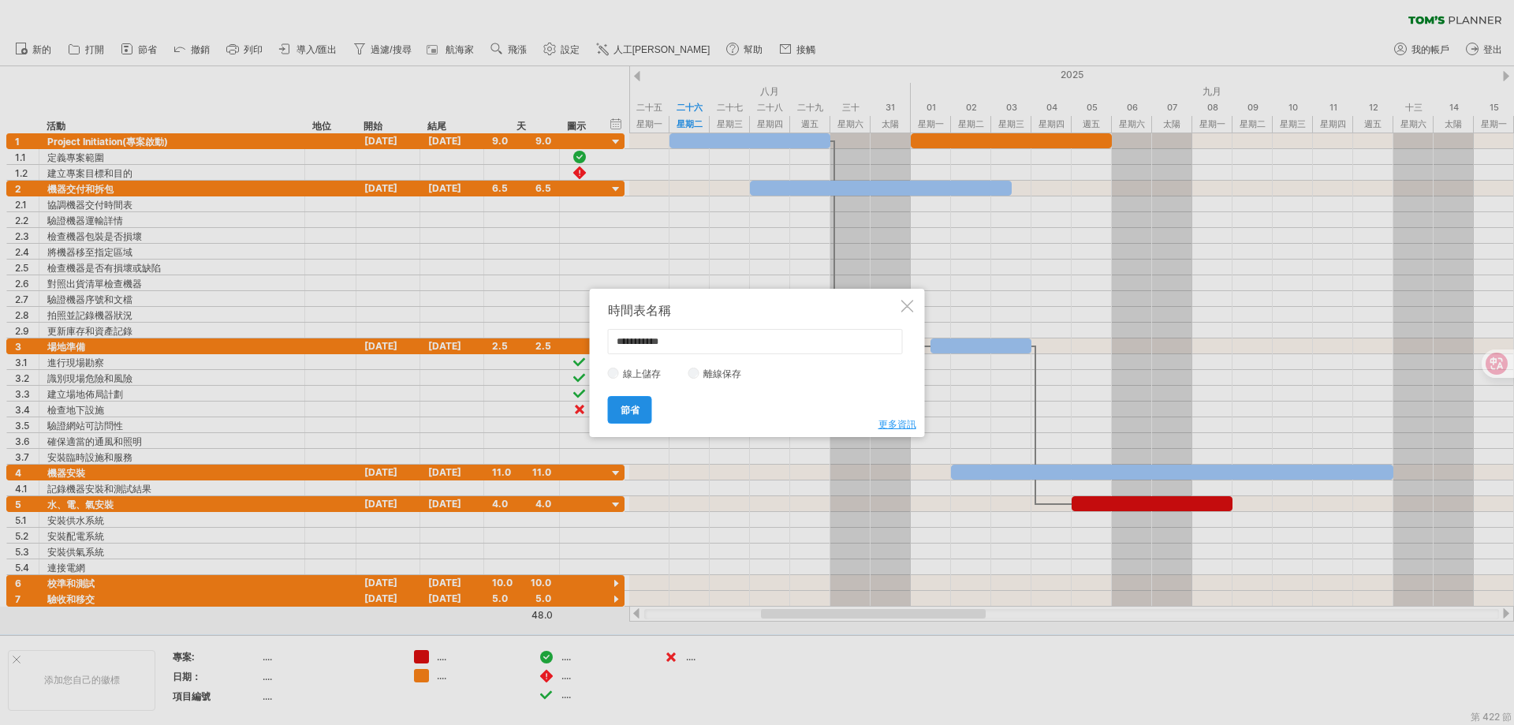
click at [635, 409] on font "節省" at bounding box center [630, 410] width 19 height 12
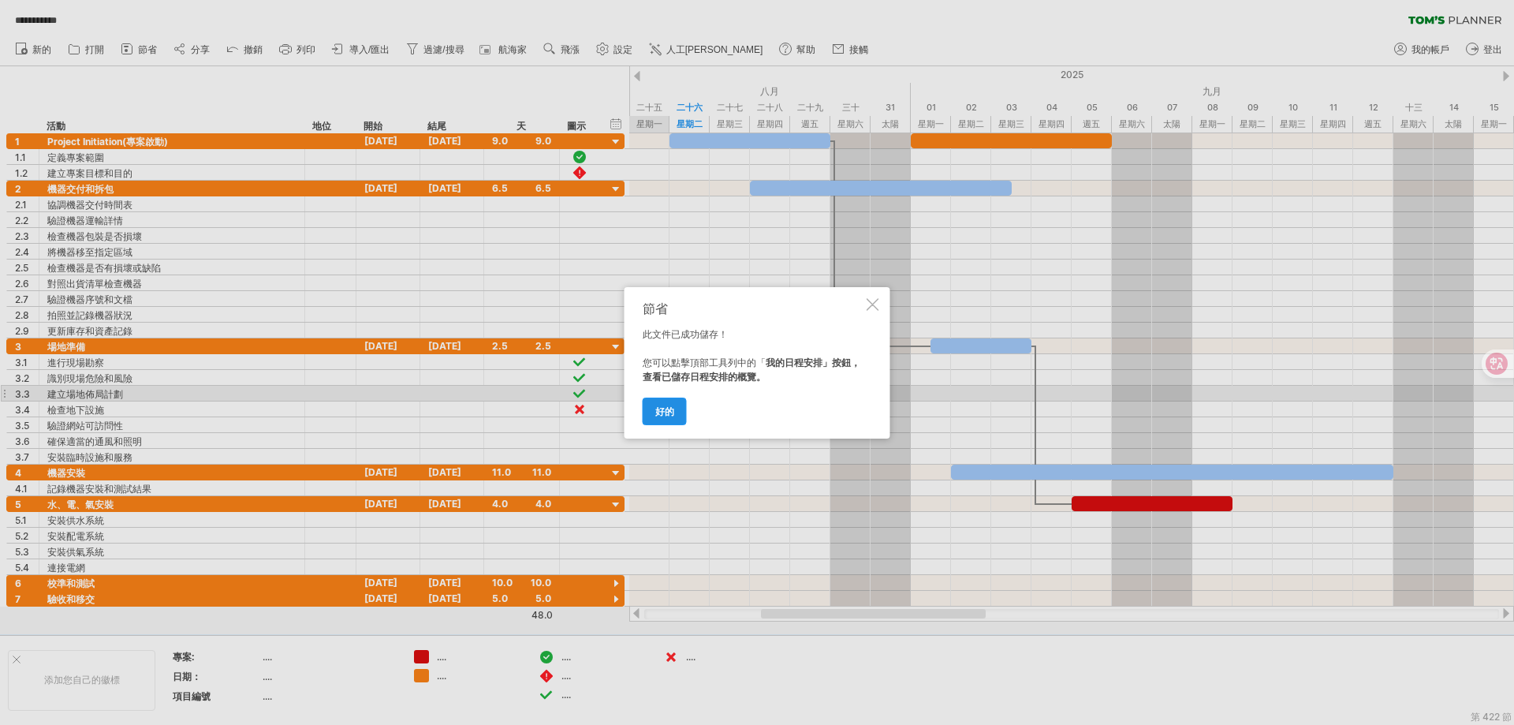
click at [670, 411] on font "好的" at bounding box center [664, 411] width 19 height 12
